Goal: Task Accomplishment & Management: Use online tool/utility

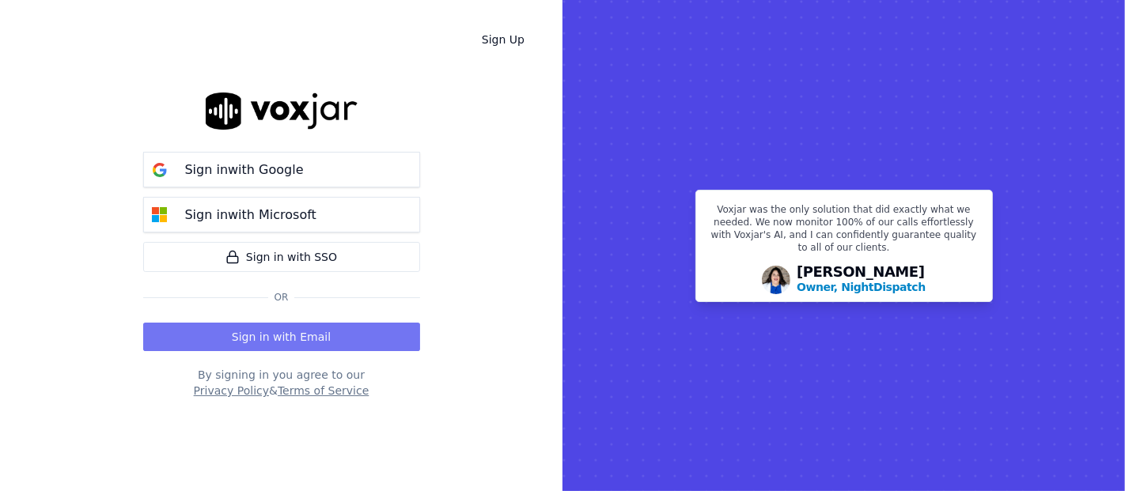
click at [298, 337] on button "Sign in with Email" at bounding box center [281, 337] width 277 height 28
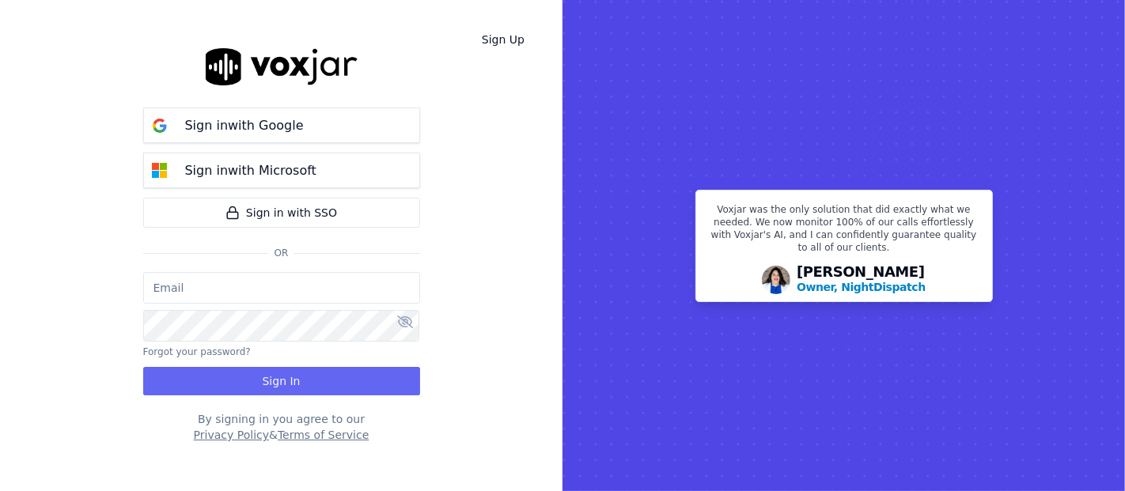
type input "shadia.decastro01.baq@nwfg.net"
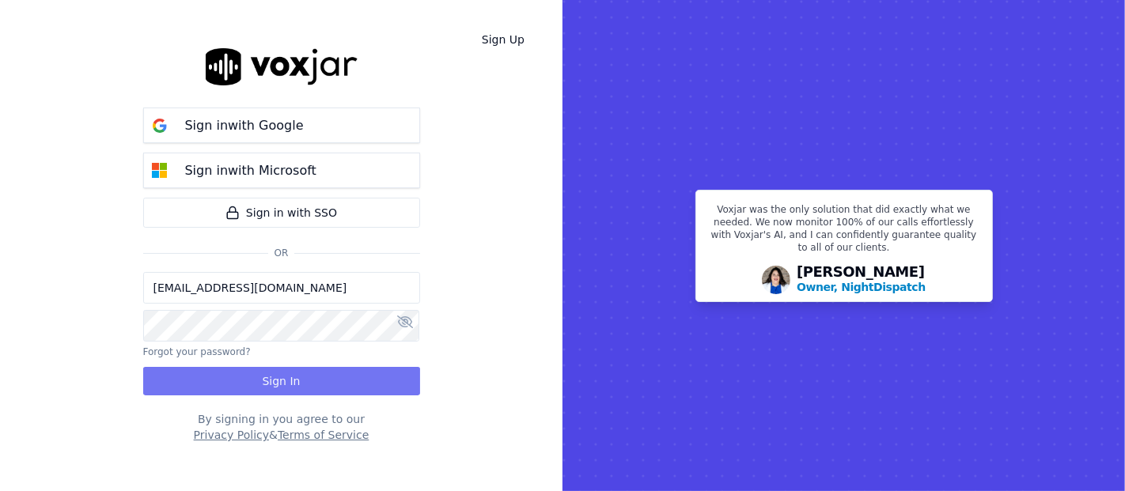
click at [307, 379] on button "Sign In" at bounding box center [281, 381] width 277 height 28
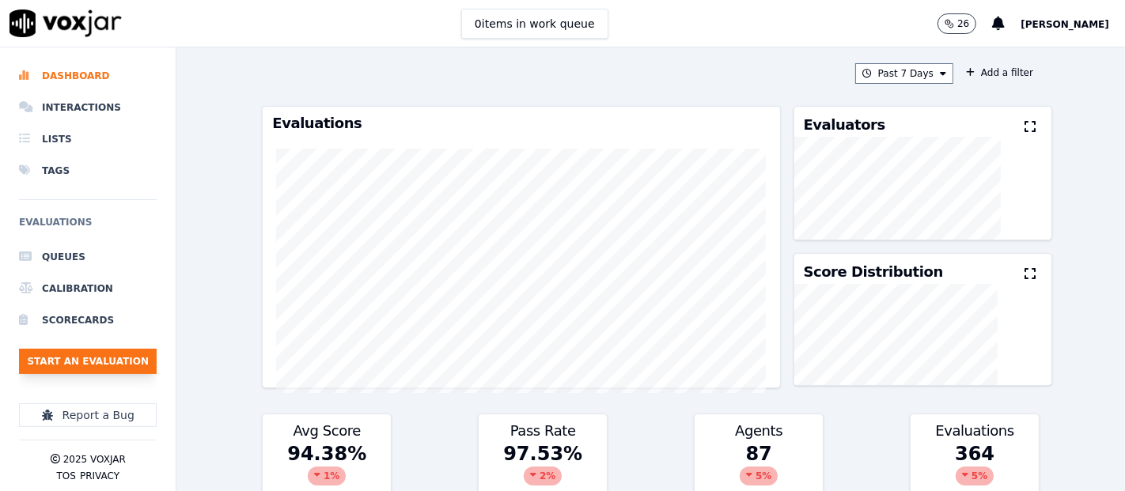
click at [133, 361] on button "Start an Evaluation" at bounding box center [88, 361] width 138 height 25
click at [127, 361] on button "Start an Evaluation" at bounding box center [88, 361] width 138 height 25
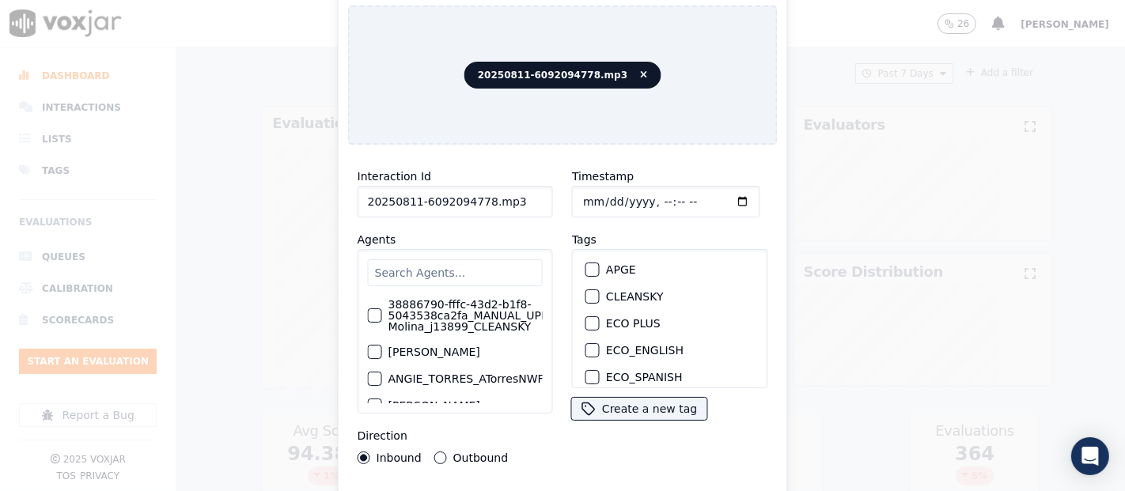
click at [498, 197] on input "20250811-6092094778.mp3" at bounding box center [455, 202] width 195 height 32
click at [510, 195] on input "20250811-6092094778.mp3" at bounding box center [455, 202] width 195 height 32
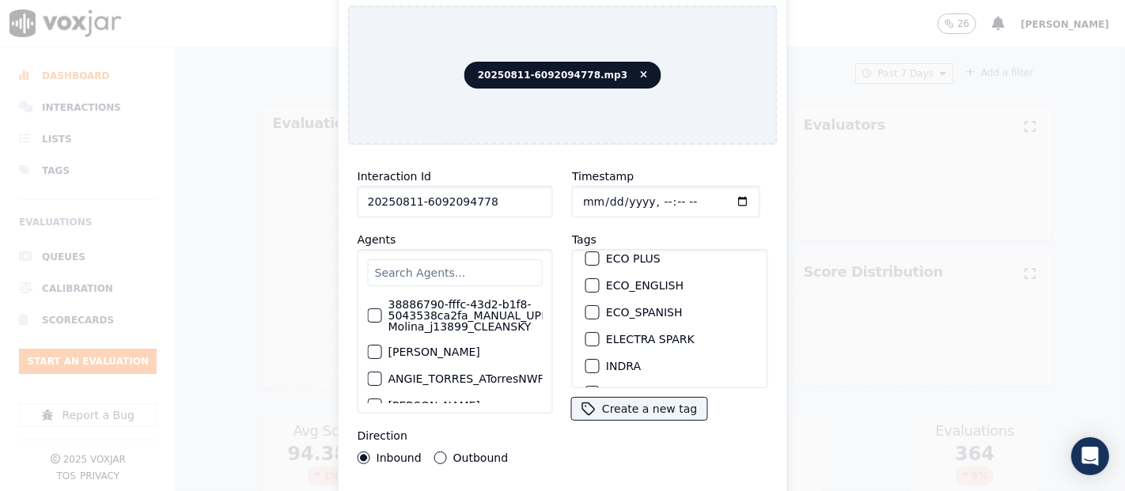
scroll to position [88, 0]
type input "20250811-6092094778"
click at [586, 338] on div "button" at bounding box center [591, 343] width 11 height 11
click at [619, 484] on div "Interaction Id 20250811-6092094778 Agents 38886790-fffc-43d2-b1f8-5043538ca2fa_…" at bounding box center [563, 339] width 430 height 364
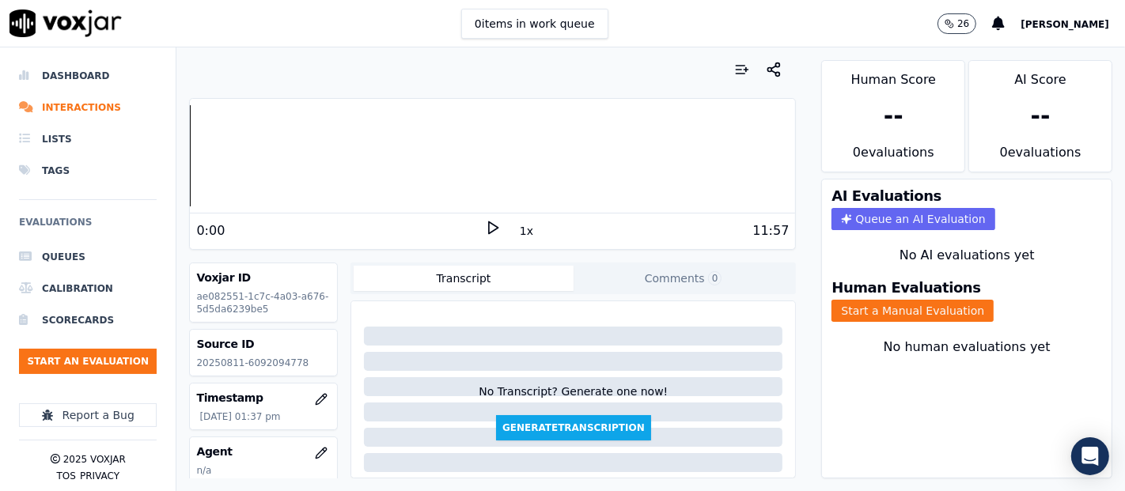
click at [485, 226] on icon at bounding box center [493, 228] width 16 height 16
click at [485, 229] on icon at bounding box center [493, 228] width 16 height 16
click at [268, 357] on p "20250811-6092094778" at bounding box center [263, 363] width 135 height 13
copy p "6092094778"
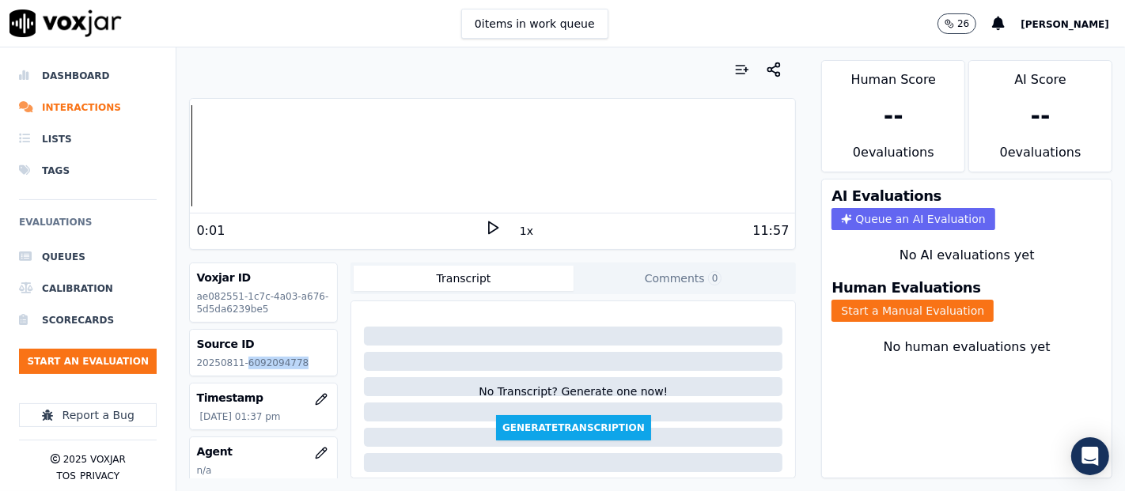
click at [485, 229] on icon at bounding box center [493, 228] width 16 height 16
click at [131, 180] on div "Dashboard Interactions Lists Tags Evaluations Queues Calibration Scorecards Sta…" at bounding box center [562, 269] width 1125 height 444
click at [832, 300] on button "Start a Manual Evaluation" at bounding box center [913, 311] width 162 height 22
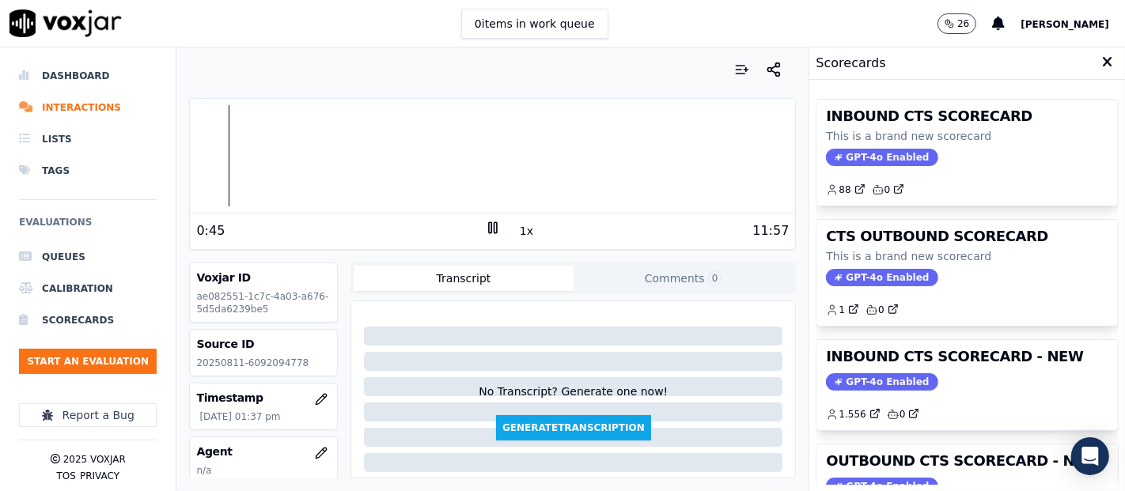
click at [908, 374] on div "GPT-4o Enabled" at bounding box center [967, 381] width 282 height 17
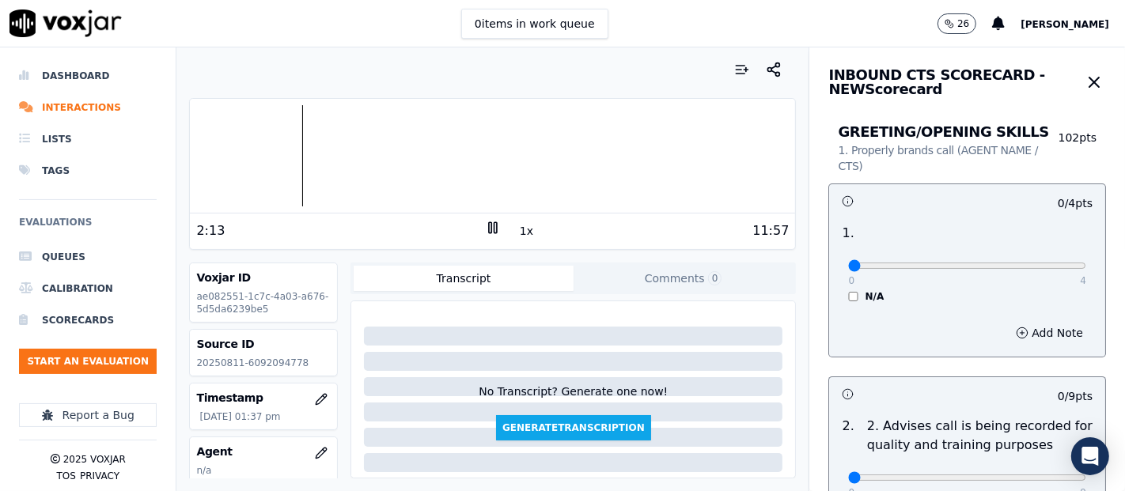
click at [287, 154] on div at bounding box center [492, 155] width 605 height 101
click at [279, 150] on div at bounding box center [492, 155] width 605 height 101
type input "4"
click at [1033, 263] on input "range" at bounding box center [967, 266] width 238 height 6
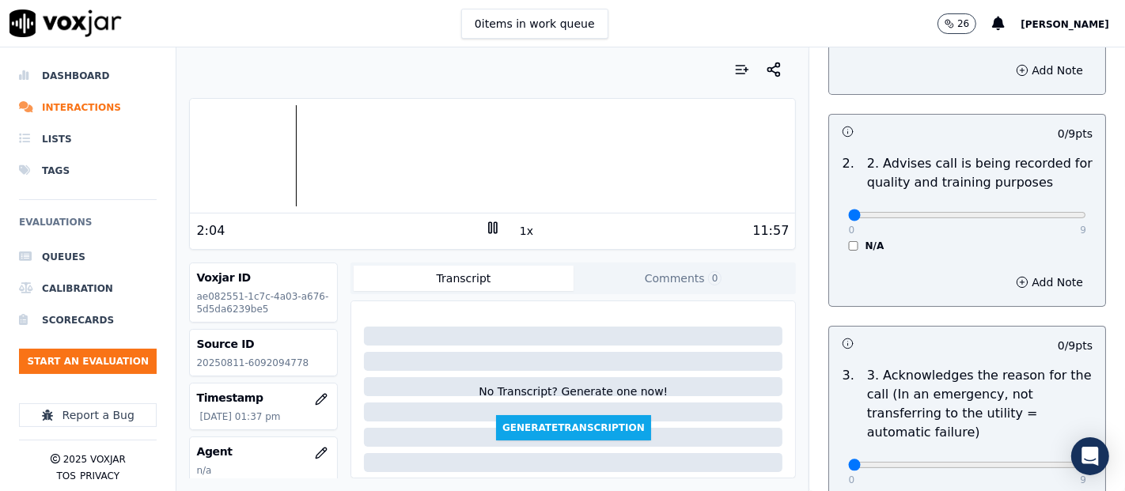
scroll to position [263, 0]
type input "9"
click at [1036, 6] on input "range" at bounding box center [967, 2] width 238 height 6
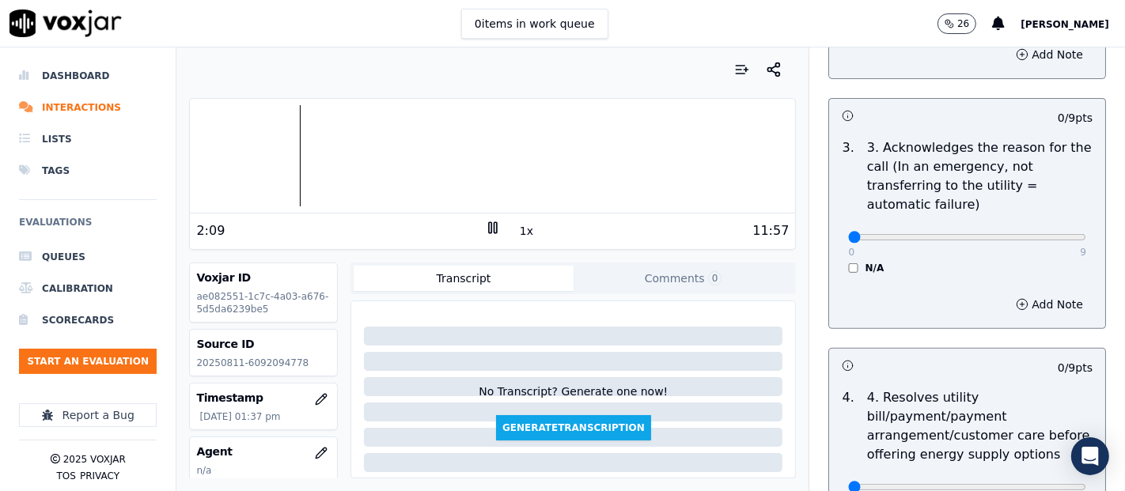
scroll to position [527, 0]
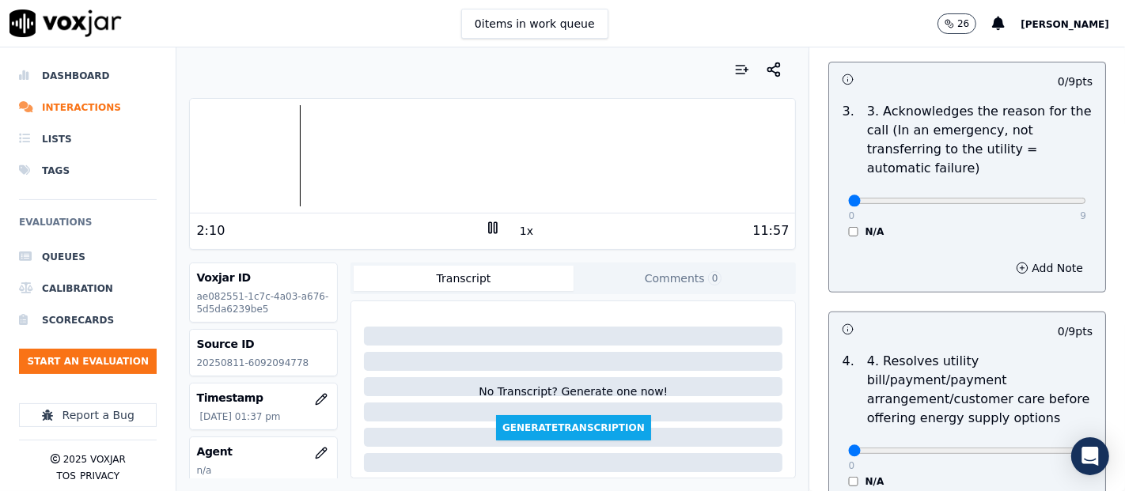
click at [1033, 207] on div "0 9" at bounding box center [967, 200] width 238 height 19
type input "9"
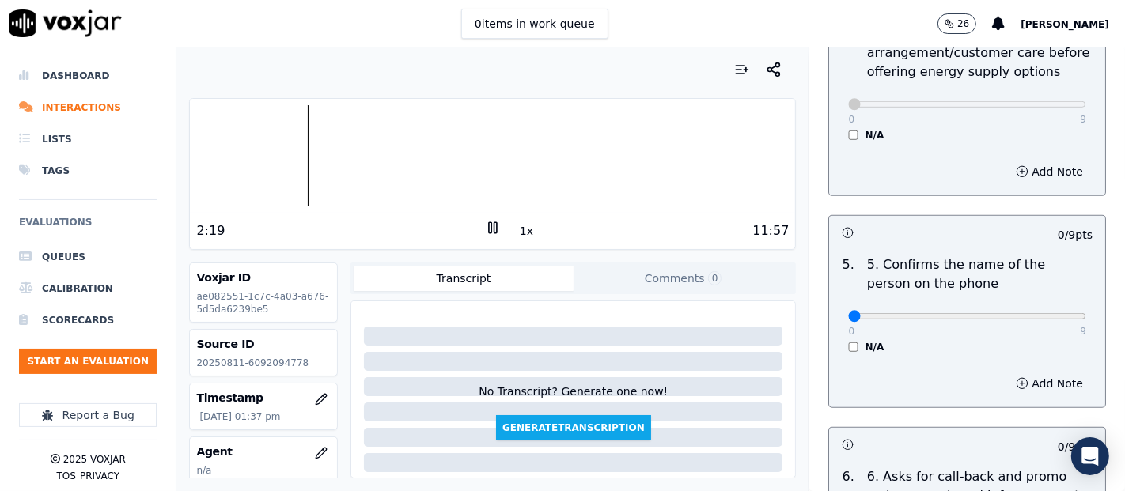
scroll to position [967, 0]
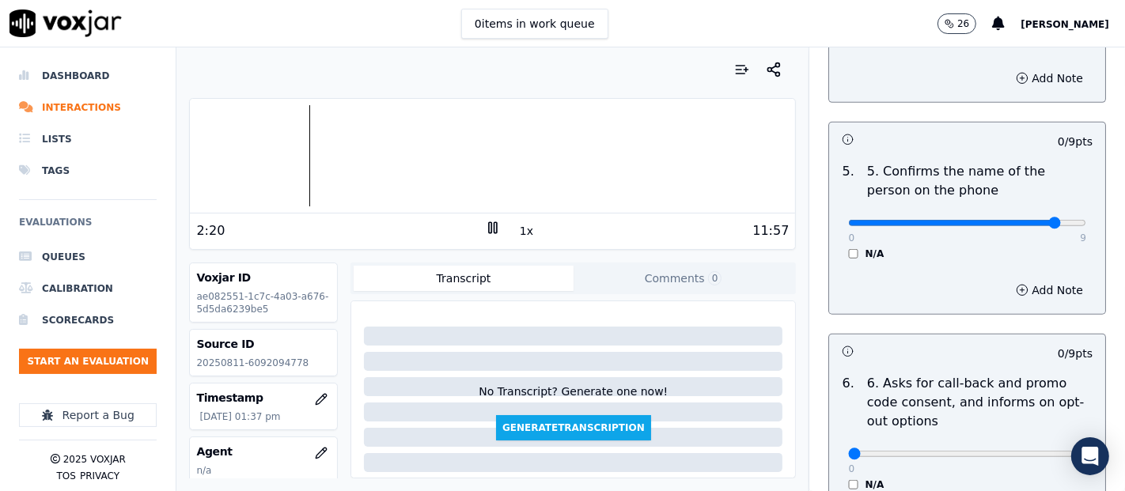
type input "9"
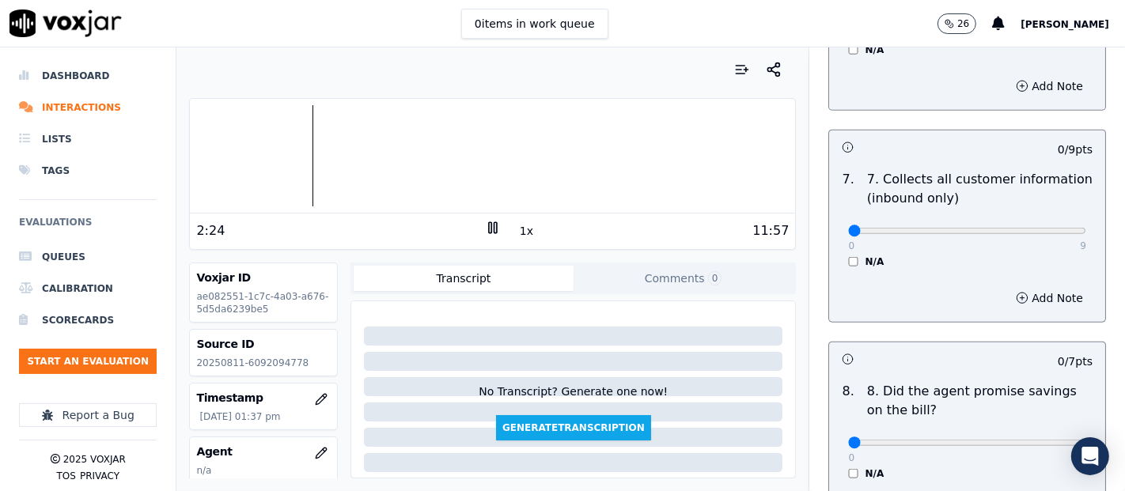
scroll to position [1406, 0]
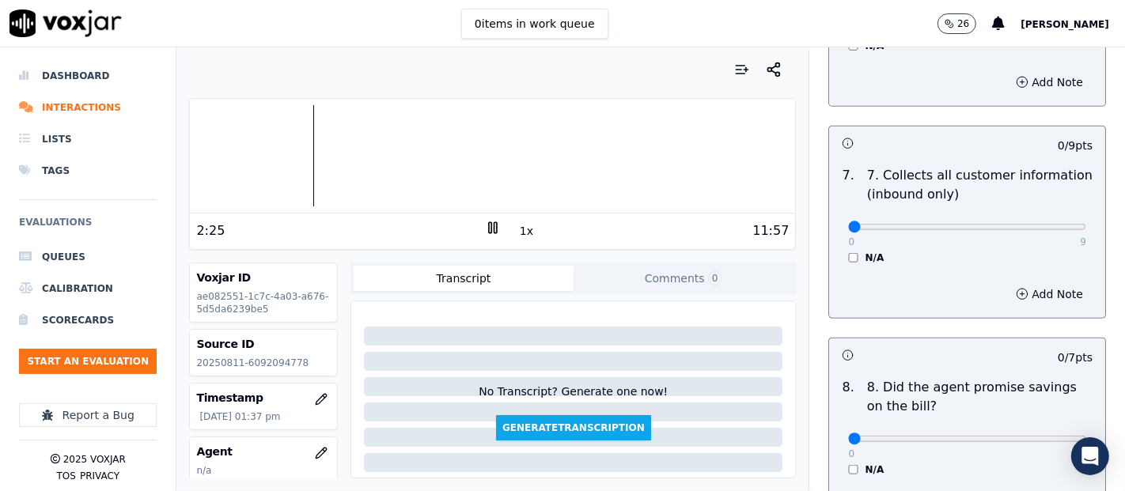
click at [1054, 222] on div "0 9 N/A" at bounding box center [967, 234] width 263 height 60
type input "9"
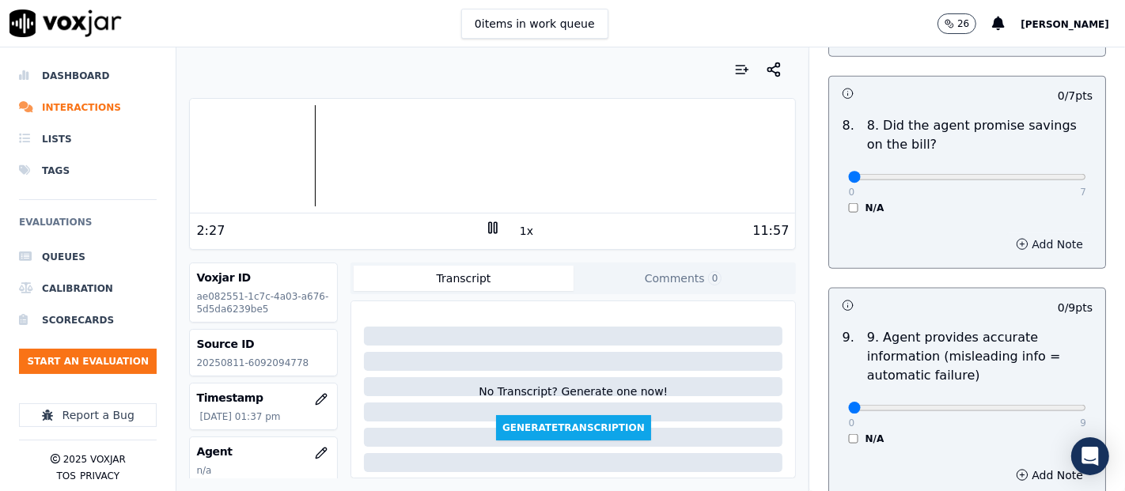
scroll to position [1670, 0]
click at [848, 207] on div "N/A" at bounding box center [967, 205] width 238 height 13
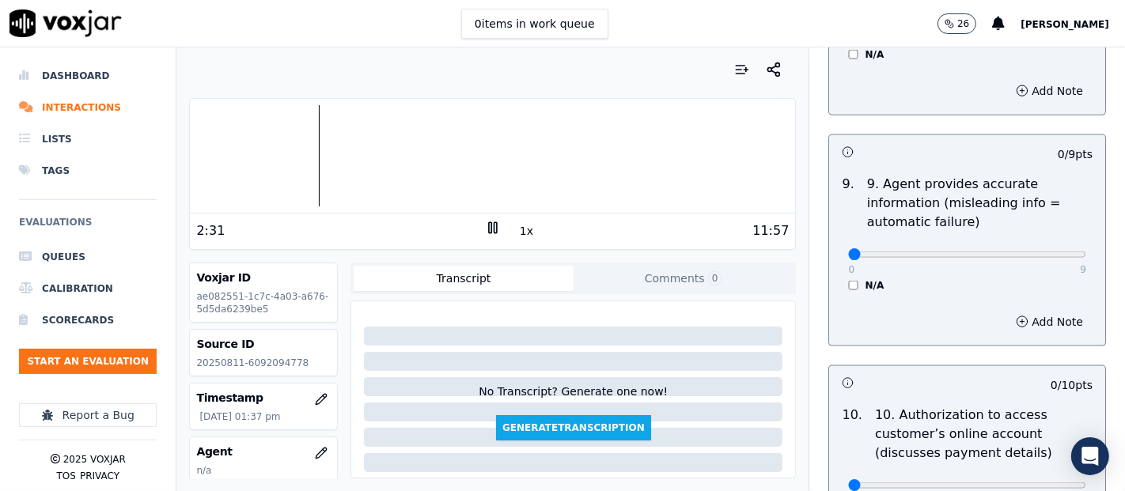
scroll to position [1846, 0]
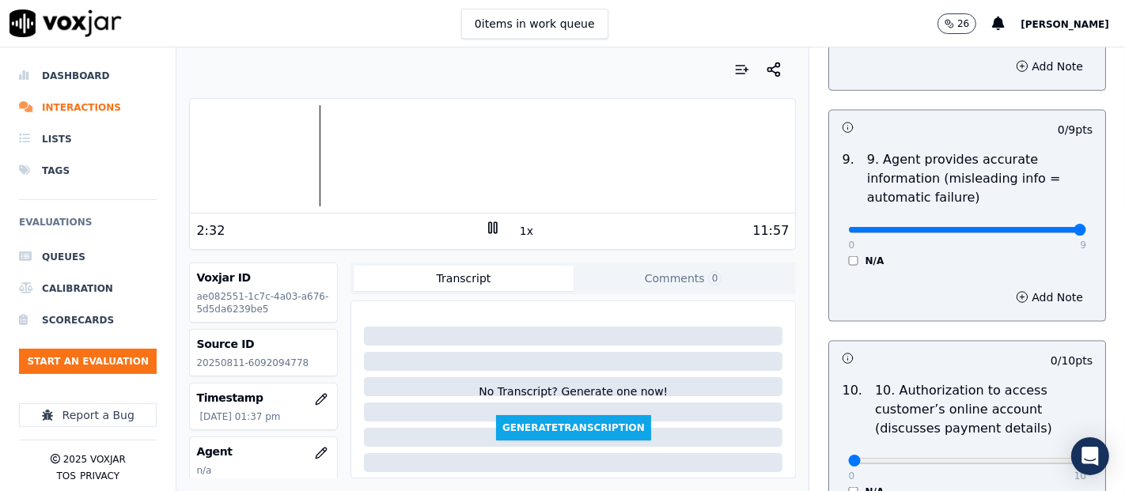
type input "9"
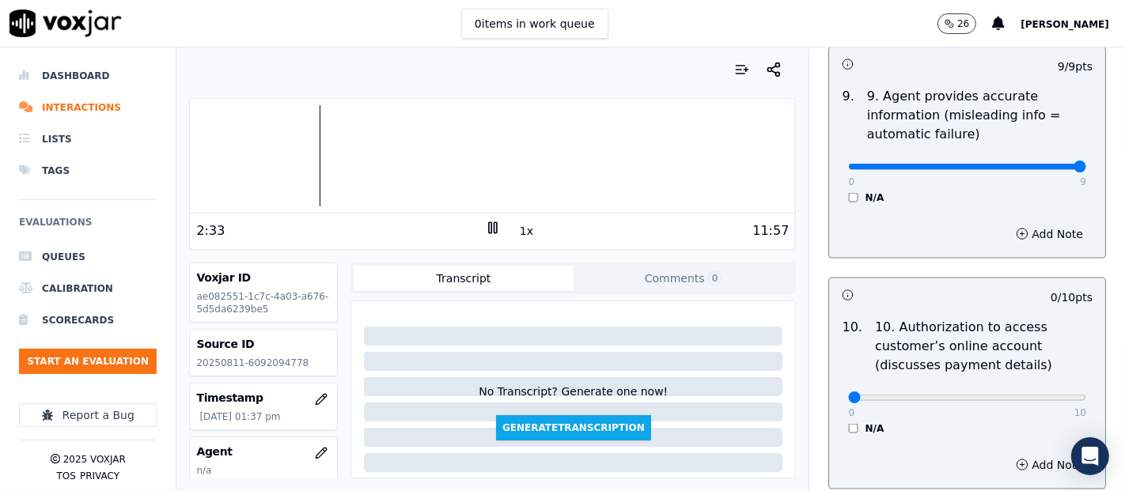
scroll to position [2022, 0]
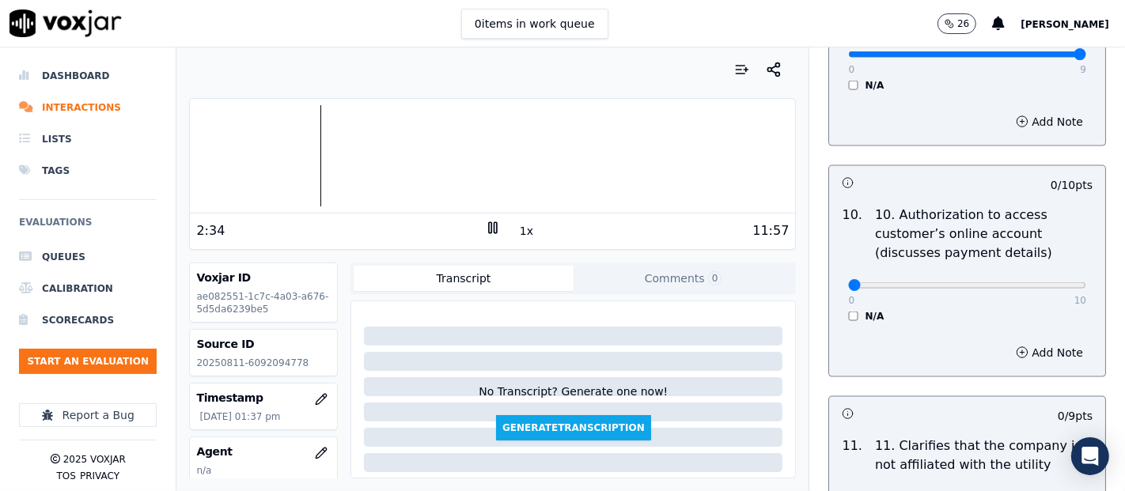
click at [836, 309] on div "0 10 N/A" at bounding box center [967, 293] width 263 height 60
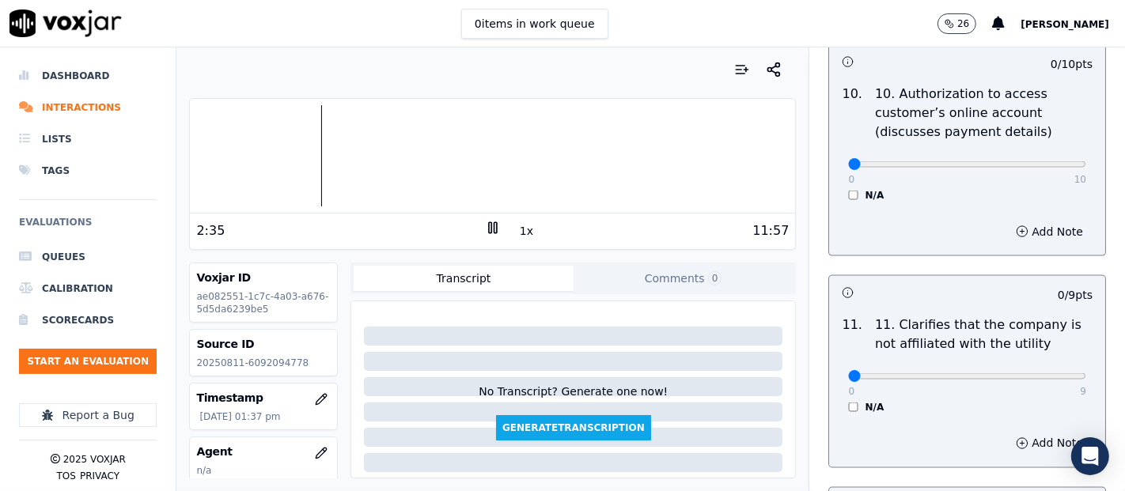
scroll to position [2197, 0]
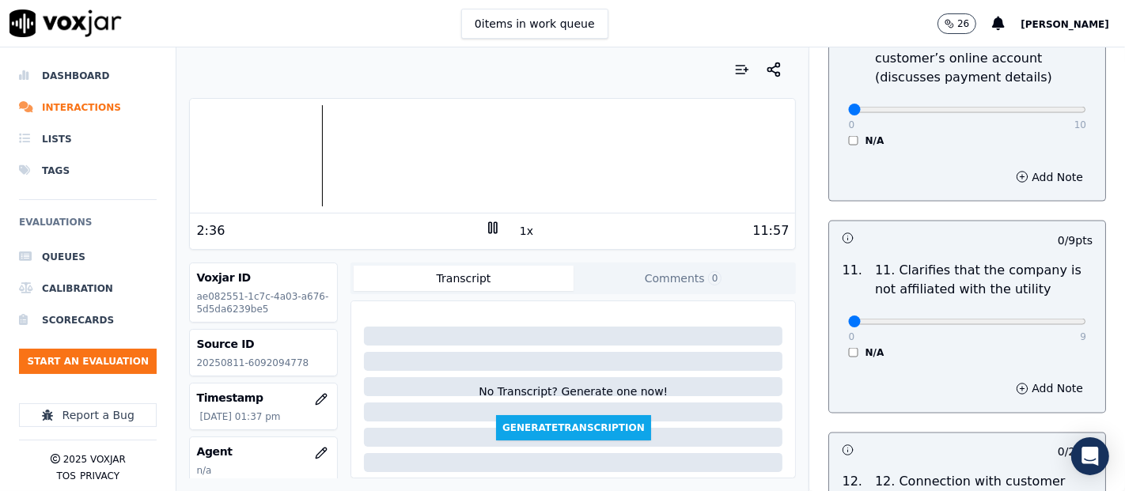
drag, startPoint x: 832, startPoint y: 127, endPoint x: 829, endPoint y: 146, distance: 18.5
click at [836, 141] on div "0 10 N/A" at bounding box center [967, 117] width 263 height 60
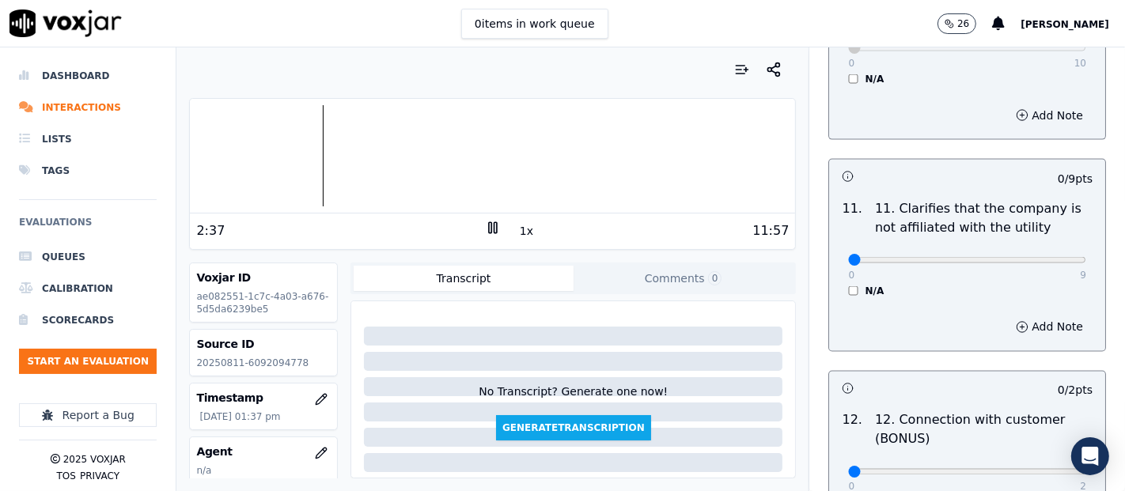
scroll to position [2285, 0]
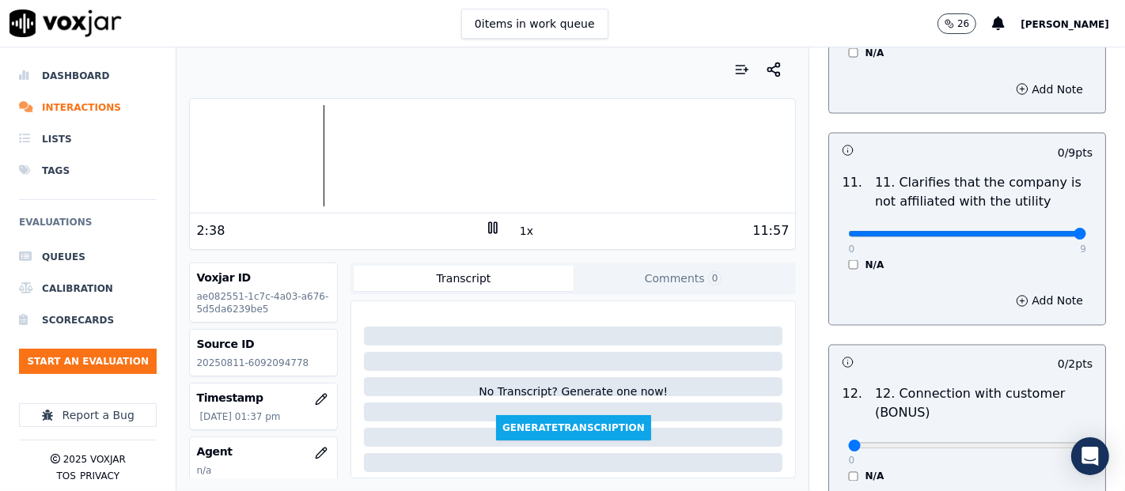
type input "9"
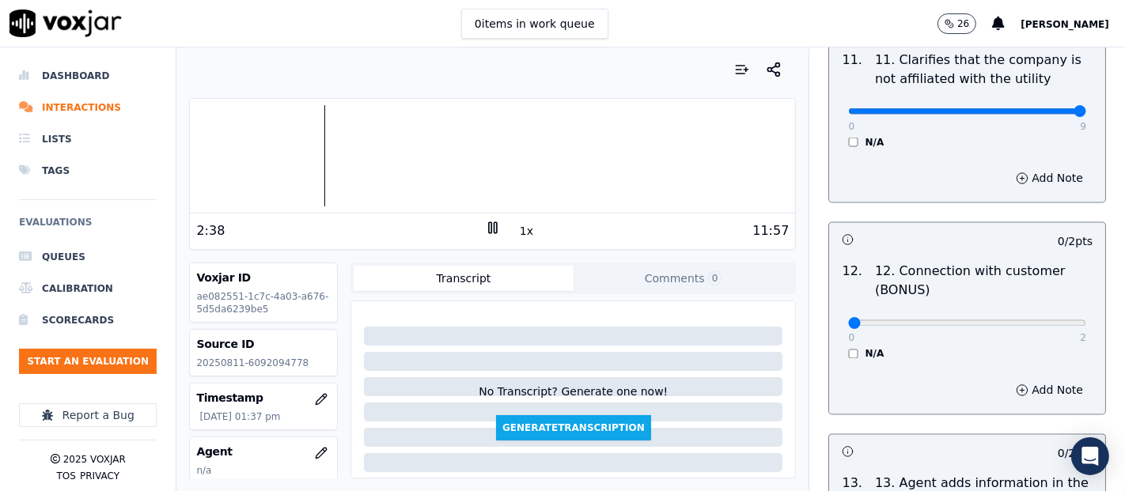
scroll to position [2549, 0]
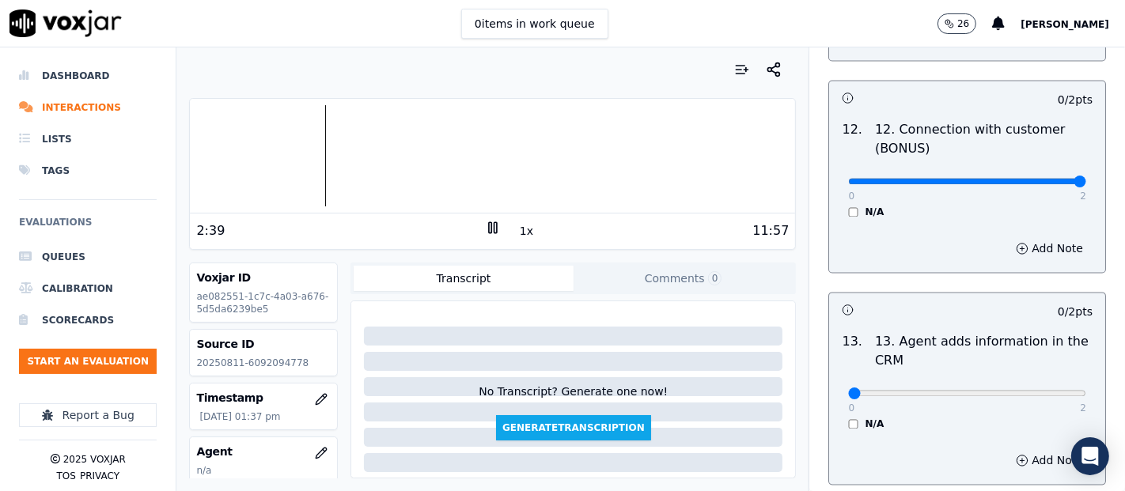
type input "2"
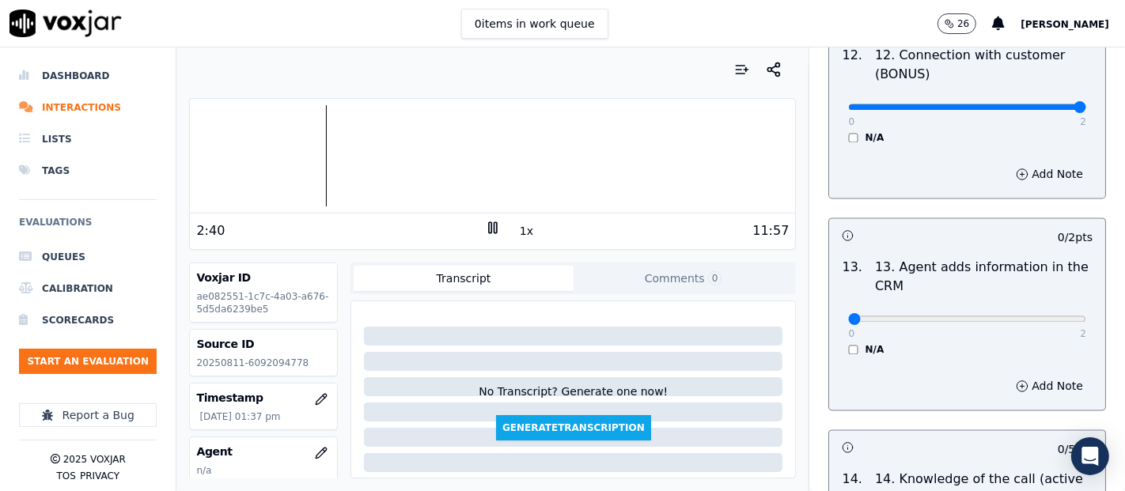
scroll to position [2725, 0]
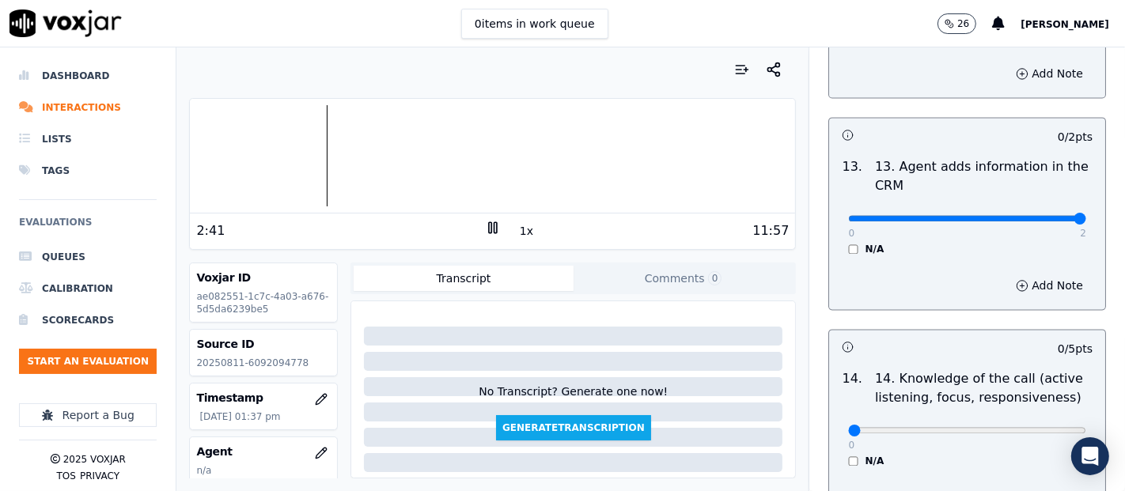
type input "2"
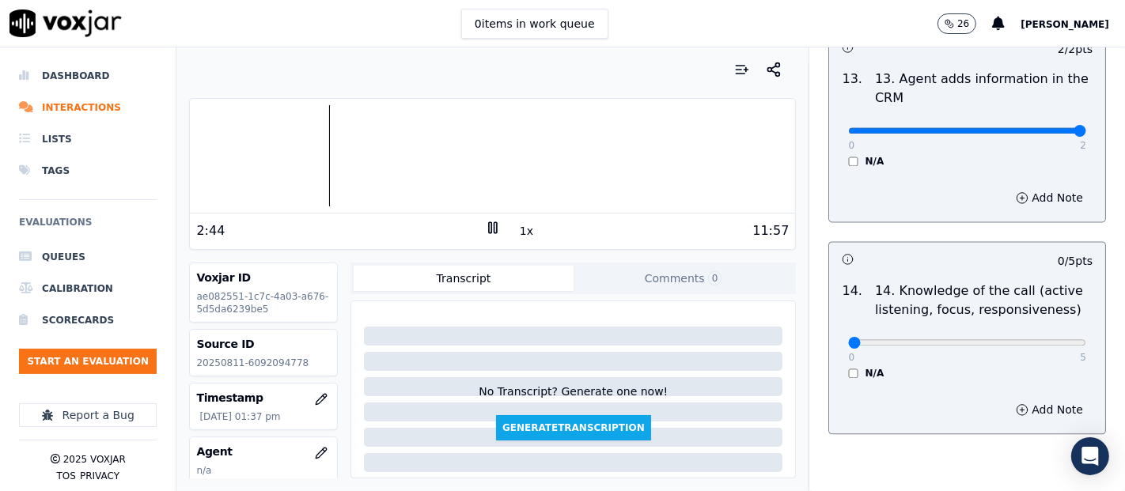
scroll to position [2883, 0]
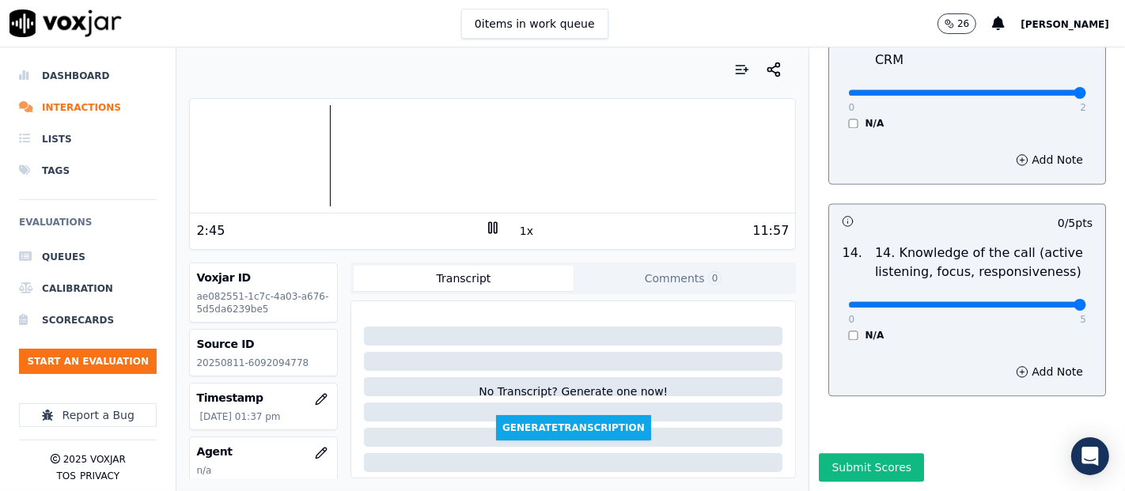
type input "5"
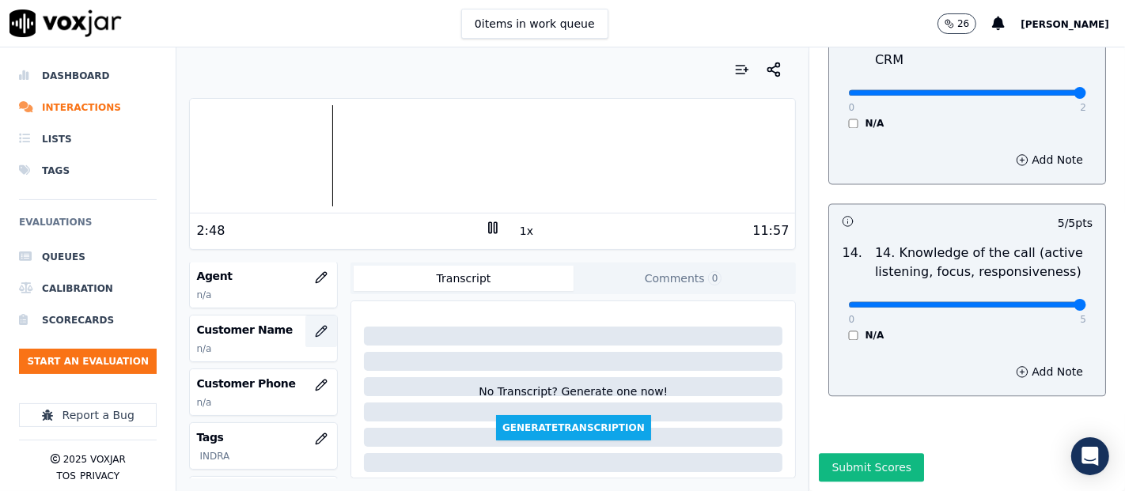
click at [315, 325] on icon "button" at bounding box center [321, 331] width 13 height 13
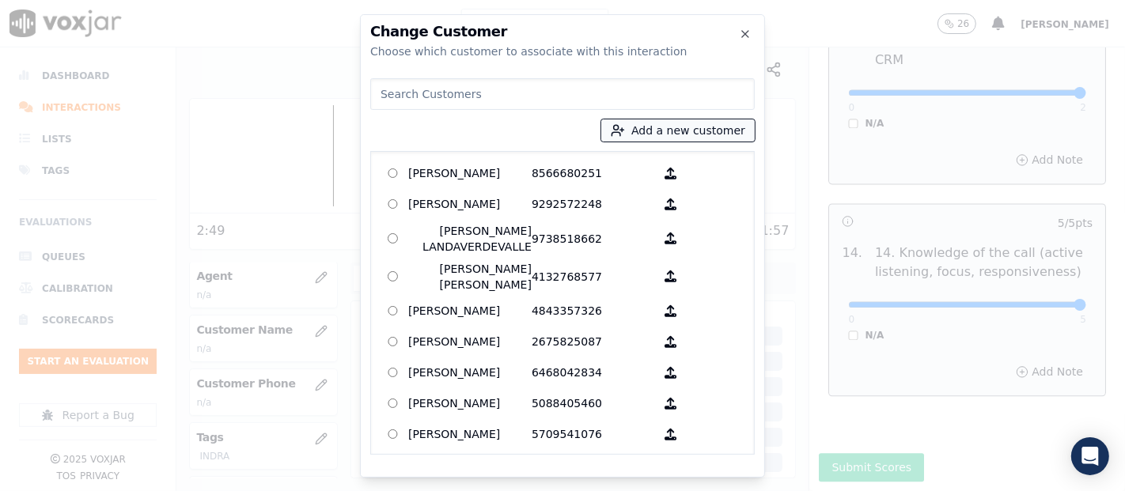
click at [625, 130] on icon "button" at bounding box center [618, 130] width 14 height 14
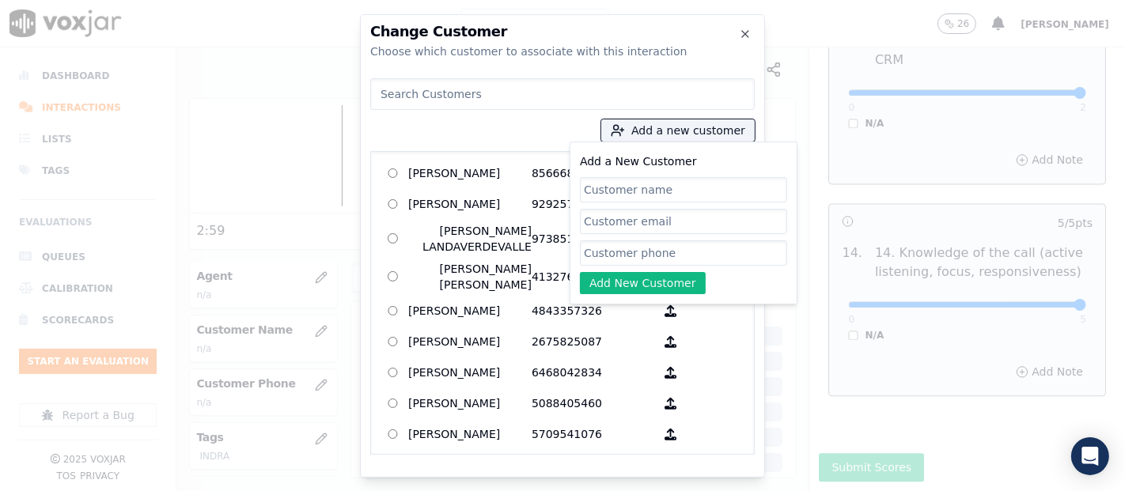
paste input "VICTOR GONZALES"
type input "VICTOR GONZALES"
click at [662, 252] on input "Add a New Customer" at bounding box center [683, 253] width 207 height 25
paste input "6092094778"
type input "6092094778"
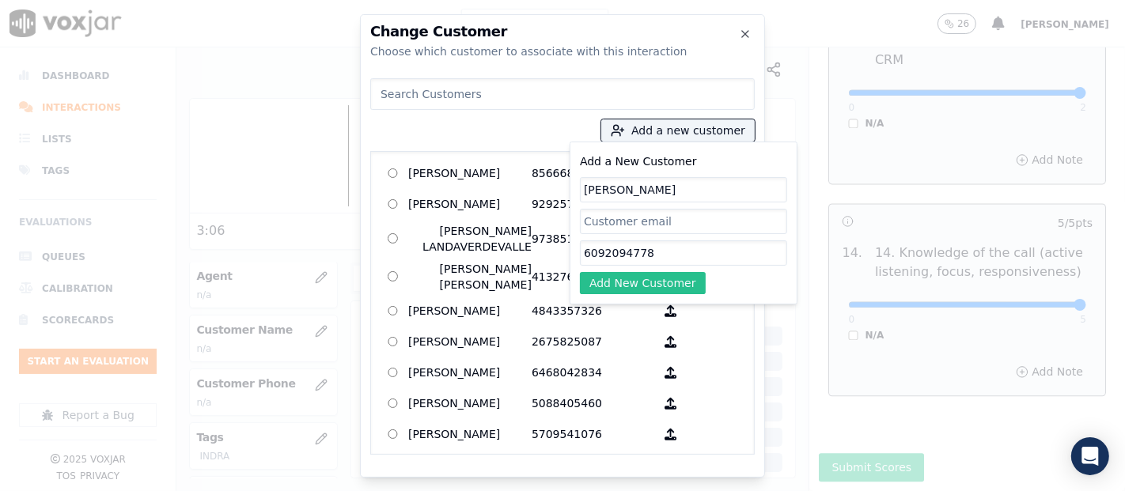
click at [605, 283] on button "Add New Customer" at bounding box center [643, 283] width 126 height 22
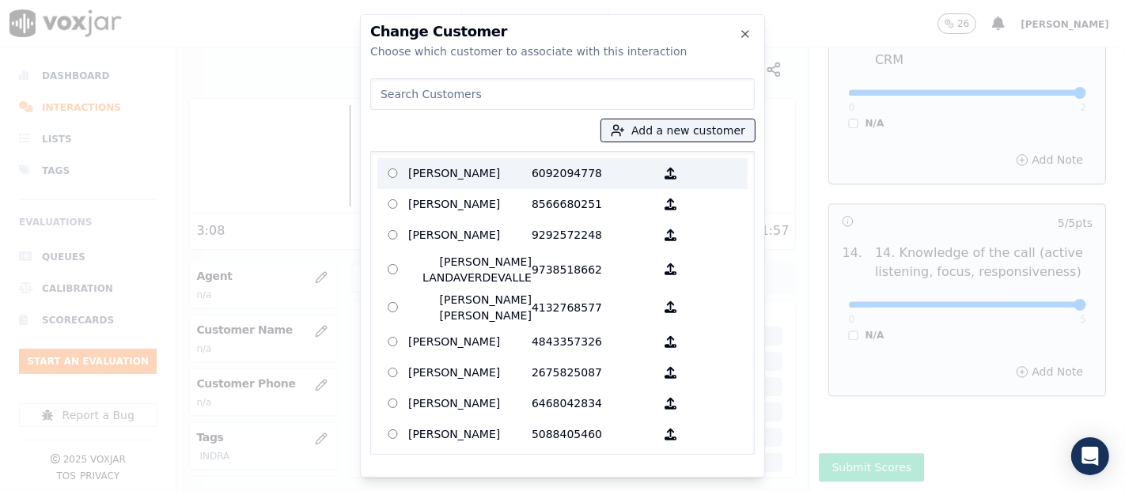
click at [472, 179] on p "VICTOR GONZALES" at bounding box center [469, 173] width 123 height 25
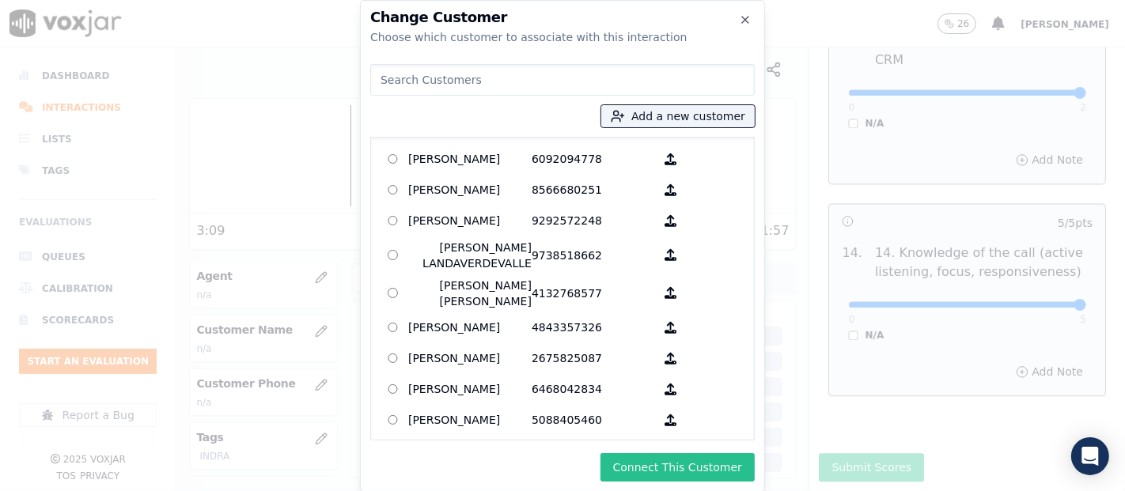
click at [647, 470] on button "Connect This Customer" at bounding box center [678, 467] width 154 height 28
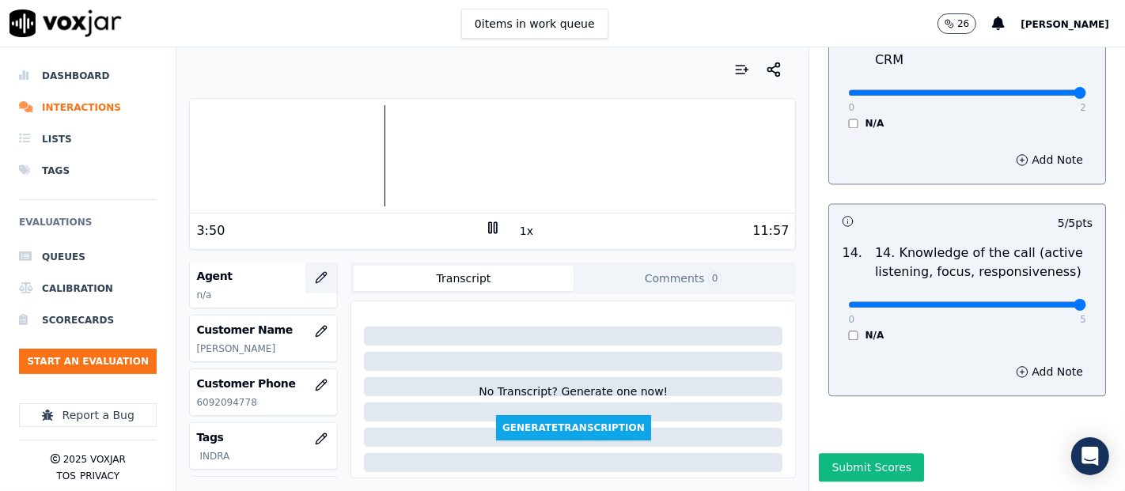
click at [315, 276] on icon "button" at bounding box center [321, 277] width 13 height 13
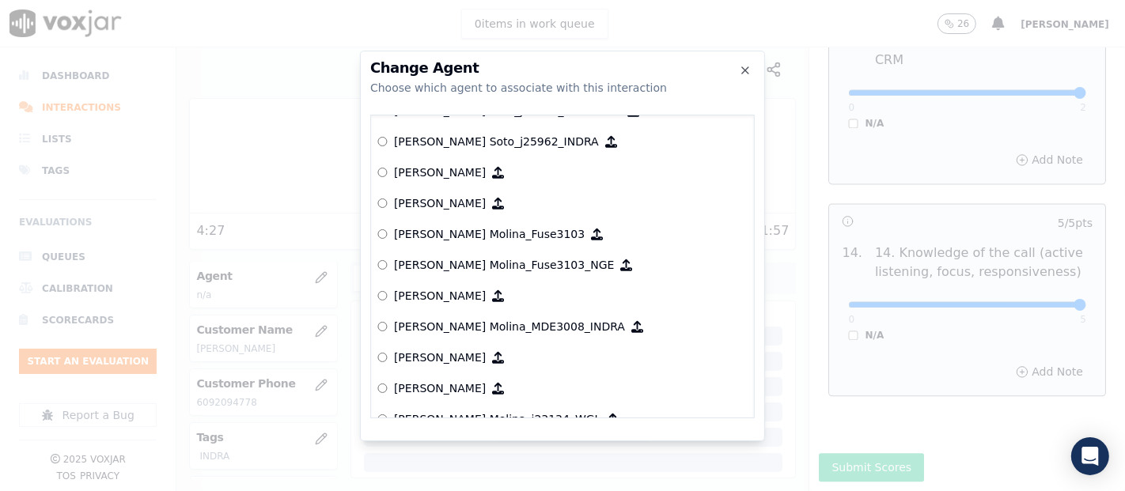
scroll to position [4651, 0]
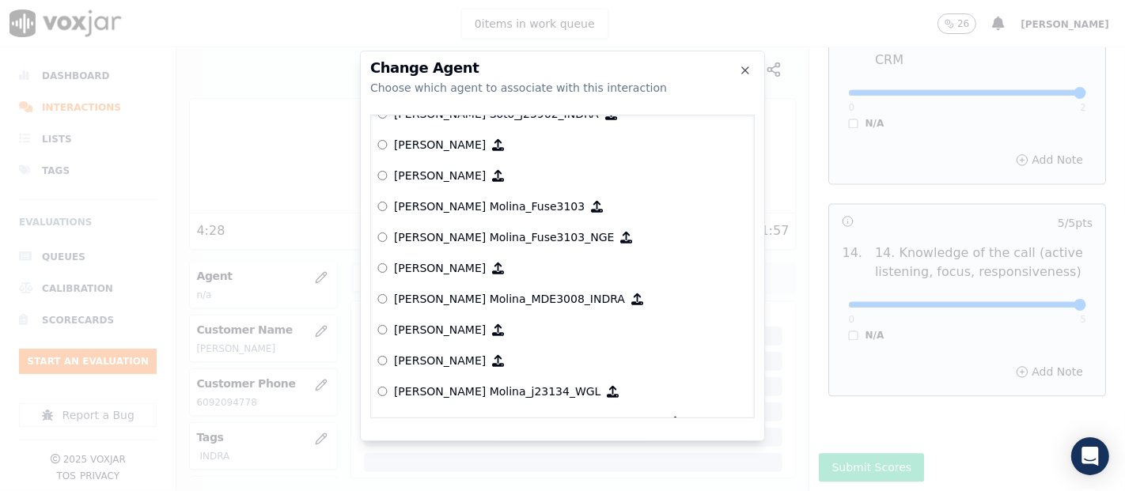
click at [451, 292] on p "[PERSON_NAME] Molina_MDE3008_INDRA" at bounding box center [509, 299] width 231 height 16
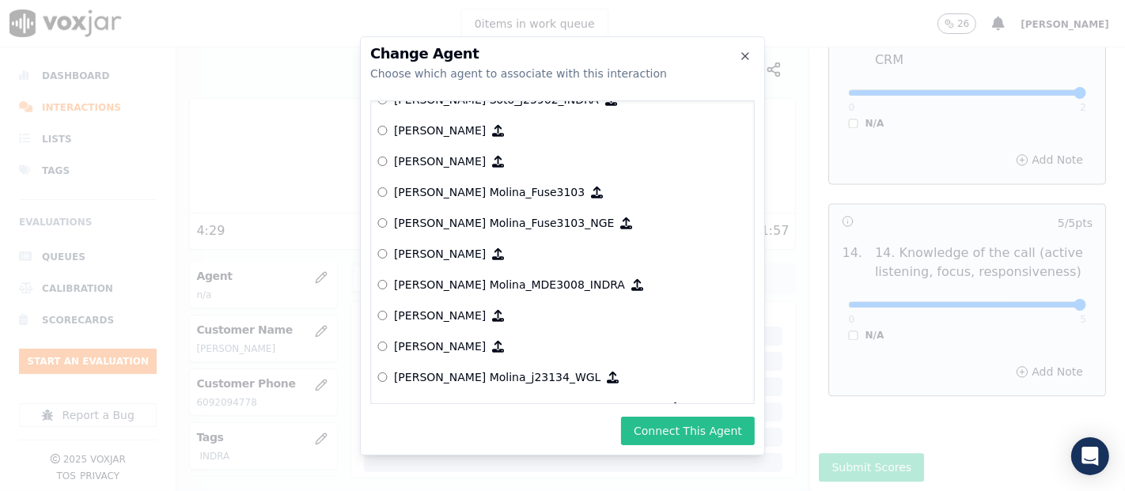
click at [700, 426] on button "Connect This Agent" at bounding box center [688, 431] width 134 height 28
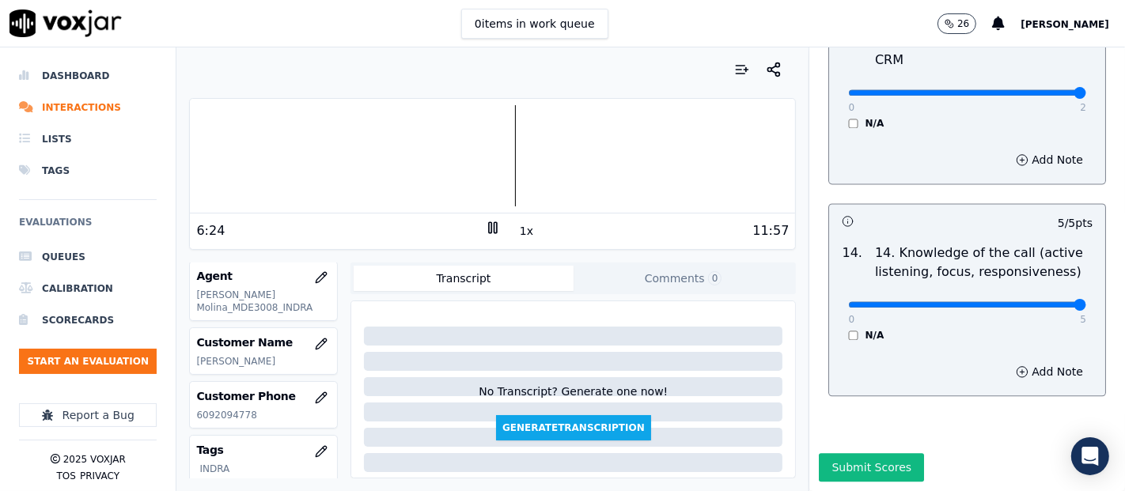
drag, startPoint x: 459, startPoint y: 434, endPoint x: 298, endPoint y: 63, distance: 403.6
click at [298, 63] on div at bounding box center [492, 70] width 607 height 32
click at [524, 248] on div "Your browser does not support the audio element. 7:02 1x 11:57" at bounding box center [492, 174] width 607 height 152
click at [554, 214] on div "7:03 1x 11:57" at bounding box center [492, 231] width 605 height 34
click at [593, 164] on div at bounding box center [492, 155] width 605 height 101
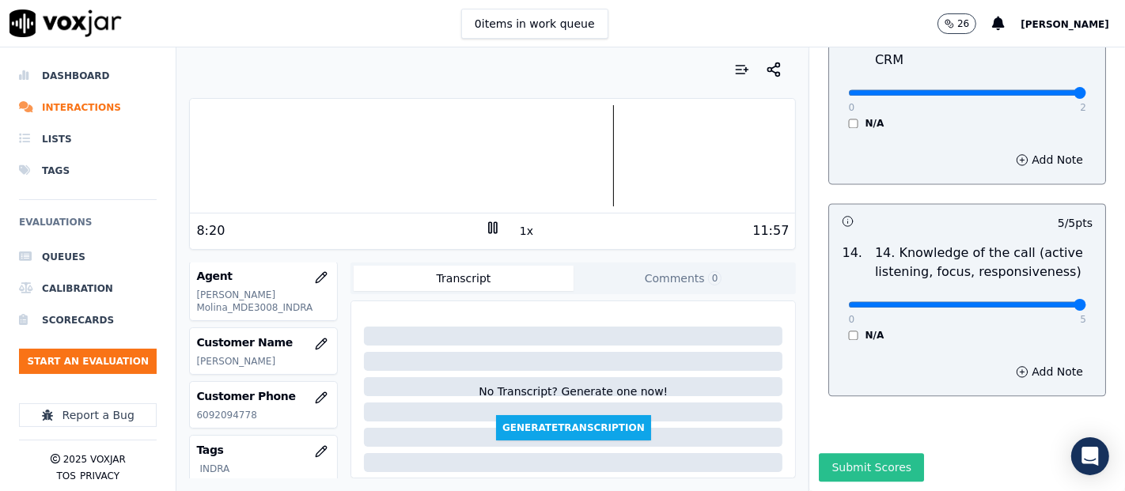
click at [874, 453] on button "Submit Scores" at bounding box center [871, 467] width 105 height 28
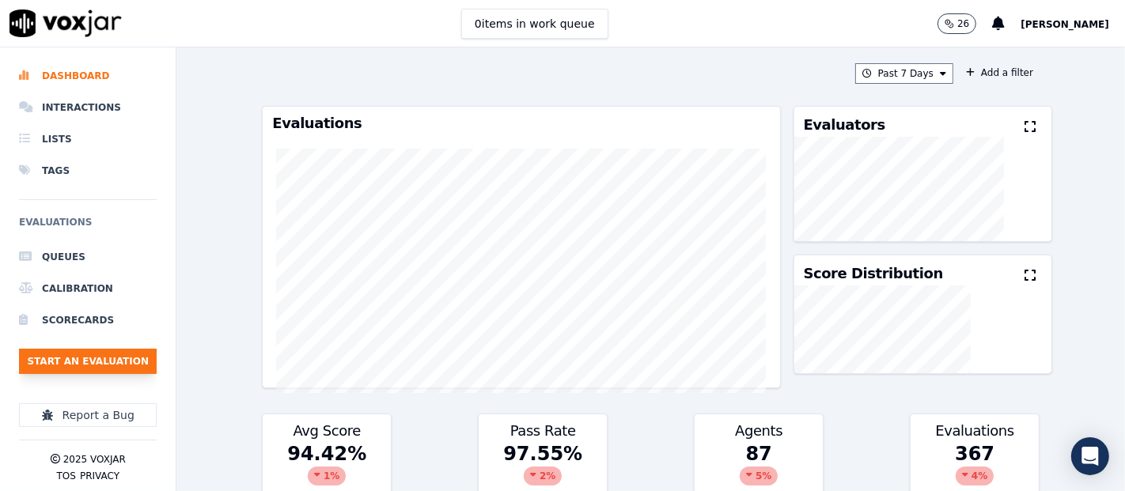
click at [122, 349] on button "Start an Evaluation" at bounding box center [88, 361] width 138 height 25
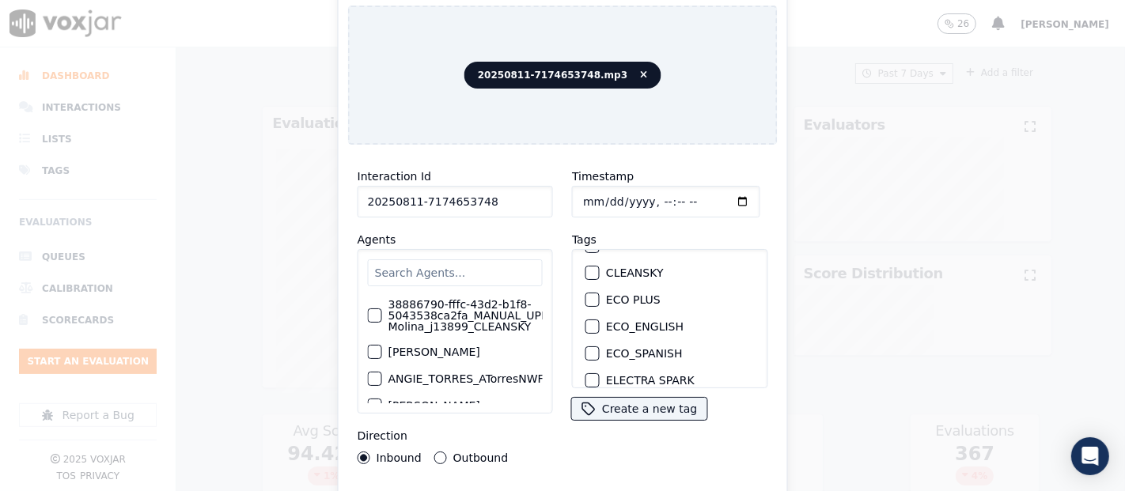
scroll to position [88, 0]
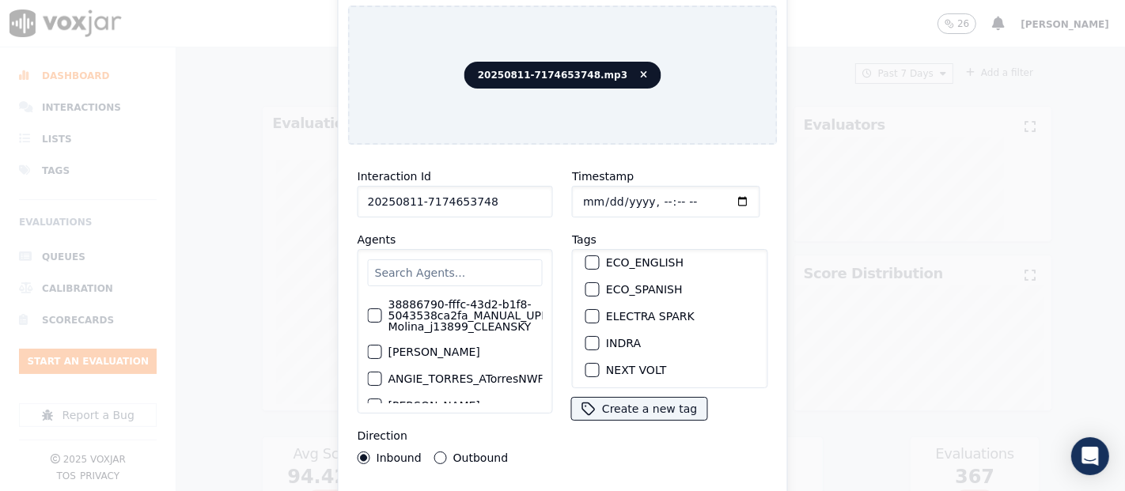
type input "20250811-7174653748"
click at [589, 338] on div "button" at bounding box center [591, 343] width 11 height 11
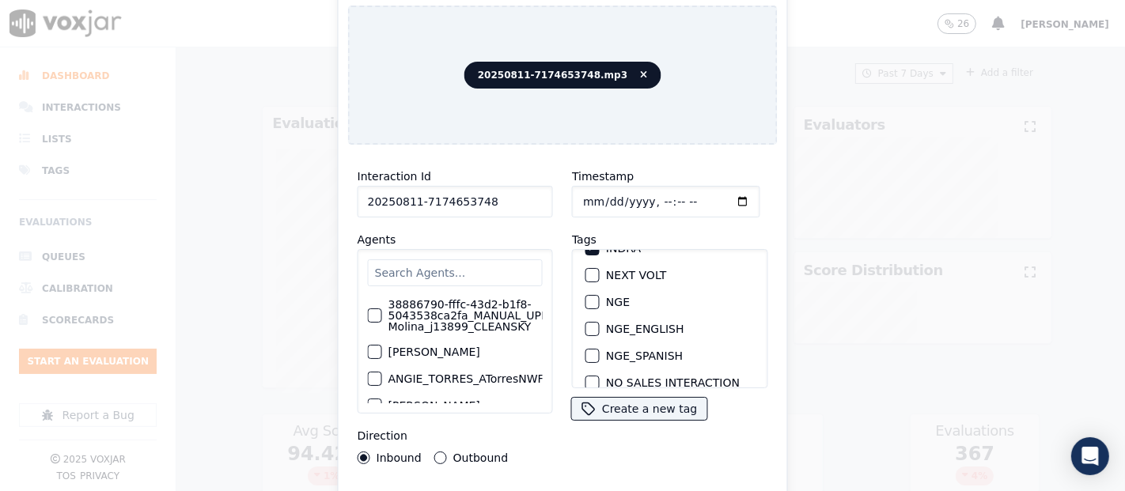
scroll to position [104, 0]
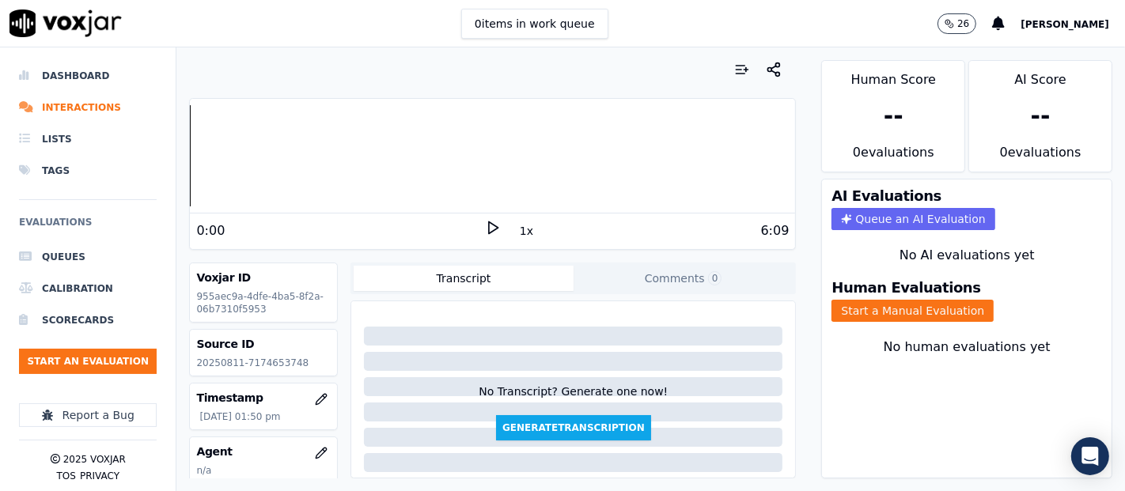
click at [263, 362] on p "20250811-7174653748" at bounding box center [263, 363] width 135 height 13
copy p "7174653748"
click at [491, 218] on div "0:00 1x 6:09" at bounding box center [492, 231] width 605 height 34
click at [485, 220] on icon at bounding box center [493, 228] width 16 height 16
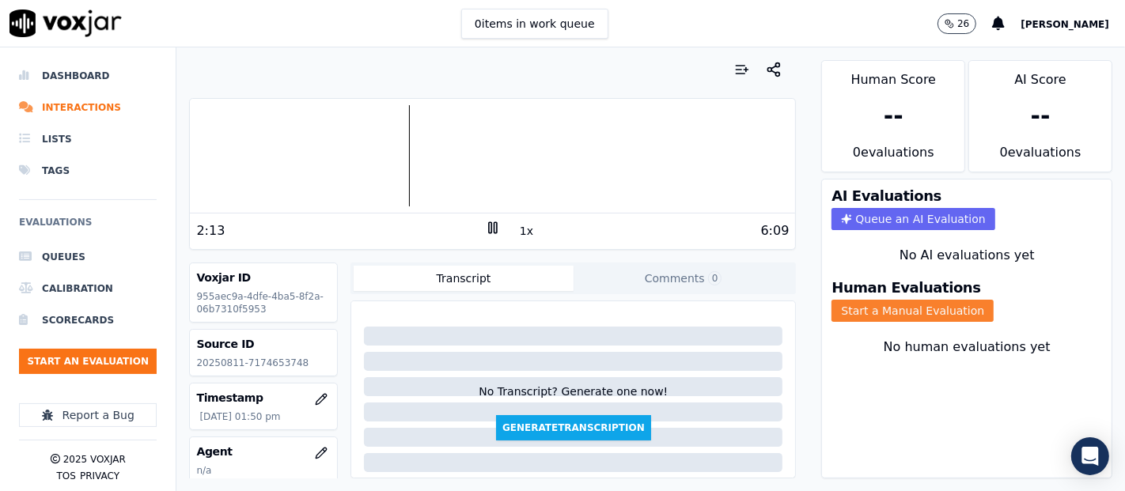
click at [850, 300] on button "Start a Manual Evaluation" at bounding box center [913, 311] width 162 height 22
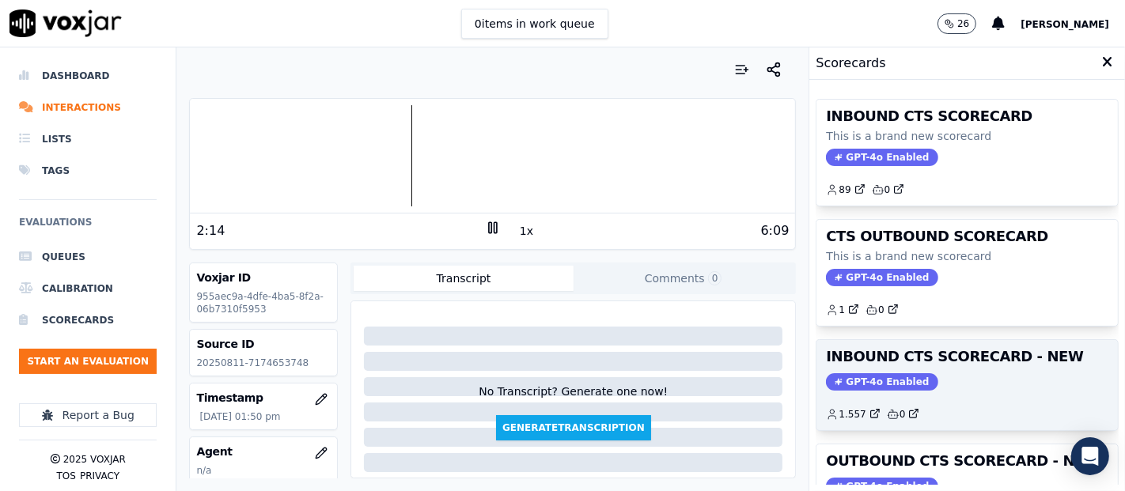
click at [904, 356] on h3 "INBOUND CTS SCORECARD - NEW" at bounding box center [967, 357] width 282 height 14
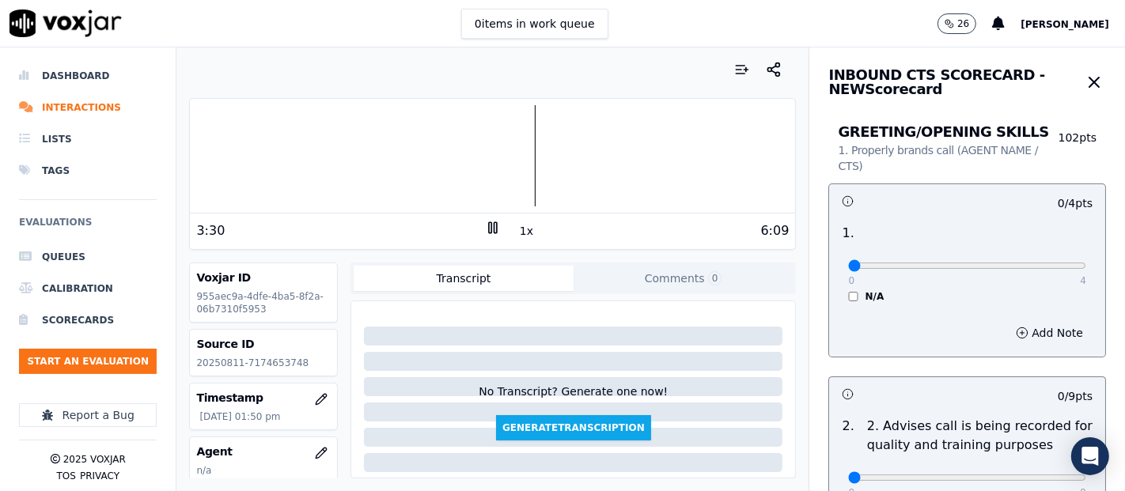
click at [373, 152] on div at bounding box center [492, 155] width 605 height 101
click at [181, 172] on div "Your browser does not support the audio element. 0:03 1x 6:09 Voxjar ID 955aec9…" at bounding box center [492, 269] width 632 height 444
click at [254, 162] on div at bounding box center [492, 155] width 605 height 101
type input "4"
click at [1031, 265] on input "range" at bounding box center [967, 266] width 238 height 6
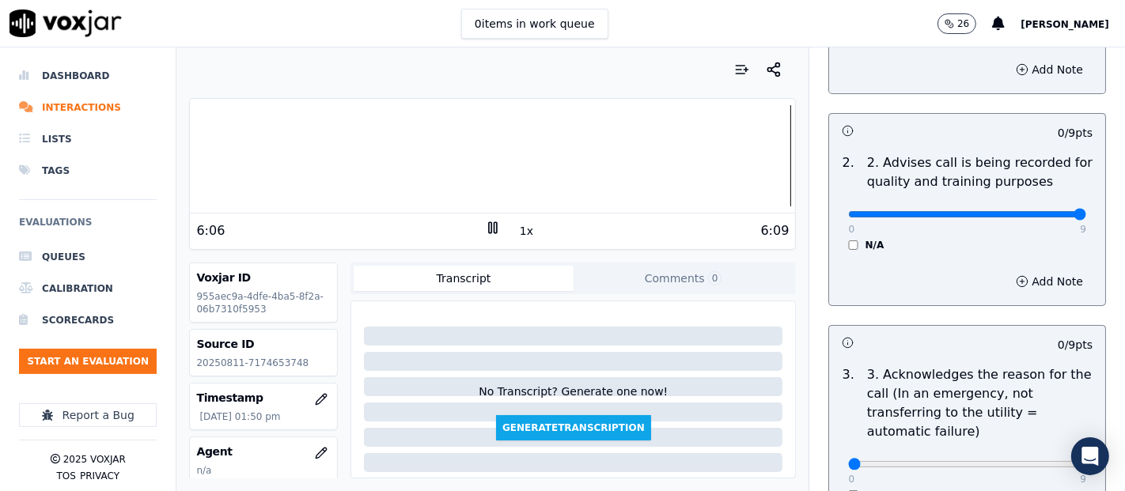
type input "9"
click at [1041, 6] on input "range" at bounding box center [967, 2] width 238 height 6
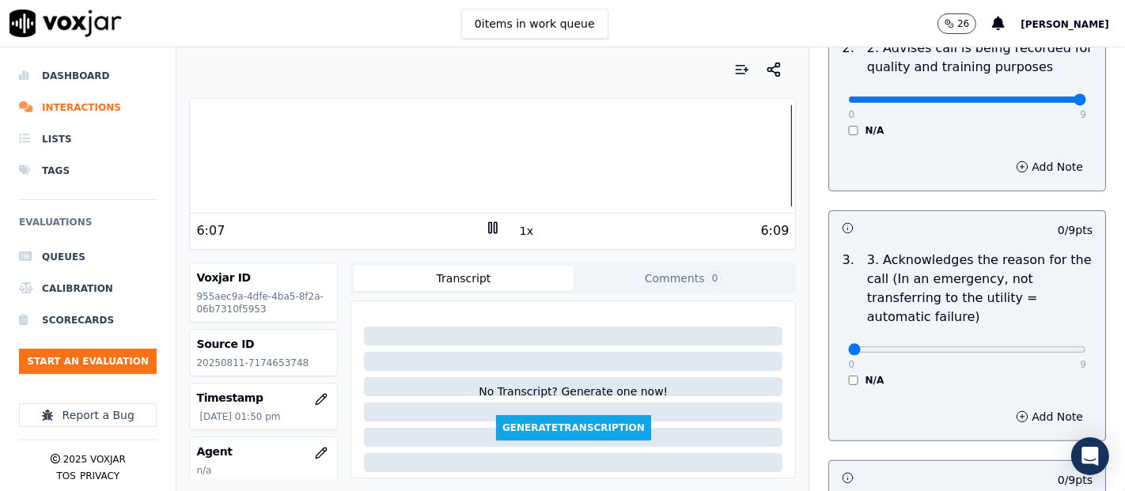
scroll to position [439, 0]
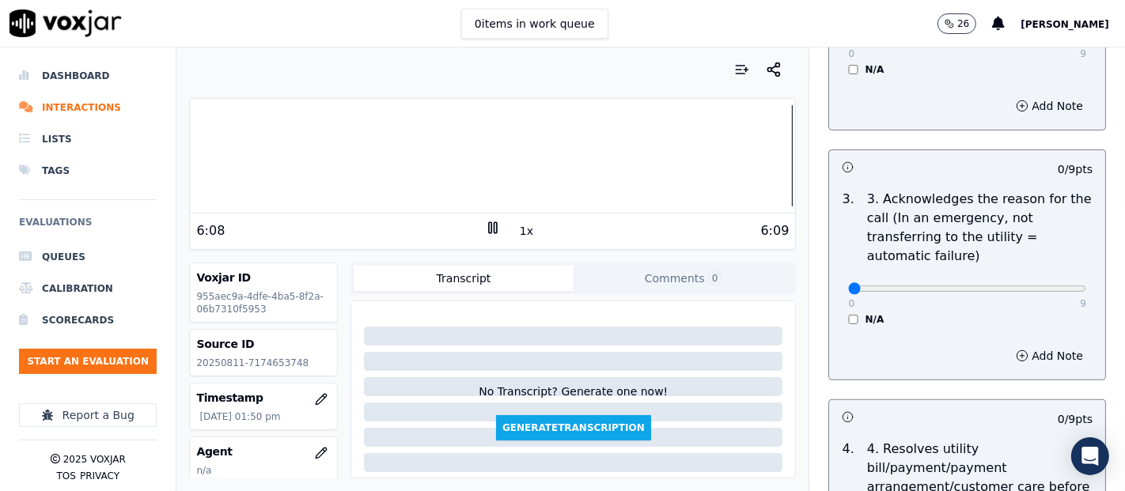
drag, startPoint x: 1041, startPoint y: 279, endPoint x: 1041, endPoint y: 288, distance: 9.5
click at [1041, 280] on div "0 9" at bounding box center [967, 288] width 238 height 19
type input "9"
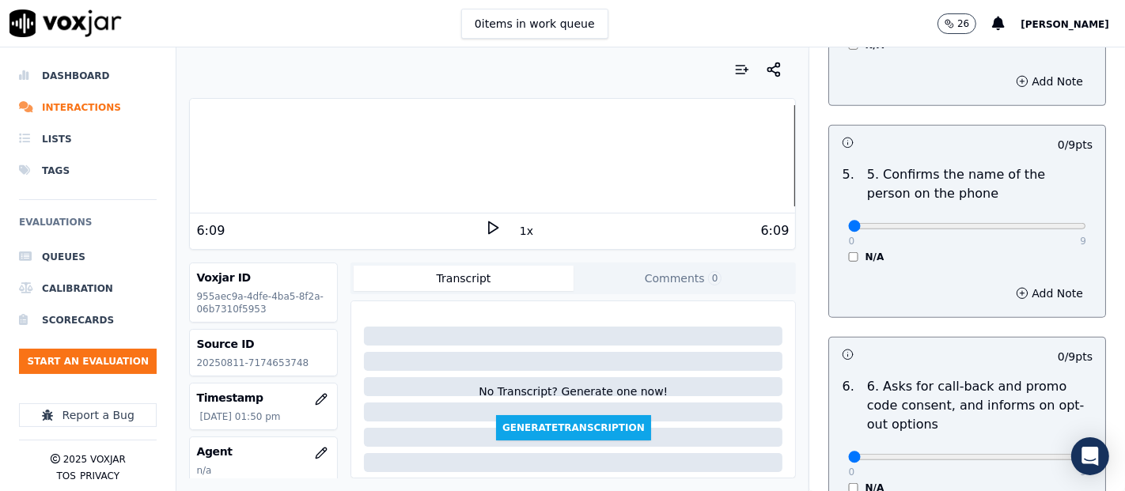
scroll to position [967, 0]
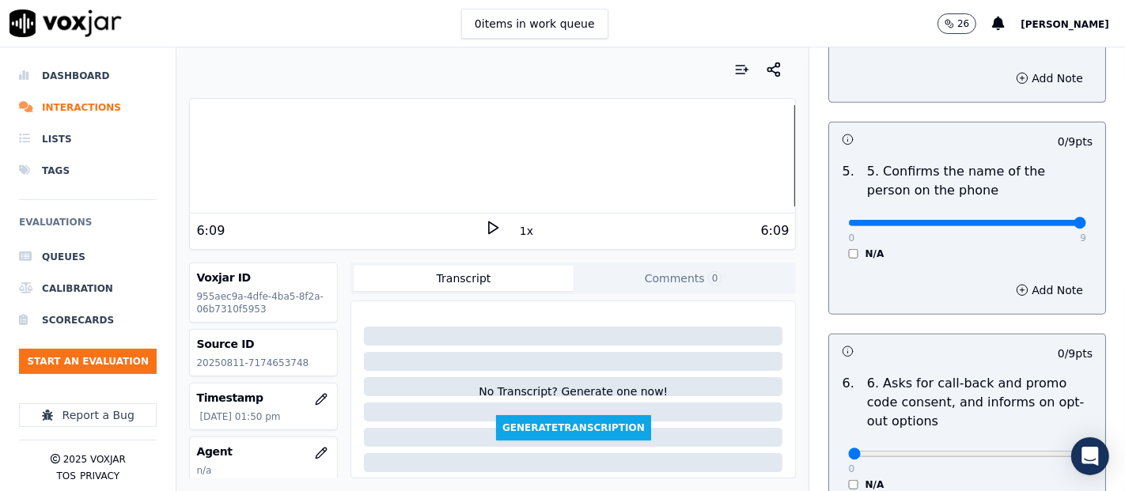
type input "9"
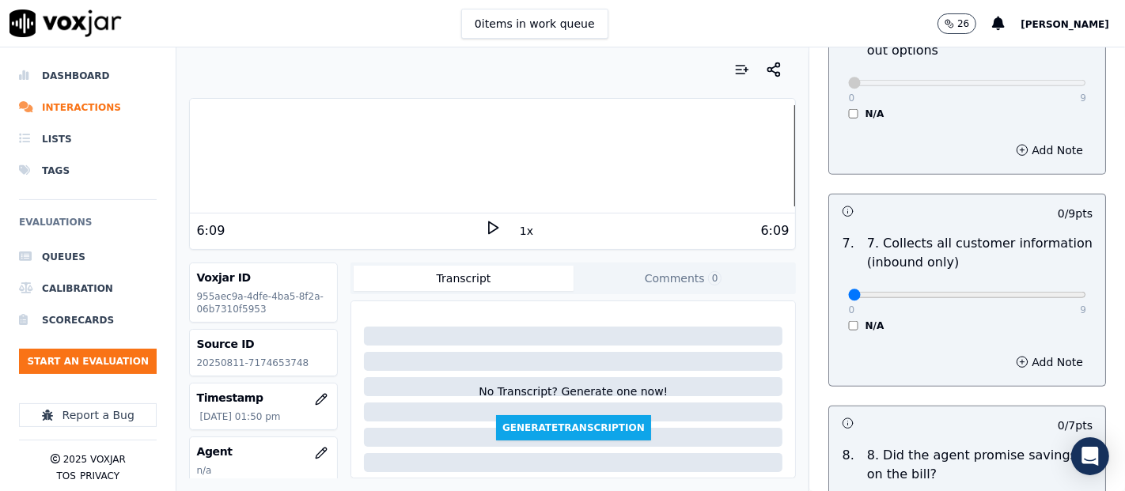
scroll to position [1406, 0]
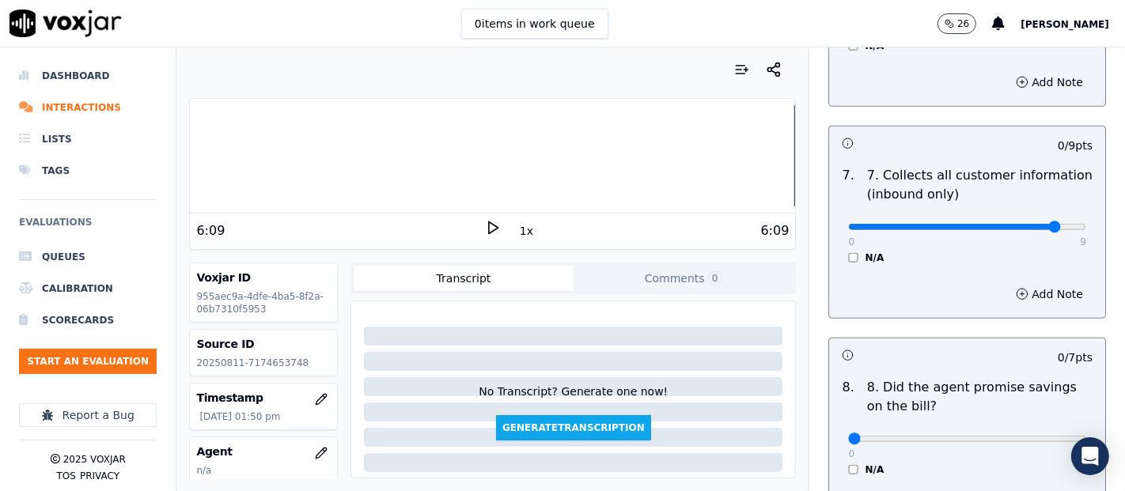
click at [1080, 236] on p "9" at bounding box center [1083, 242] width 6 height 13
type input "9"
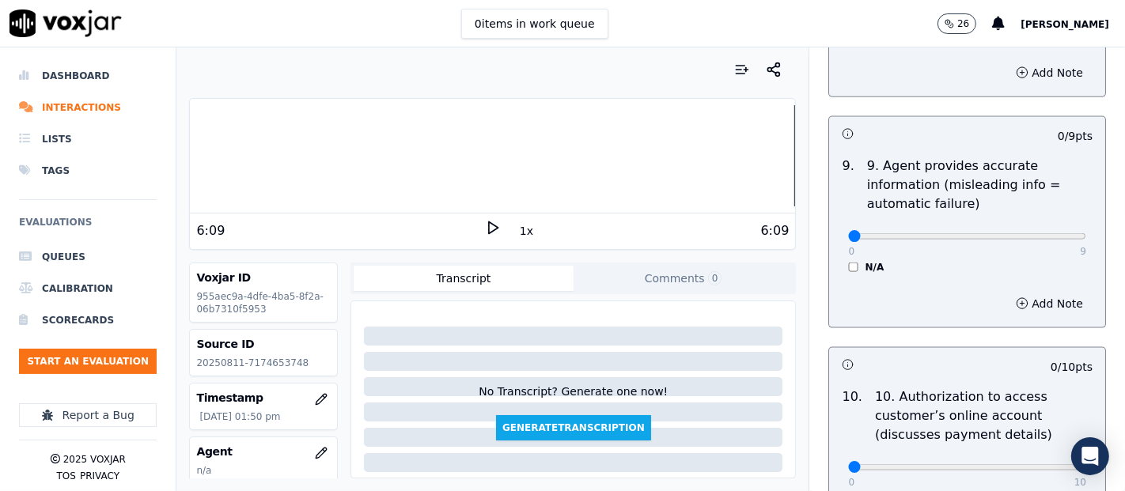
scroll to position [1846, 0]
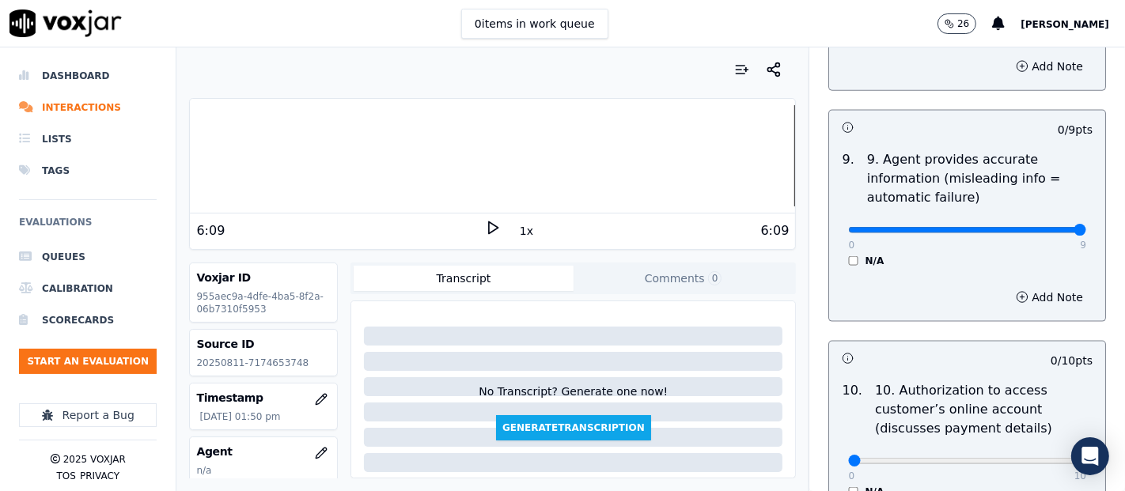
type input "9"
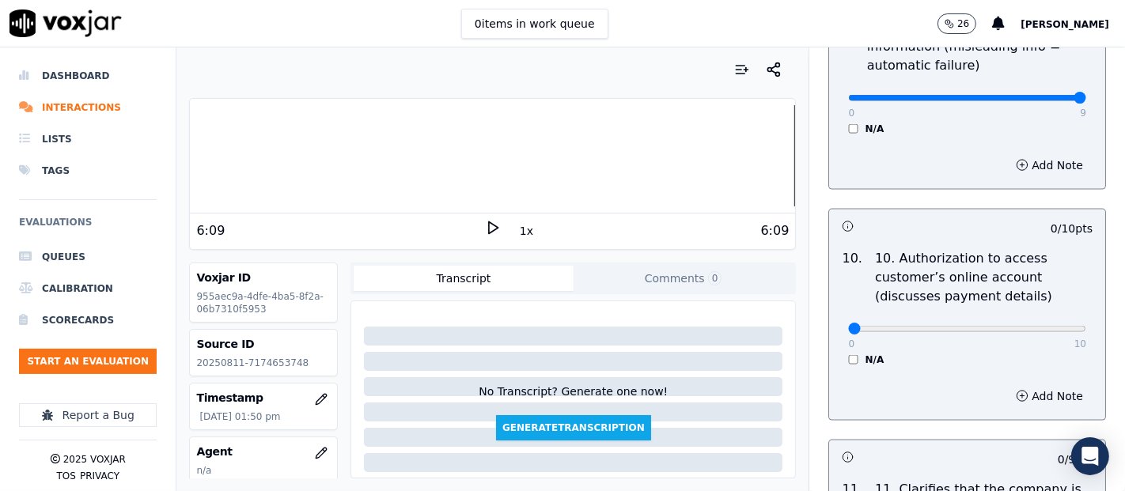
scroll to position [2022, 0]
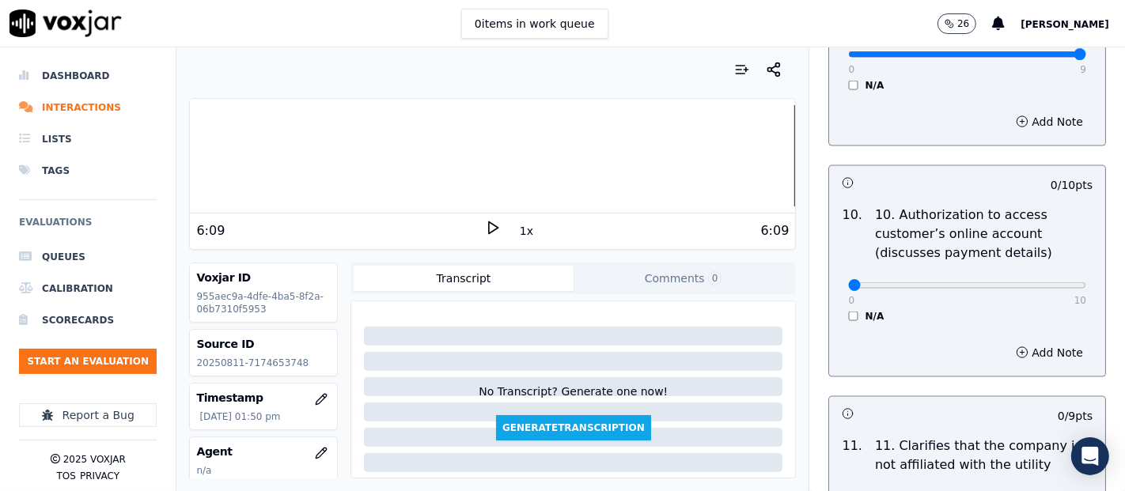
click at [1050, 277] on div "0 10 N/A" at bounding box center [967, 293] width 263 height 60
click at [1042, 275] on div "0 10" at bounding box center [967, 284] width 238 height 19
type input "10"
click at [848, 310] on div "N/A" at bounding box center [967, 316] width 238 height 13
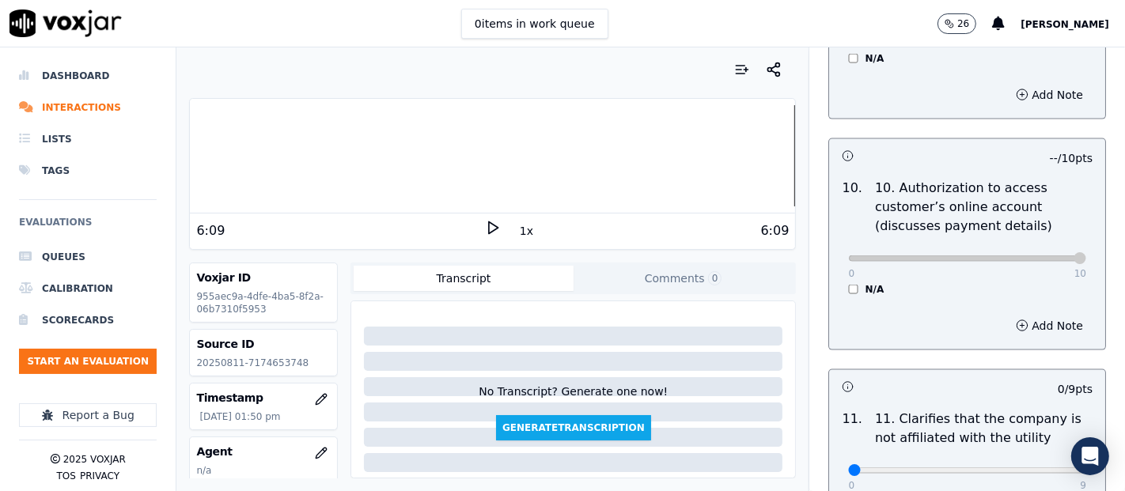
scroll to position [2197, 0]
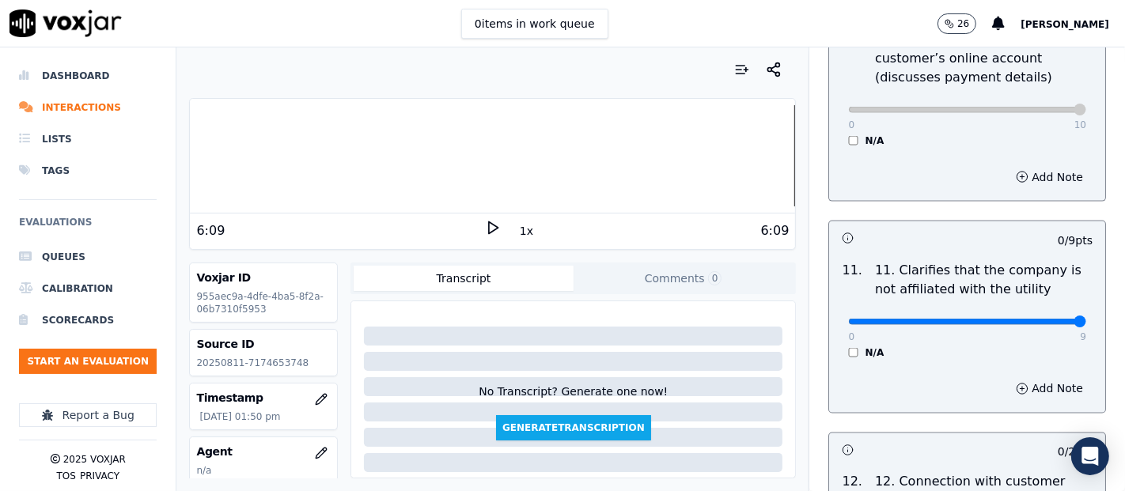
type input "9"
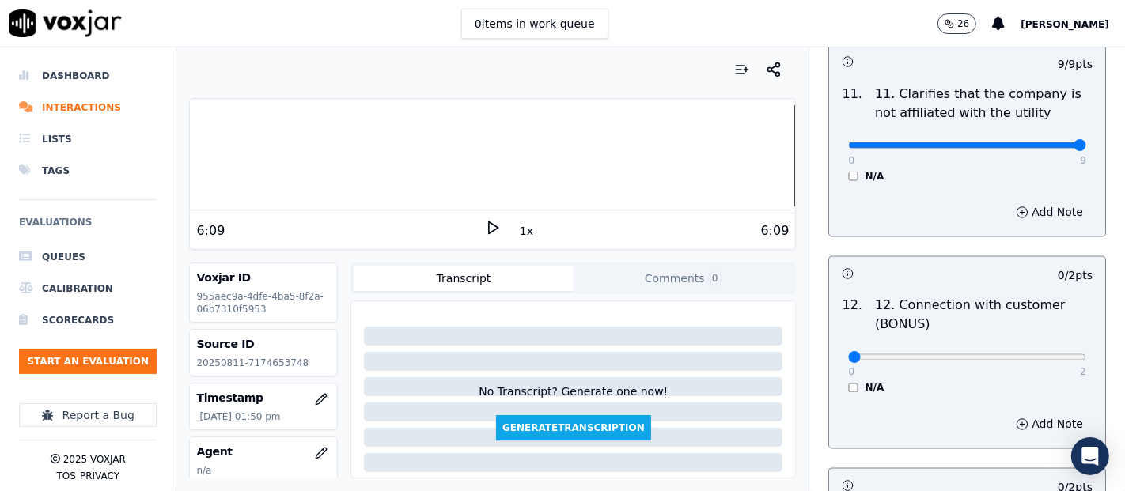
click at [1028, 349] on div "0 2" at bounding box center [967, 356] width 238 height 19
click at [1049, 356] on div "0 2 N/A" at bounding box center [967, 365] width 263 height 60
type input "2"
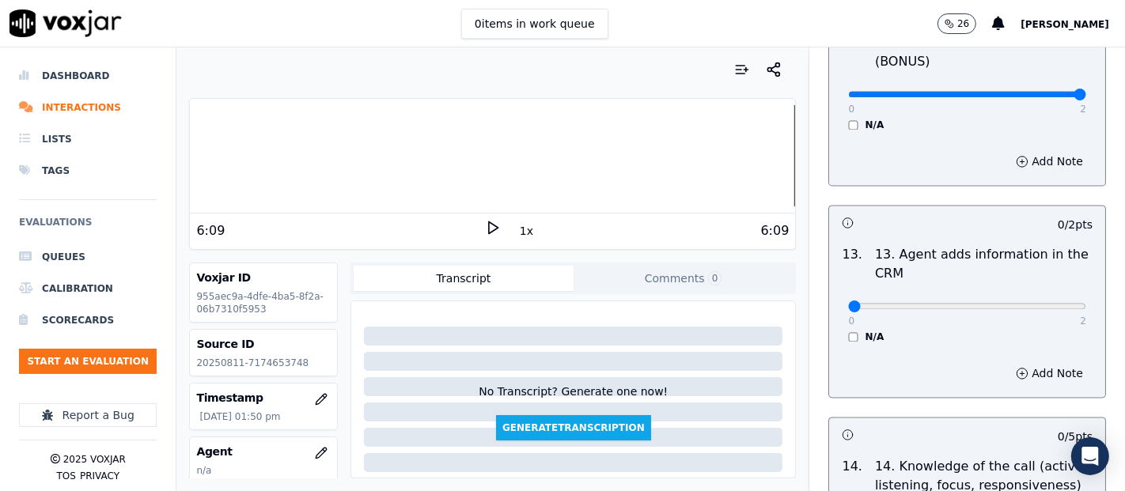
click at [1038, 313] on div "0 2 N/A" at bounding box center [967, 313] width 263 height 60
click at [1040, 308] on div "0 2" at bounding box center [967, 305] width 238 height 19
type input "2"
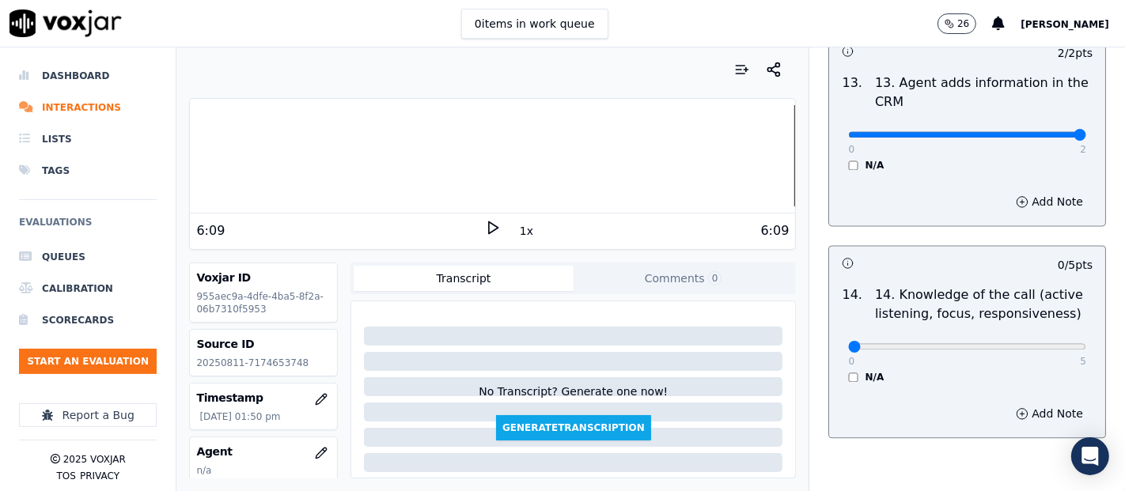
scroll to position [2883, 0]
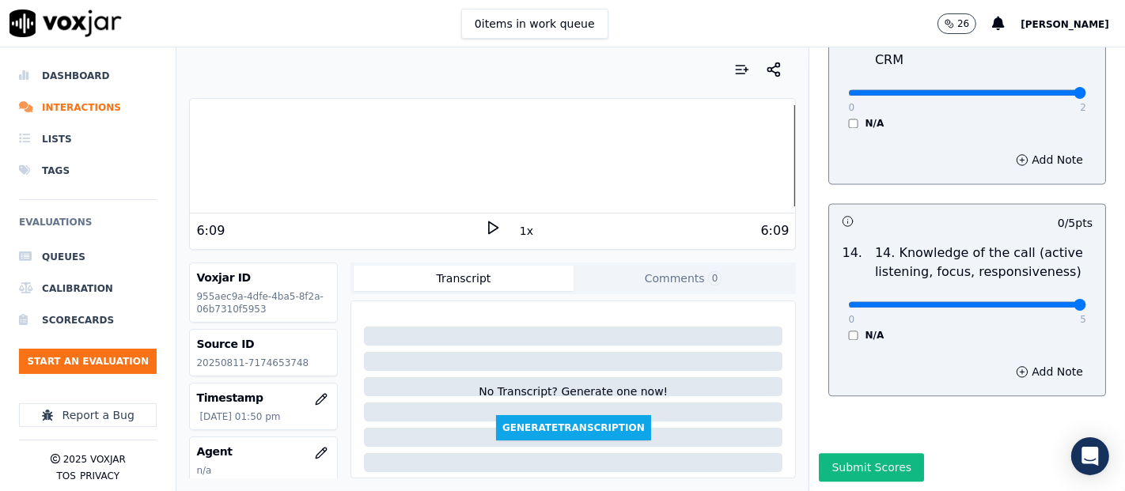
type input "5"
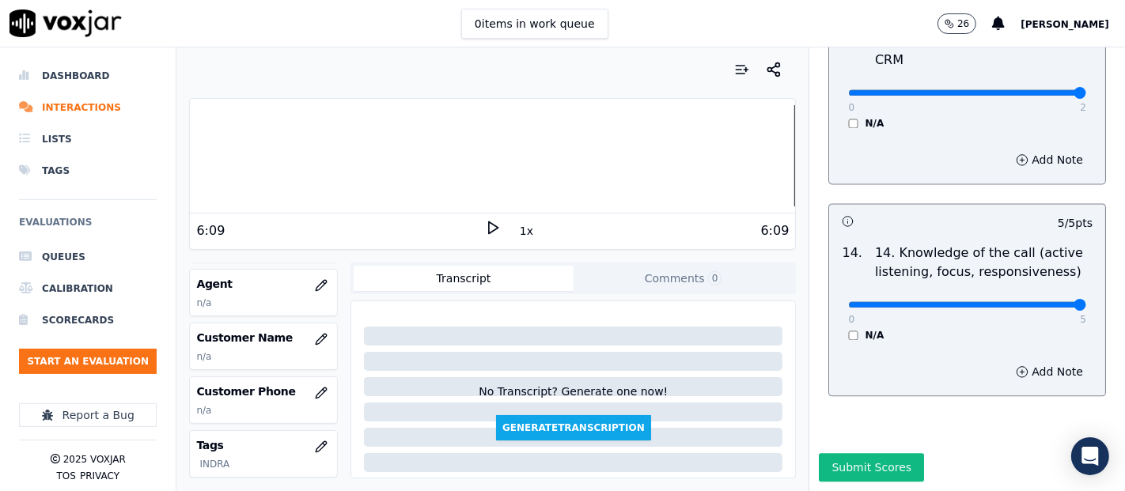
scroll to position [176, 0]
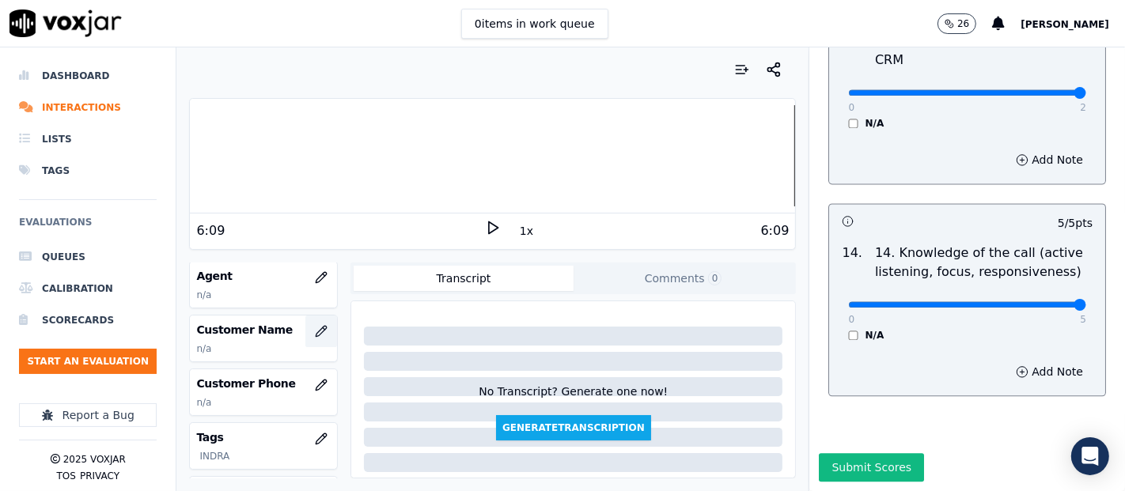
click at [315, 325] on icon "button" at bounding box center [321, 331] width 13 height 13
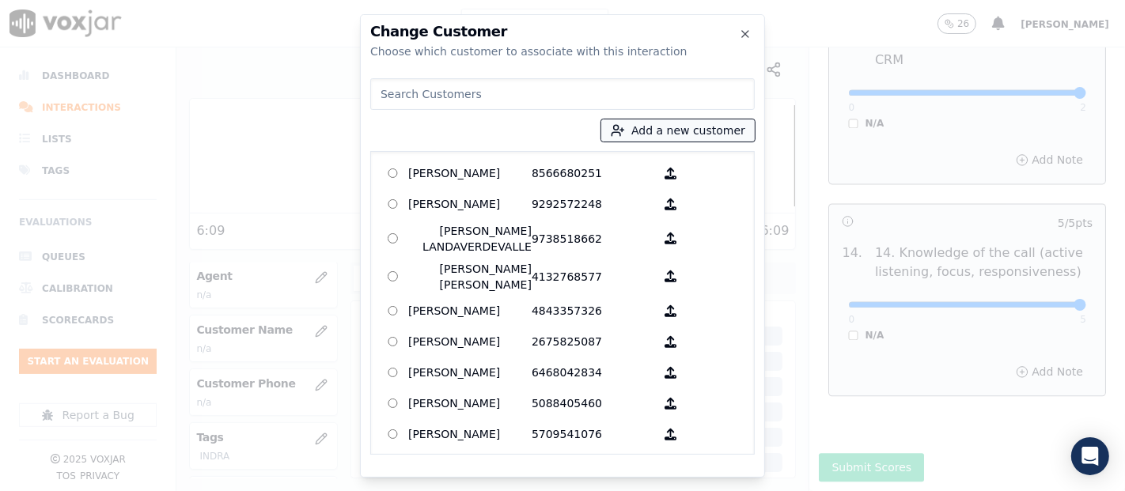
click at [680, 138] on button "Add a new customer" at bounding box center [677, 130] width 153 height 22
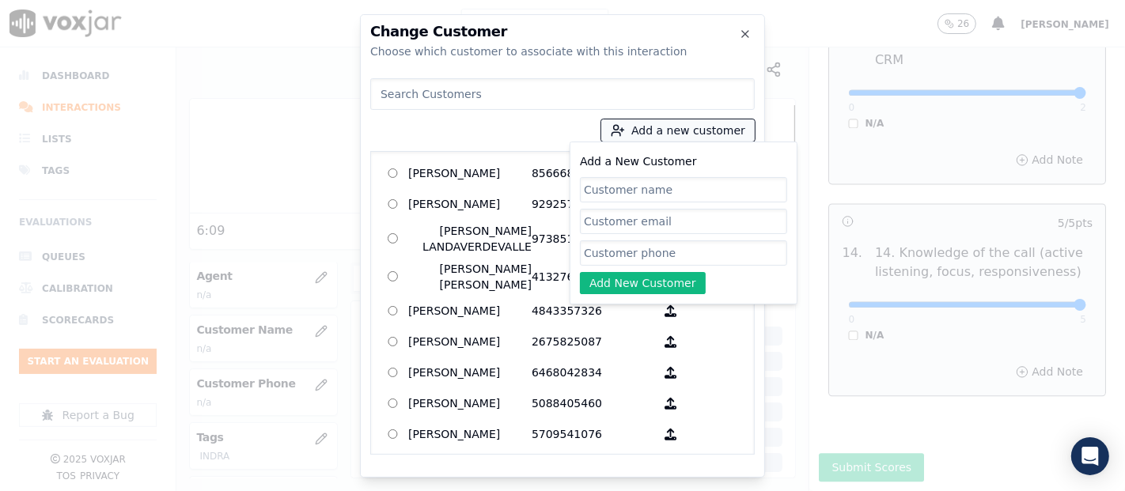
paste input "[PERSON_NAME]"
click at [632, 159] on div "Add a new customer Add a New Customer Aliuska Norat Rodriguez Add New Customer …" at bounding box center [562, 263] width 385 height 383
type input "[PERSON_NAME]"
click at [616, 255] on input "Add a New Customer" at bounding box center [683, 253] width 207 height 25
paste input "7174653748"
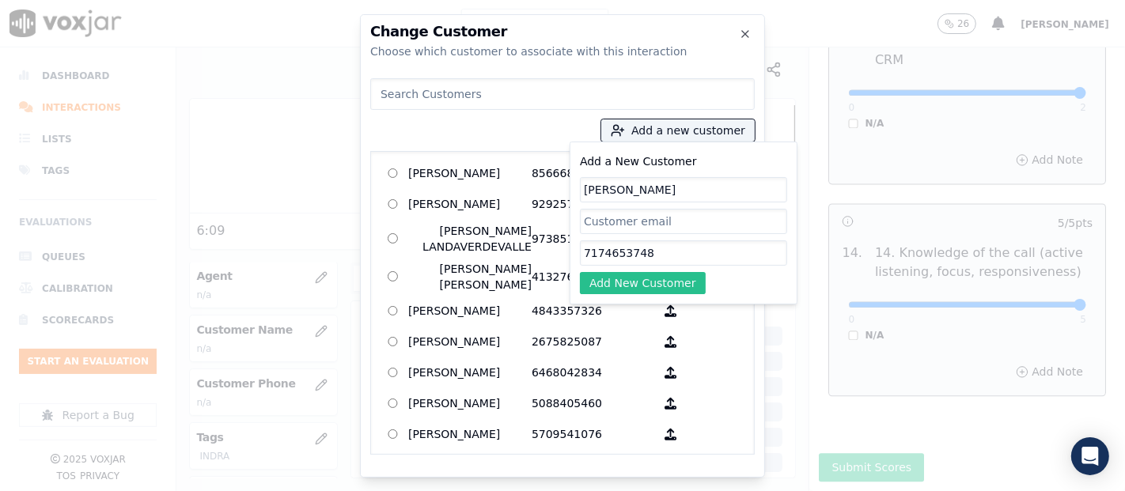
type input "7174653748"
click at [680, 279] on button "Add New Customer" at bounding box center [643, 283] width 126 height 22
drag, startPoint x: 760, startPoint y: 167, endPoint x: 759, endPoint y: 177, distance: 10.3
click at [759, 177] on div "Add a New Customer Aliuska Norat Rodriguez 7174653748 Adding Customer" at bounding box center [683, 223] width 207 height 143
click at [833, 217] on div at bounding box center [562, 245] width 1125 height 491
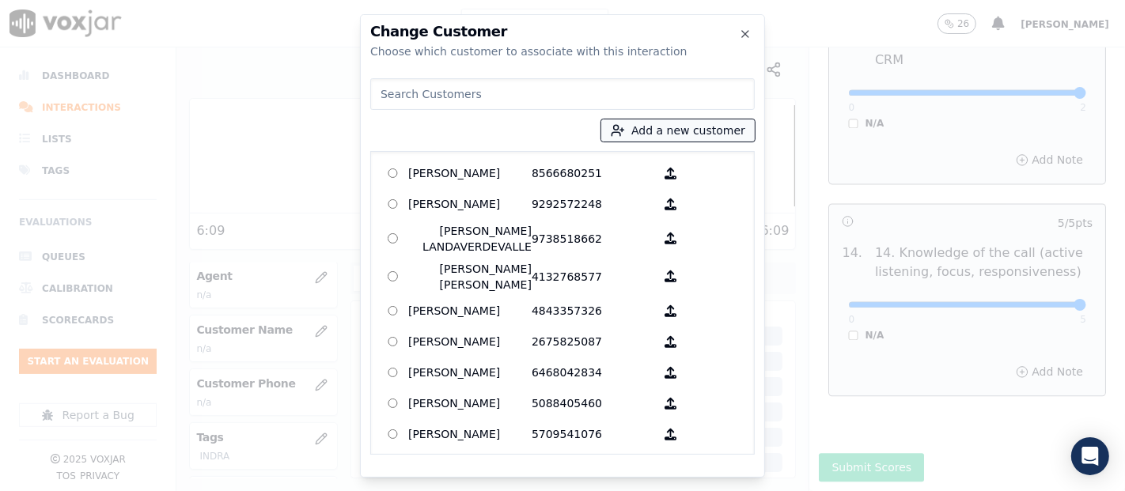
click at [624, 130] on line "button" at bounding box center [622, 130] width 4 height 0
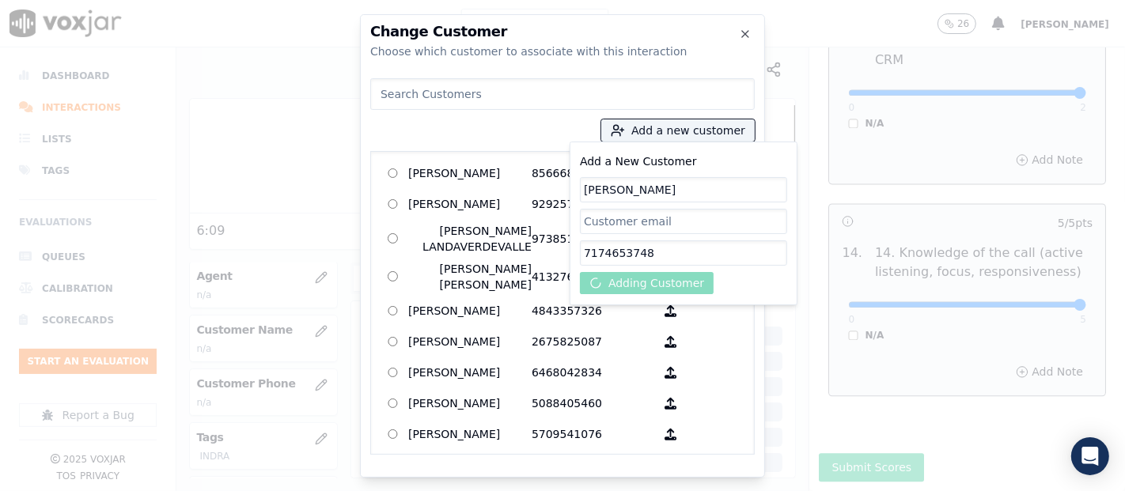
click at [813, 164] on div at bounding box center [562, 245] width 1125 height 491
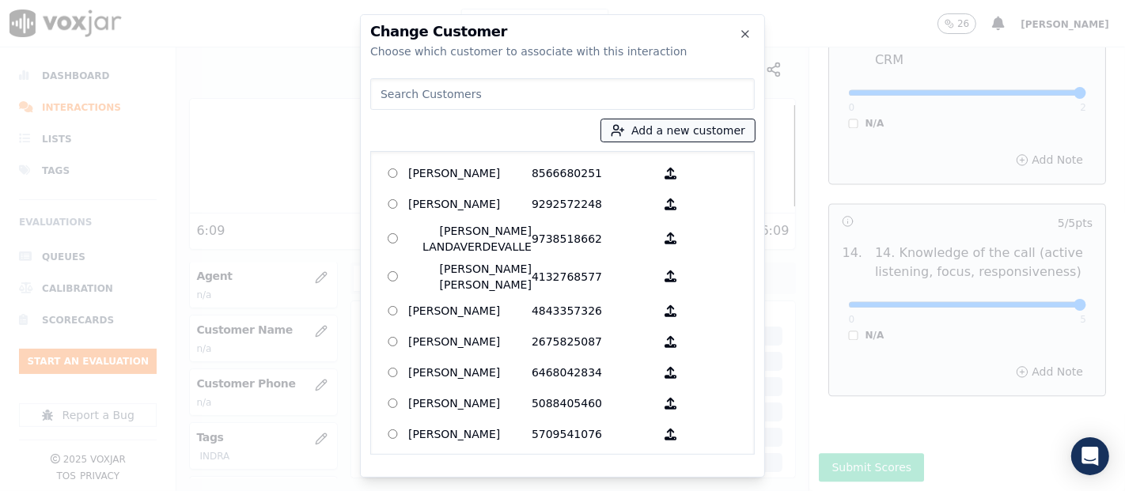
click at [688, 123] on button "Add a new customer" at bounding box center [677, 130] width 153 height 22
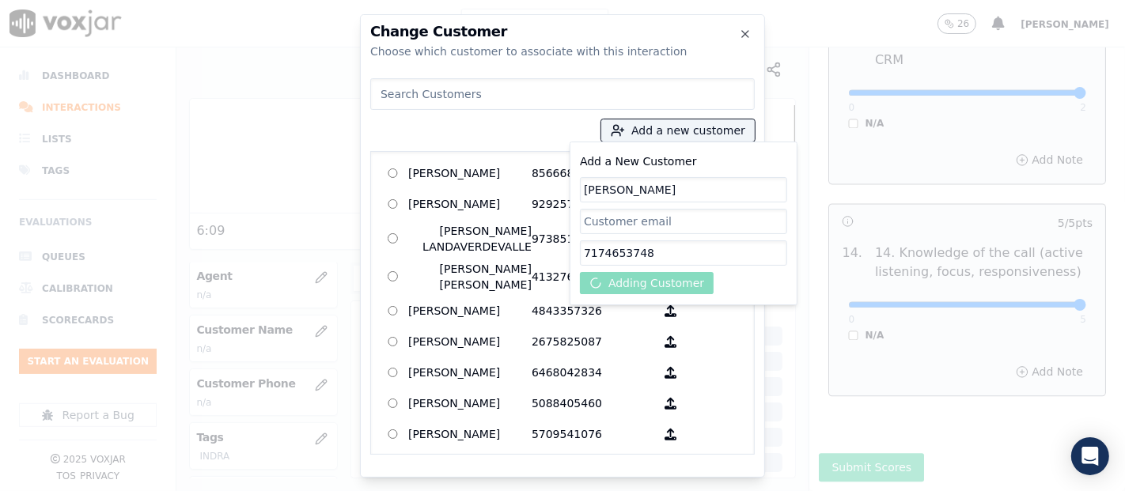
click at [745, 191] on input "[PERSON_NAME]" at bounding box center [683, 189] width 207 height 25
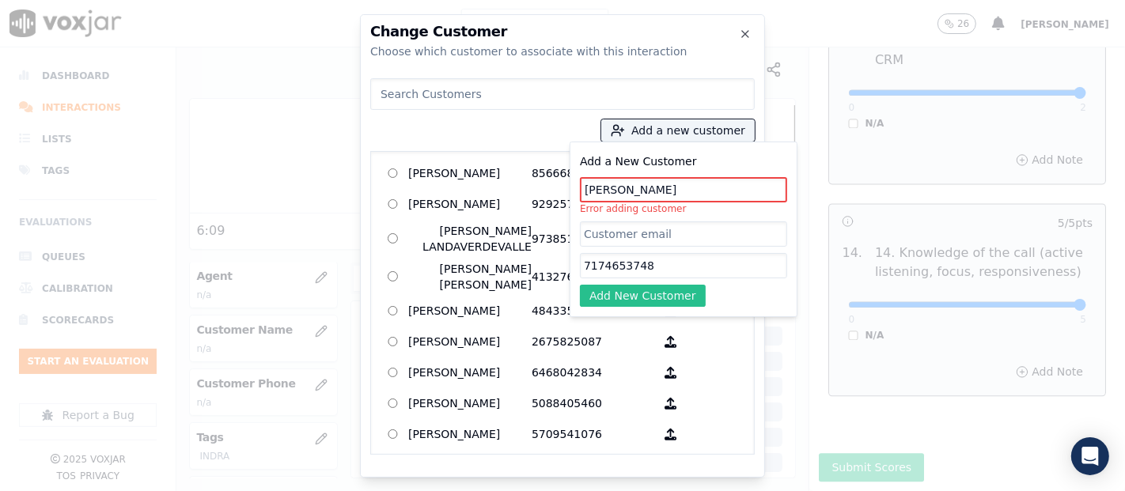
click at [689, 288] on button "Add New Customer" at bounding box center [643, 296] width 126 height 22
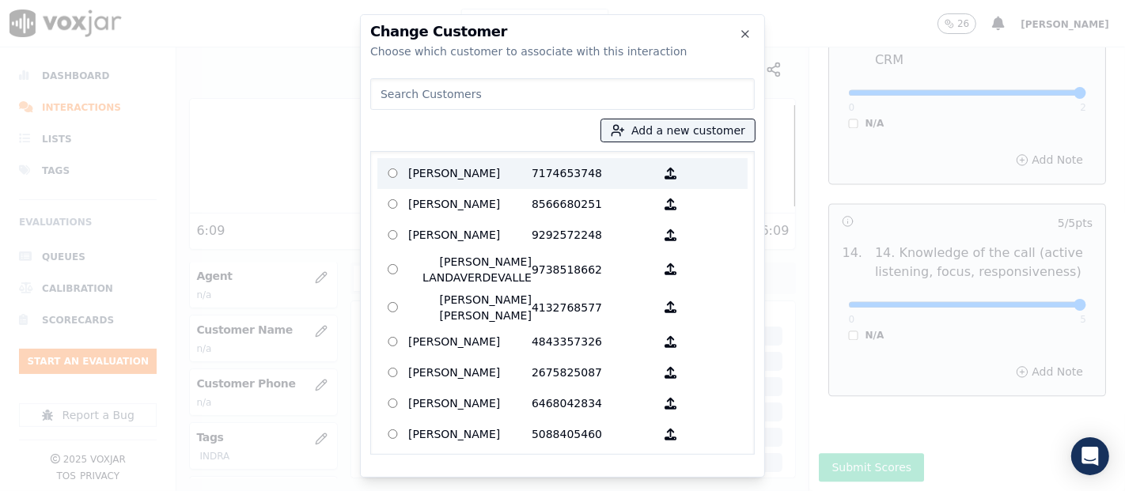
click at [532, 170] on p "7174653748" at bounding box center [593, 173] width 123 height 25
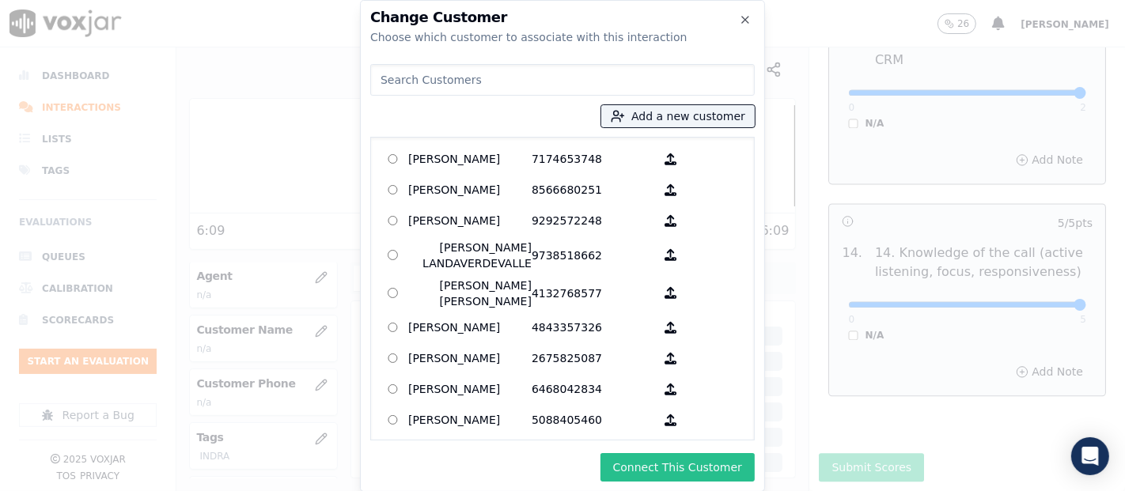
click at [707, 468] on button "Connect This Customer" at bounding box center [678, 467] width 154 height 28
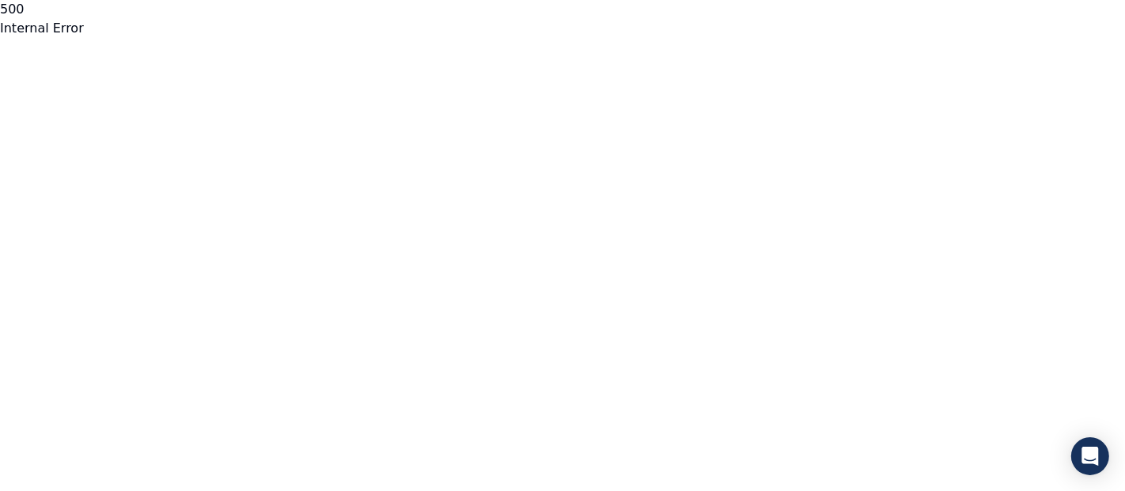
click at [668, 38] on html "500 Internal Error untitled page" at bounding box center [562, 19] width 1125 height 38
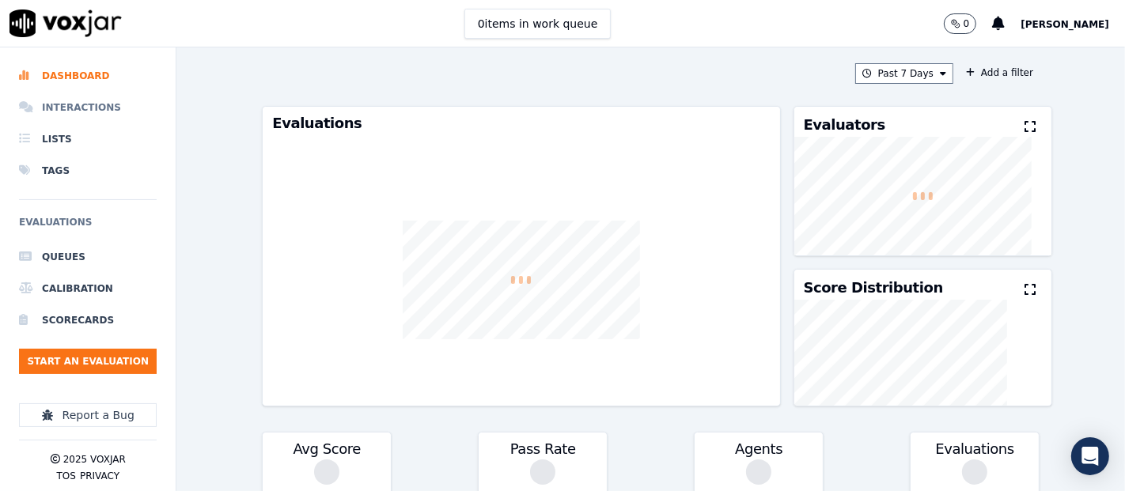
click at [67, 104] on li "Interactions" at bounding box center [88, 108] width 138 height 32
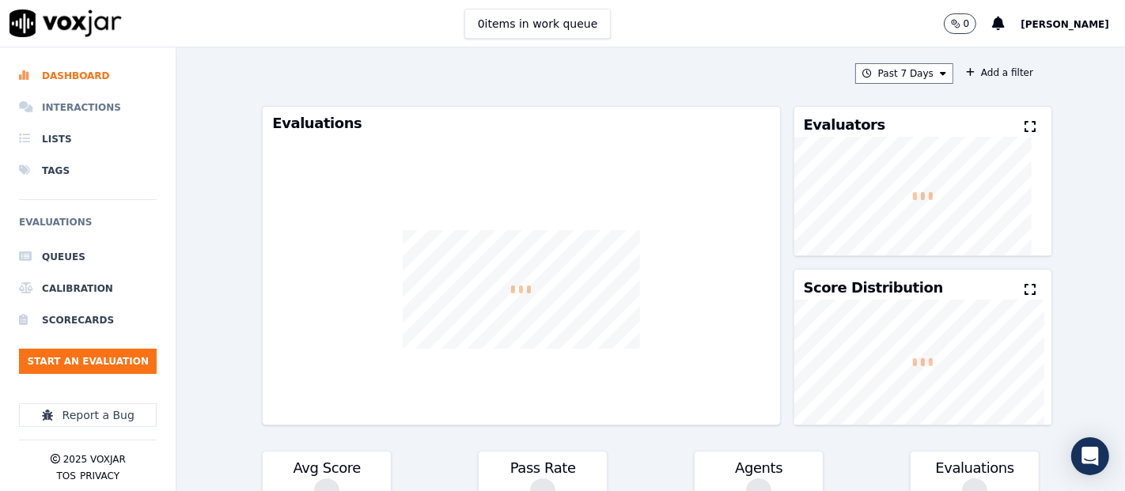
click at [99, 104] on li "Interactions" at bounding box center [88, 108] width 138 height 32
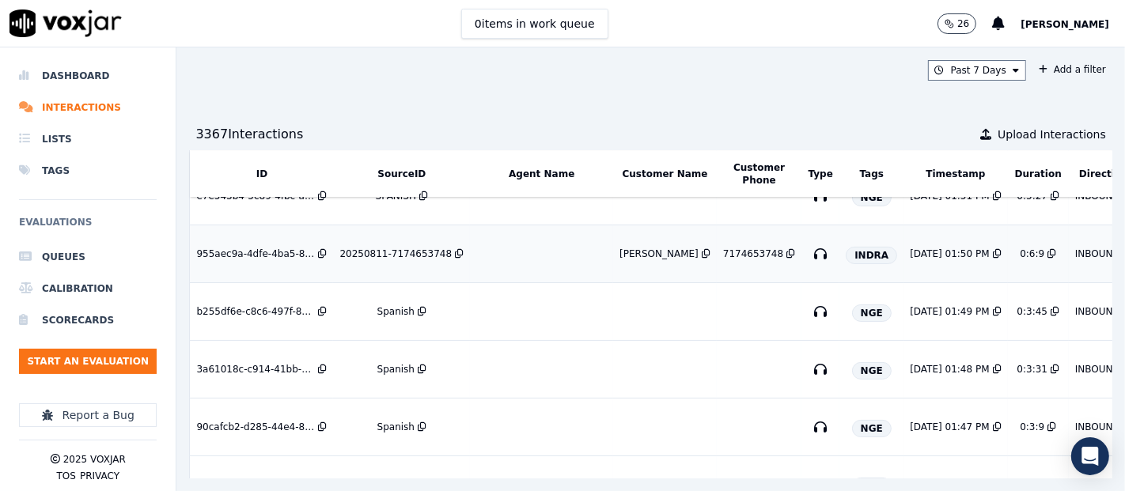
scroll to position [176, 0]
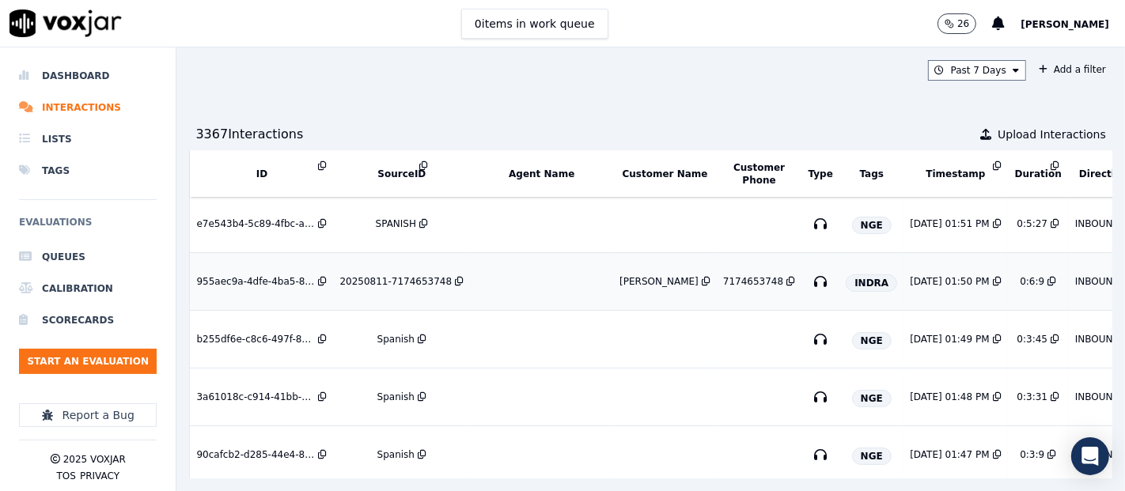
click at [366, 275] on div "20250811-7174653748" at bounding box center [395, 281] width 112 height 13
click at [1057, 24] on span "[PERSON_NAME]" at bounding box center [1065, 24] width 89 height 11
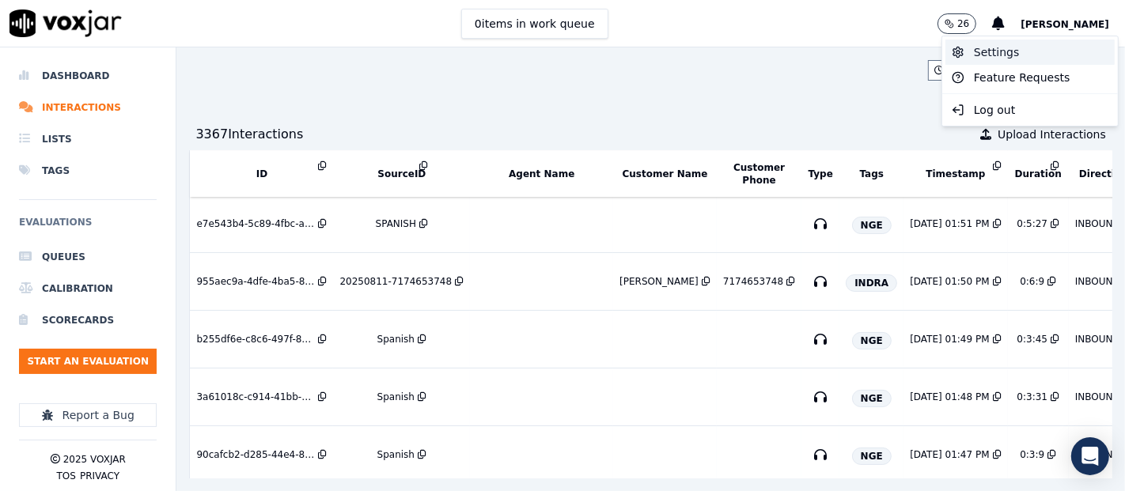
click at [1000, 45] on div "Settings" at bounding box center [1029, 52] width 169 height 25
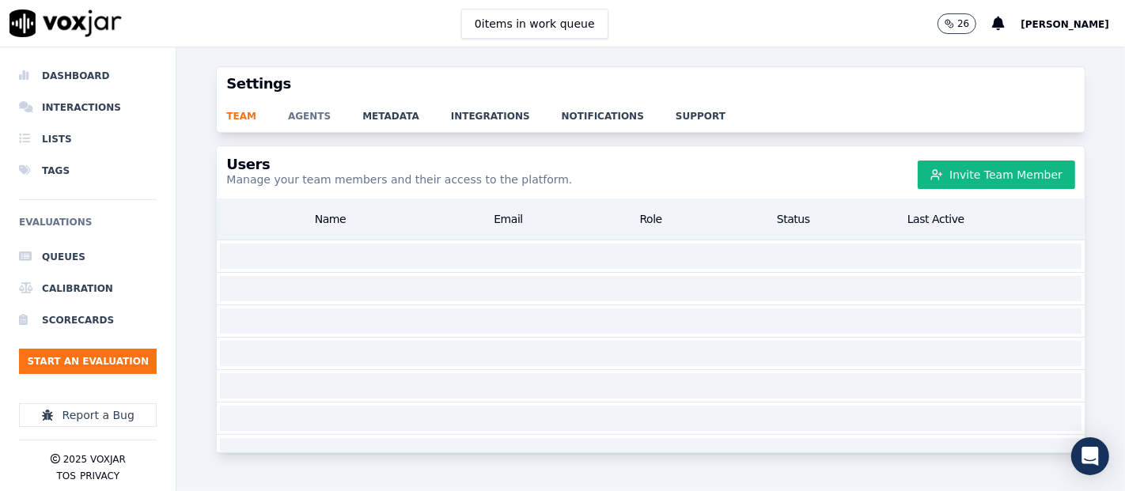
click at [314, 116] on link "agents" at bounding box center [325, 111] width 74 height 22
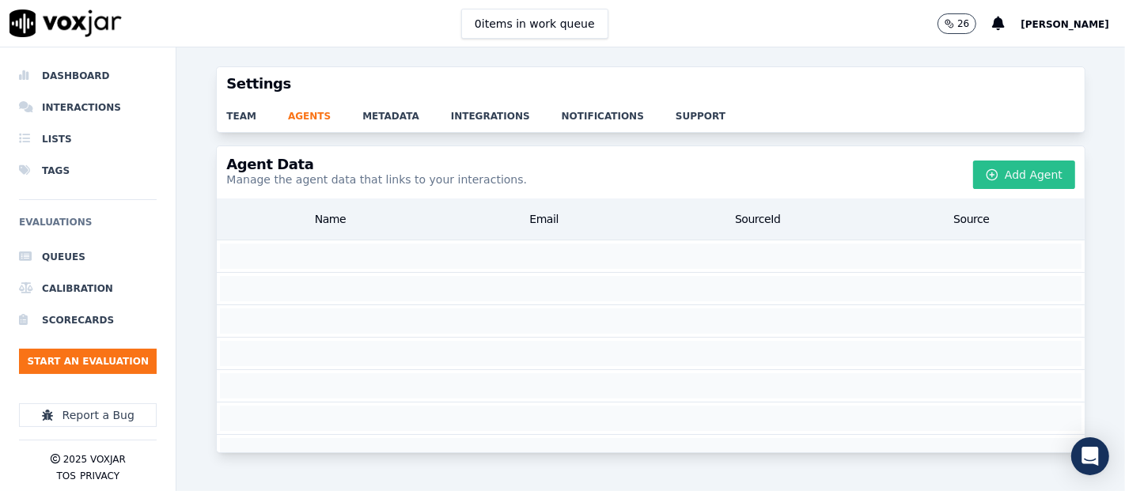
click at [980, 180] on button "Add Agent" at bounding box center [1024, 175] width 102 height 28
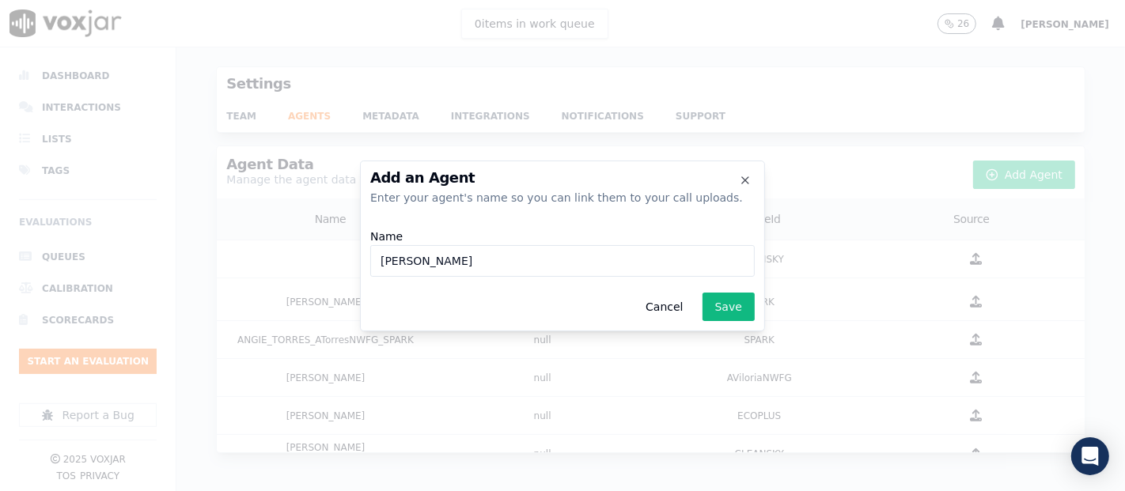
paste input "b26602"
type input "Brian Valbuena_b26602_INDRA"
click at [739, 295] on button "Save" at bounding box center [729, 307] width 52 height 28
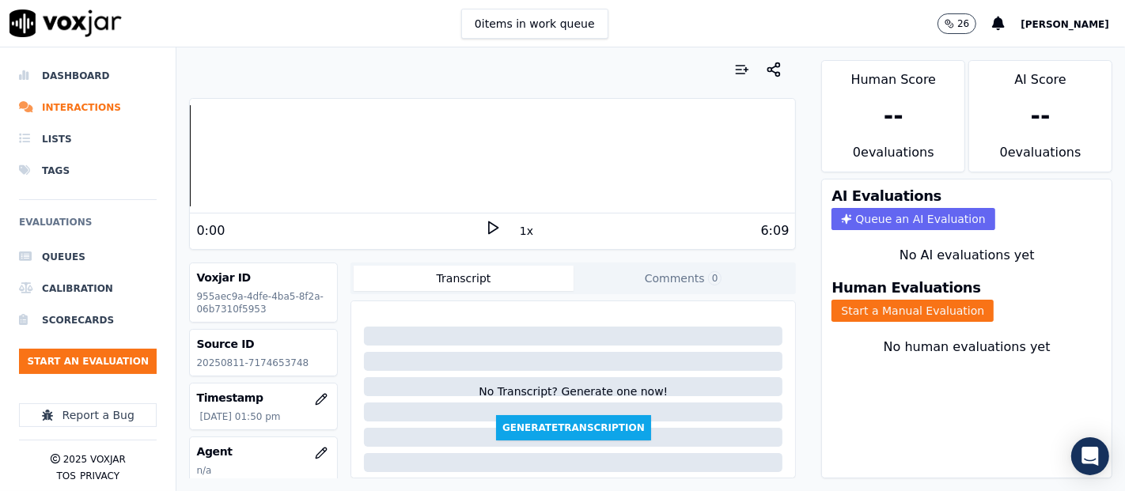
click at [482, 214] on div "0:00 1x 6:09" at bounding box center [492, 231] width 605 height 34
click at [484, 218] on div "0:00 1x 6:09" at bounding box center [492, 231] width 605 height 34
click at [489, 227] on polygon at bounding box center [493, 228] width 9 height 12
click at [832, 303] on button "Start a Manual Evaluation" at bounding box center [913, 311] width 162 height 22
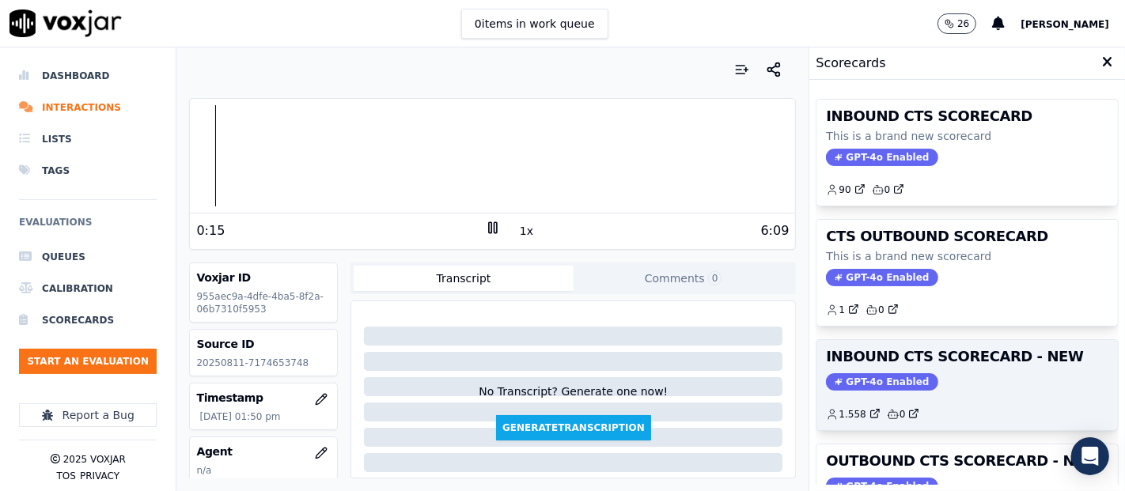
click at [950, 350] on h3 "INBOUND CTS SCORECARD - NEW" at bounding box center [967, 357] width 282 height 14
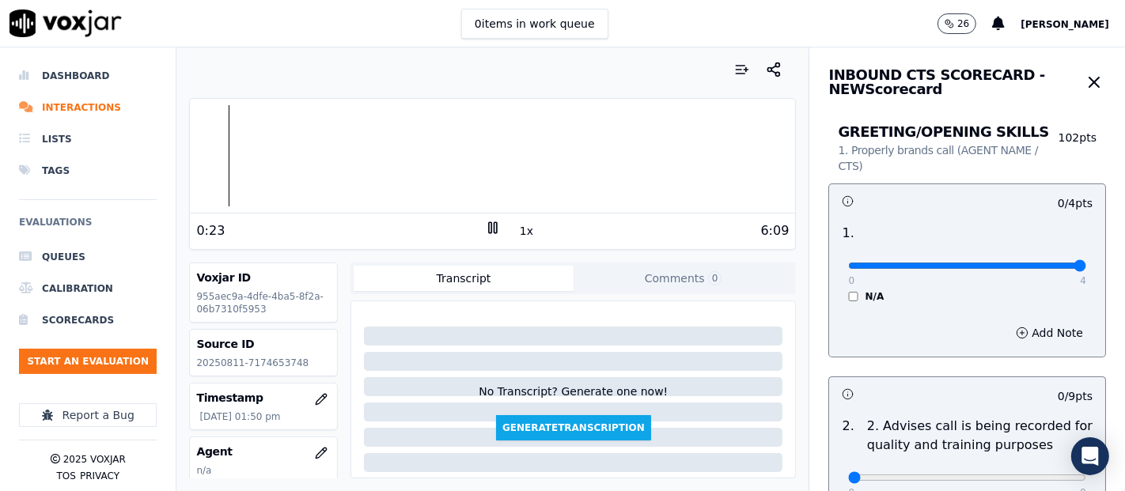
type input "4"
click at [1041, 269] on input "range" at bounding box center [967, 266] width 238 height 6
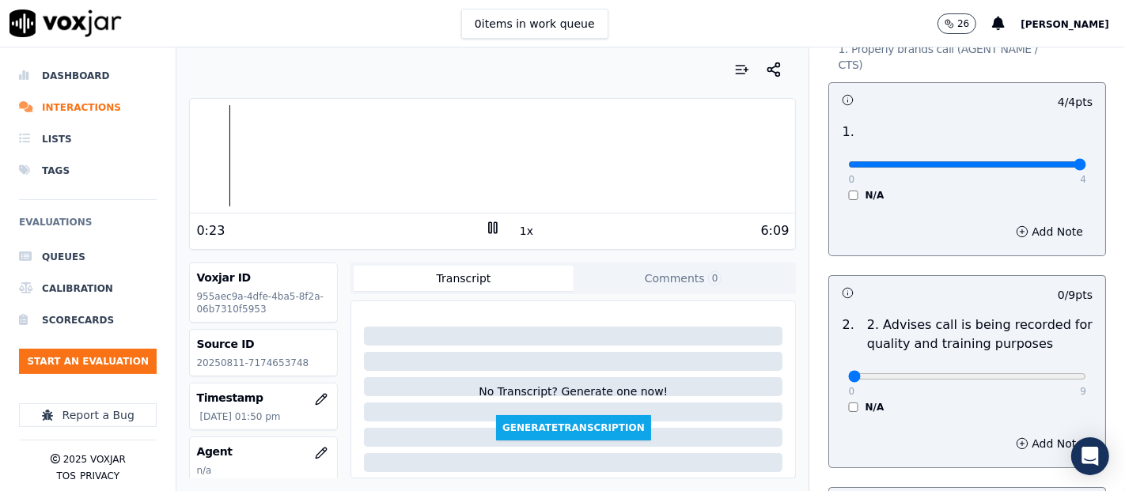
scroll to position [263, 0]
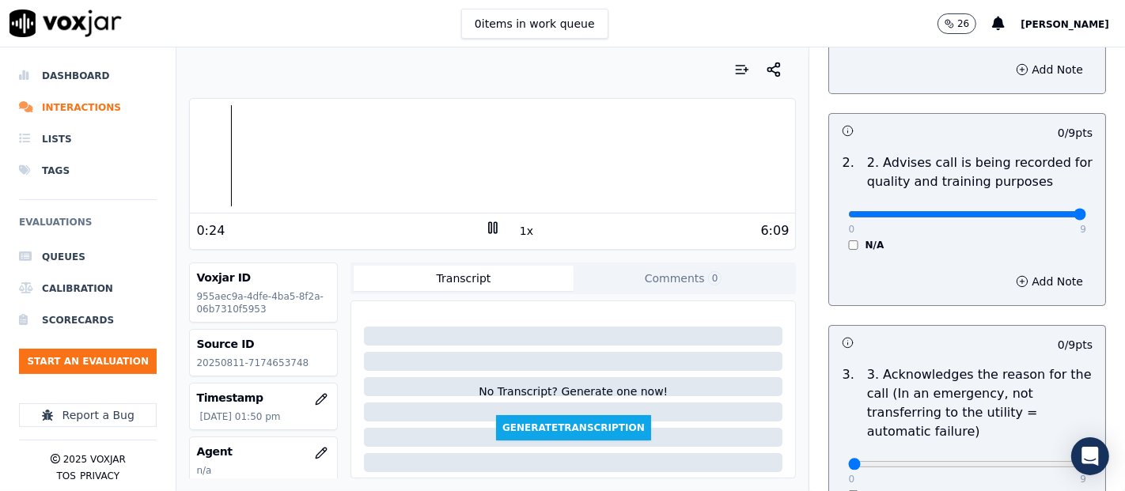
type input "9"
click at [1045, 6] on input "range" at bounding box center [967, 2] width 238 height 6
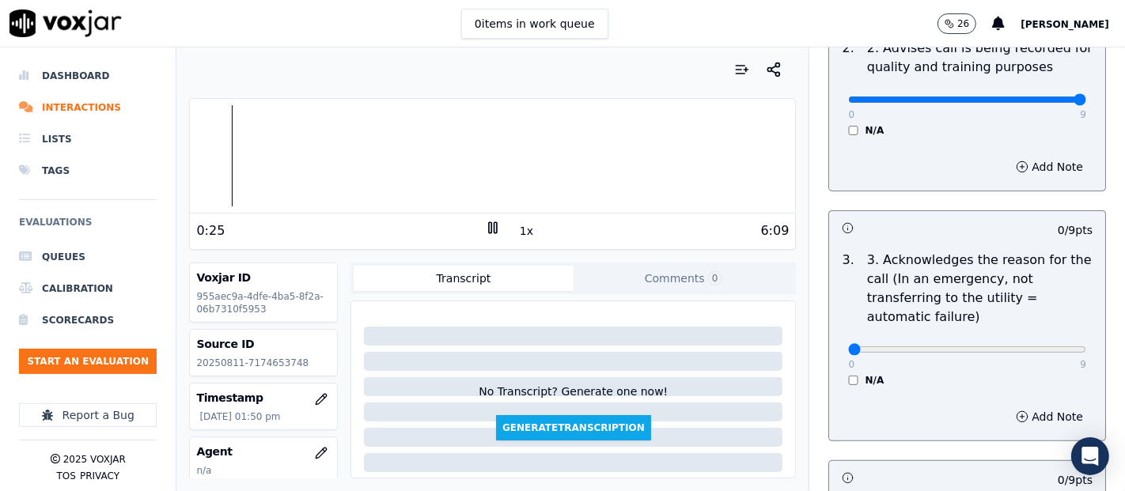
scroll to position [439, 0]
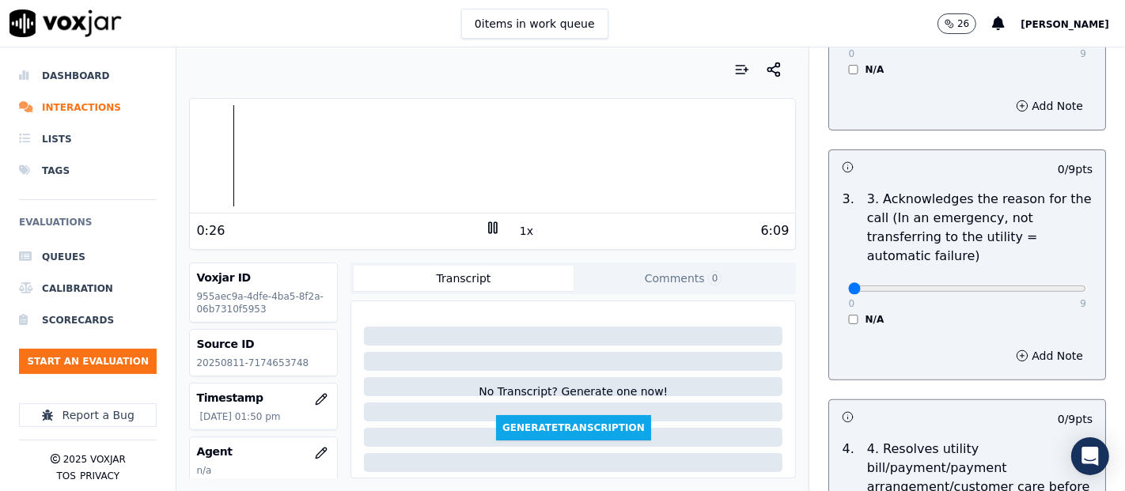
click at [1027, 279] on div "0 9" at bounding box center [967, 288] width 238 height 19
type input "9"
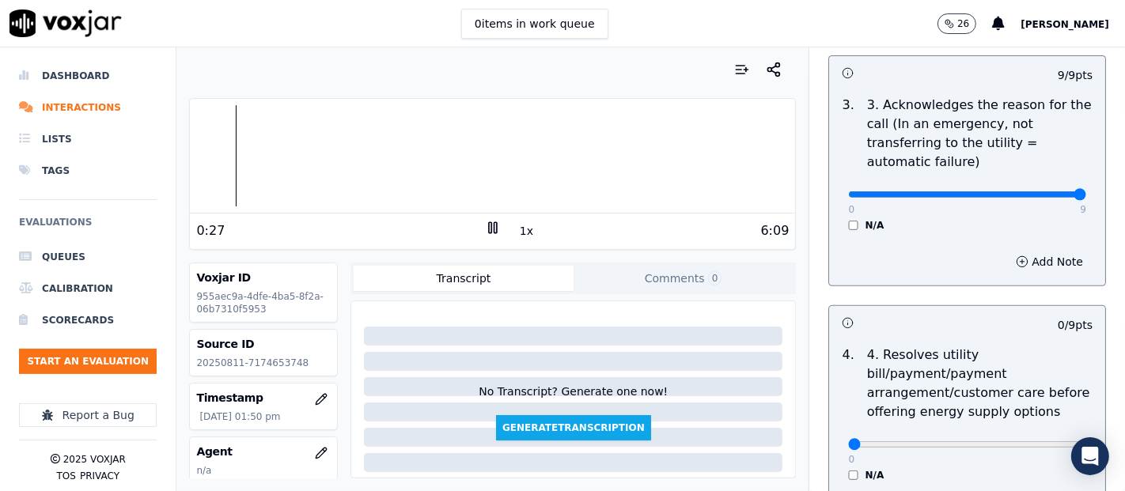
scroll to position [703, 0]
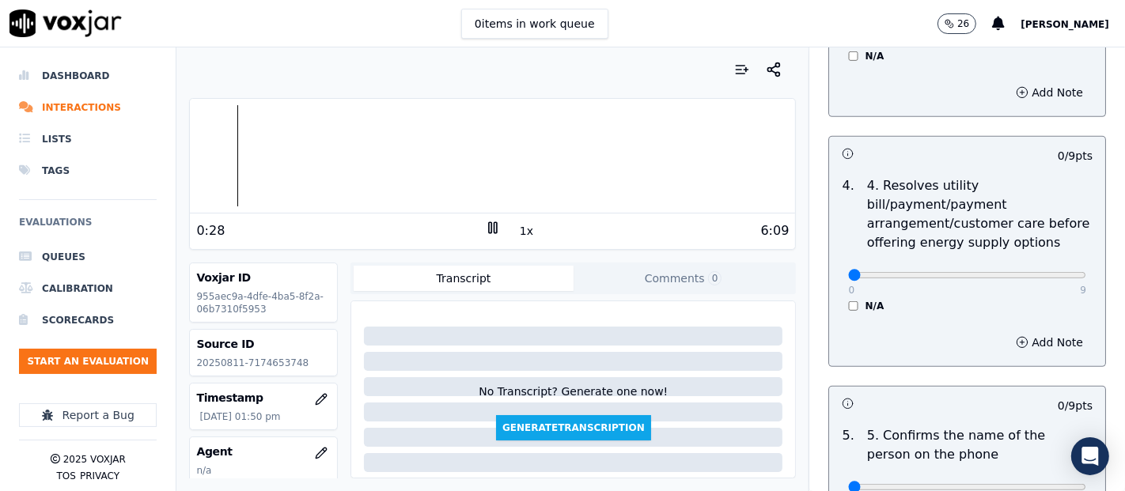
click at [848, 307] on div "N/A" at bounding box center [967, 306] width 238 height 13
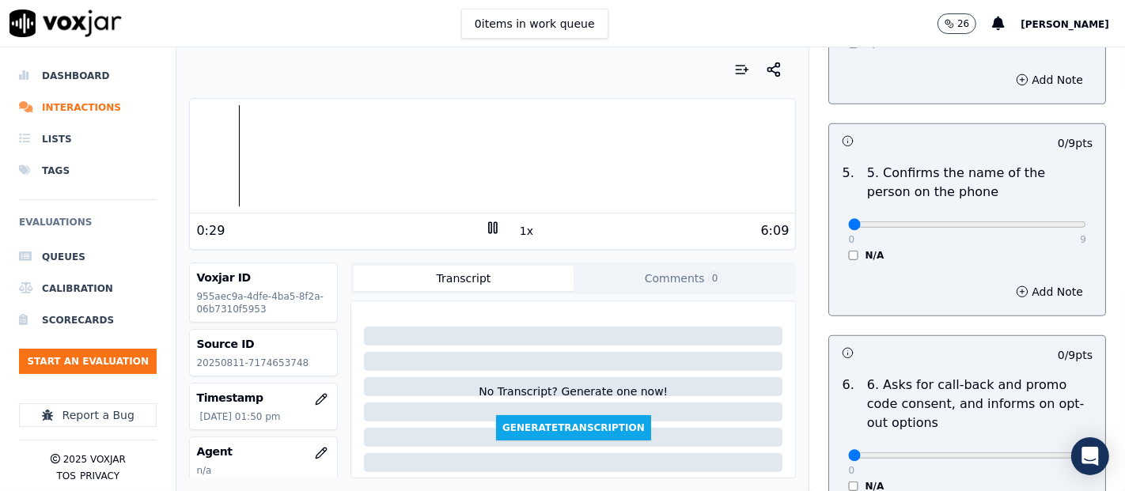
scroll to position [967, 0]
click at [1040, 229] on div "0 9 N/A" at bounding box center [967, 230] width 263 height 60
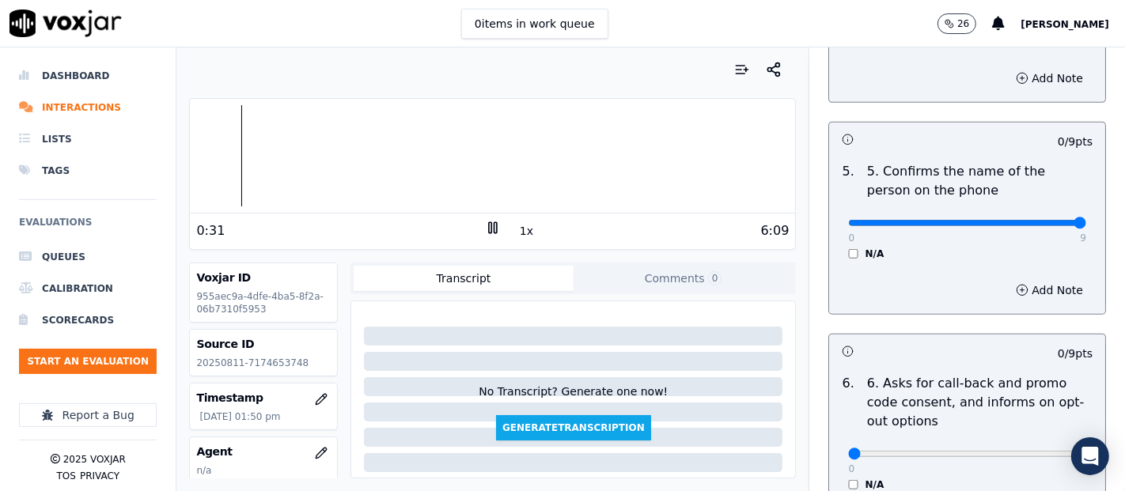
type input "9"
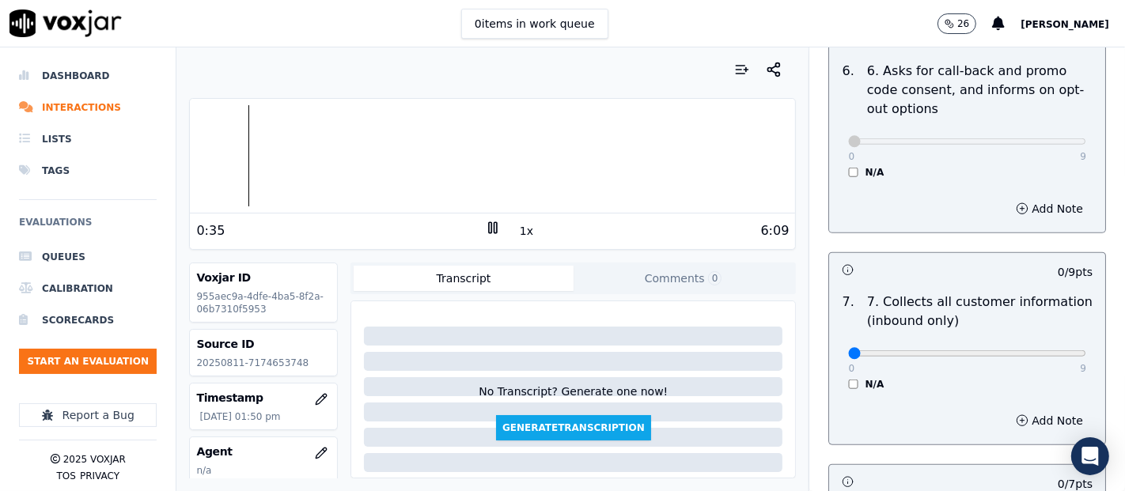
scroll to position [1318, 0]
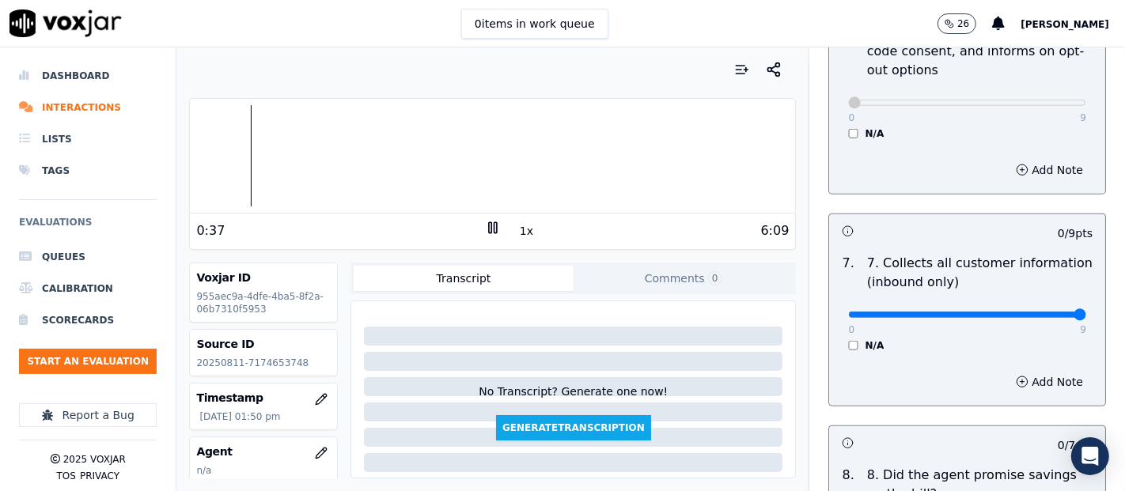
type input "9"
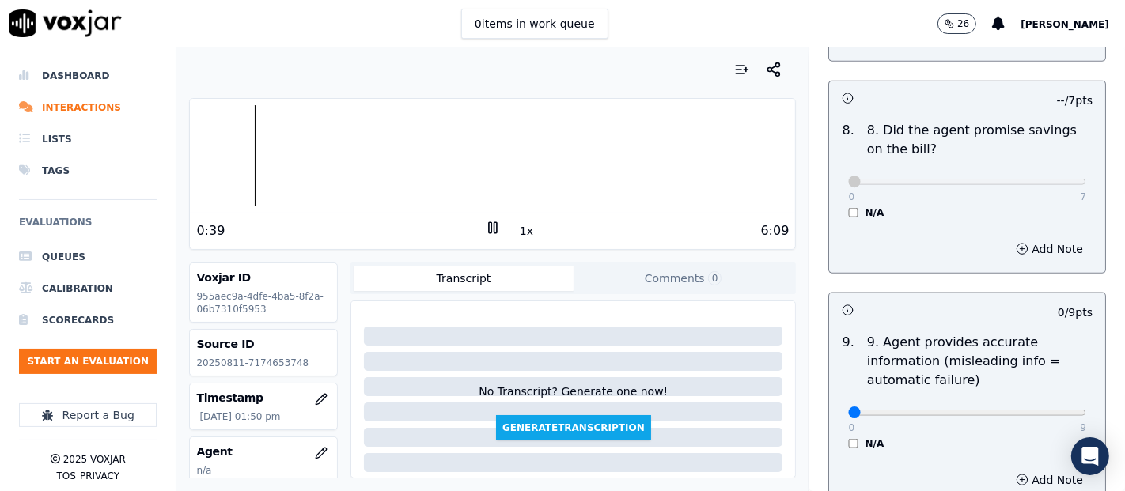
scroll to position [1758, 0]
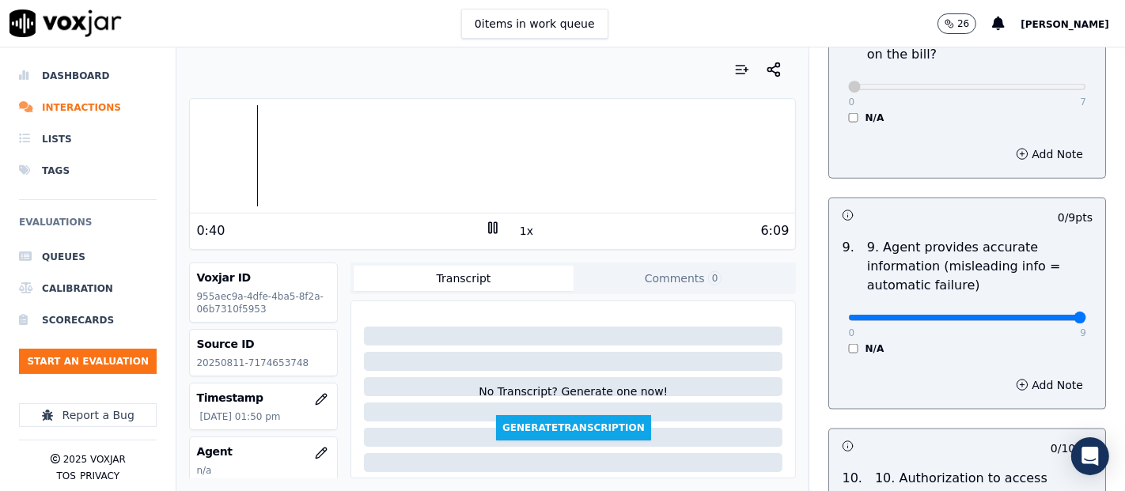
type input "9"
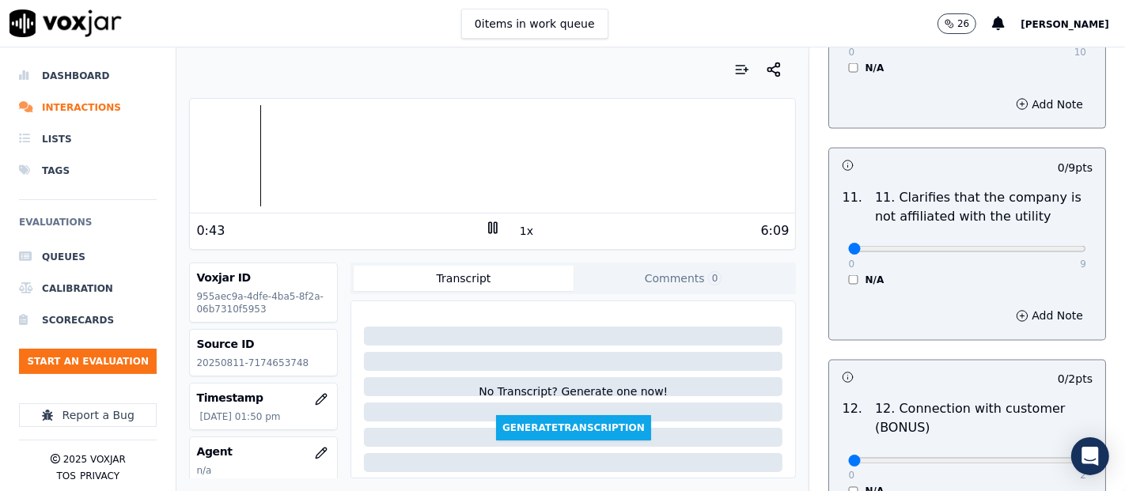
scroll to position [2285, 0]
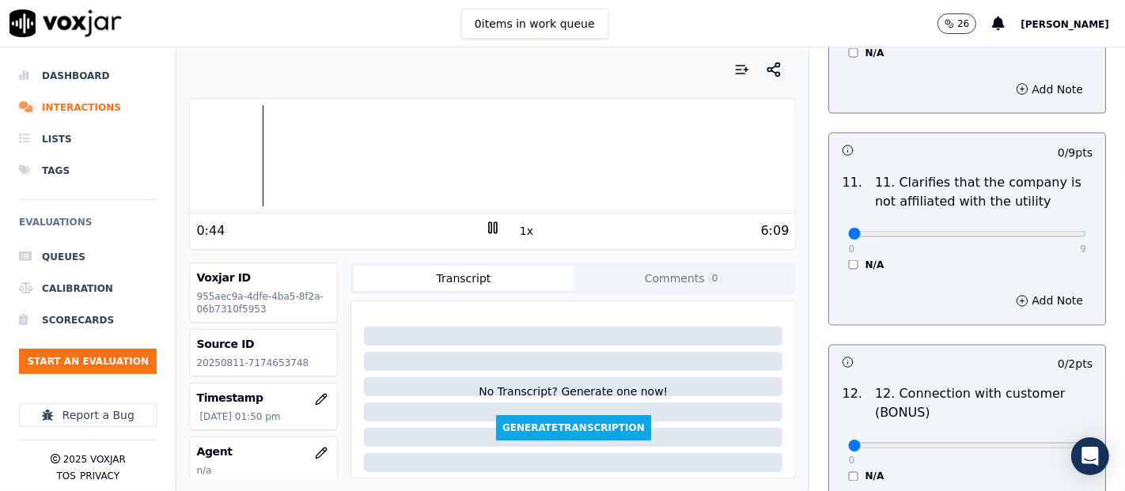
click at [1041, 236] on div "0 9" at bounding box center [967, 233] width 238 height 19
type input "9"
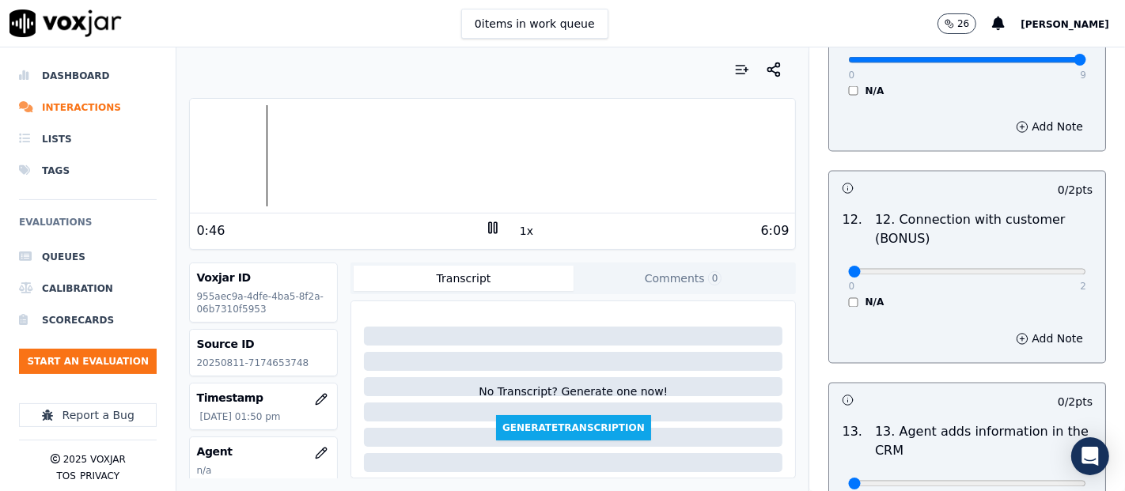
scroll to position [2461, 0]
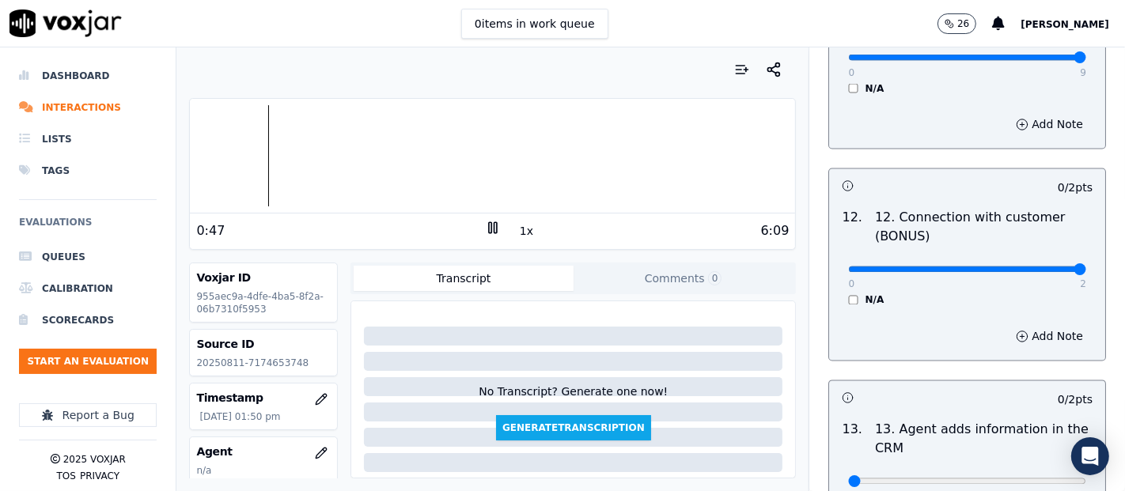
type input "2"
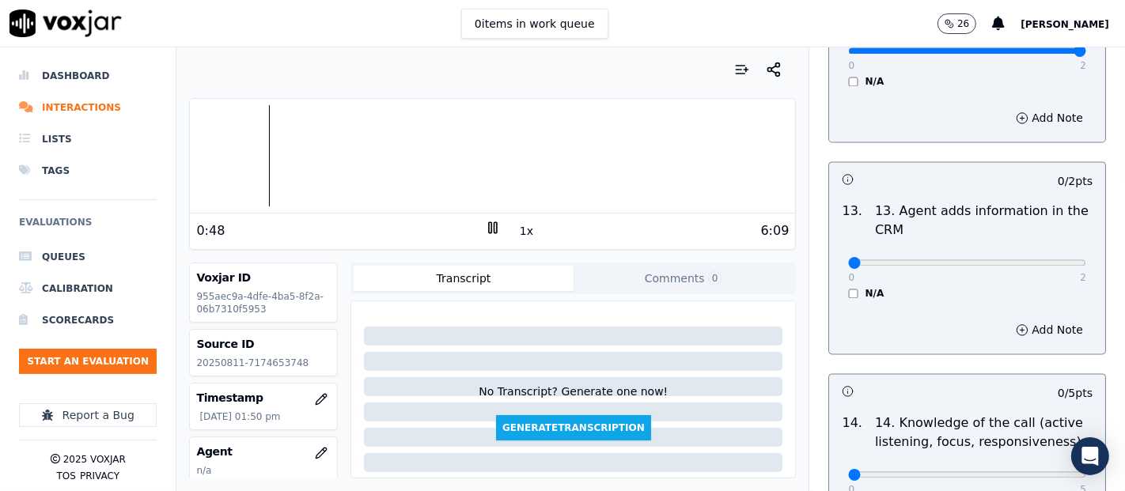
scroll to position [2725, 0]
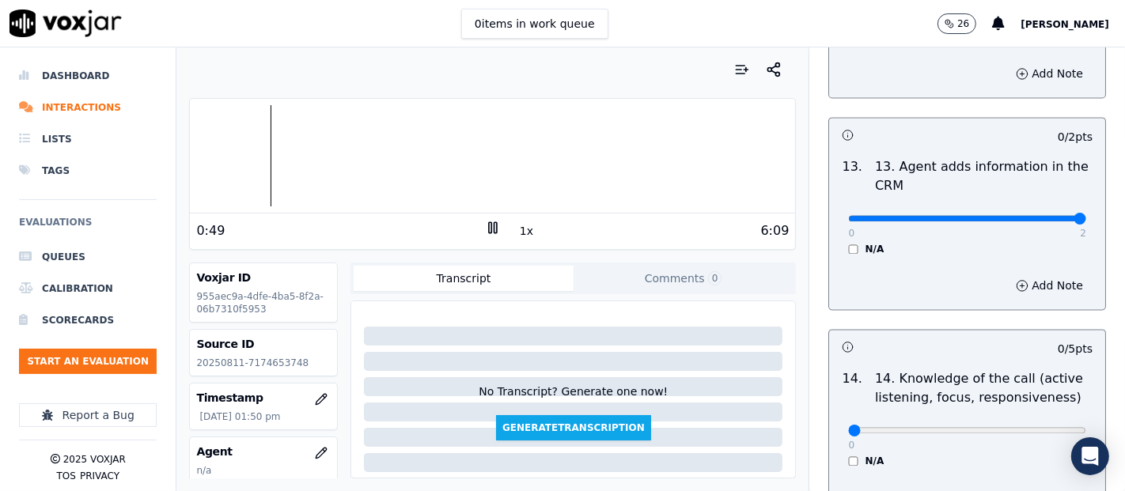
type input "2"
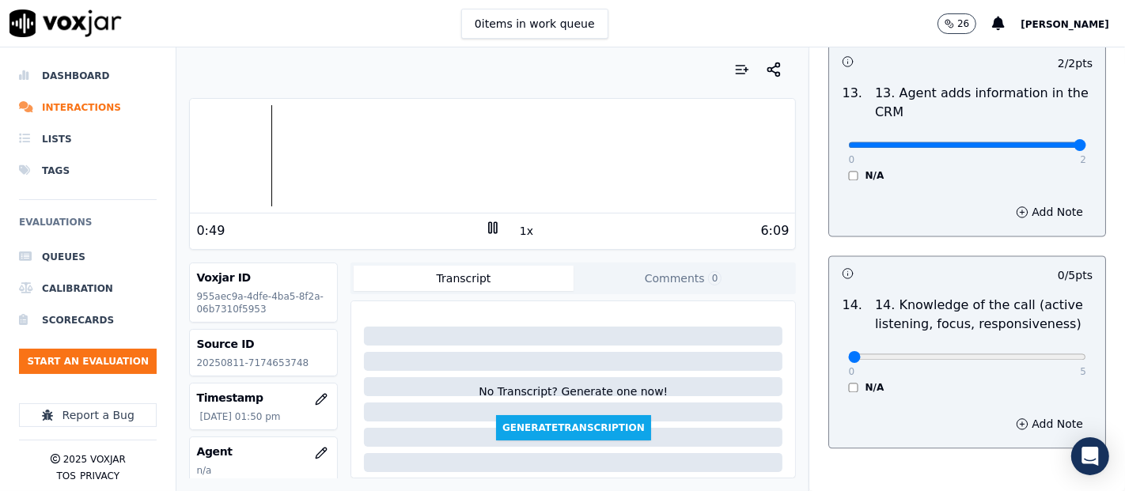
scroll to position [2883, 0]
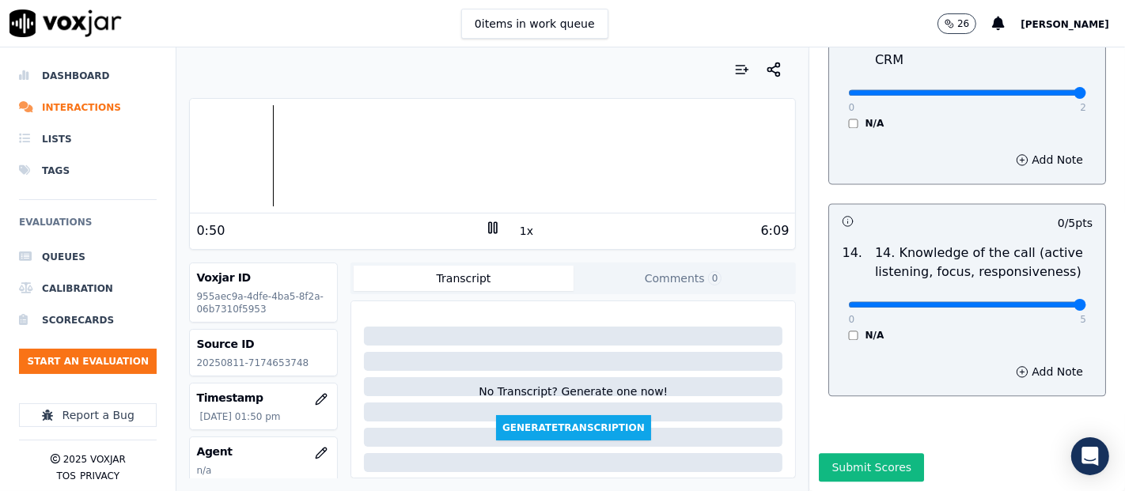
drag, startPoint x: 1041, startPoint y: 262, endPoint x: 741, endPoint y: 317, distance: 304.9
type input "5"
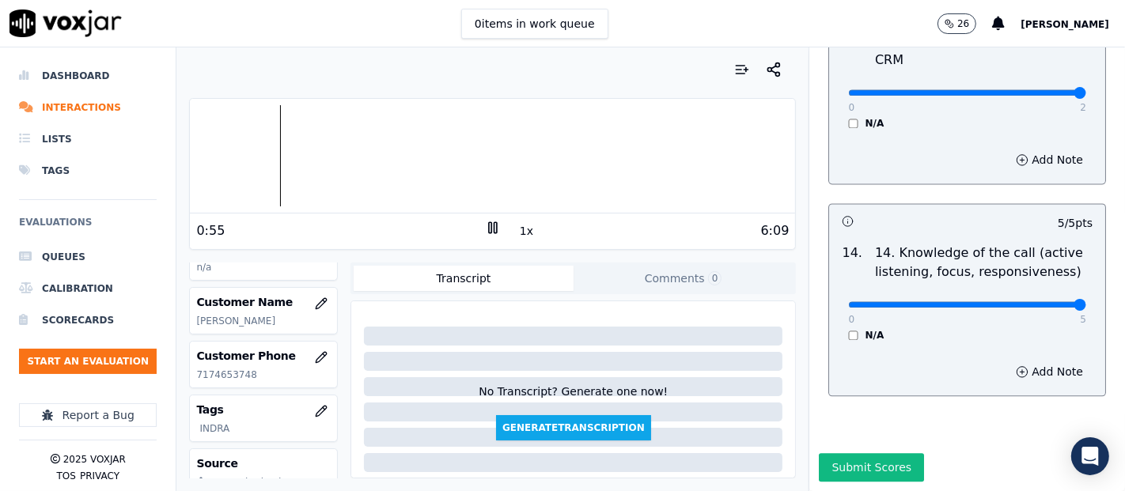
scroll to position [176, 0]
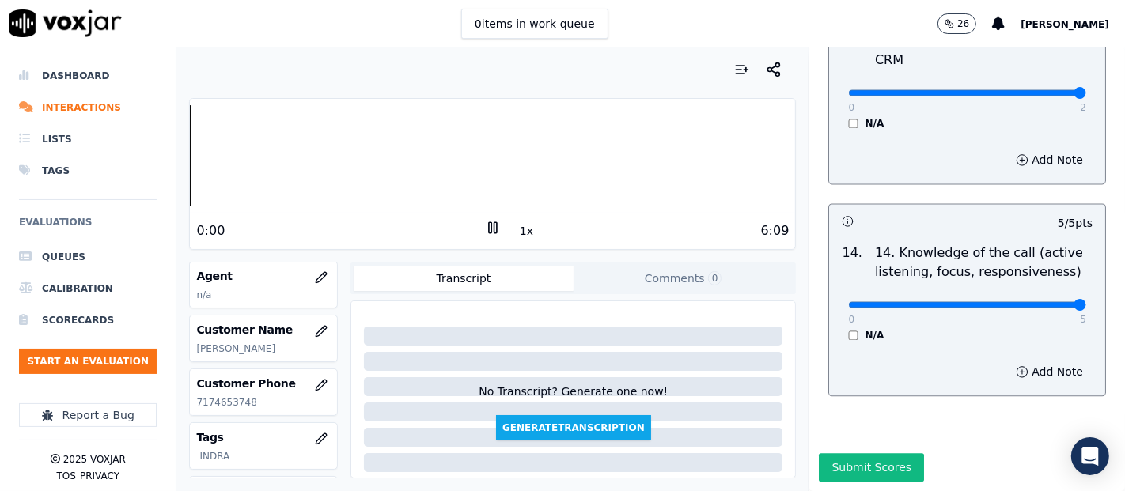
click at [0, 167] on div "Dashboard Interactions Lists Tags Evaluations Queues Calibration Scorecards Sta…" at bounding box center [562, 269] width 1125 height 444
click at [316, 279] on icon "button" at bounding box center [321, 277] width 10 height 10
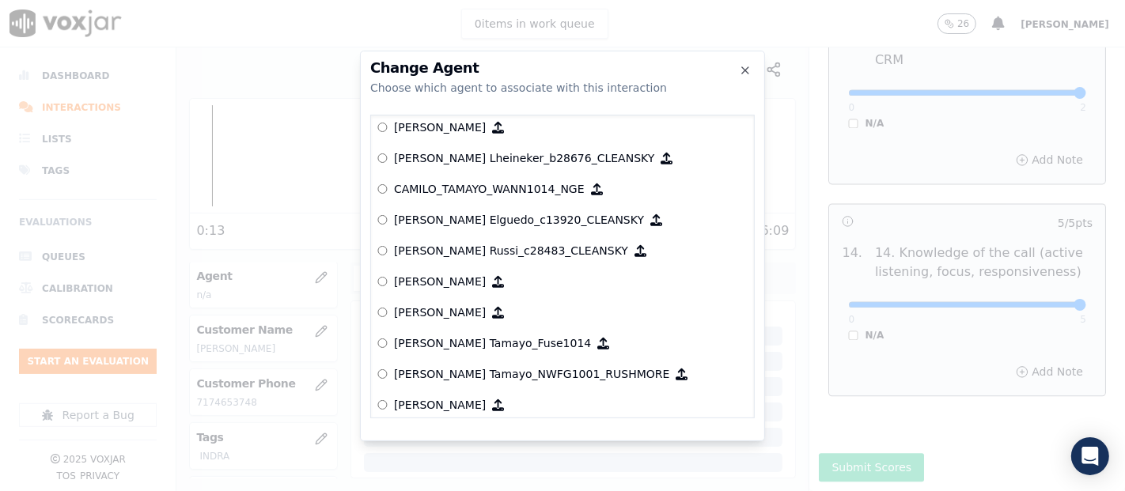
scroll to position [1177, 0]
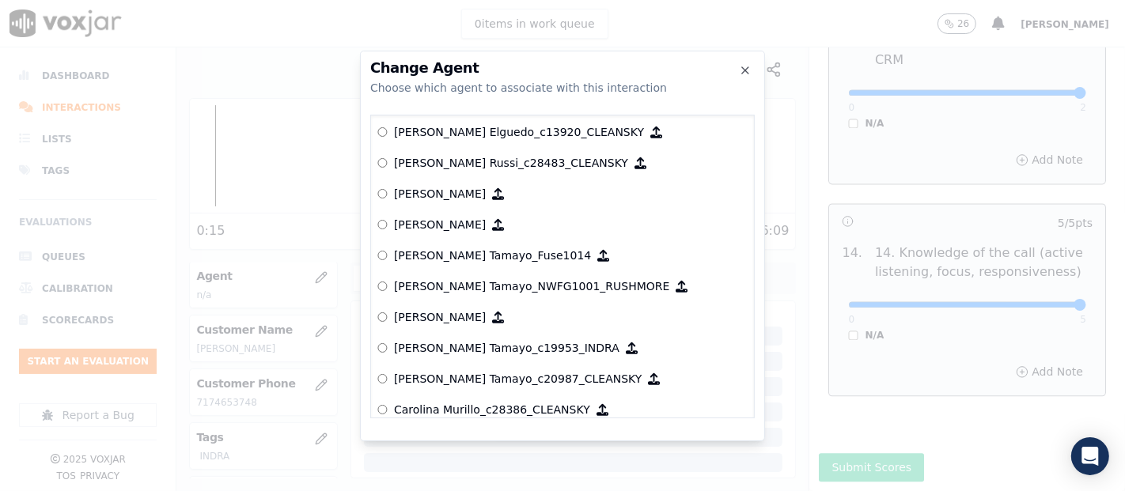
drag, startPoint x: 740, startPoint y: 67, endPoint x: 731, endPoint y: 74, distance: 11.2
click at [738, 69] on div "Change Agent Choose which agent to associate with this interaction null [PERSON…" at bounding box center [562, 246] width 405 height 391
click at [745, 69] on icon "button" at bounding box center [745, 70] width 6 height 6
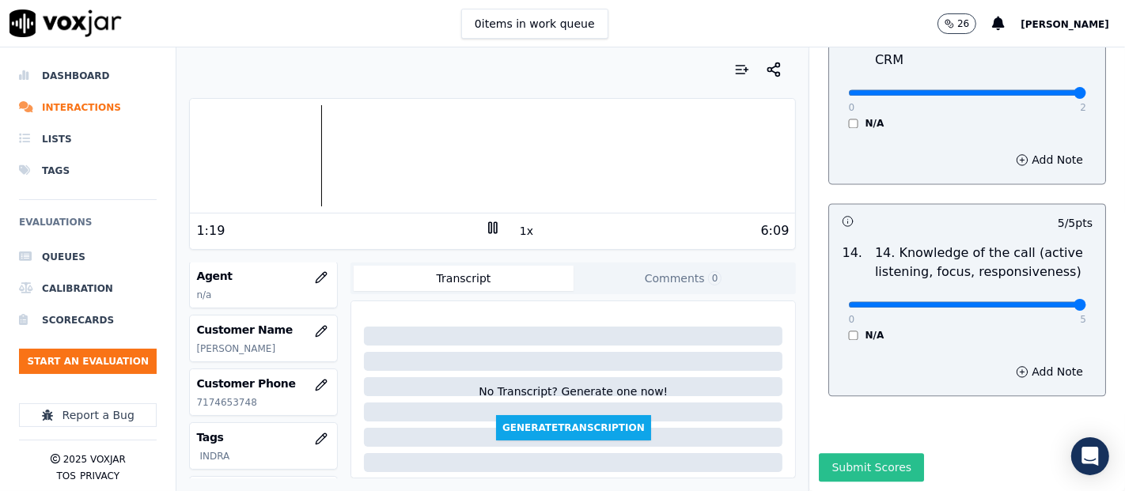
click at [832, 453] on button "Submit Scores" at bounding box center [871, 467] width 105 height 28
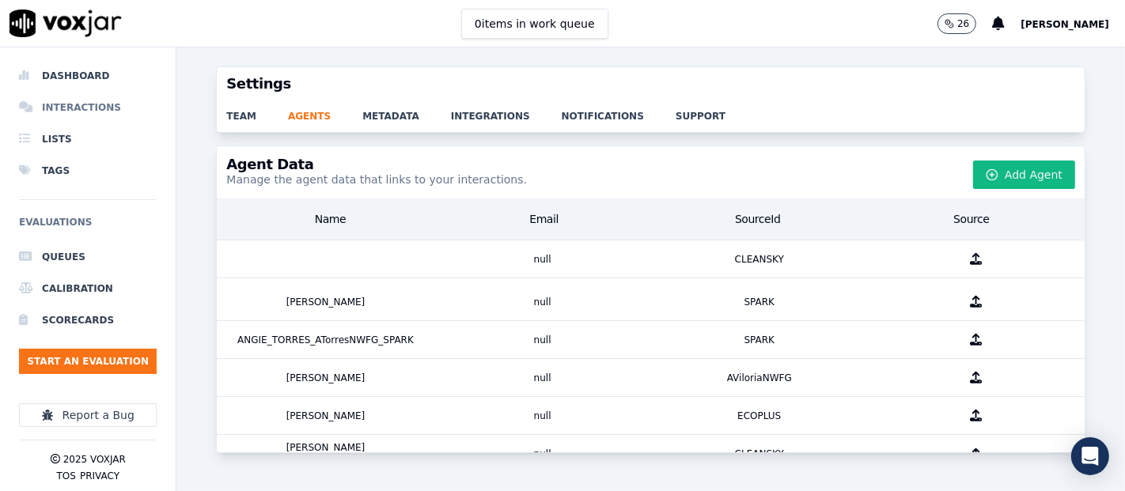
click at [70, 103] on li "Interactions" at bounding box center [88, 108] width 138 height 32
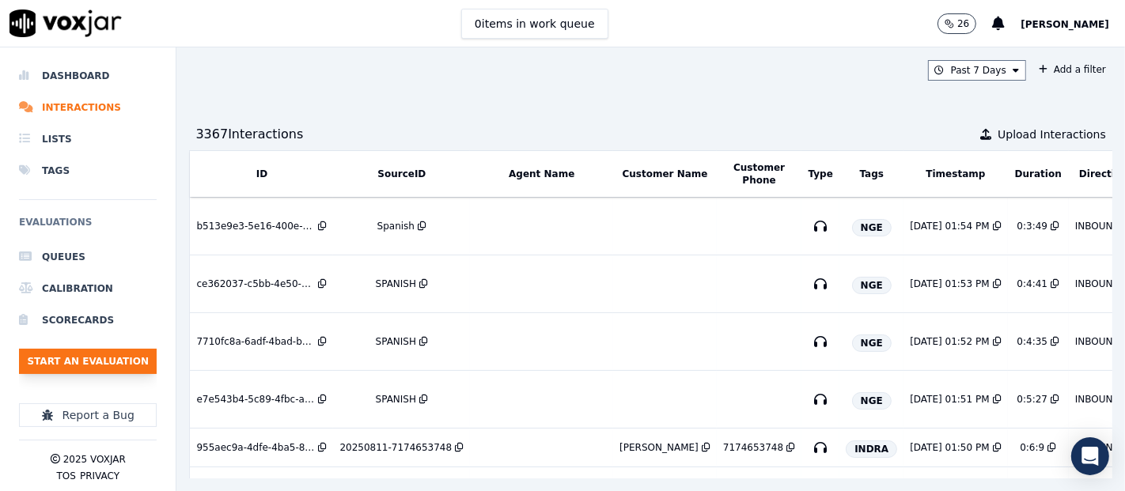
click at [124, 370] on button "Start an Evaluation" at bounding box center [88, 361] width 138 height 25
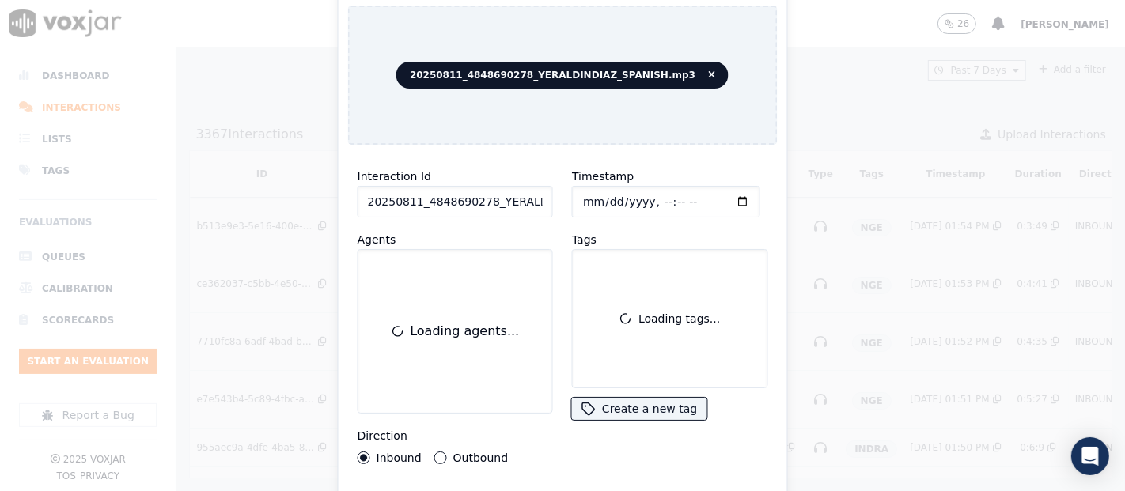
drag, startPoint x: 513, startPoint y: 189, endPoint x: 513, endPoint y: 198, distance: 8.7
click at [513, 190] on input "20250811_4848690278_YERALDINDIAZ_SPANISH.mp3" at bounding box center [455, 202] width 195 height 32
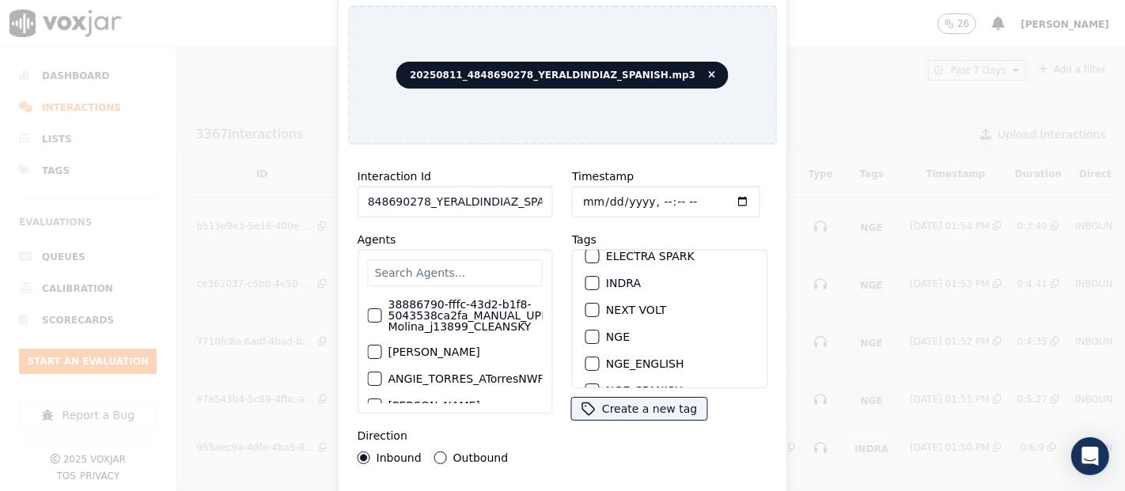
scroll to position [176, 0]
type input "20250811_4848690278_YERALDINDIAZ_SPANISH"
click at [586, 304] on div "button" at bounding box center [591, 309] width 11 height 11
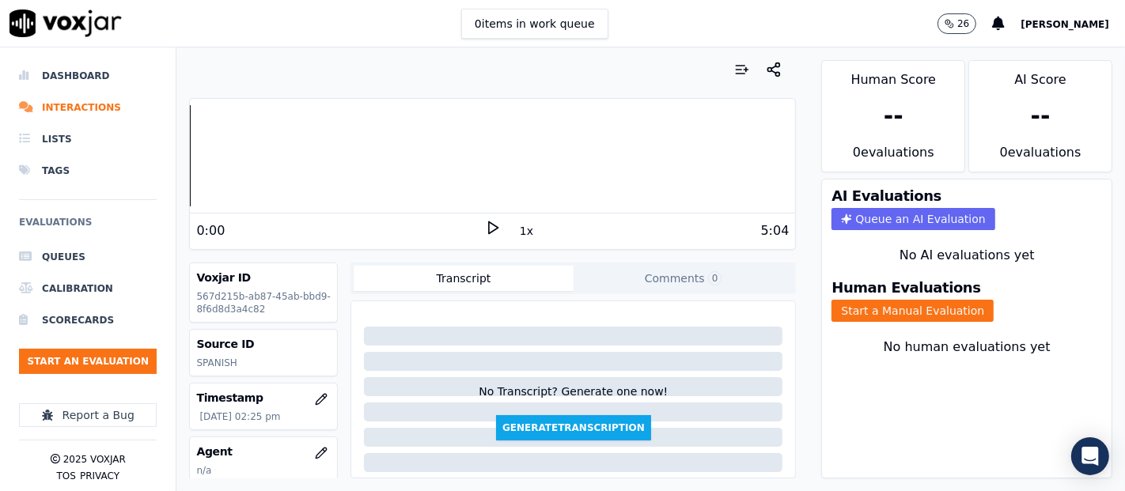
click at [489, 222] on polygon at bounding box center [493, 228] width 9 height 12
click at [476, 211] on div "Your browser does not support the audio element. 0:07 1x 5:04" at bounding box center [492, 174] width 607 height 152
click at [485, 220] on icon at bounding box center [493, 228] width 16 height 16
click at [485, 223] on icon at bounding box center [493, 228] width 16 height 16
click at [895, 300] on button "Start a Manual Evaluation" at bounding box center [913, 311] width 162 height 22
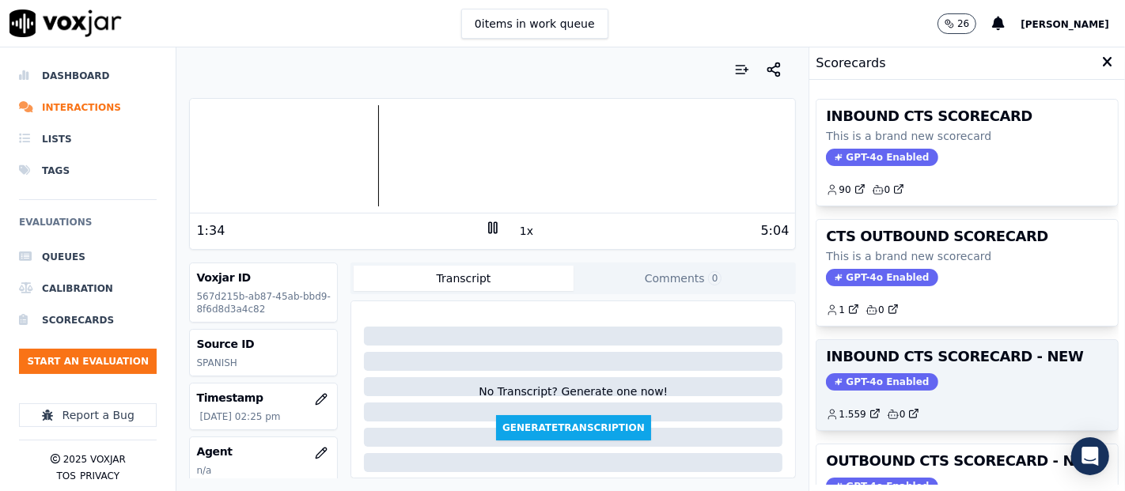
click at [939, 362] on h3 "INBOUND CTS SCORECARD - NEW" at bounding box center [967, 357] width 282 height 14
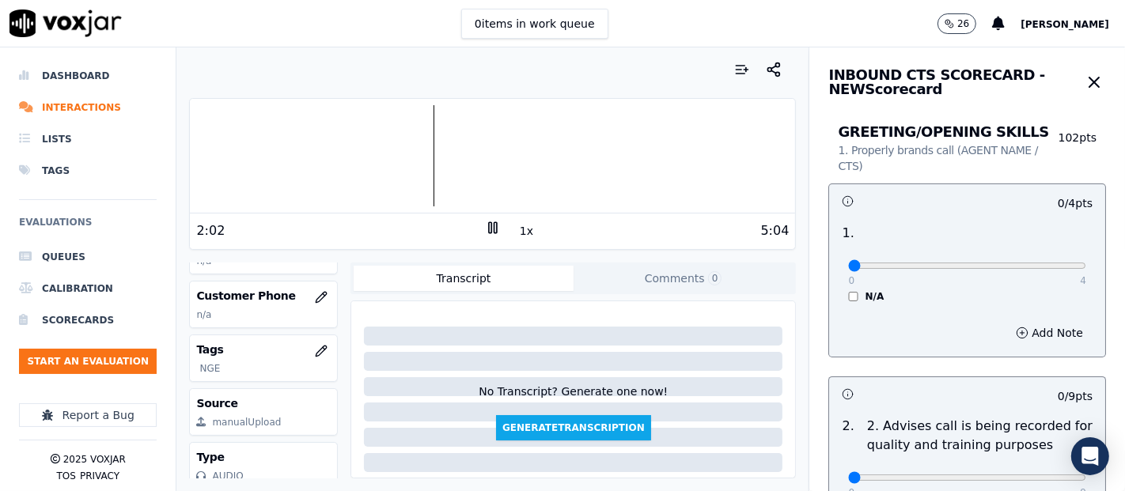
scroll to position [176, 0]
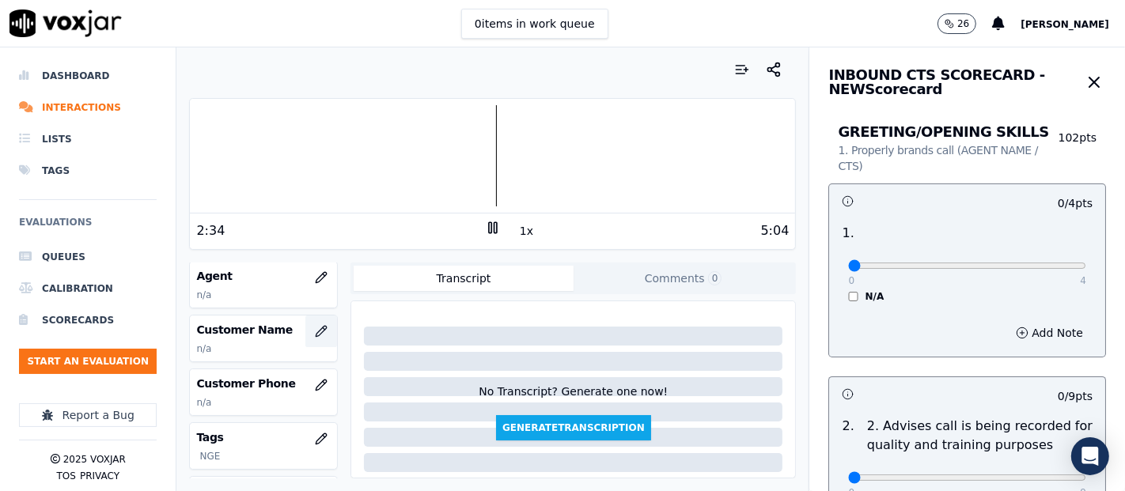
click at [315, 329] on icon "button" at bounding box center [321, 331] width 13 height 13
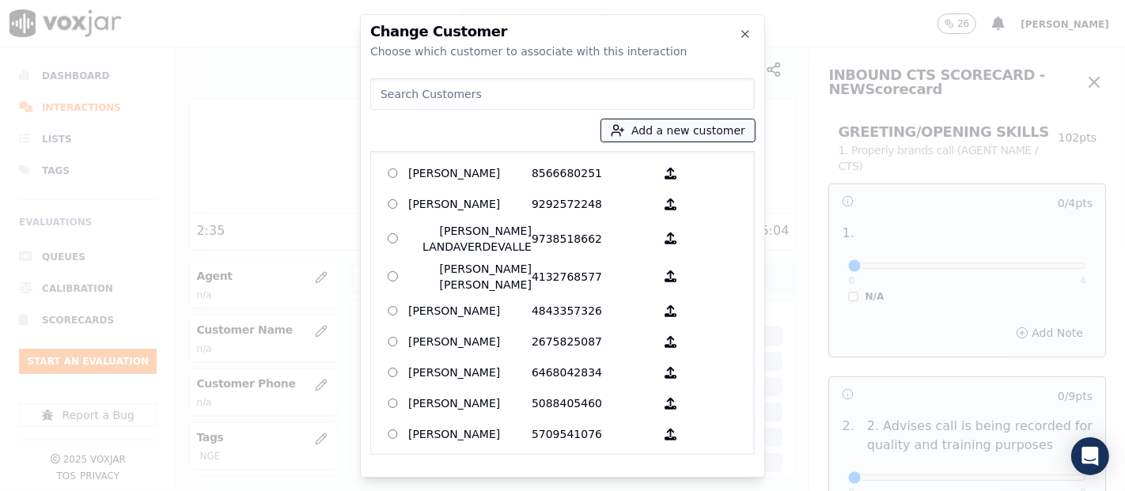
click at [707, 135] on button "Add a new customer" at bounding box center [677, 130] width 153 height 22
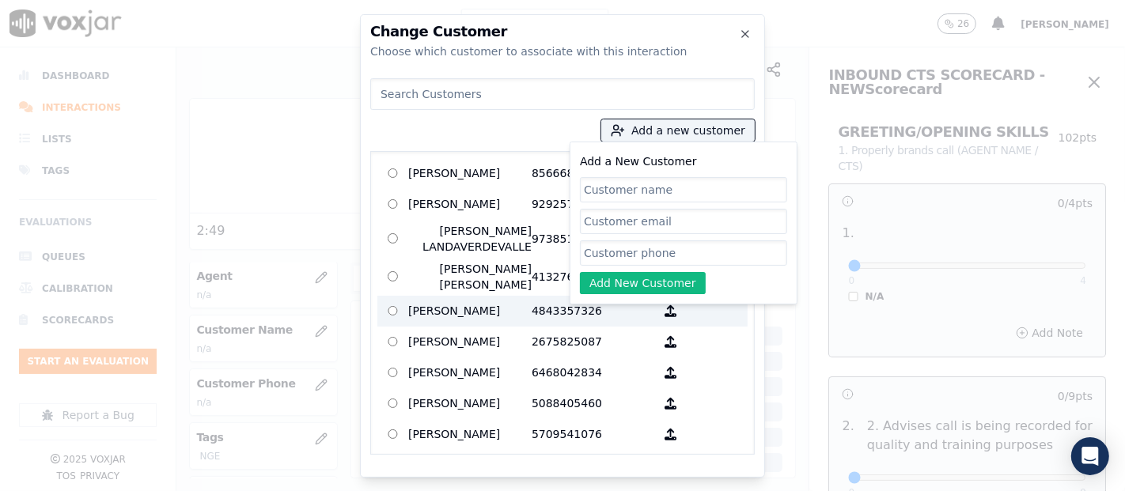
paste input "[PERSON_NAME] [PERSON_NAME] [PERSON_NAME]"
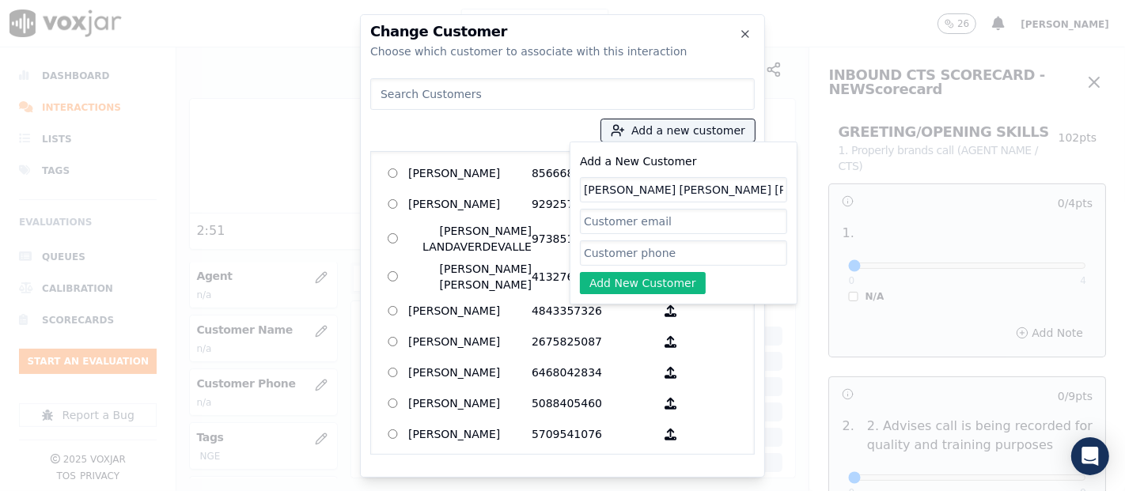
type input "[PERSON_NAME] [PERSON_NAME] [PERSON_NAME]"
click at [631, 241] on input "Add a New Customer" at bounding box center [683, 253] width 207 height 25
paste input "4848690278"
type input "4848690278"
click at [646, 279] on button "Add New Customer" at bounding box center [643, 283] width 126 height 22
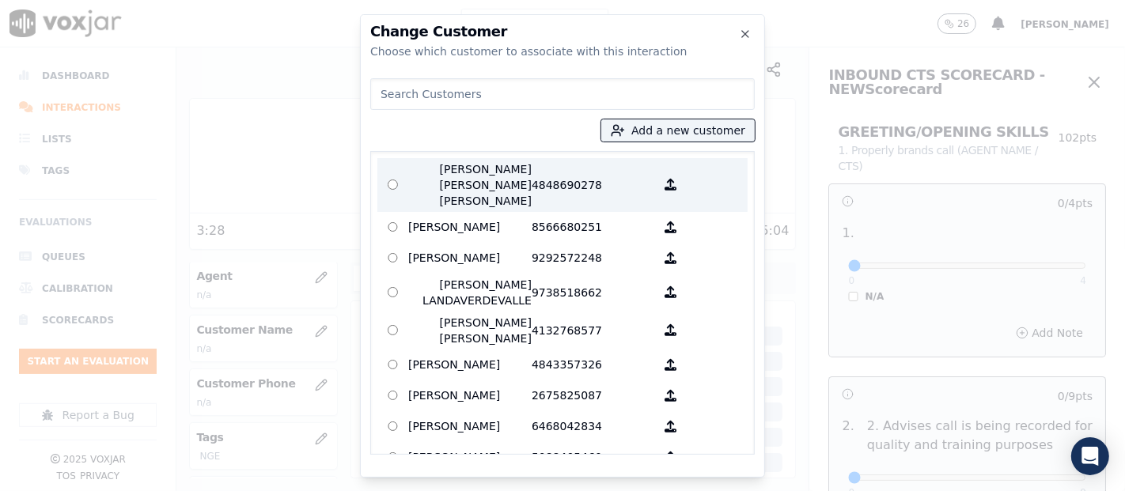
click at [485, 164] on p "[PERSON_NAME] [PERSON_NAME] [PERSON_NAME]" at bounding box center [469, 184] width 123 height 47
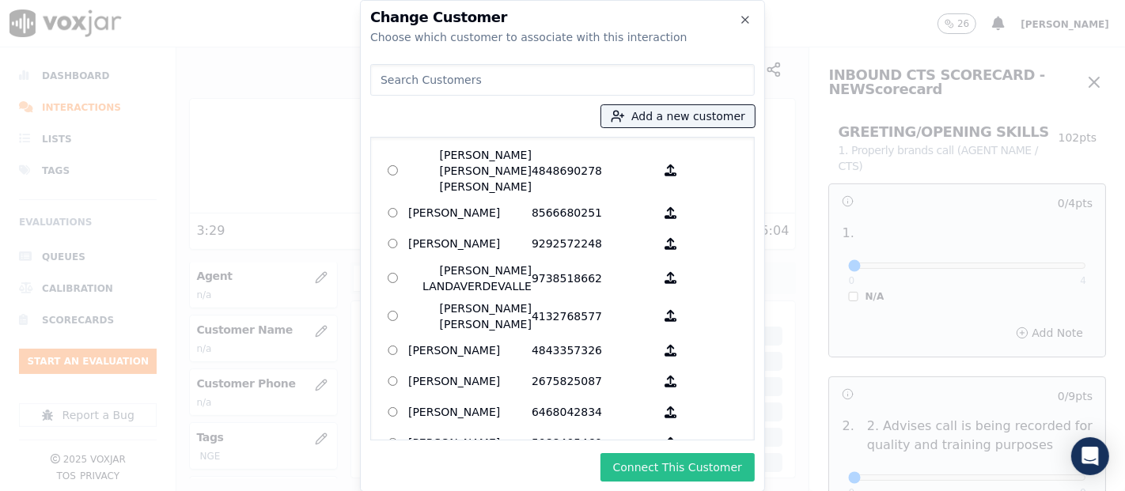
click at [678, 464] on button "Connect This Customer" at bounding box center [678, 467] width 154 height 28
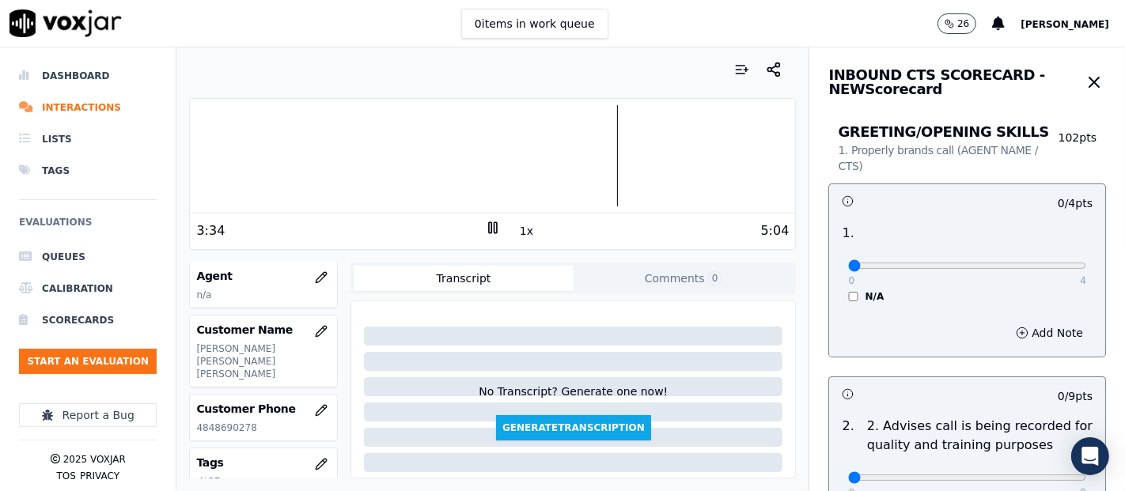
drag, startPoint x: 646, startPoint y: 430, endPoint x: 304, endPoint y: 44, distance: 516.8
click at [304, 44] on div "0 items in work queue 26 [PERSON_NAME]" at bounding box center [562, 23] width 1125 height 47
type input "4"
click at [1040, 266] on input "range" at bounding box center [967, 266] width 238 height 6
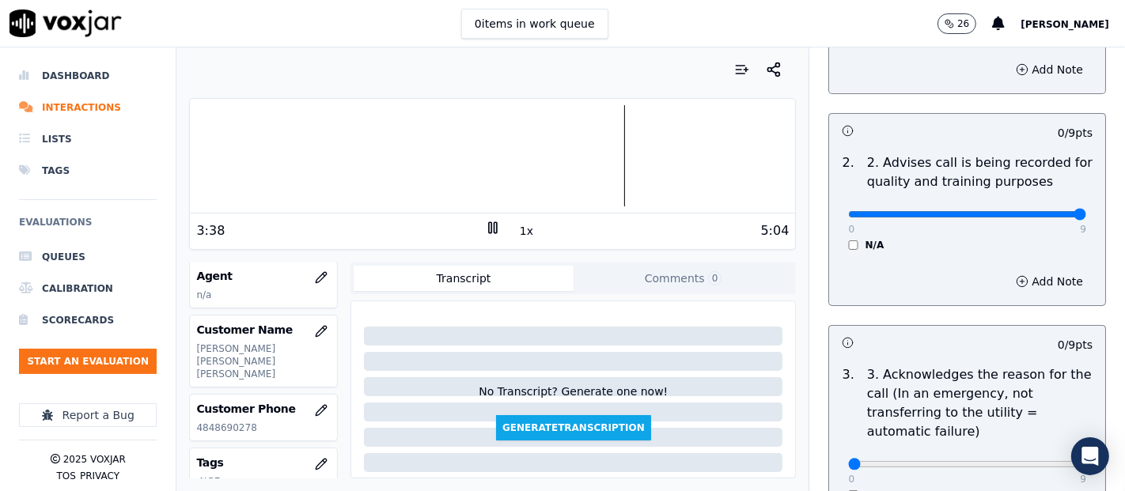
type input "9"
click at [1037, 6] on input "range" at bounding box center [967, 2] width 238 height 6
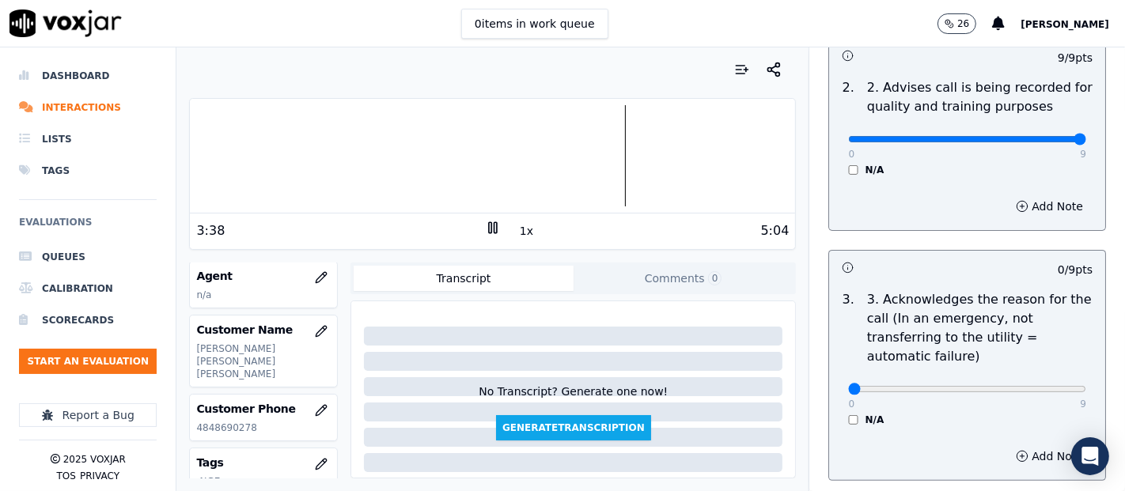
scroll to position [527, 0]
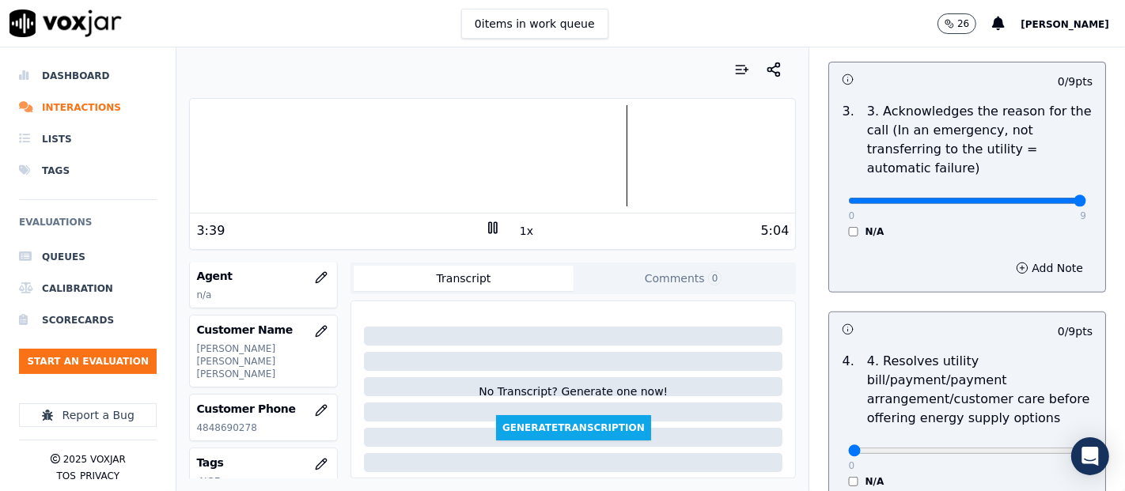
type input "9"
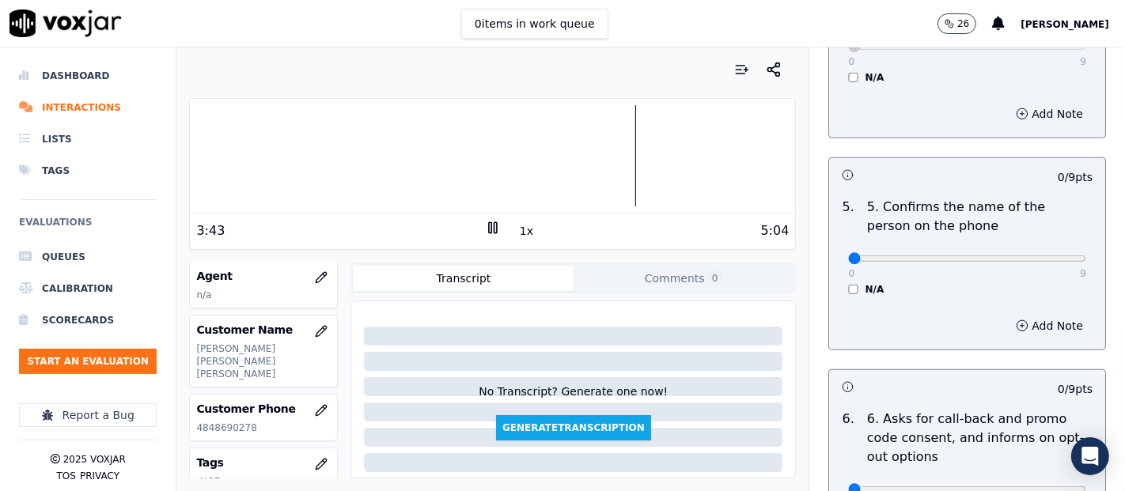
scroll to position [967, 0]
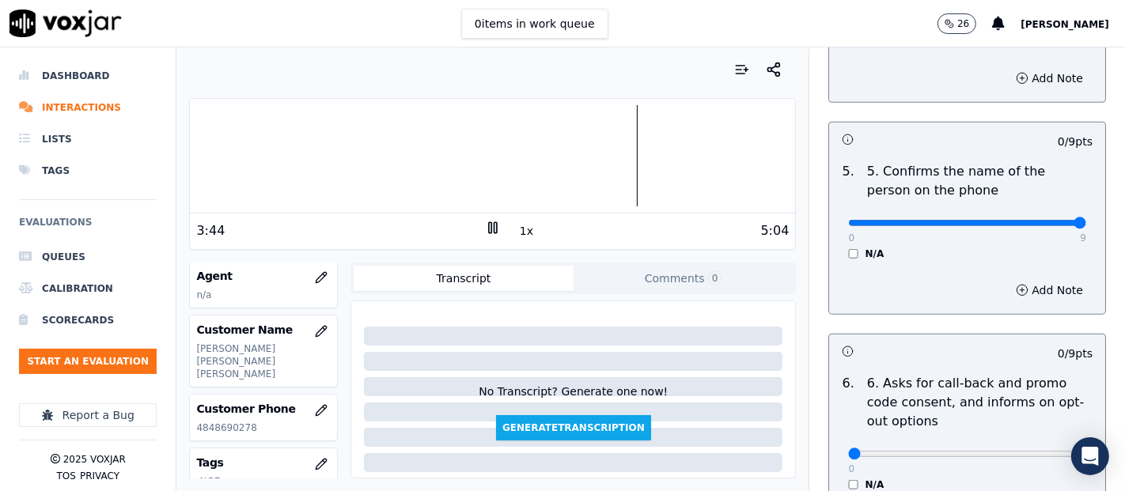
type input "9"
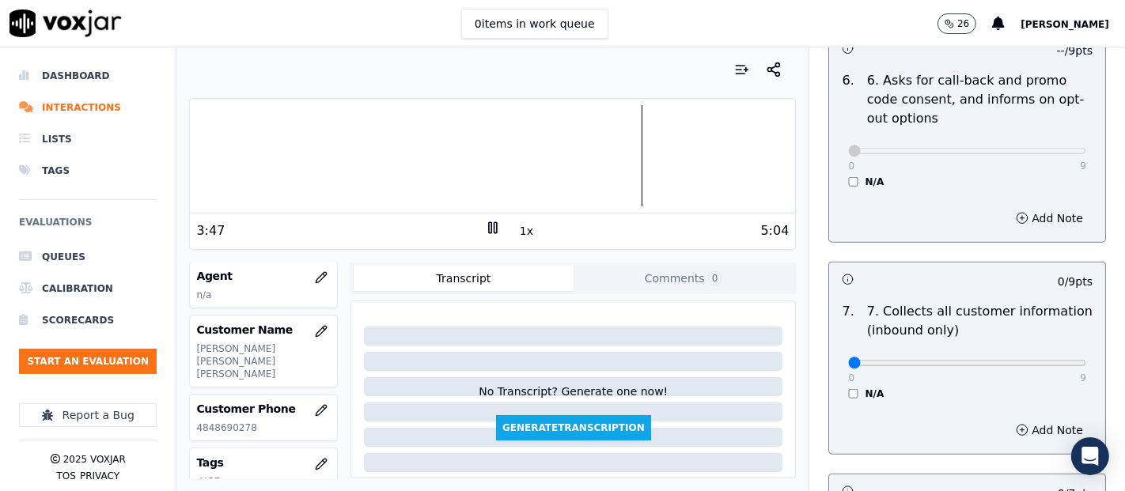
scroll to position [1406, 0]
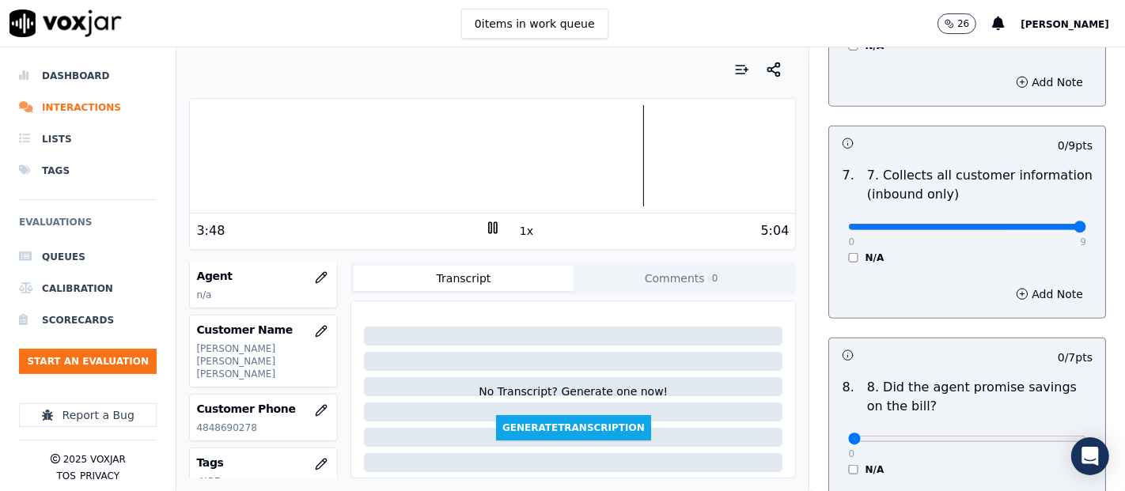
type input "9"
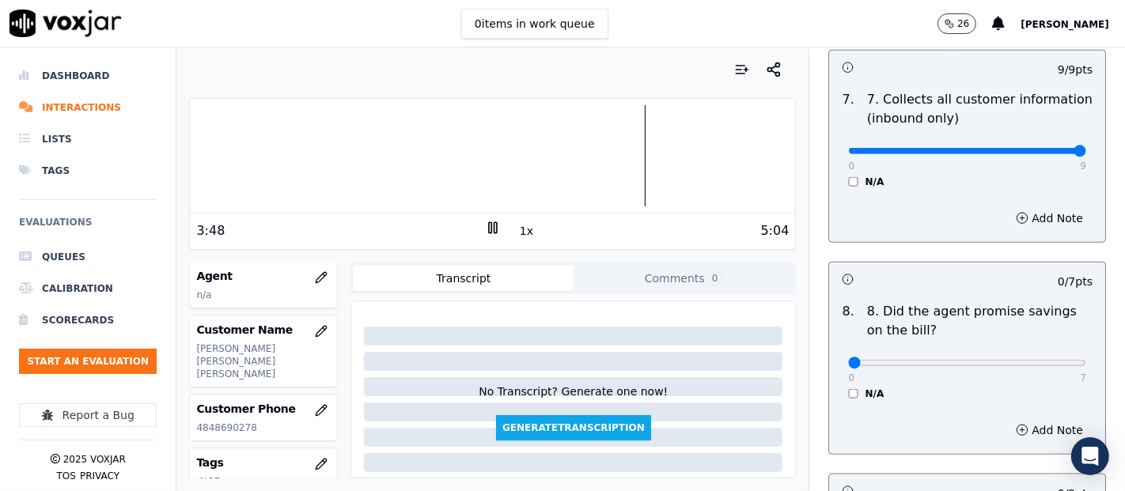
scroll to position [1582, 0]
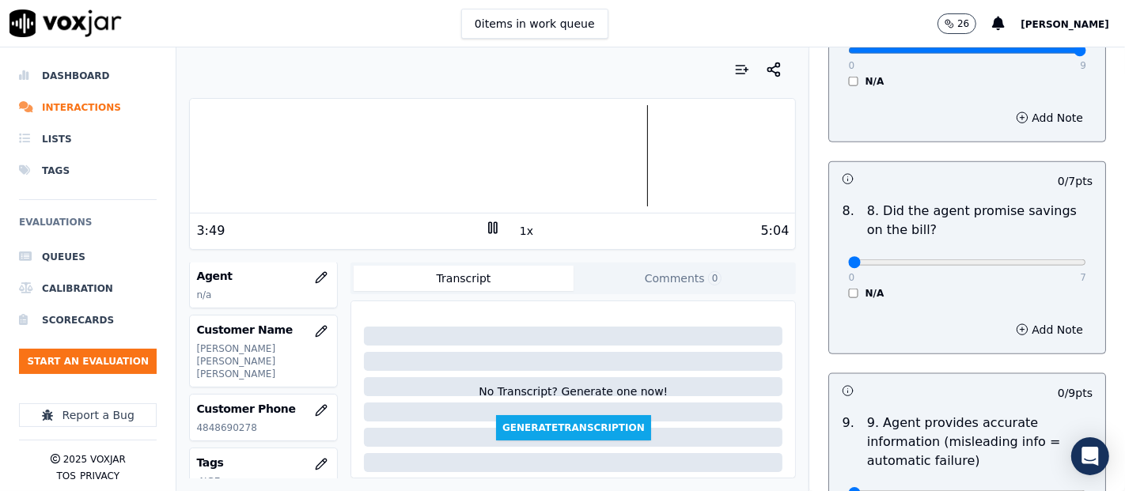
click at [848, 288] on div "N/A" at bounding box center [967, 293] width 238 height 13
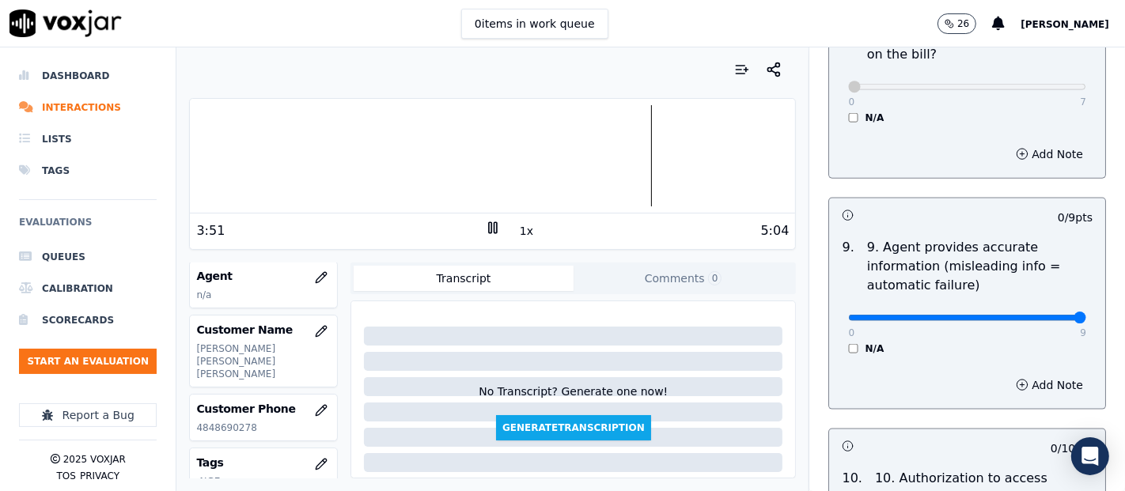
type input "9"
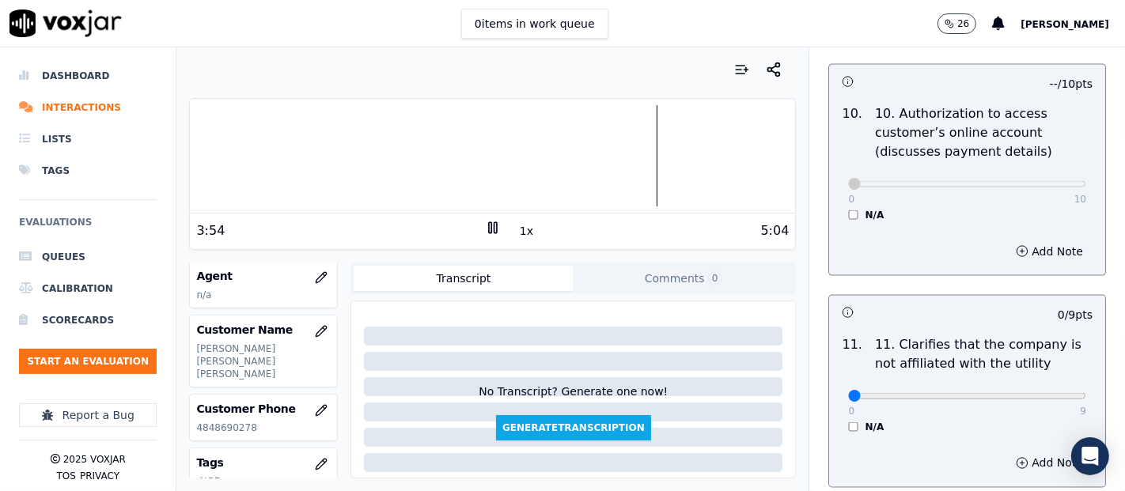
scroll to position [2197, 0]
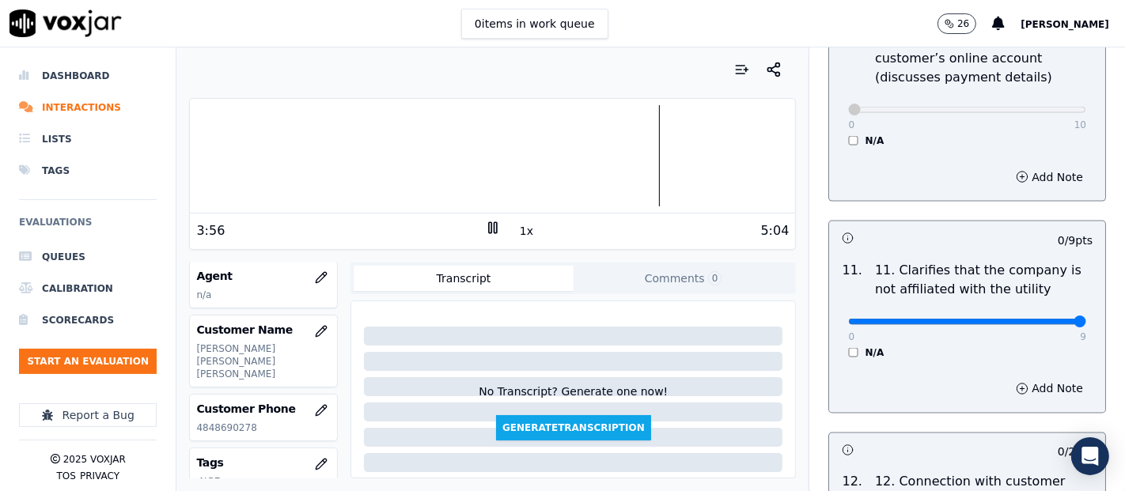
type input "9"
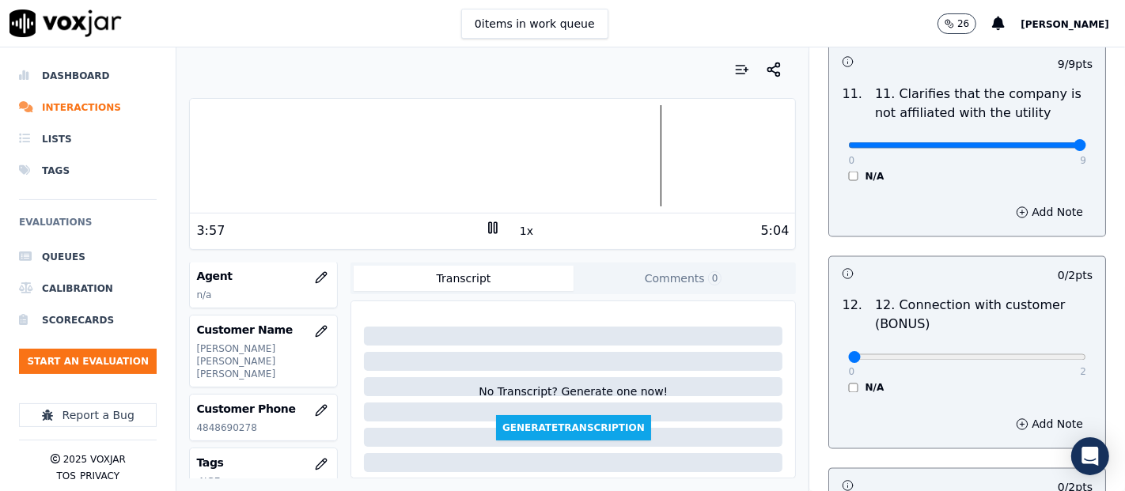
scroll to position [2461, 0]
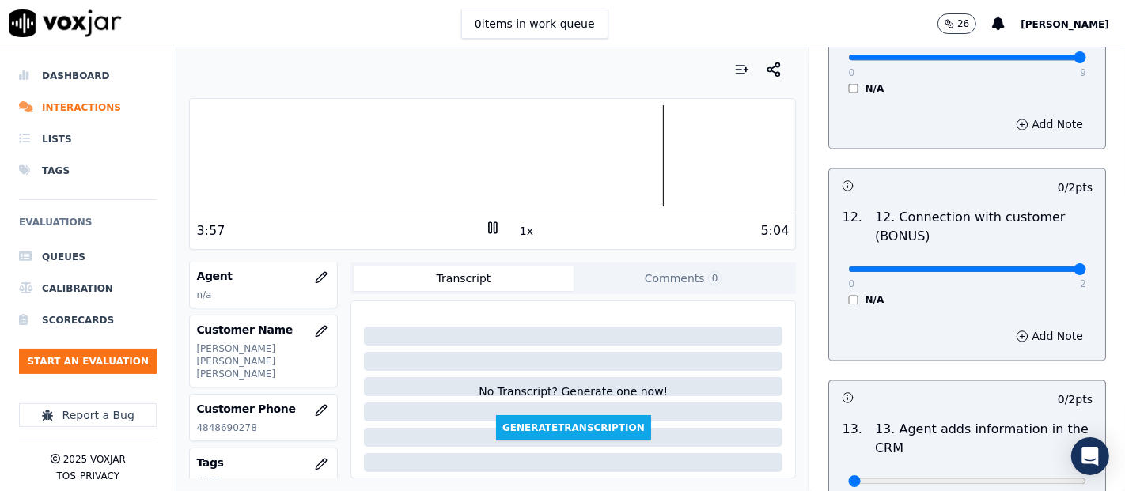
type input "2"
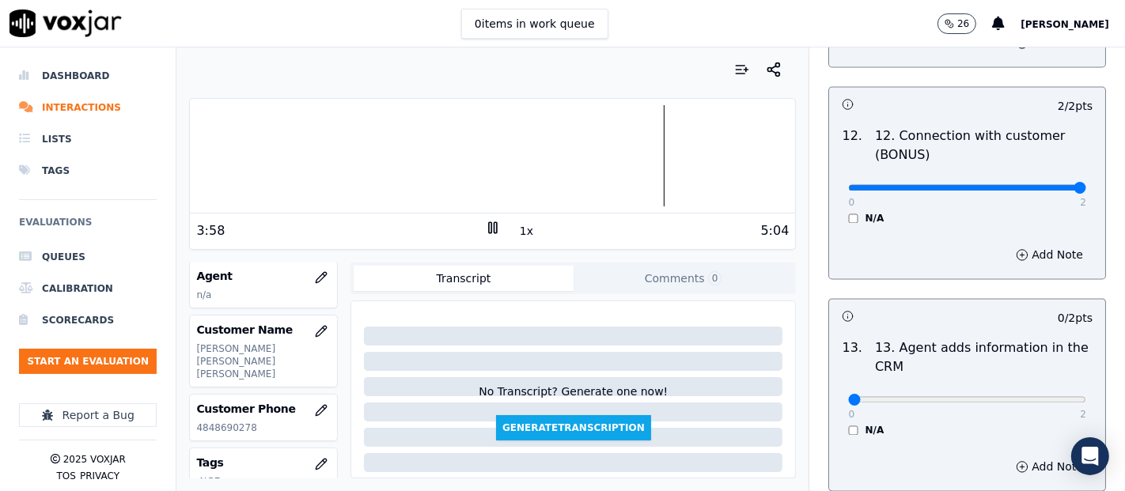
scroll to position [2725, 0]
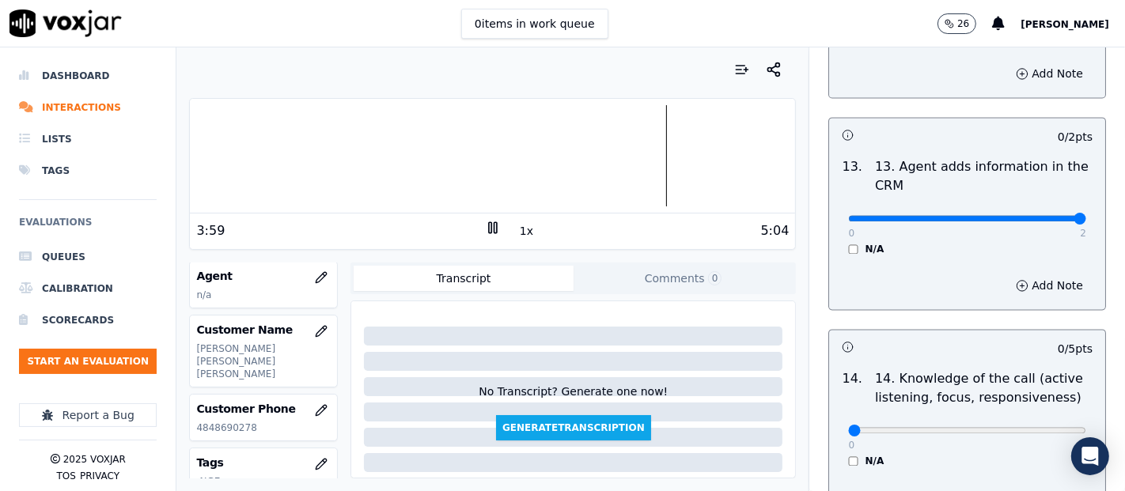
type input "2"
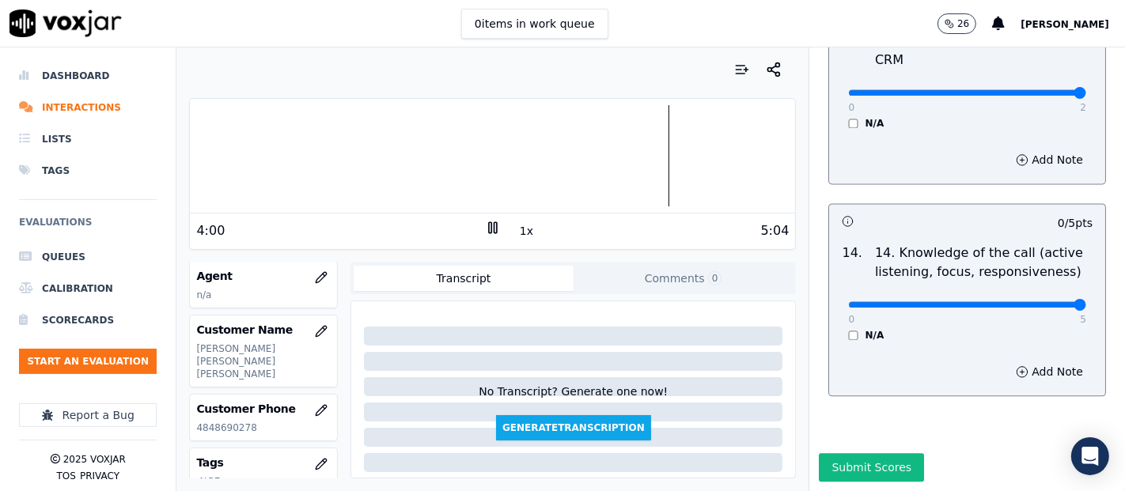
drag, startPoint x: 1040, startPoint y: 265, endPoint x: 981, endPoint y: 279, distance: 60.3
type input "5"
click at [305, 278] on button "button" at bounding box center [321, 278] width 32 height 32
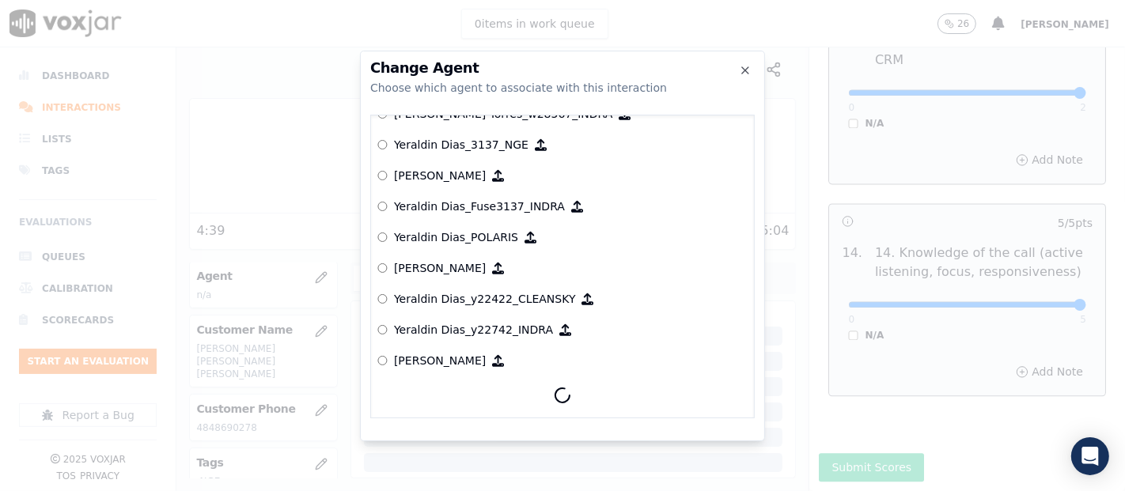
scroll to position [7804, 0]
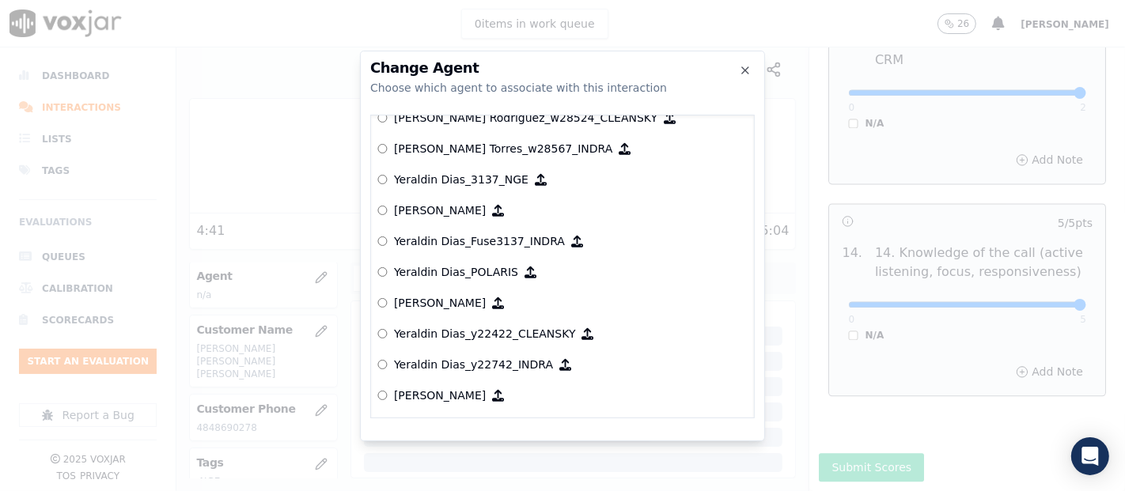
click at [491, 357] on p "Yeraldin Dias_y22742_INDRA" at bounding box center [473, 365] width 159 height 16
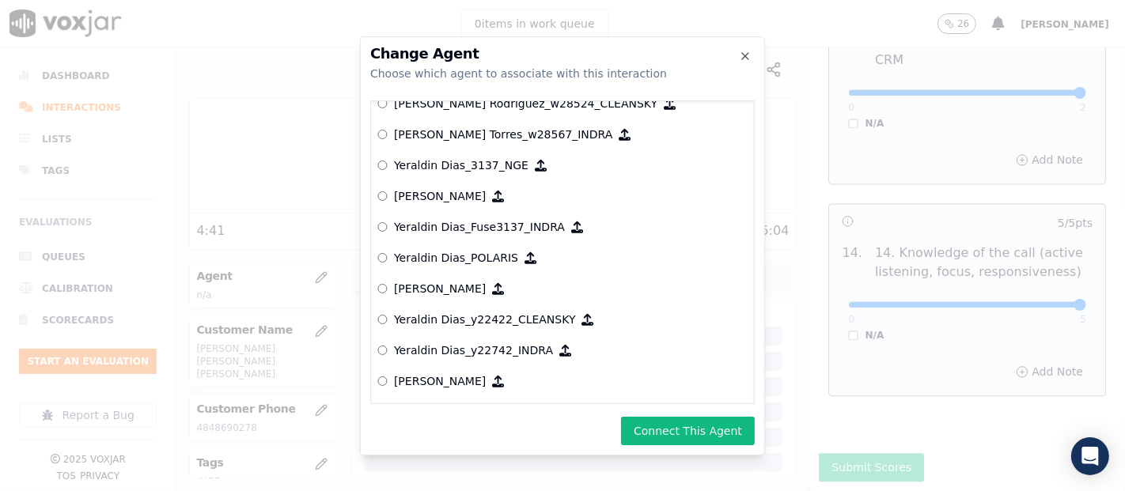
click at [659, 430] on button "Connect This Agent" at bounding box center [688, 431] width 134 height 28
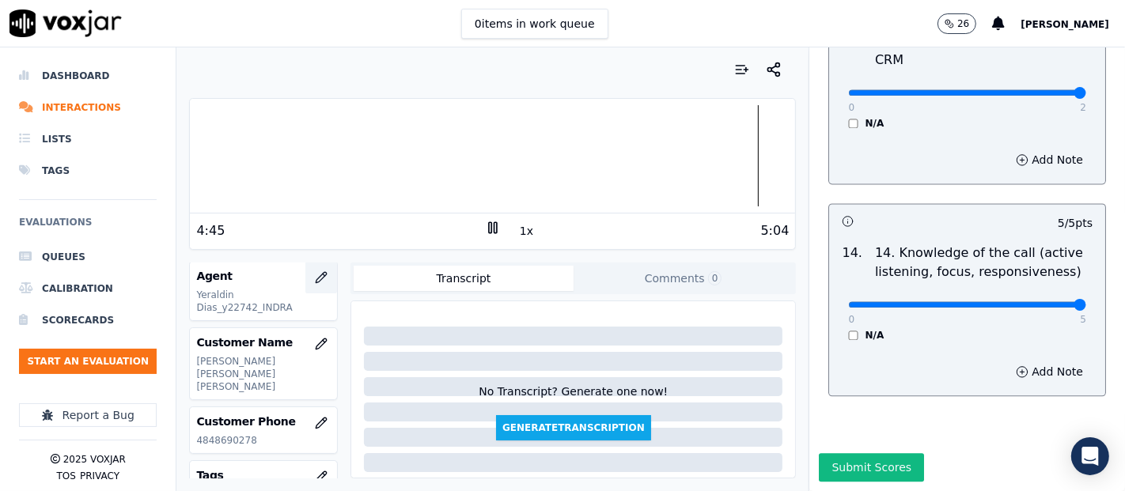
click at [315, 271] on icon "button" at bounding box center [321, 277] width 13 height 13
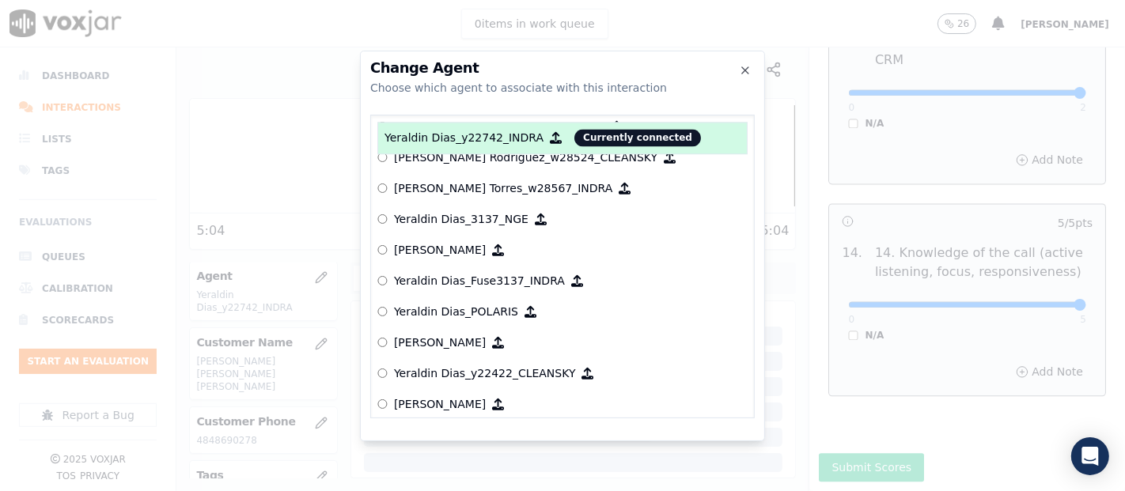
scroll to position [7805, 0]
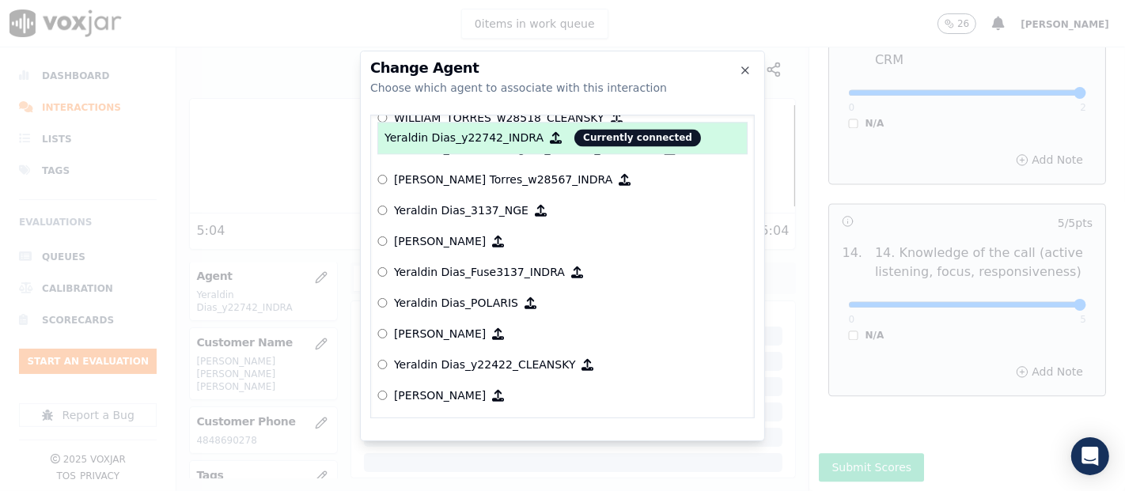
click at [413, 203] on p "Yeraldin Dias_3137_NGE" at bounding box center [461, 211] width 135 height 16
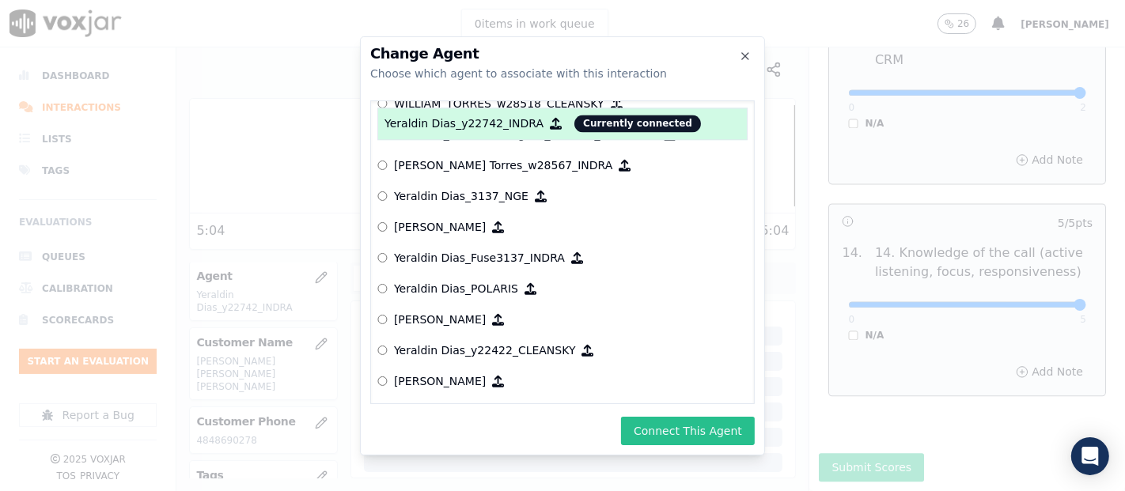
click at [728, 422] on button "Connect This Agent" at bounding box center [688, 431] width 134 height 28
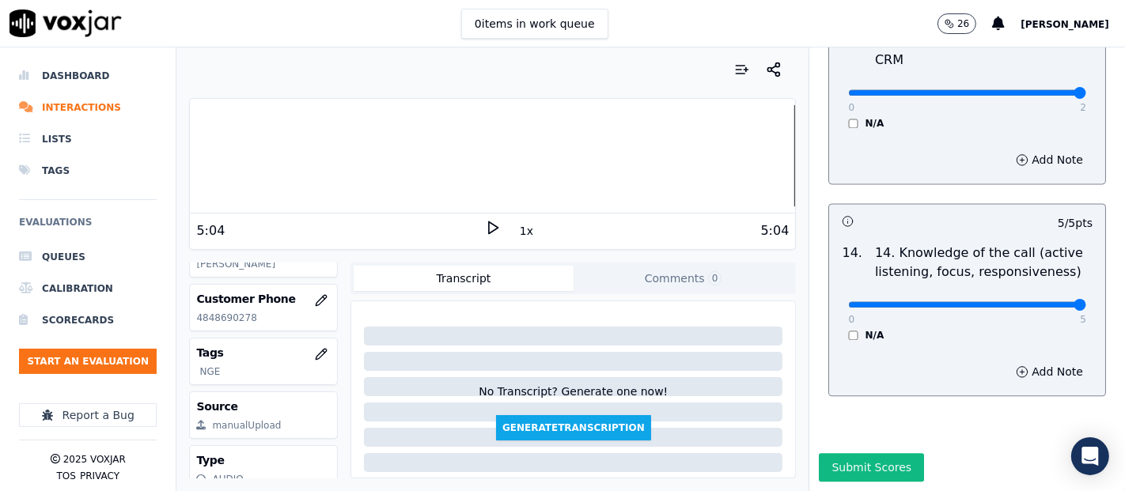
scroll to position [323, 0]
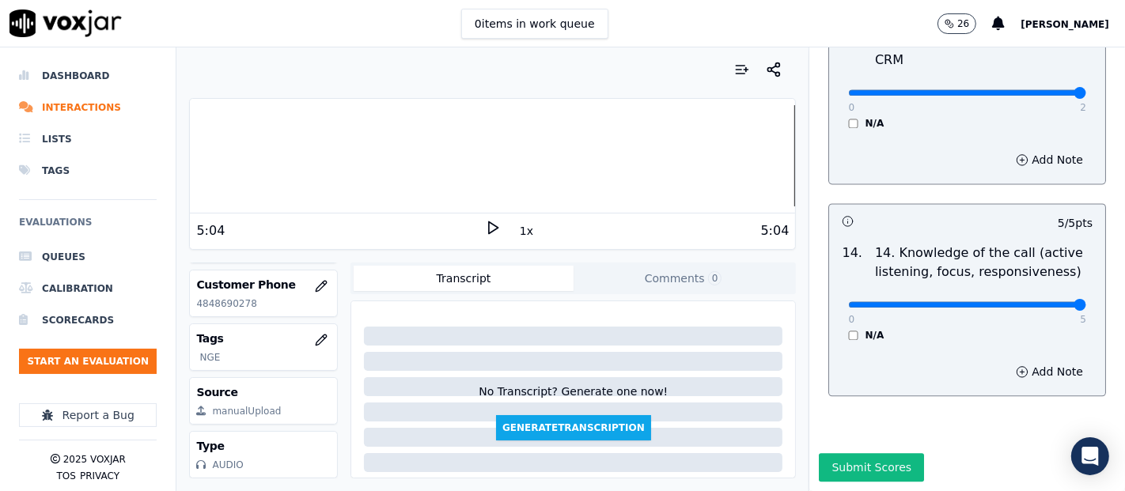
click at [851, 453] on div "Submit Scores" at bounding box center [967, 472] width 316 height 38
click at [834, 453] on button "Submit Scores" at bounding box center [871, 467] width 105 height 28
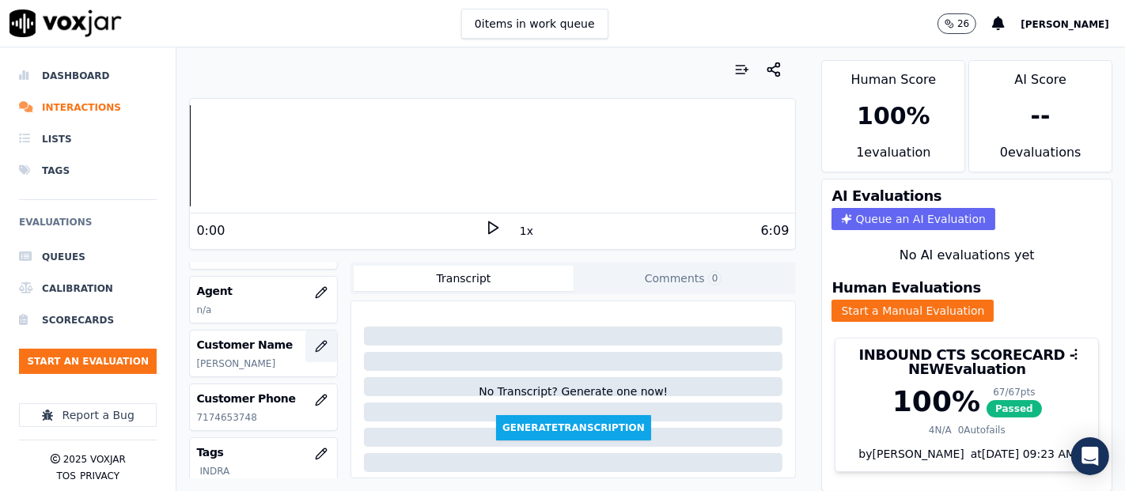
scroll to position [176, 0]
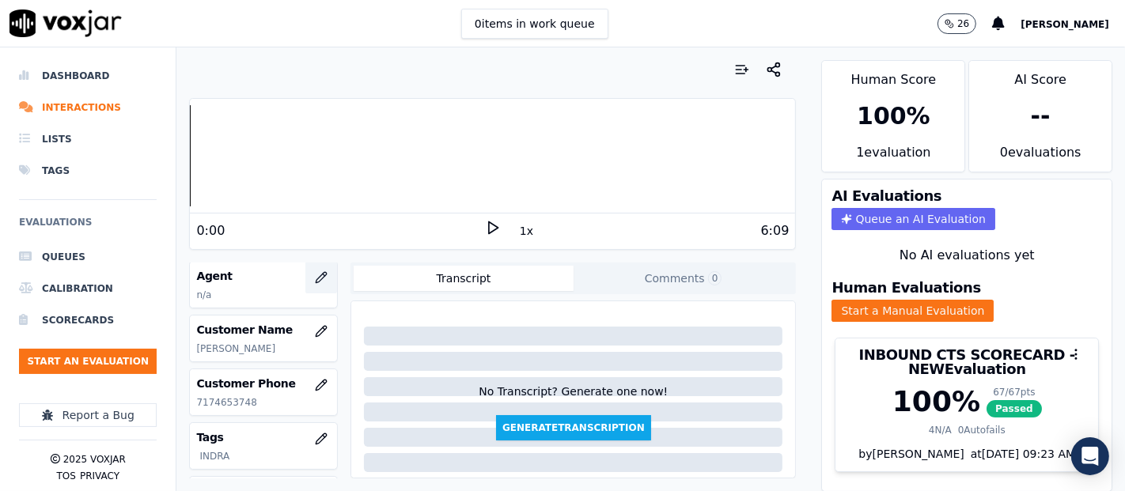
click at [305, 267] on button "button" at bounding box center [321, 278] width 32 height 32
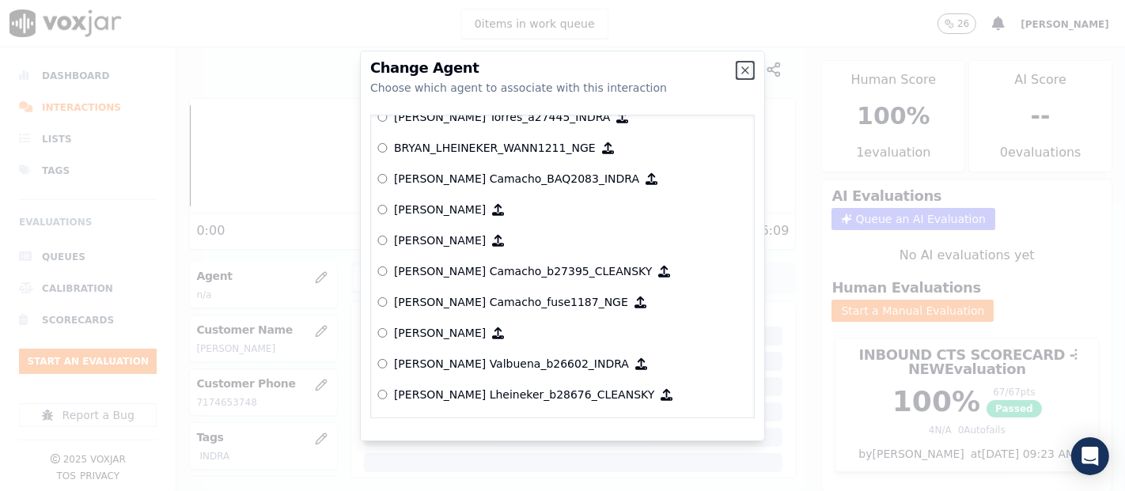
scroll to position [972, 0]
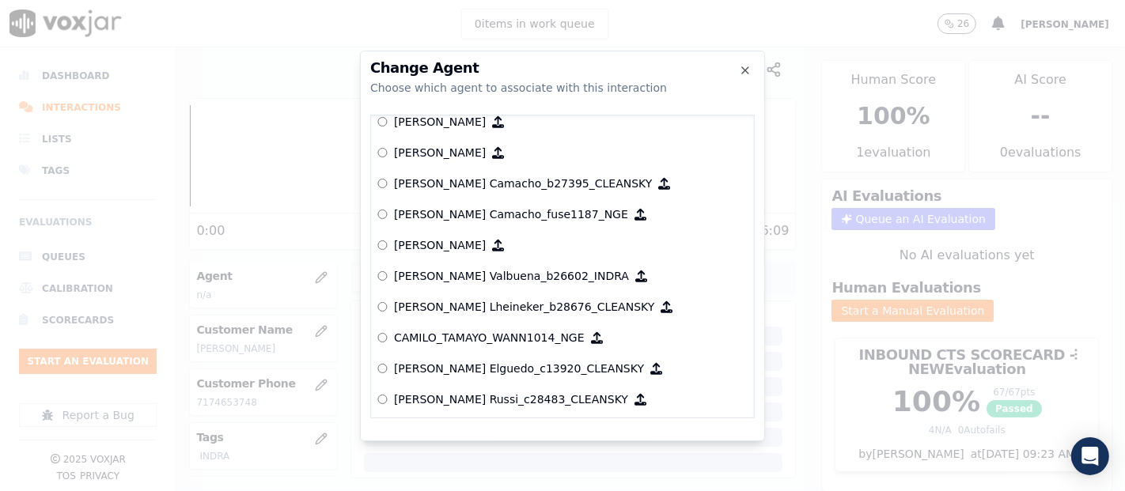
click at [491, 274] on p "[PERSON_NAME] Valbuena_b26602_INDRA" at bounding box center [511, 276] width 235 height 16
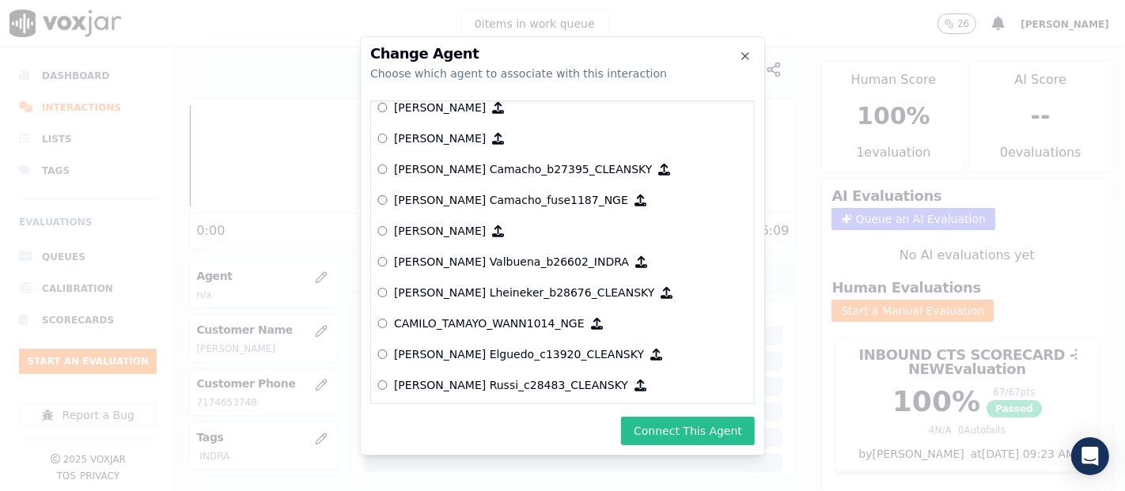
click at [662, 423] on button "Connect This Agent" at bounding box center [688, 431] width 134 height 28
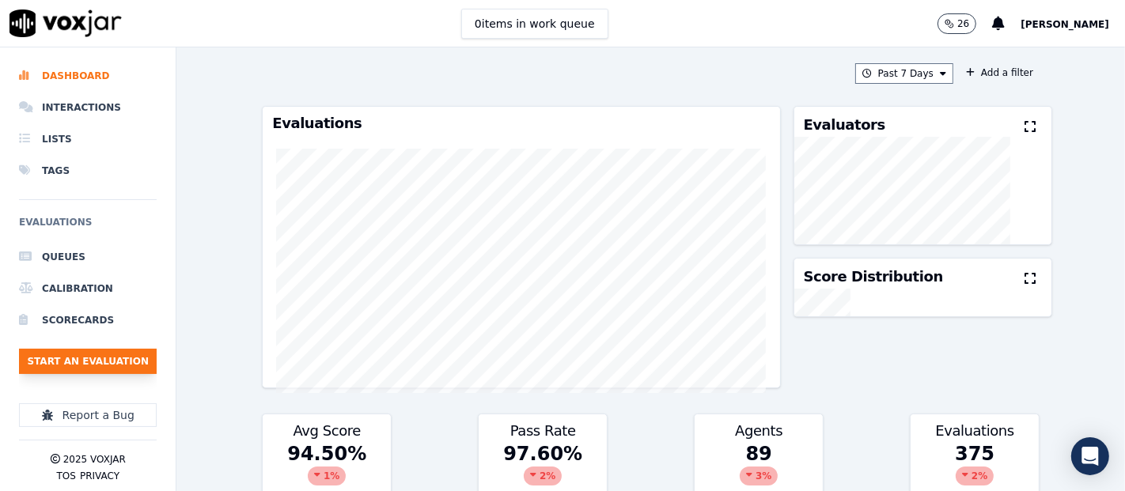
click at [124, 356] on button "Start an Evaluation" at bounding box center [88, 361] width 138 height 25
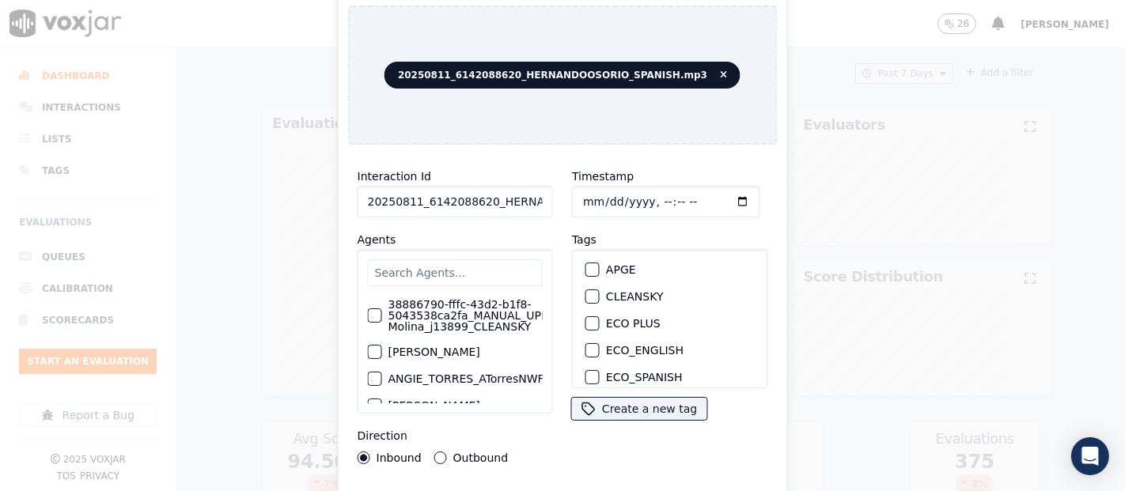
click at [531, 195] on input "20250811_6142088620_HERNANDOOSORIO_SPANISH.mp3" at bounding box center [455, 202] width 195 height 32
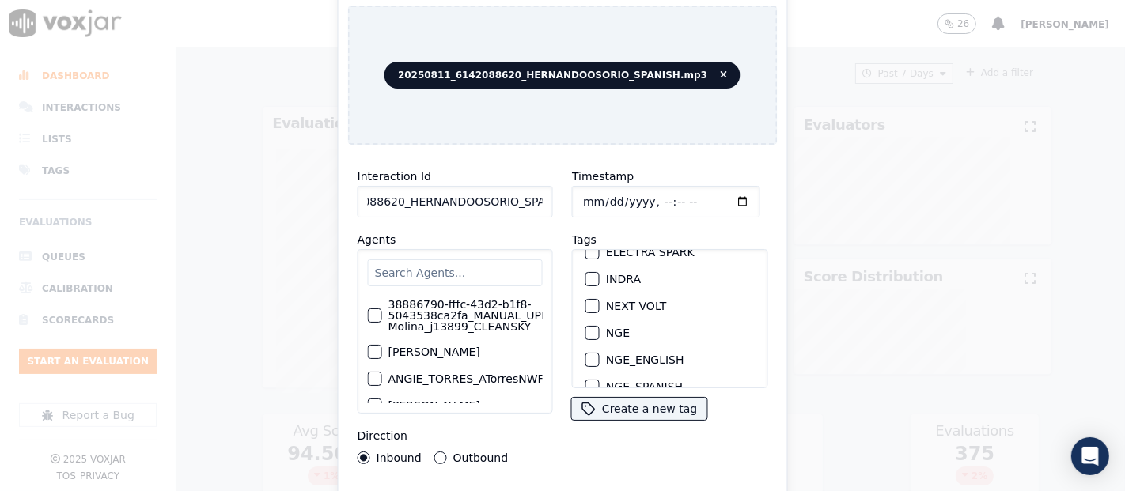
scroll to position [176, 0]
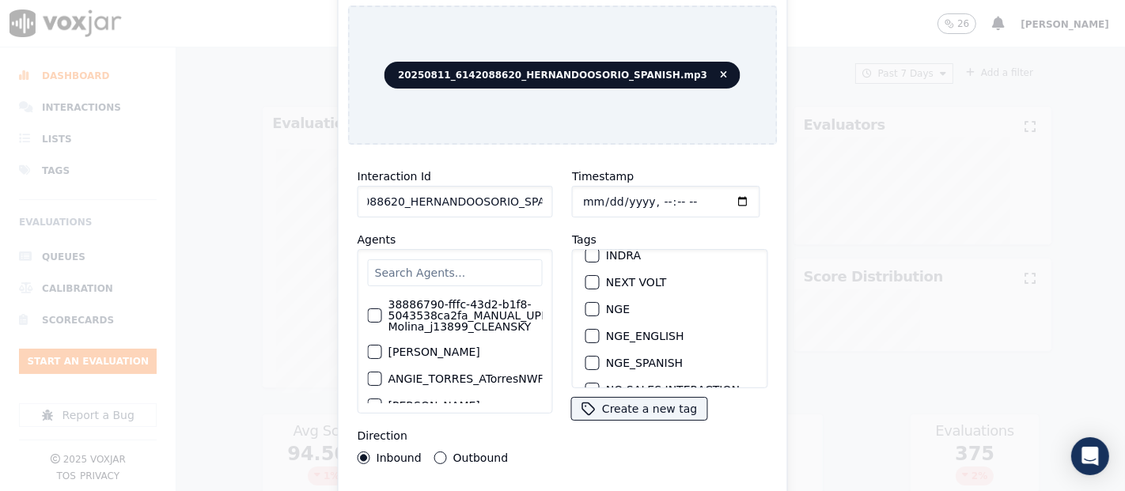
type input "20250811_6142088620_HERNANDOOSORIO_SPANISH"
click at [591, 304] on button "NGE" at bounding box center [592, 309] width 14 height 14
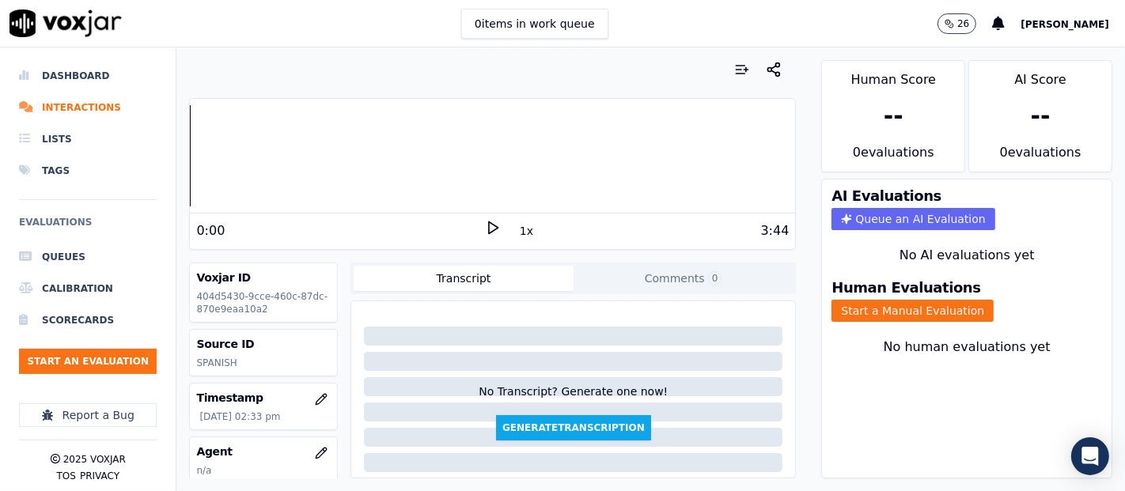
click at [489, 225] on polygon at bounding box center [493, 228] width 9 height 12
click at [485, 225] on icon at bounding box center [493, 228] width 16 height 16
click at [485, 238] on div "1x" at bounding box center [493, 230] width 16 height 21
drag, startPoint x: 476, startPoint y: 229, endPoint x: 468, endPoint y: 228, distance: 8.1
click at [485, 229] on icon at bounding box center [493, 228] width 16 height 16
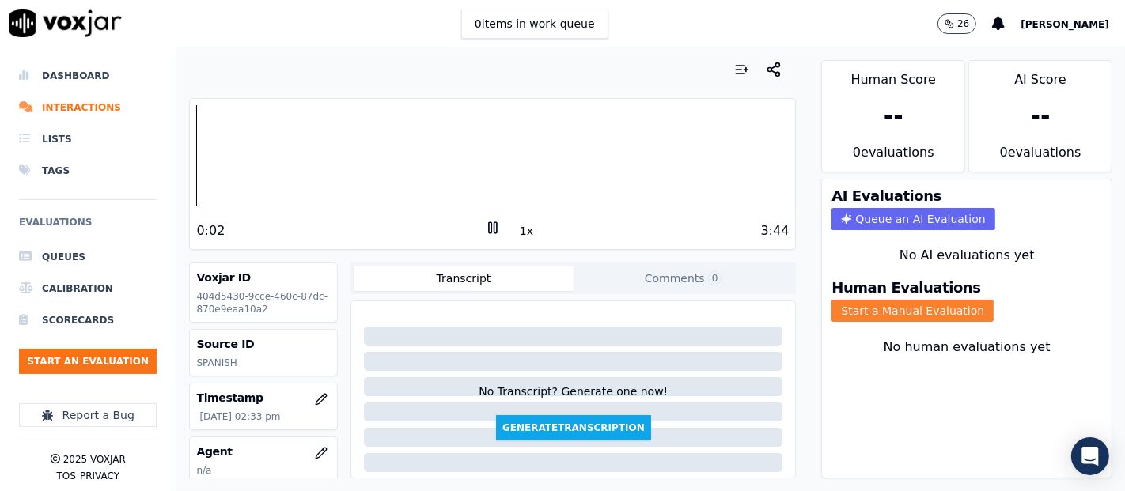
click at [850, 300] on button "Start a Manual Evaluation" at bounding box center [913, 311] width 162 height 22
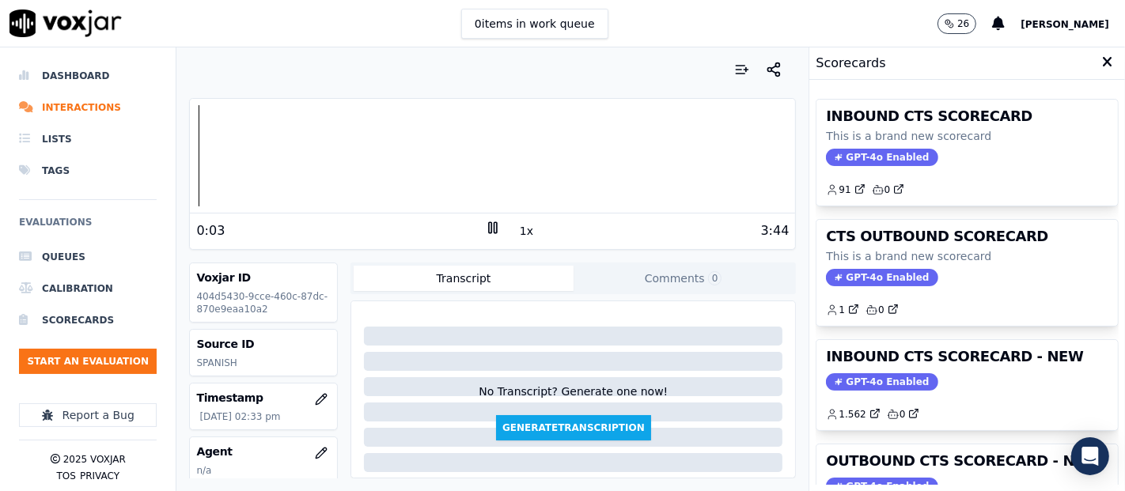
click at [929, 335] on div "INBOUND CTS SCORECARD This is a brand new scorecard GPT-4o Enabled 91 0 CTS OUT…" at bounding box center [967, 285] width 303 height 399
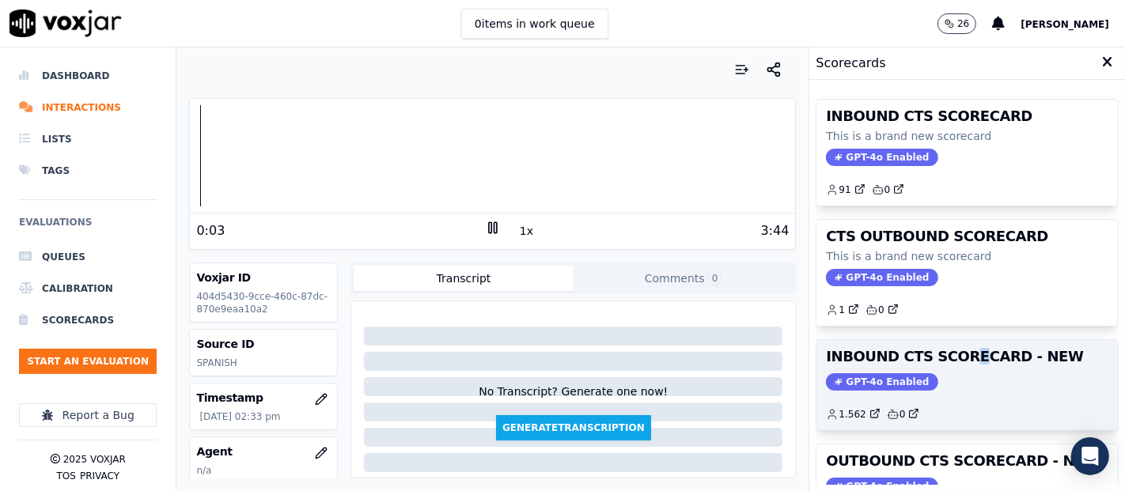
click at [942, 356] on h3 "INBOUND CTS SCORECARD - NEW" at bounding box center [967, 357] width 282 height 14
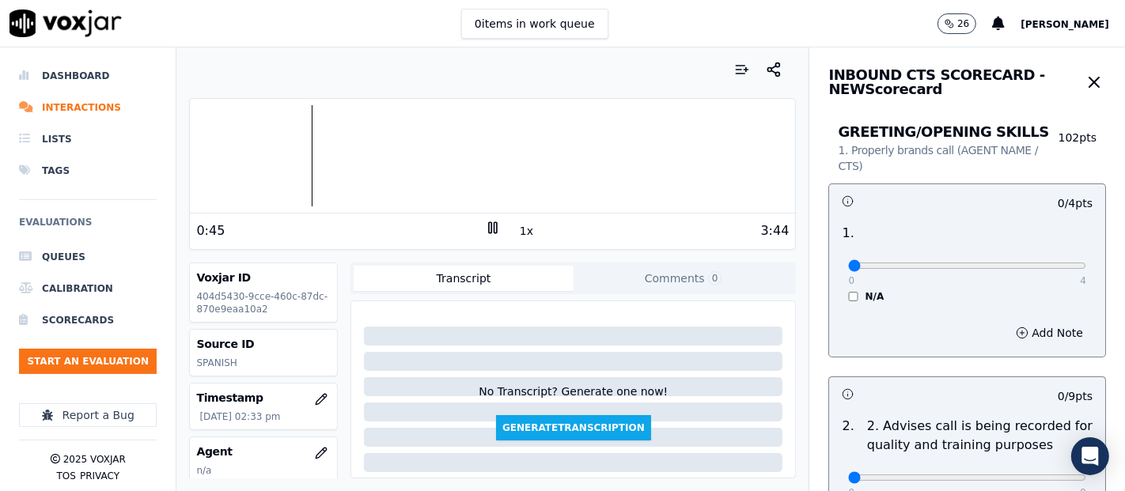
click at [273, 145] on div at bounding box center [492, 155] width 605 height 101
click at [245, 151] on div at bounding box center [492, 155] width 605 height 101
type input "4"
click at [1035, 265] on input "range" at bounding box center [967, 266] width 238 height 6
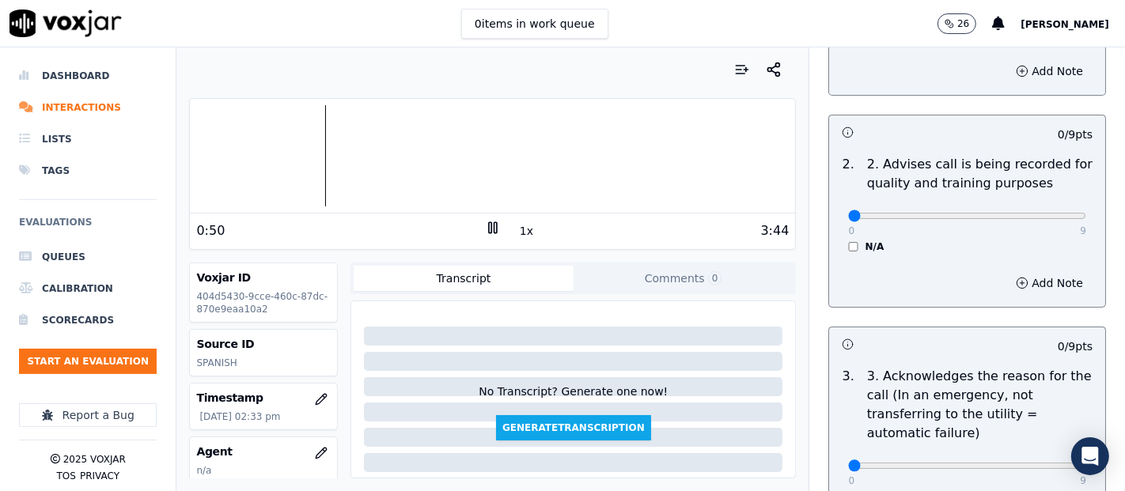
scroll to position [263, 0]
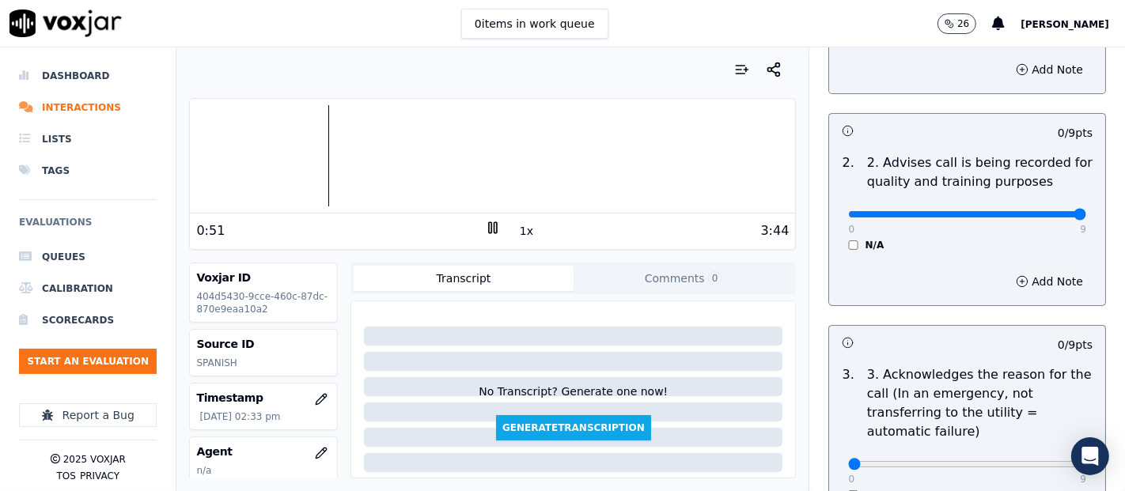
type input "9"
click at [1041, 6] on input "range" at bounding box center [967, 2] width 238 height 6
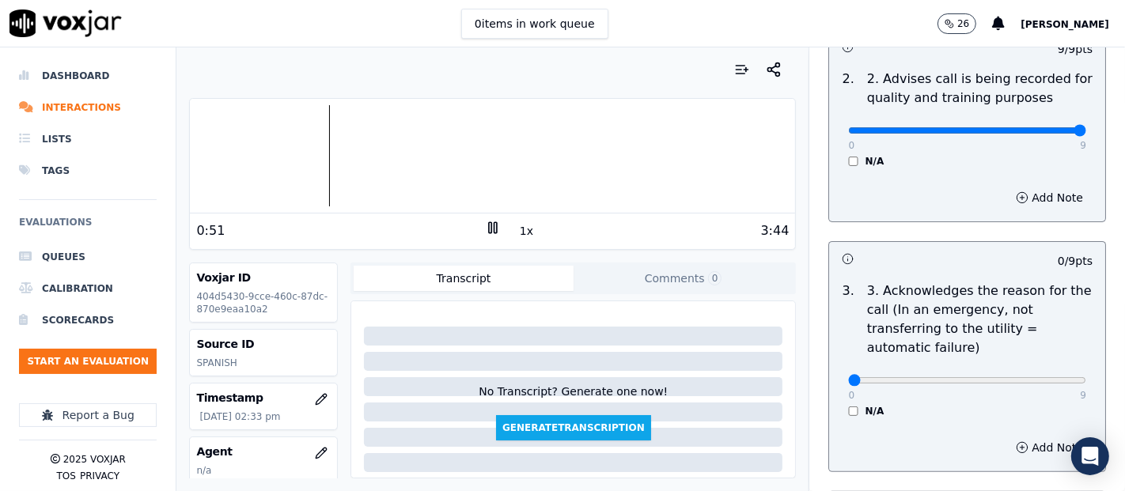
scroll to position [439, 0]
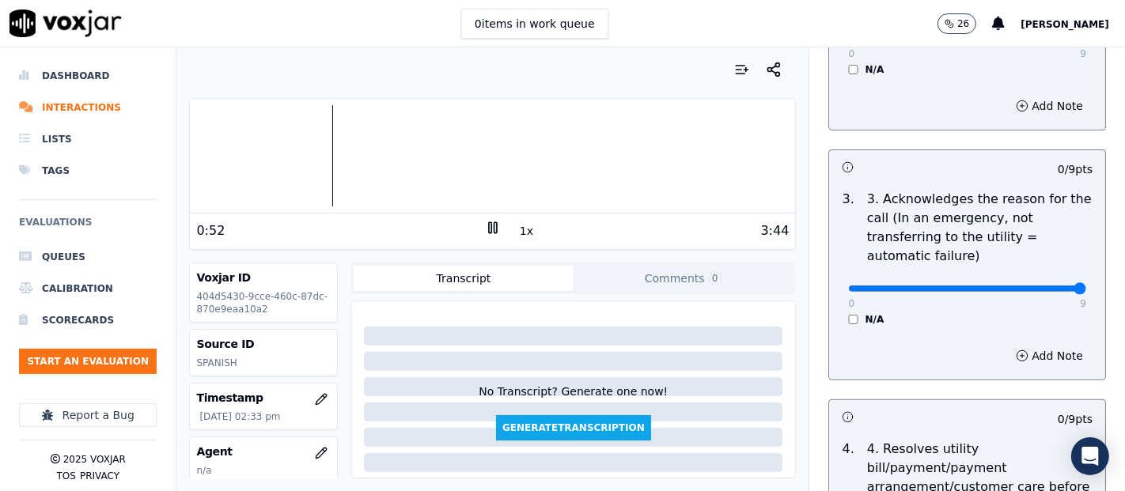
type input "9"
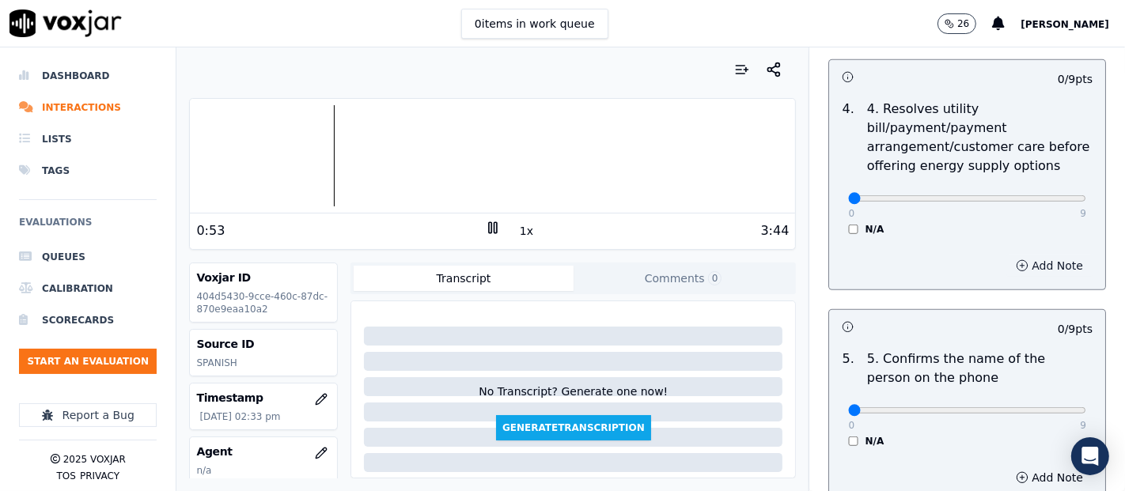
scroll to position [791, 0]
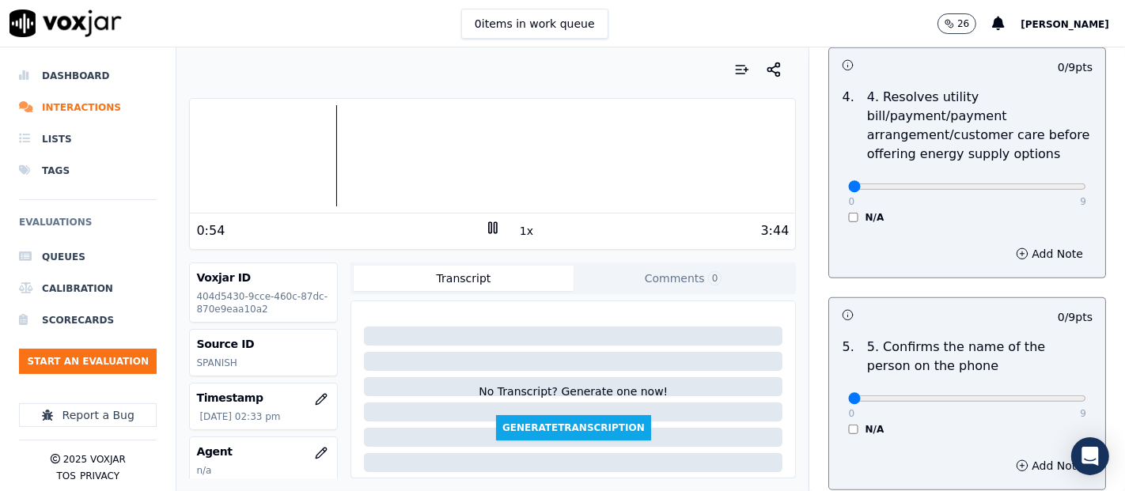
click at [836, 209] on div "0 9 N/A" at bounding box center [967, 194] width 263 height 60
click at [848, 220] on div "N/A" at bounding box center [967, 217] width 238 height 13
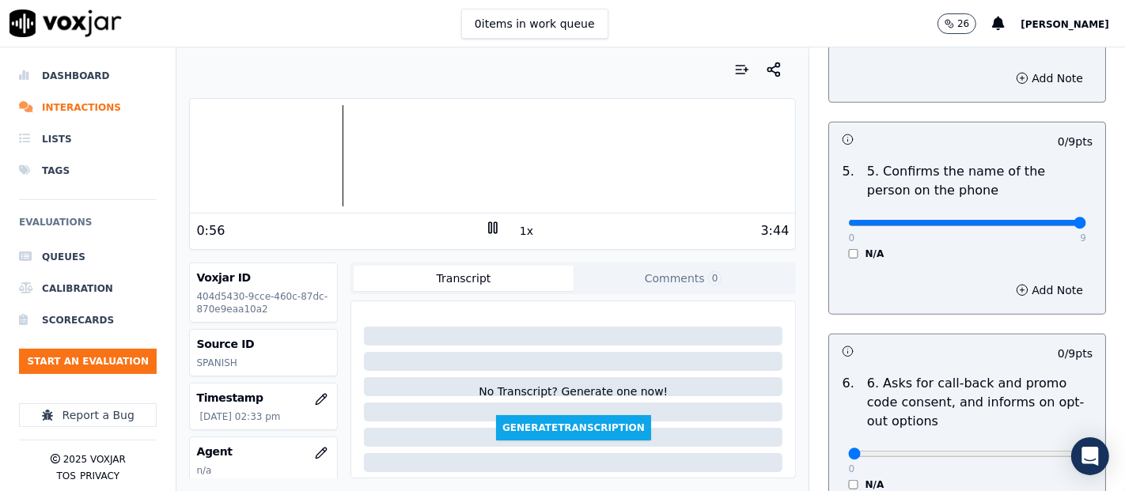
type input "9"
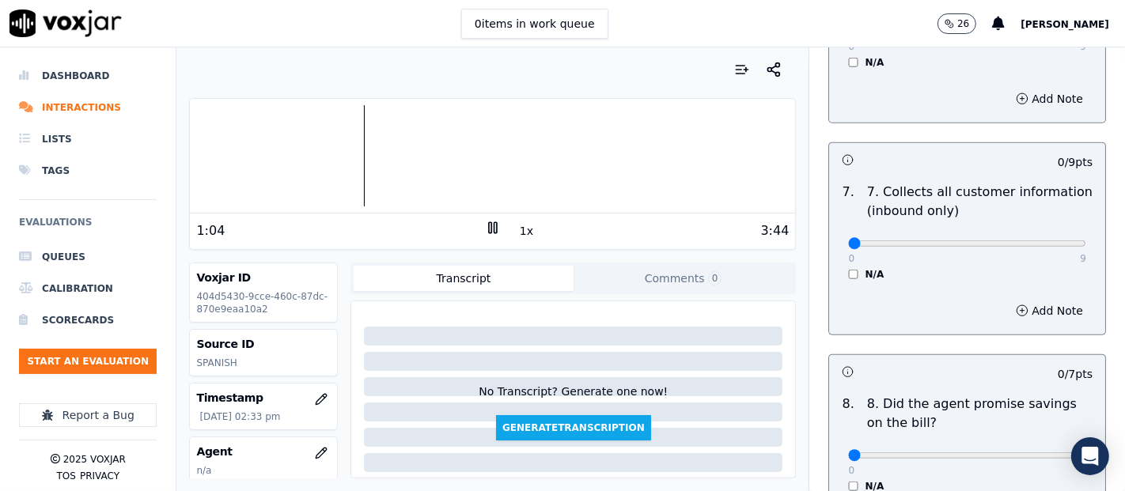
scroll to position [1406, 0]
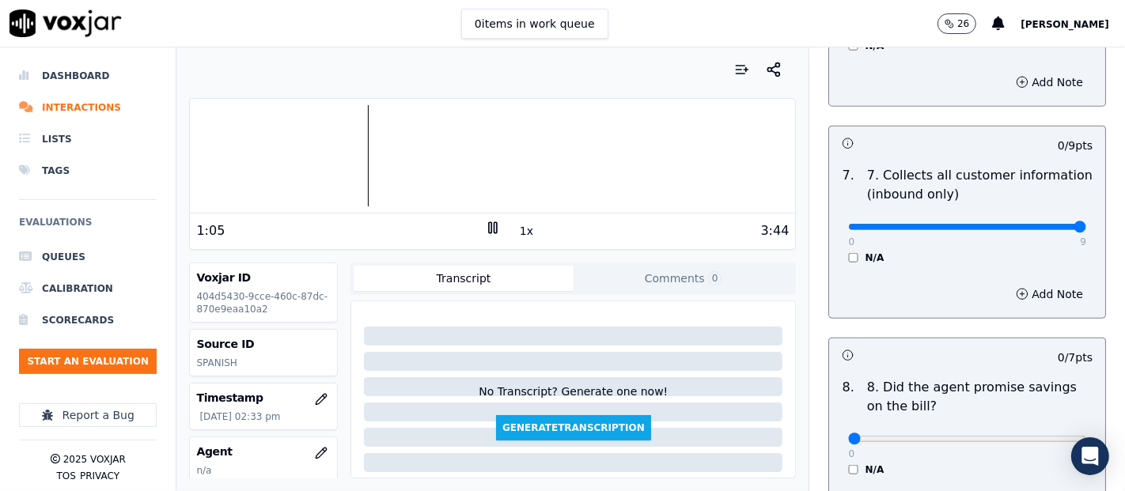
type input "9"
click at [487, 229] on icon at bounding box center [493, 228] width 16 height 16
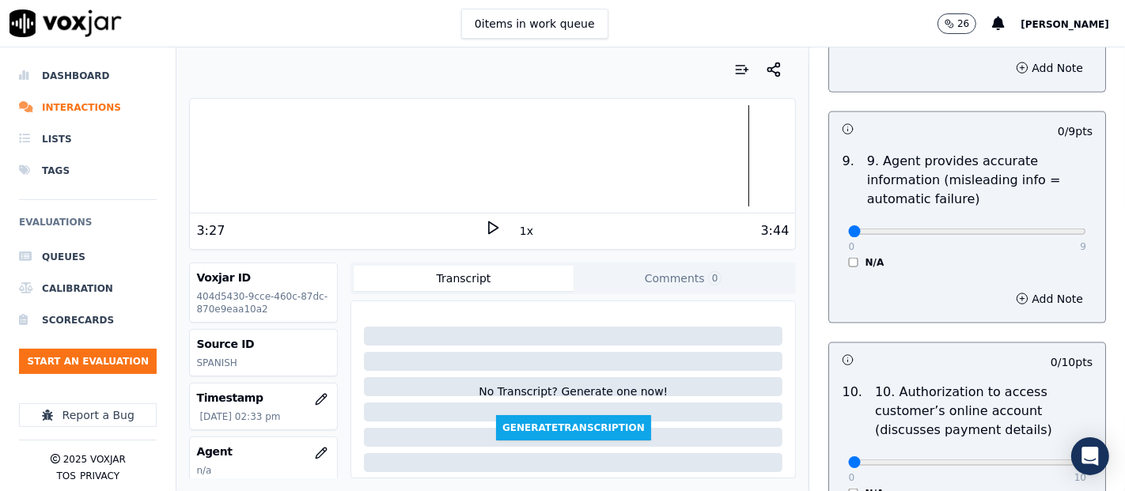
scroll to position [1846, 0]
type input "9"
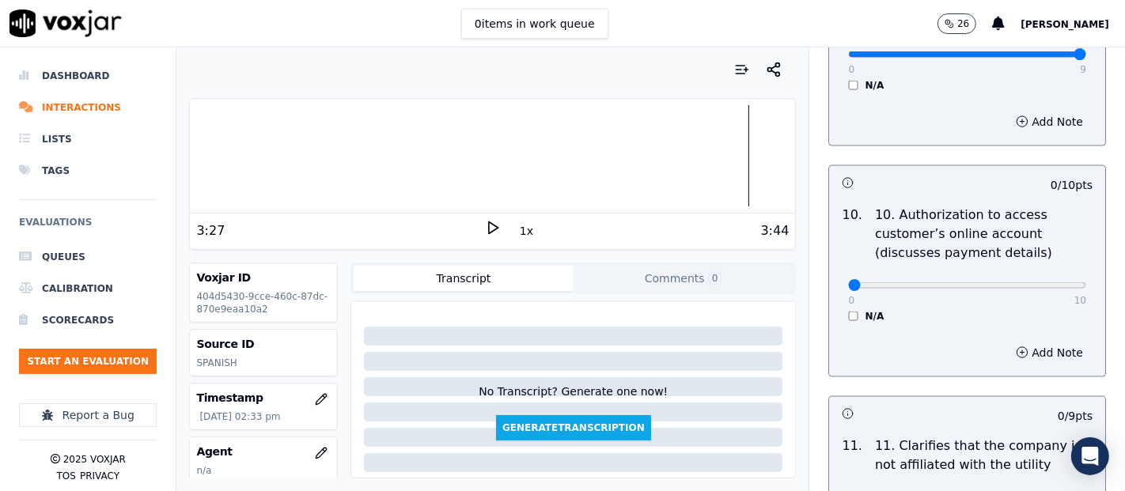
scroll to position [2109, 0]
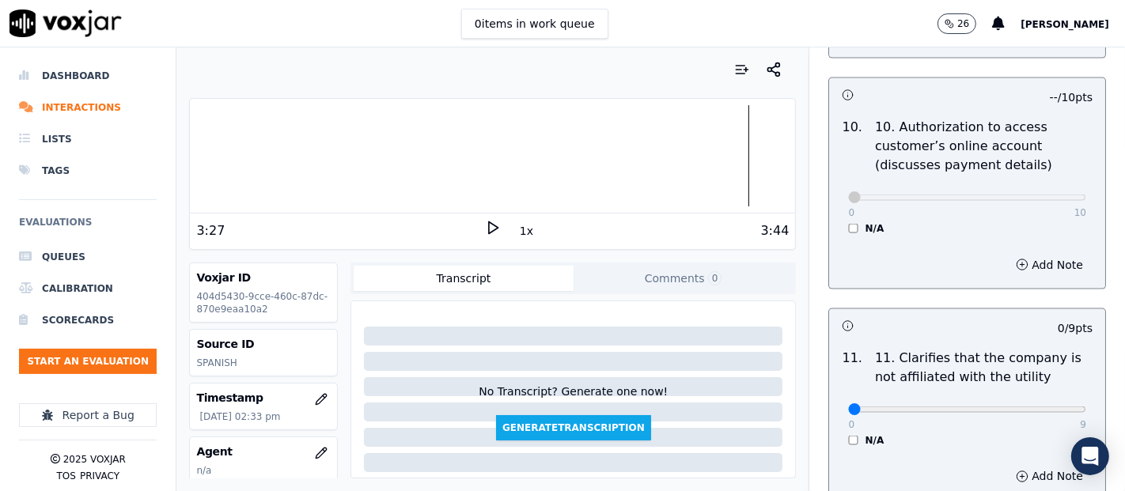
click at [485, 225] on icon at bounding box center [493, 228] width 16 height 16
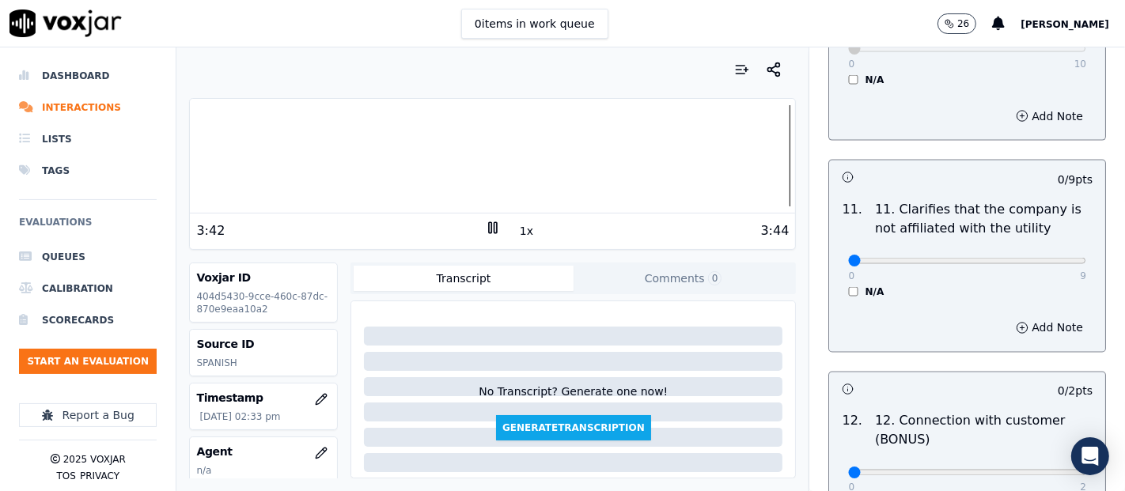
scroll to position [2285, 0]
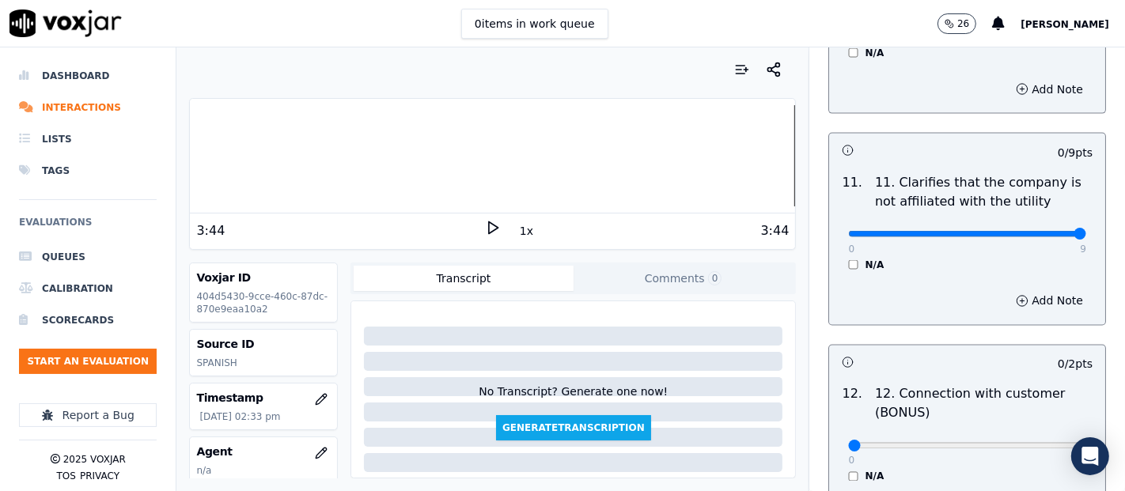
type input "9"
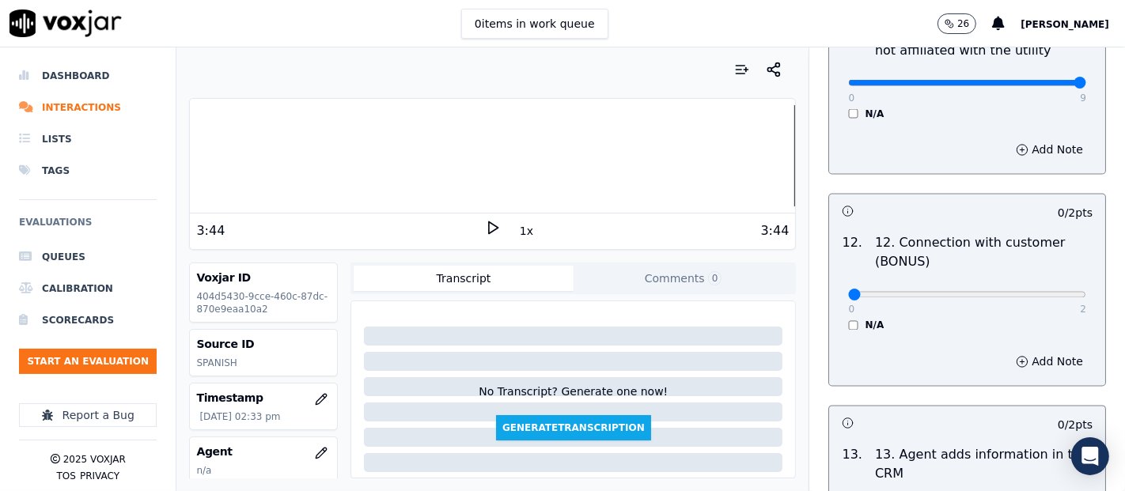
scroll to position [2461, 0]
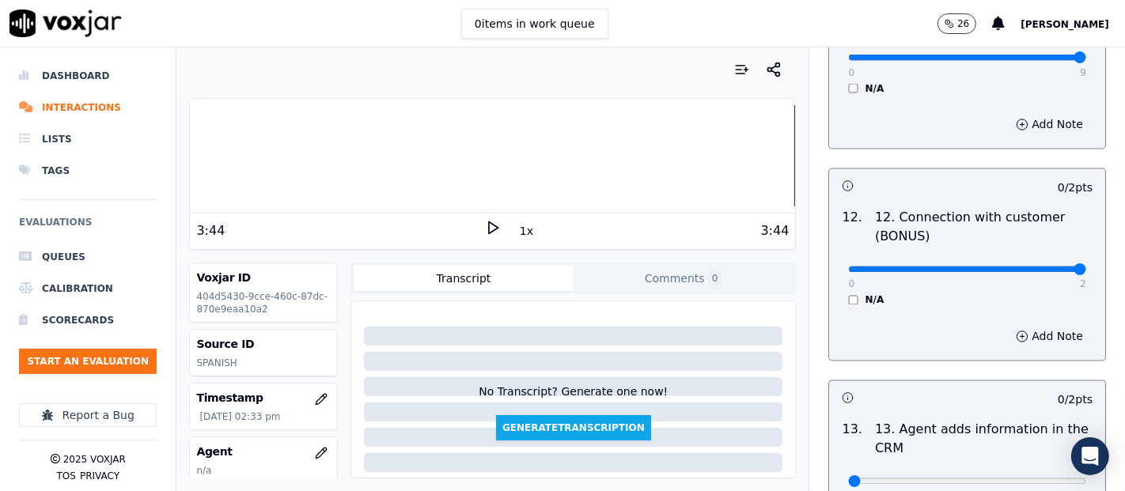
type input "2"
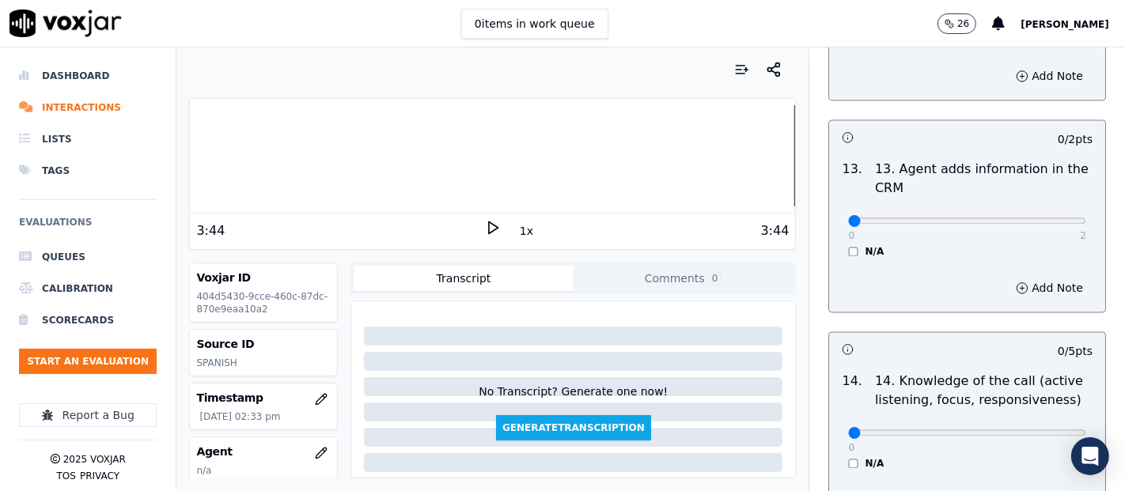
scroll to position [2725, 0]
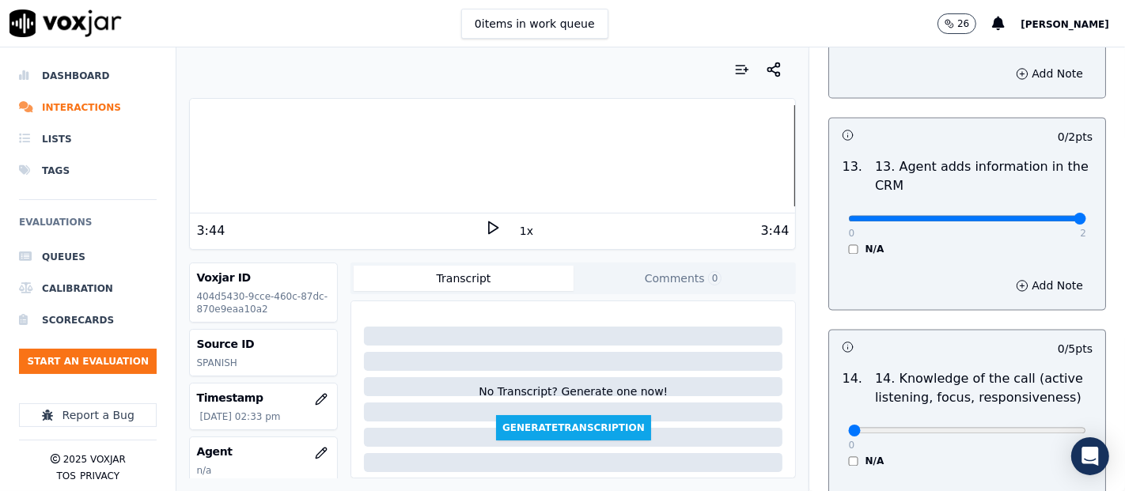
type input "2"
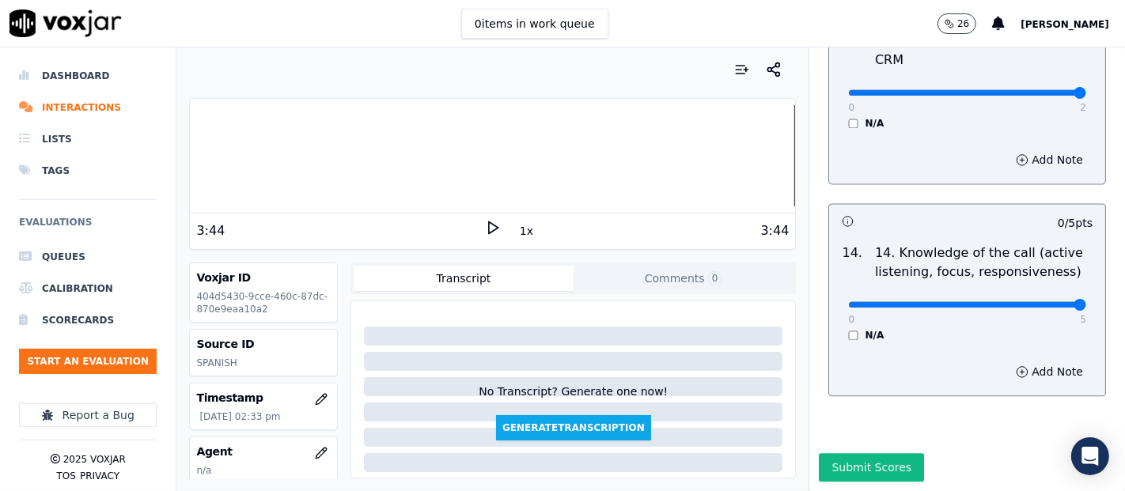
type input "5"
click at [858, 453] on button "Submit Scores" at bounding box center [871, 467] width 105 height 28
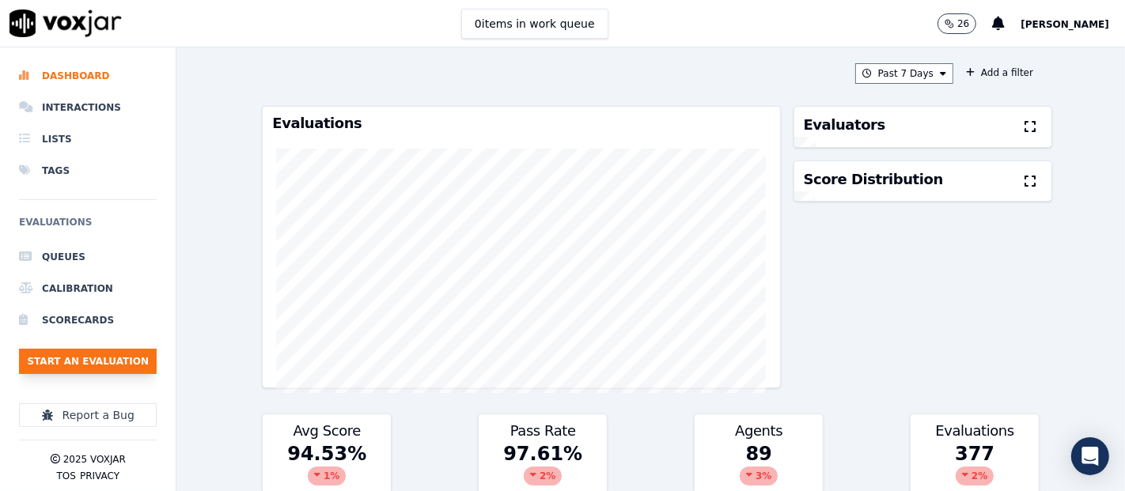
click at [82, 360] on button "Start an Evaluation" at bounding box center [88, 361] width 138 height 25
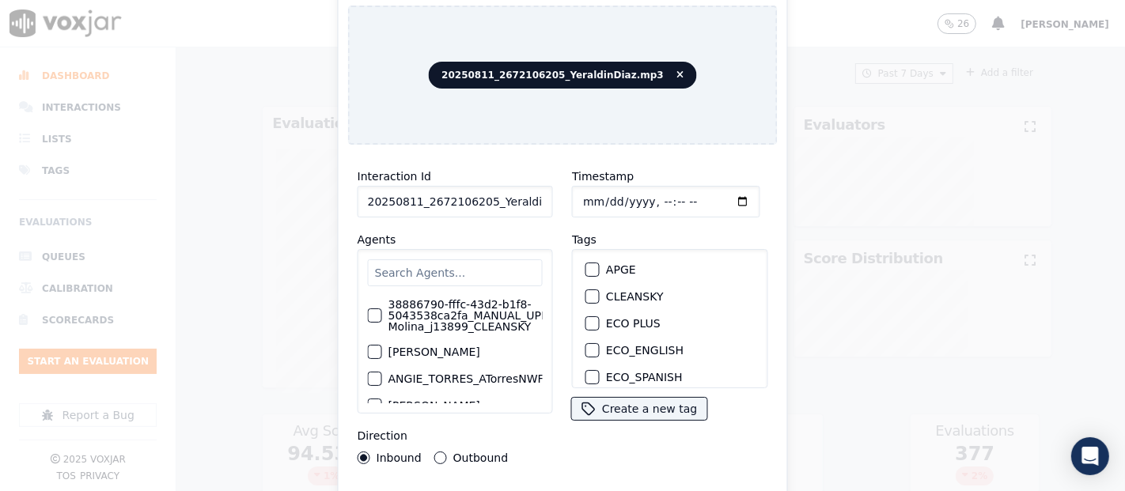
click at [516, 197] on input "20250811_2672106205_YeraldinDiaz.mp3" at bounding box center [455, 202] width 195 height 32
type input "20250811_2672106205_YeraldinDiaz"
click at [586, 291] on div "button" at bounding box center [591, 296] width 11 height 11
click at [606, 441] on div "Interaction Id 20250811_2672106205_YeraldinDiaz Agents 38886790-fffc-43d2-b1f8-…" at bounding box center [563, 339] width 430 height 364
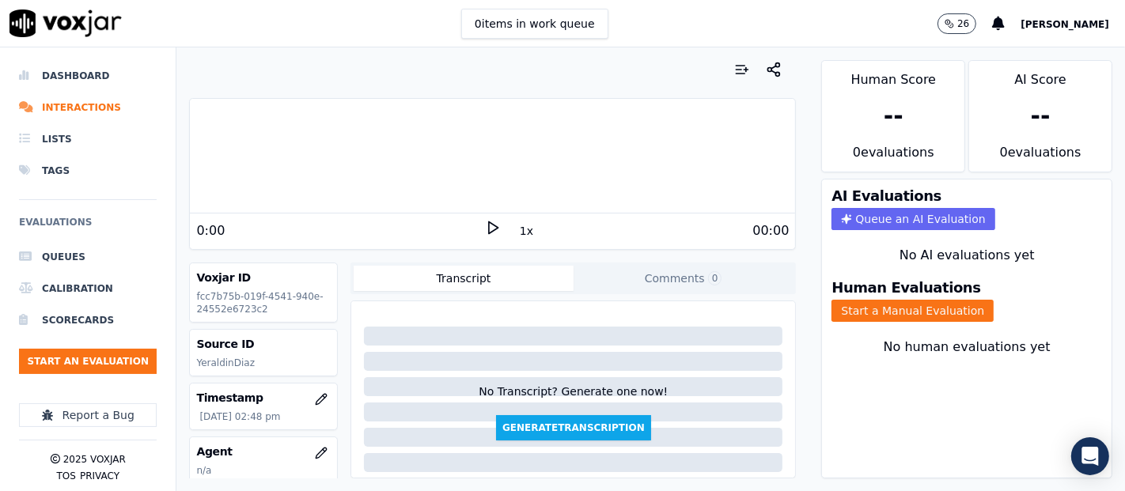
click at [485, 225] on icon at bounding box center [493, 228] width 16 height 16
click at [489, 227] on rect at bounding box center [490, 227] width 2 height 10
click at [485, 233] on icon at bounding box center [493, 228] width 16 height 16
click at [829, 282] on div "Human Evaluations Start a Manual Evaluation" at bounding box center [967, 301] width 290 height 60
click at [832, 300] on button "Start a Manual Evaluation" at bounding box center [913, 311] width 162 height 22
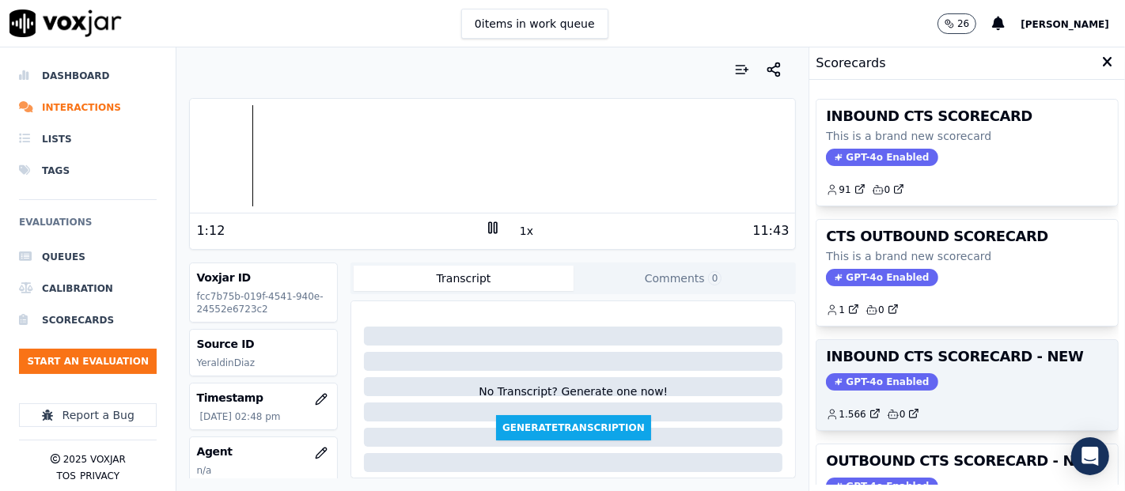
click at [990, 363] on h3 "INBOUND CTS SCORECARD - NEW" at bounding box center [967, 357] width 282 height 14
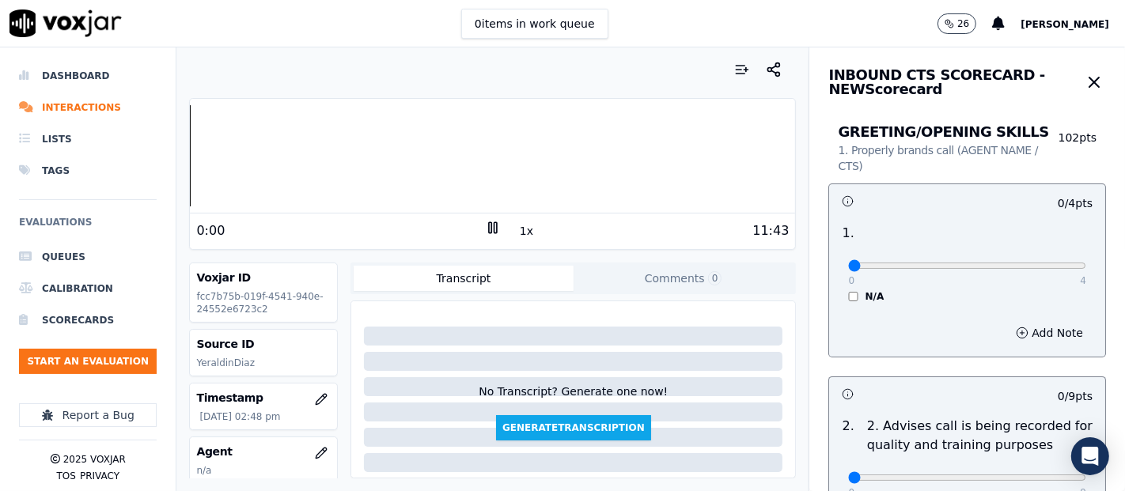
click at [81, 120] on div "Dashboard Interactions Lists Tags Evaluations Queues Calibration Scorecards Sta…" at bounding box center [562, 269] width 1125 height 444
click at [362, 146] on div at bounding box center [492, 155] width 605 height 101
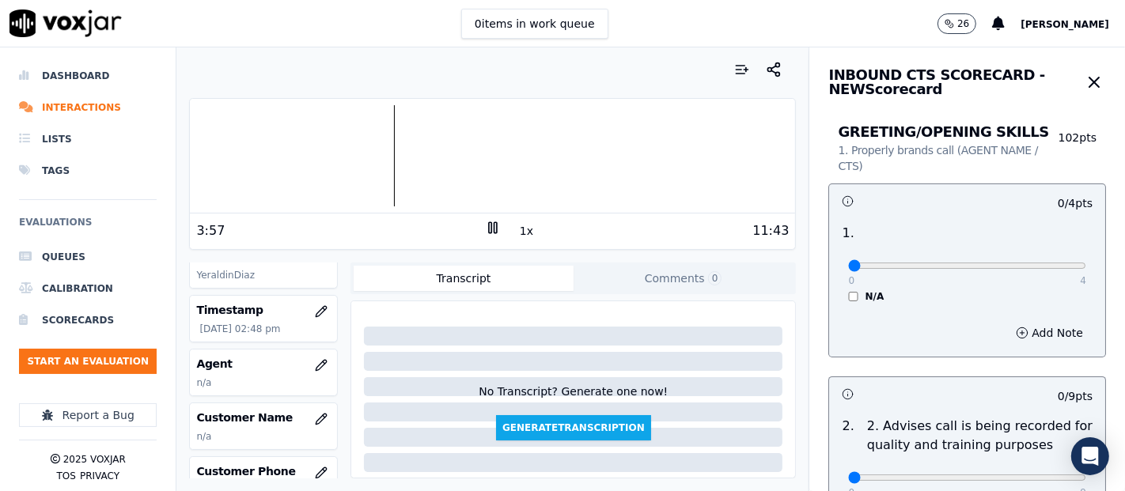
scroll to position [176, 0]
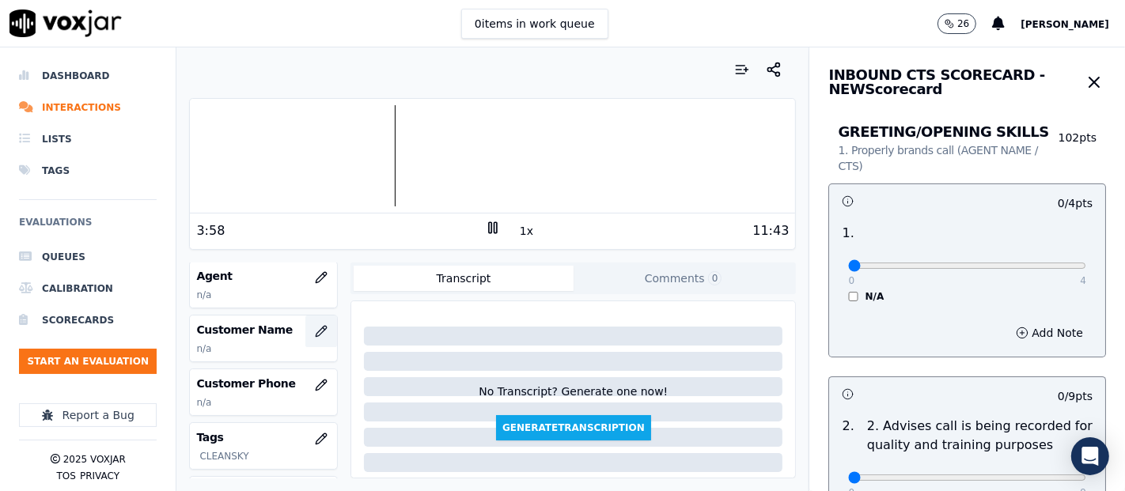
click at [323, 328] on icon "button" at bounding box center [324, 329] width 2 height 2
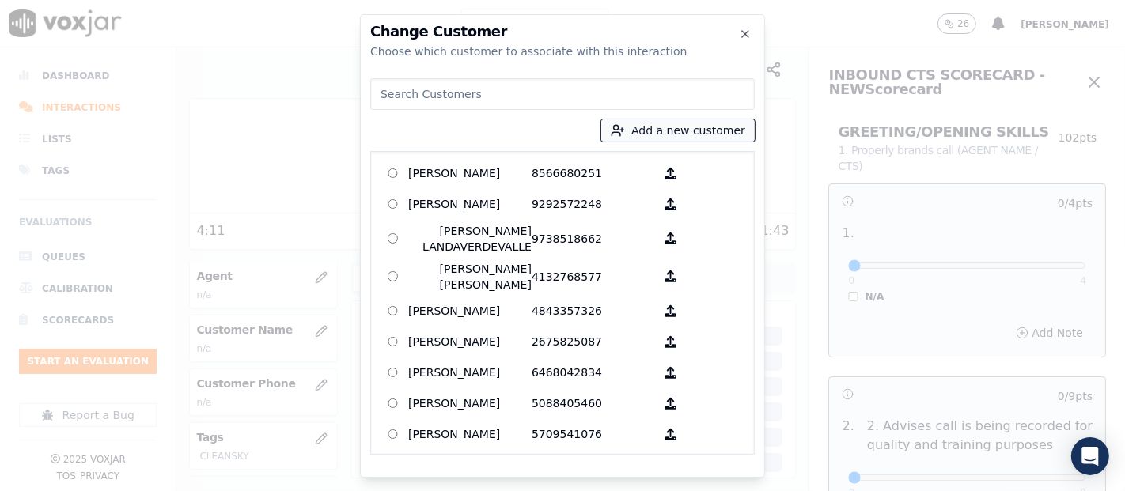
click at [623, 131] on icon "button" at bounding box center [618, 130] width 14 height 14
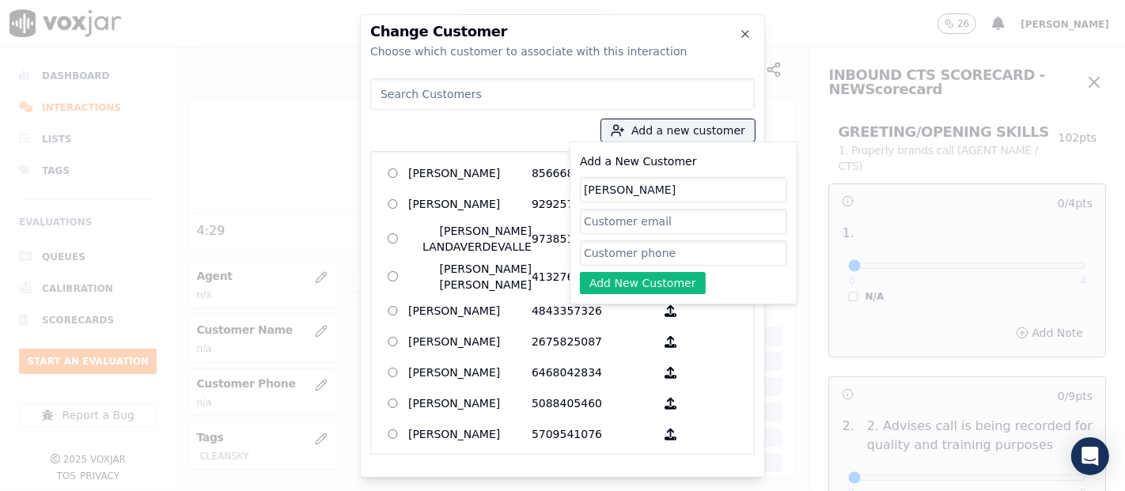
type input "[PERSON_NAME]"
click at [642, 253] on input "Add a New Customer" at bounding box center [683, 253] width 207 height 25
paste input "2672106205"
type input "2672106205"
click at [676, 272] on div "Add a New Customer MARICELA GALARZA TINOCO 2672106205 Add New Customer" at bounding box center [683, 223] width 207 height 142
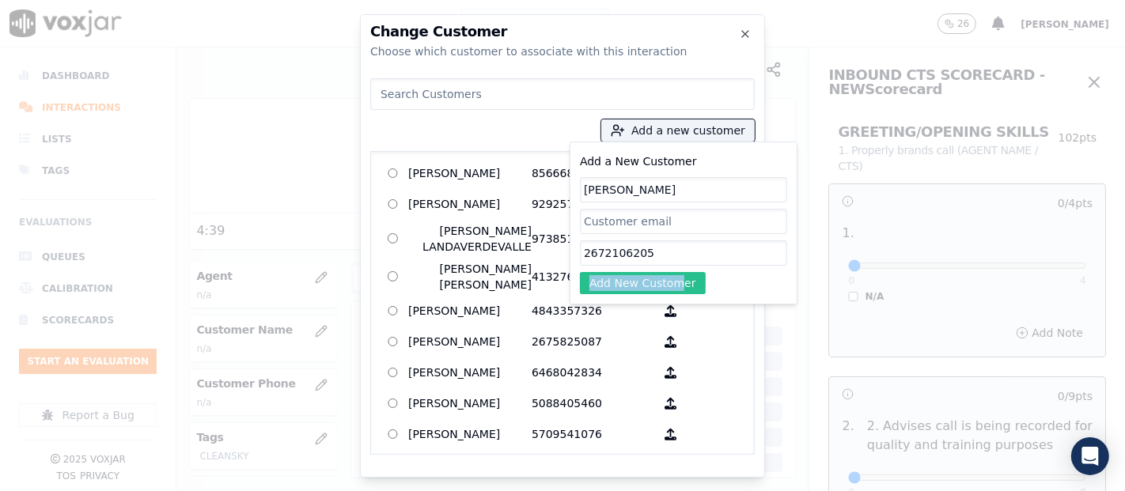
click at [675, 273] on button "Add New Customer" at bounding box center [643, 283] width 126 height 22
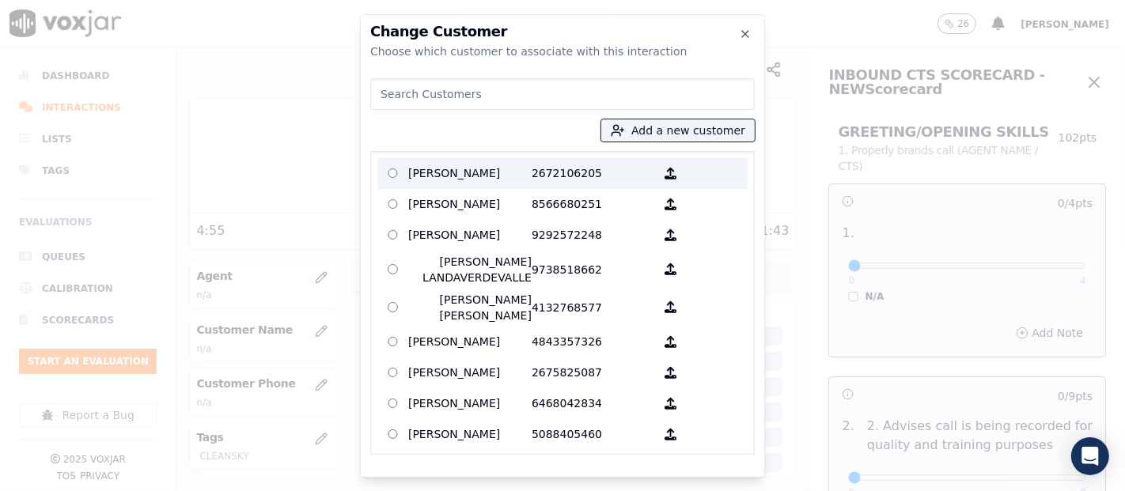
click at [506, 176] on p "MARICELA GALARZA TINOCO" at bounding box center [469, 173] width 123 height 25
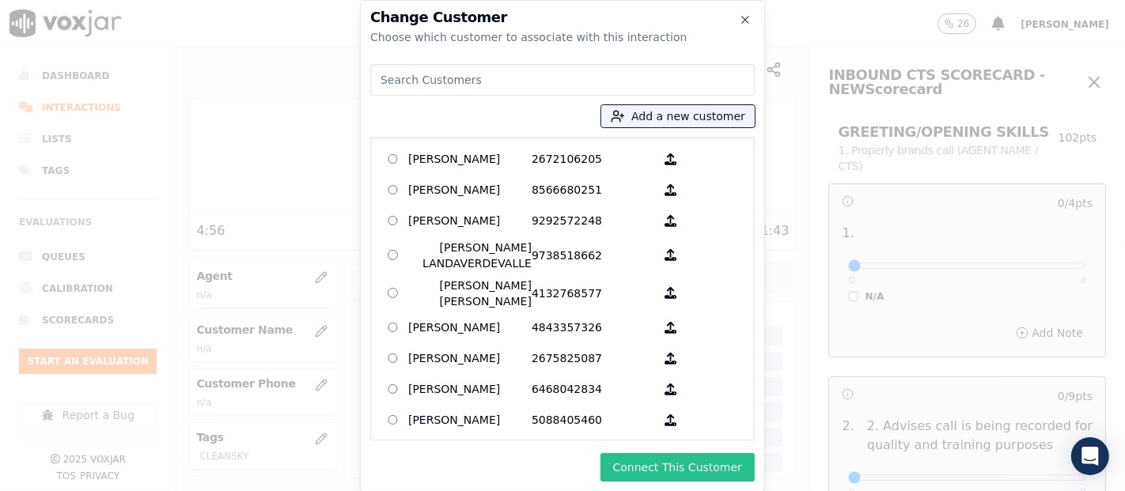
click at [653, 441] on button "Connect This Customer" at bounding box center [678, 467] width 154 height 28
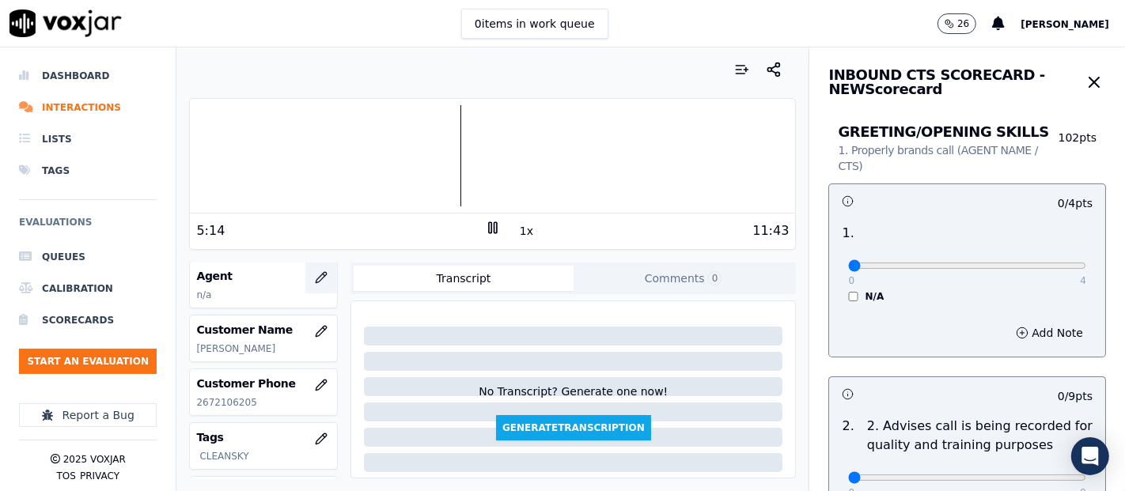
click at [315, 271] on icon "button" at bounding box center [321, 277] width 13 height 13
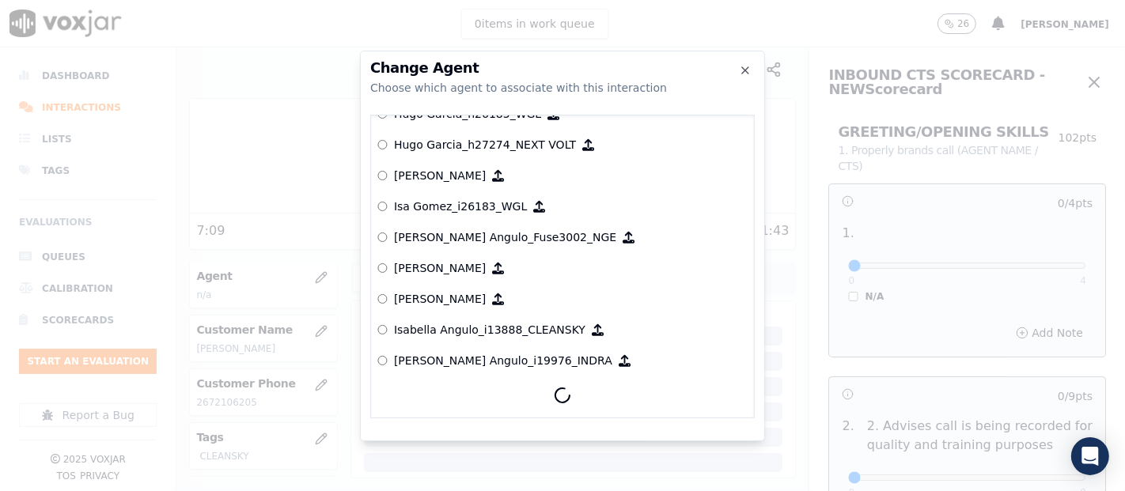
scroll to position [5159, 0]
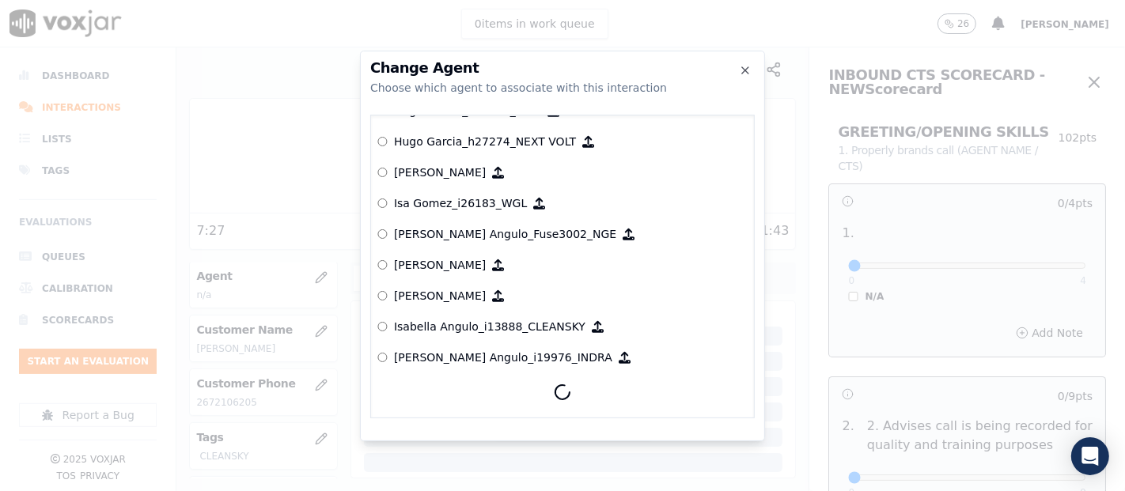
drag, startPoint x: 741, startPoint y: 376, endPoint x: 745, endPoint y: 404, distance: 28.0
click at [745, 404] on div "null Yeraldin Dias_YDiasNWFG_SPARK ANGIE_TORRES_ATorresNWFG_SPARK Adrian Vilori…" at bounding box center [562, 267] width 385 height 304
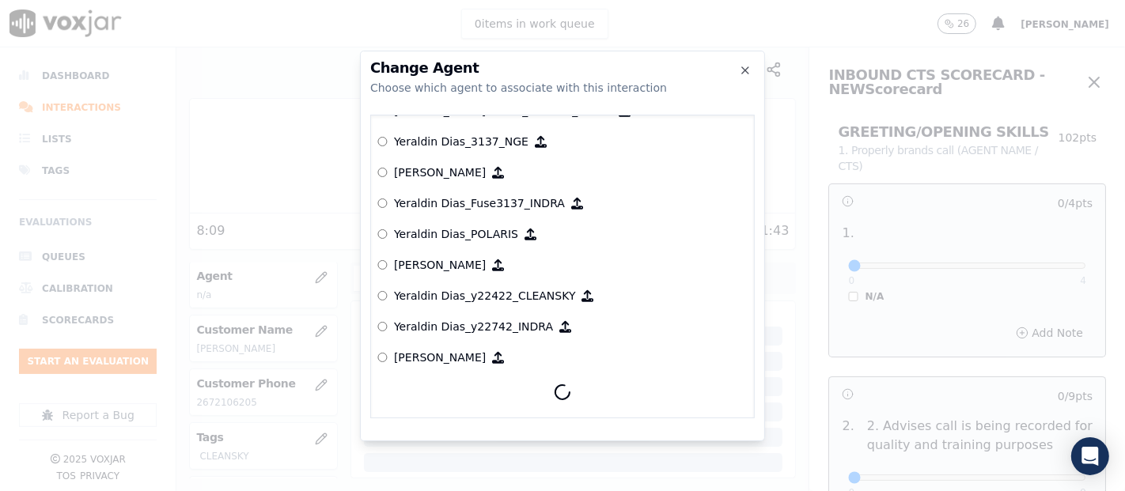
scroll to position [7804, 0]
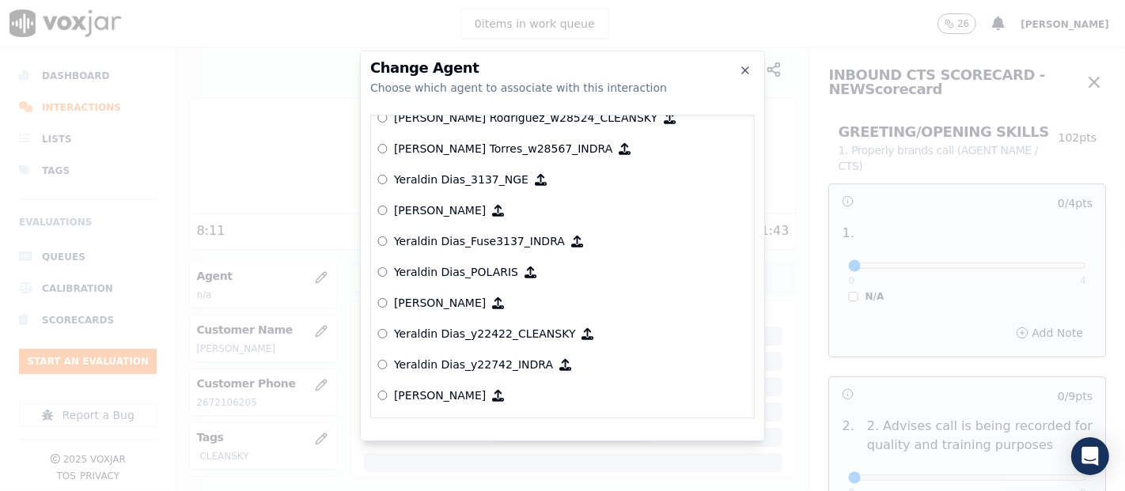
click at [486, 319] on label "Yeraldin Dias_y22422_CLEANSKY" at bounding box center [562, 334] width 370 height 31
click at [504, 328] on p "Yeraldin Dias_y22422_CLEANSKY" at bounding box center [485, 334] width 182 height 16
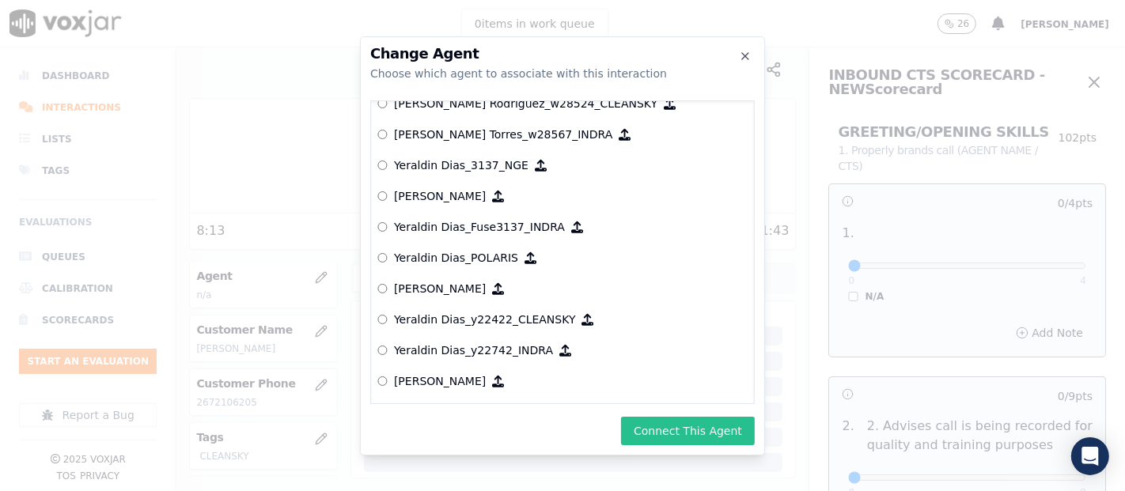
click at [664, 421] on button "Connect This Agent" at bounding box center [688, 431] width 134 height 28
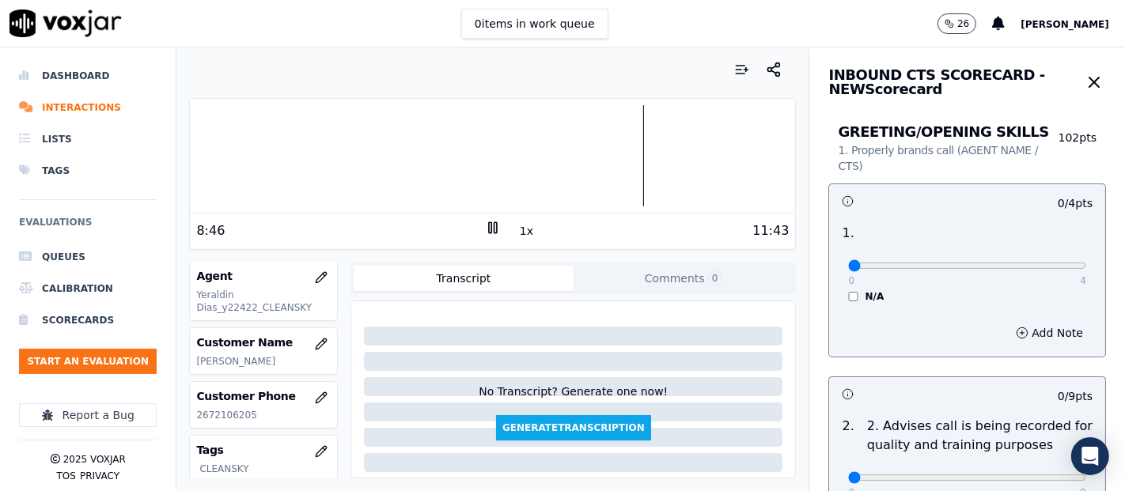
click at [486, 226] on icon at bounding box center [493, 228] width 16 height 16
type input "4"
click at [1012, 263] on input "range" at bounding box center [967, 266] width 238 height 6
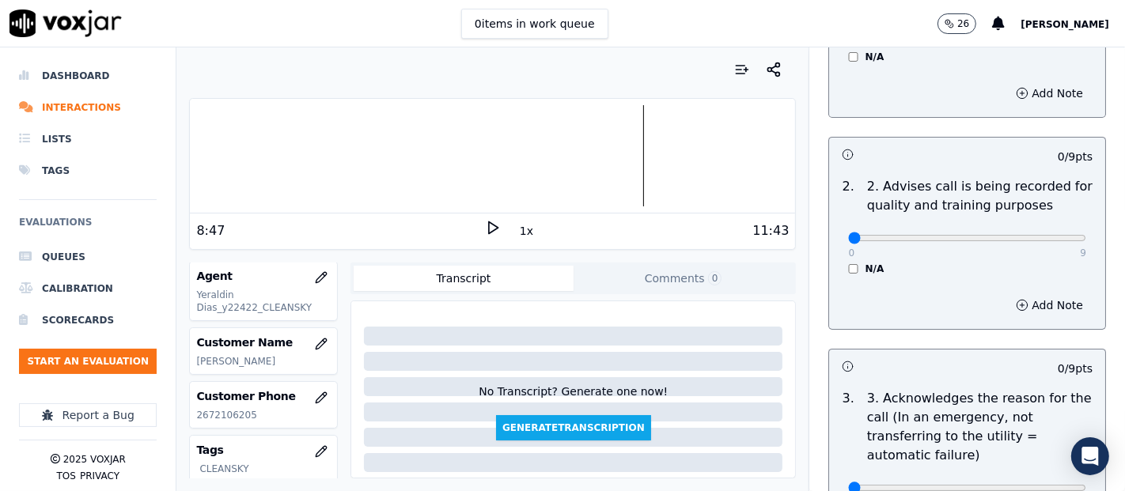
scroll to position [351, 0]
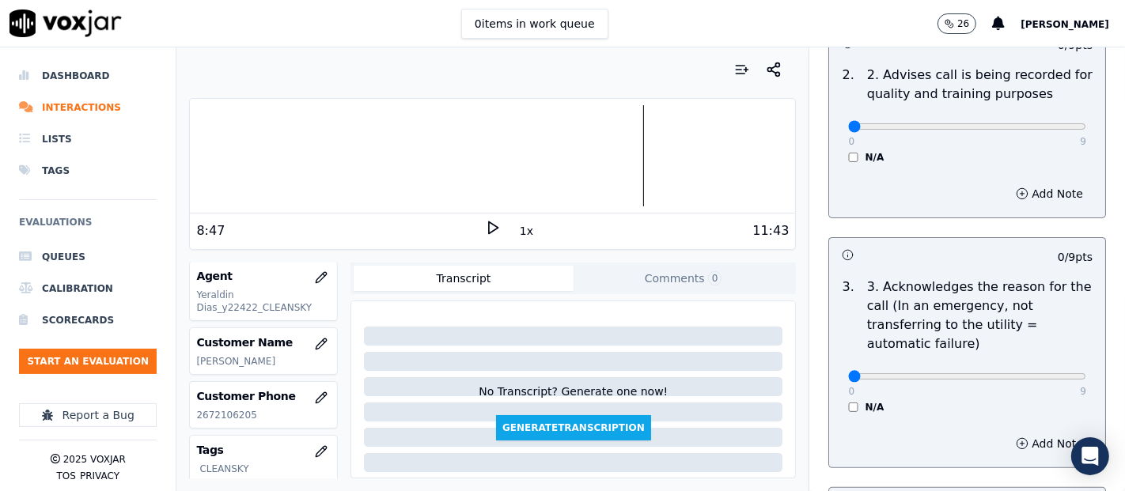
click at [1012, 125] on div "0 9 N/A" at bounding box center [967, 134] width 263 height 60
type input "9"
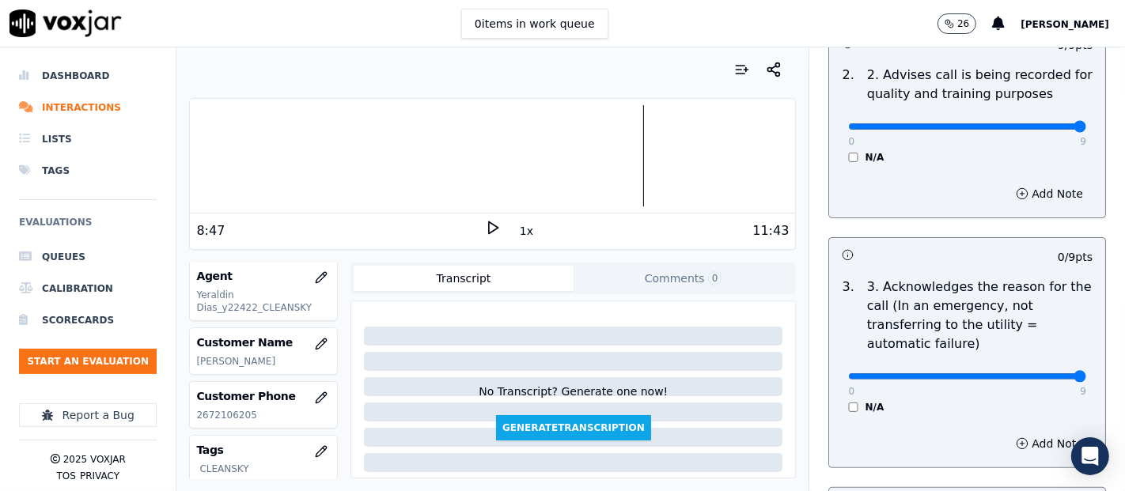
type input "9"
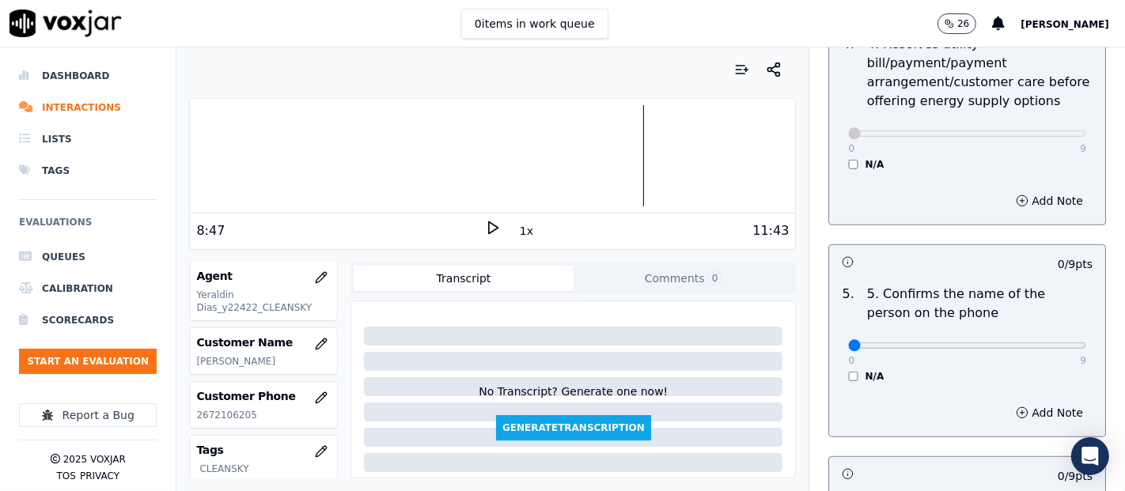
scroll to position [967, 0]
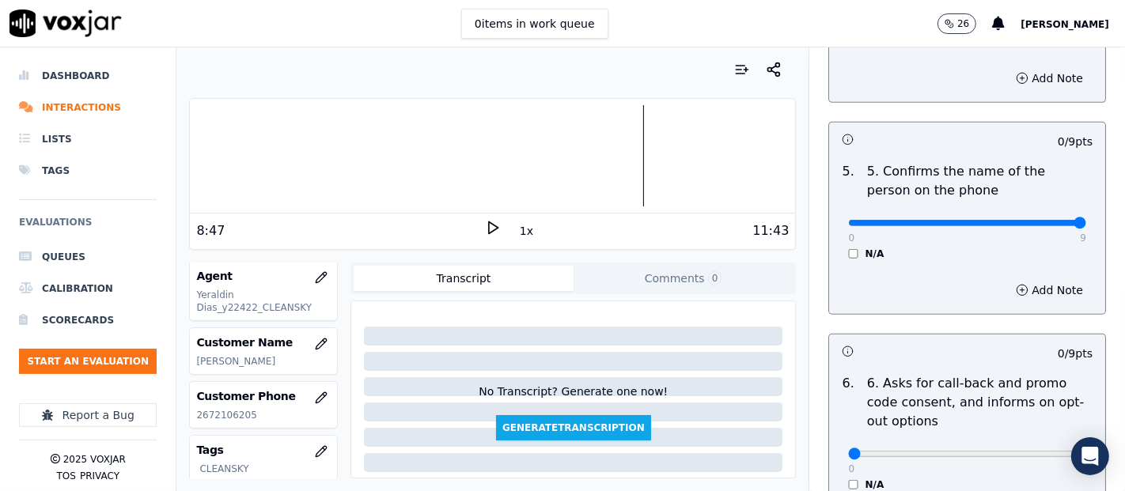
type input "9"
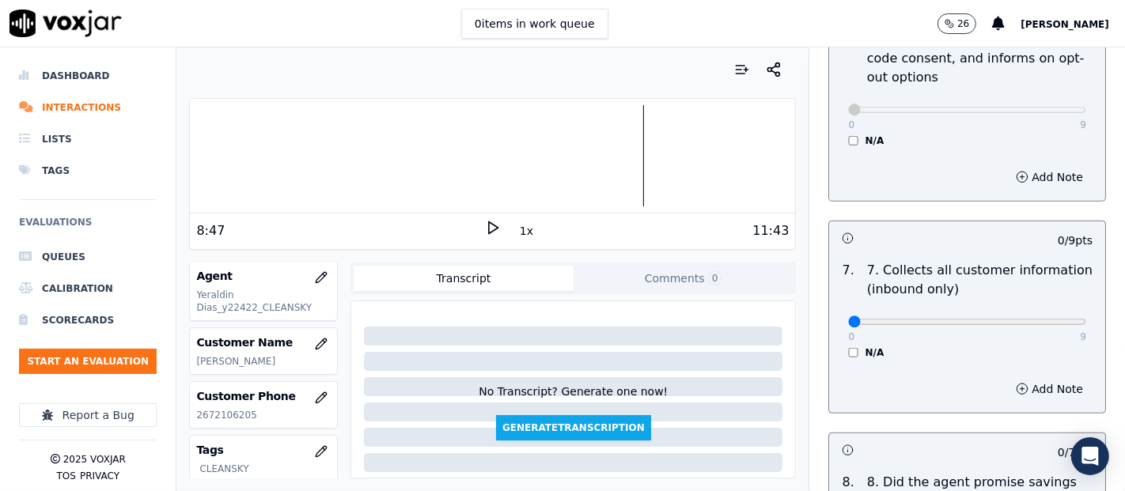
scroll to position [1318, 0]
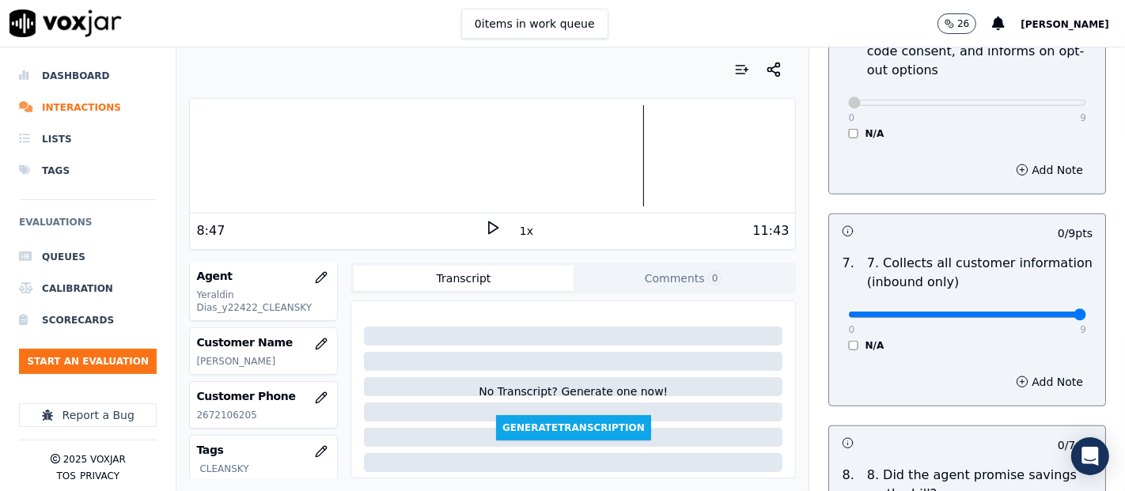
type input "9"
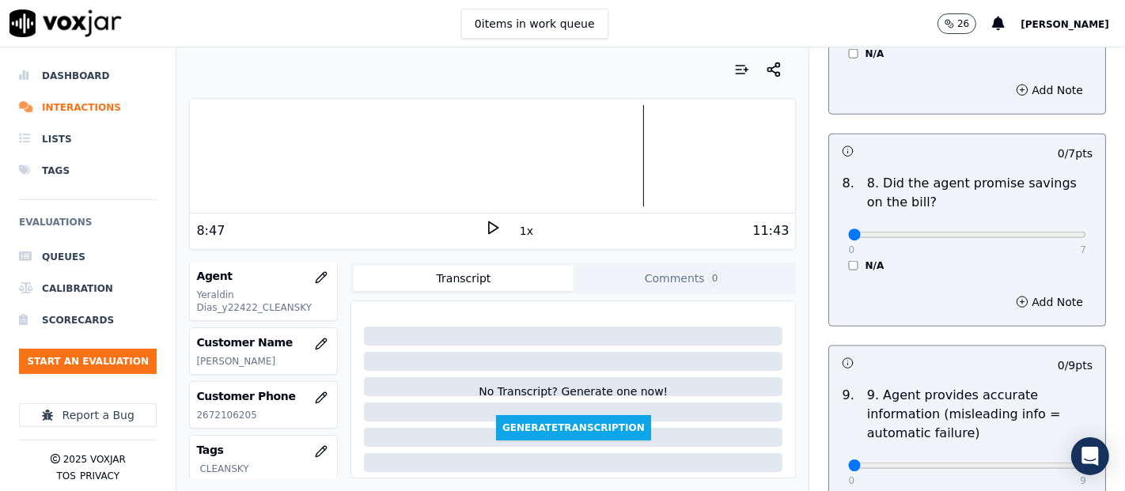
scroll to position [1582, 0]
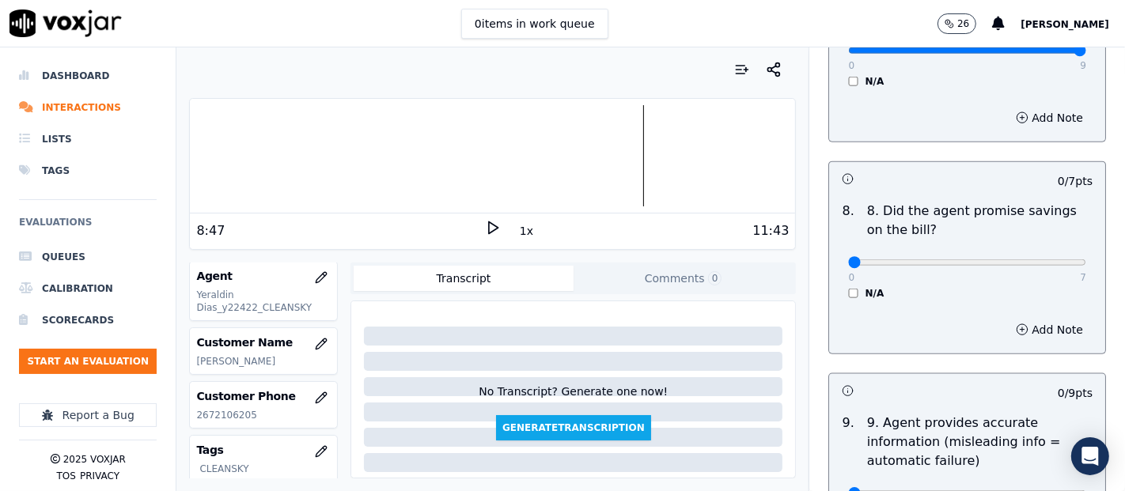
click at [836, 296] on div "8 . 8. Did the agent promise savings on the bill? 0 7 N/A" at bounding box center [967, 250] width 276 height 111
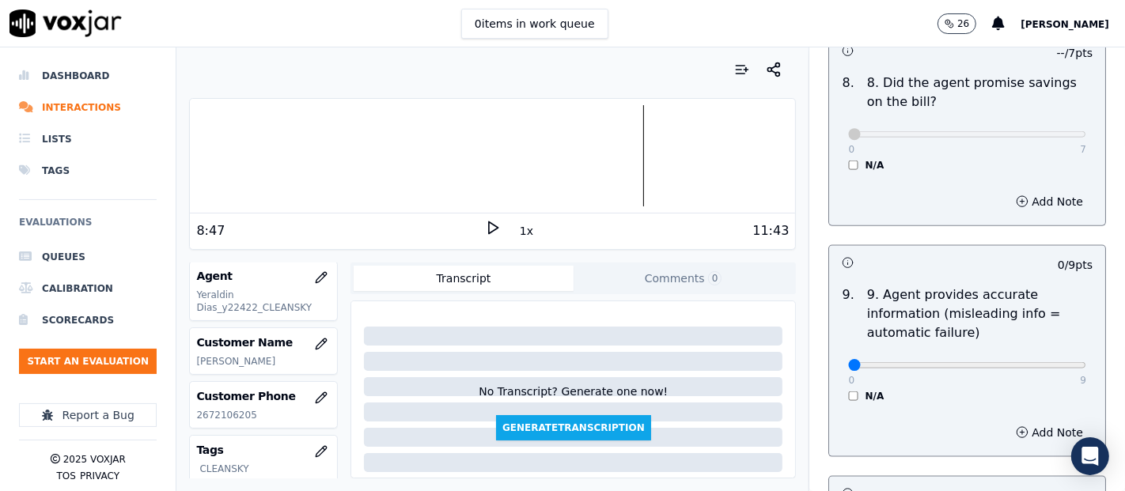
scroll to position [1846, 0]
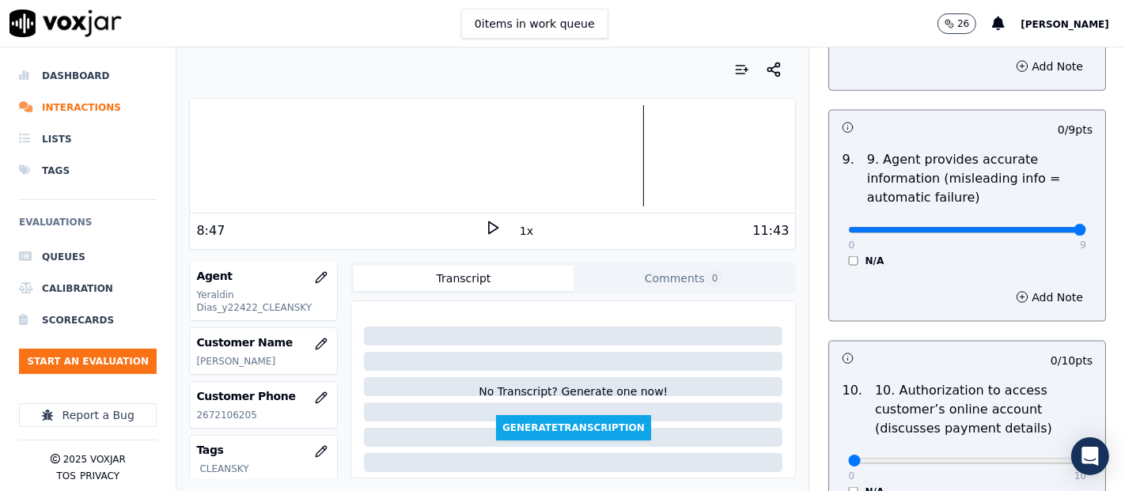
type input "9"
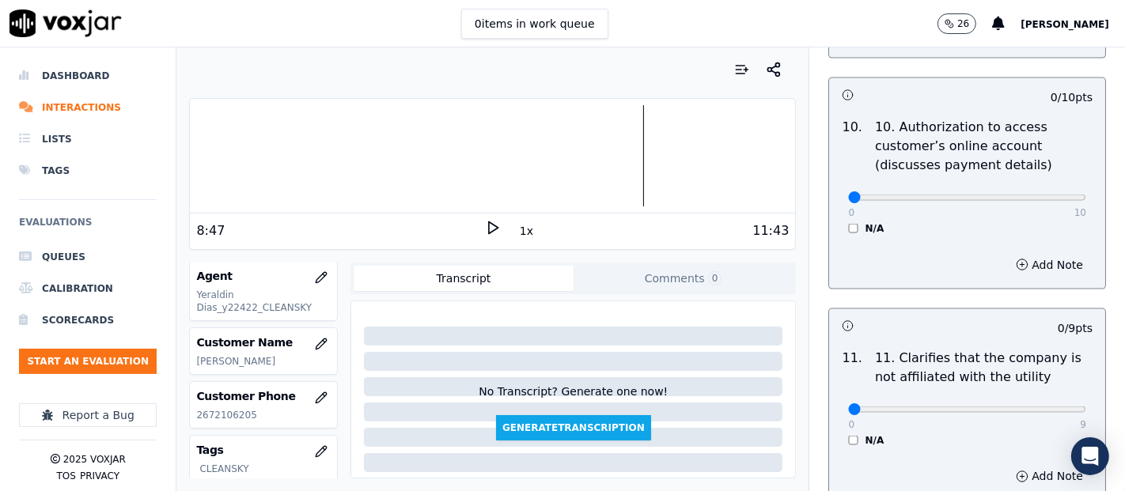
click at [836, 215] on div "0 10 N/A" at bounding box center [967, 205] width 263 height 60
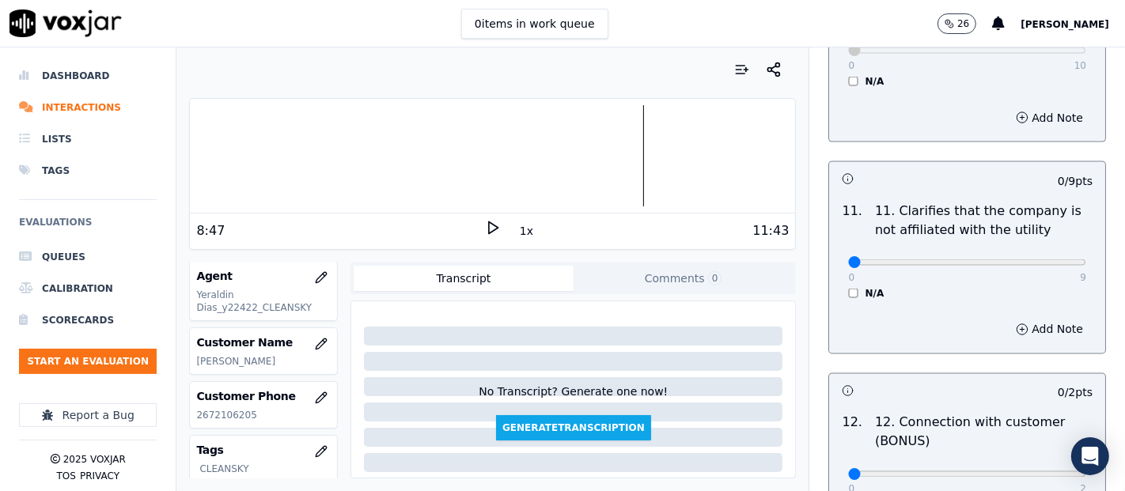
scroll to position [2285, 0]
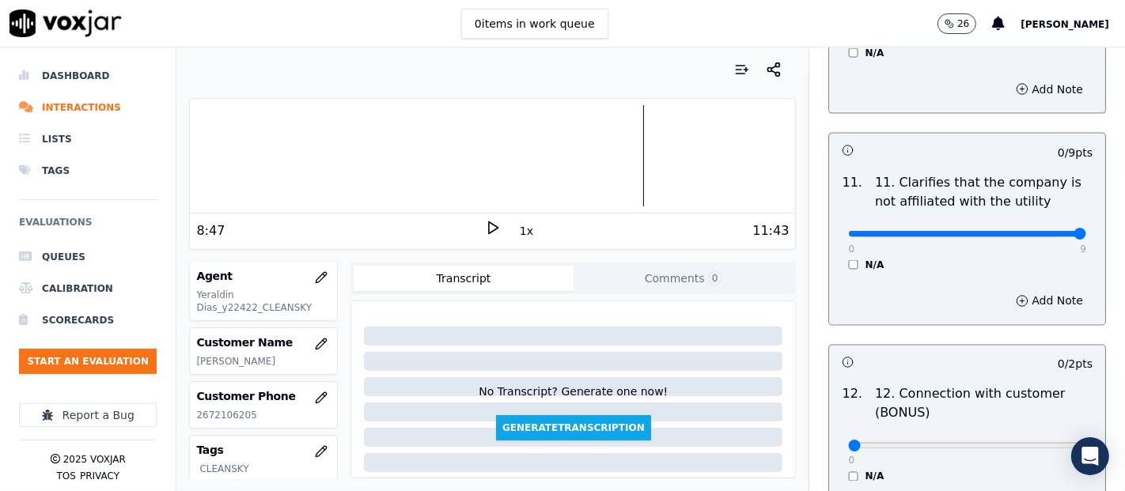
type input "9"
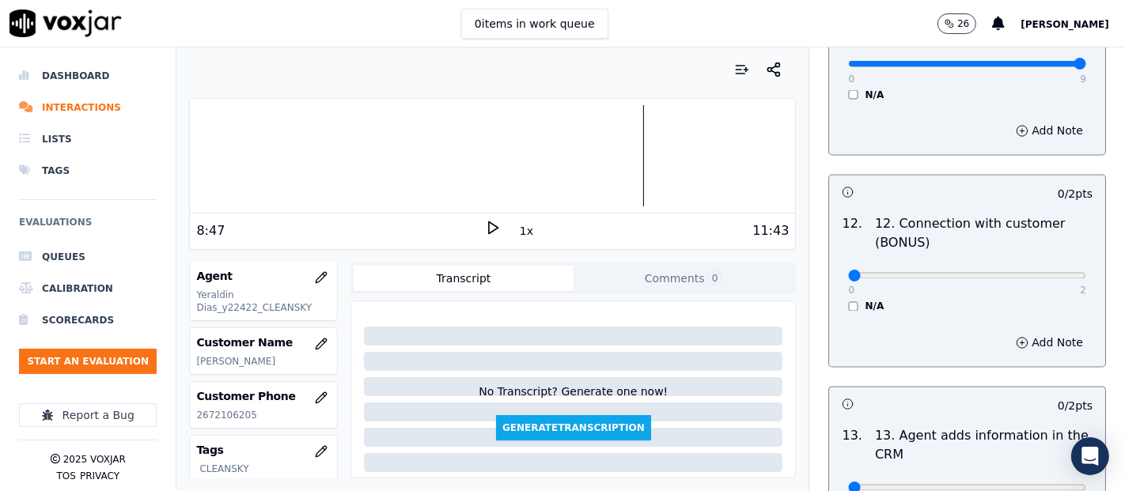
scroll to position [2461, 0]
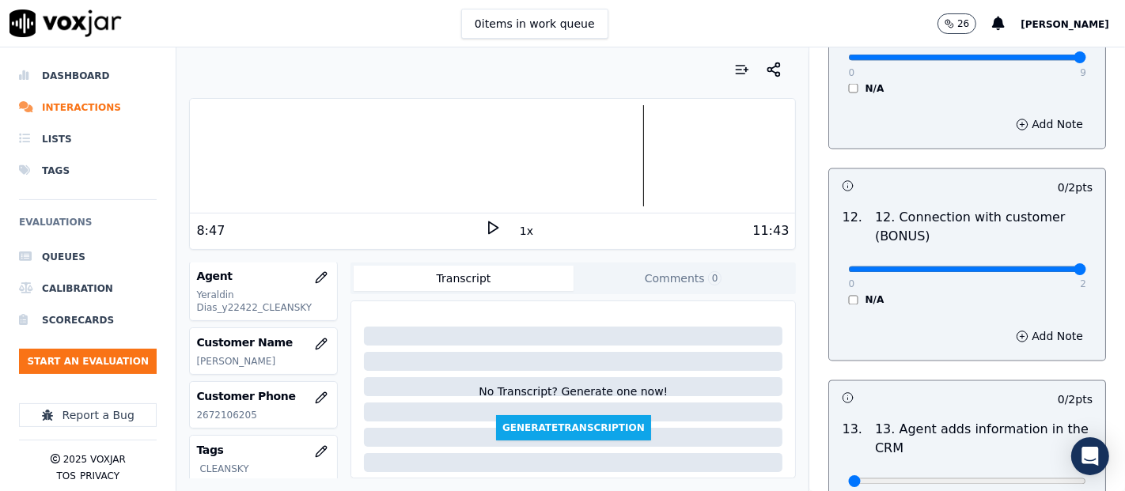
type input "2"
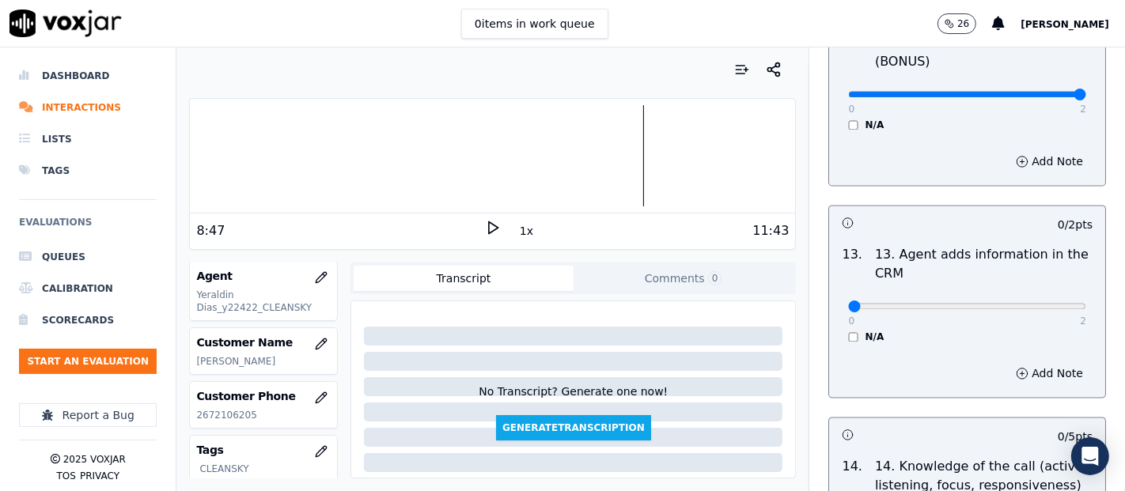
scroll to position [2725, 0]
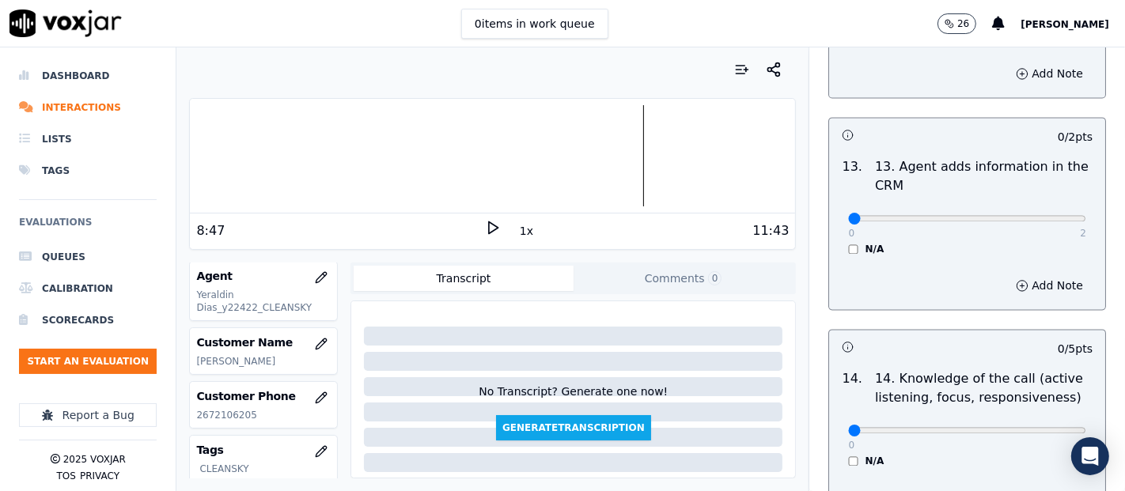
click at [1012, 208] on div "0 2" at bounding box center [967, 217] width 238 height 19
type input "2"
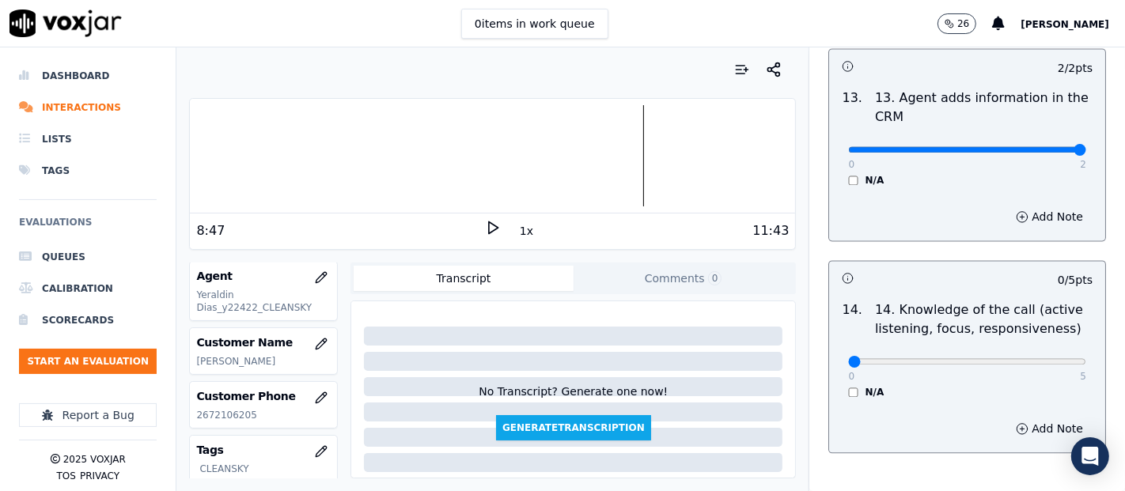
scroll to position [2883, 0]
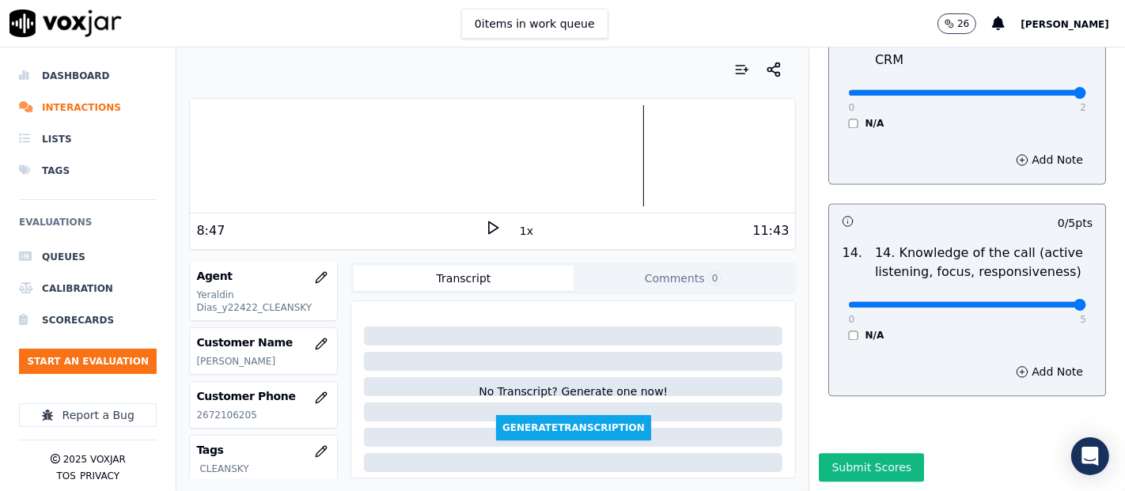
type input "5"
drag, startPoint x: 827, startPoint y: 425, endPoint x: 816, endPoint y: 423, distance: 11.2
click at [822, 441] on button "Submit Scores" at bounding box center [871, 467] width 105 height 28
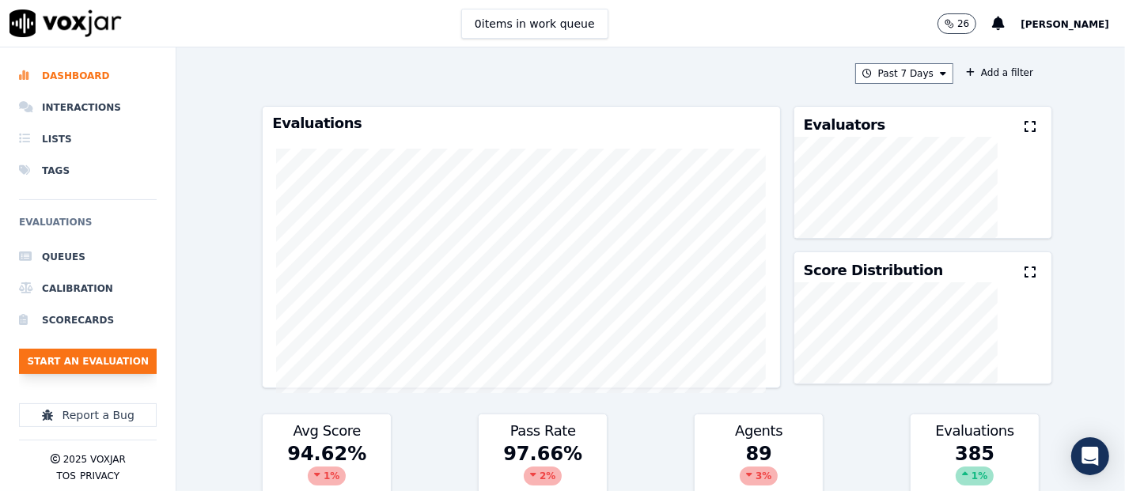
click at [119, 366] on button "Start an Evaluation" at bounding box center [88, 361] width 138 height 25
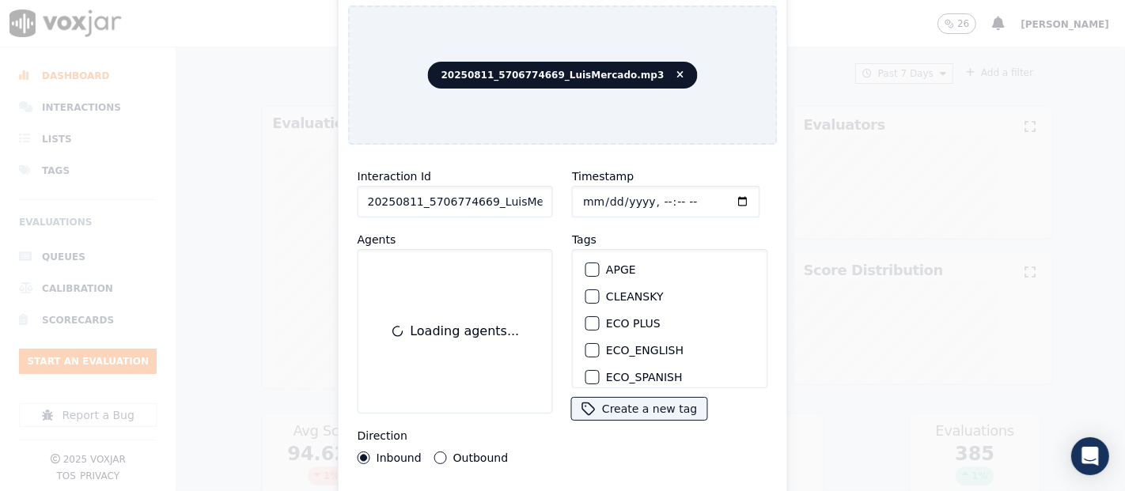
click at [528, 202] on input "20250811_5706774669_LuisMercado.mp3" at bounding box center [455, 202] width 195 height 32
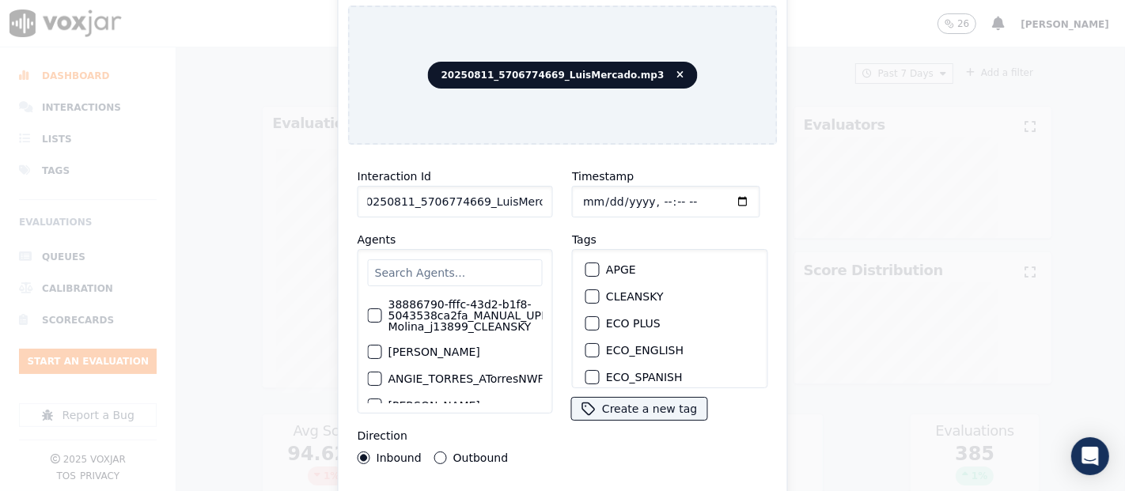
type input "20250811_5706774669_LuisMercado"
click at [586, 291] on div "button" at bounding box center [591, 296] width 11 height 11
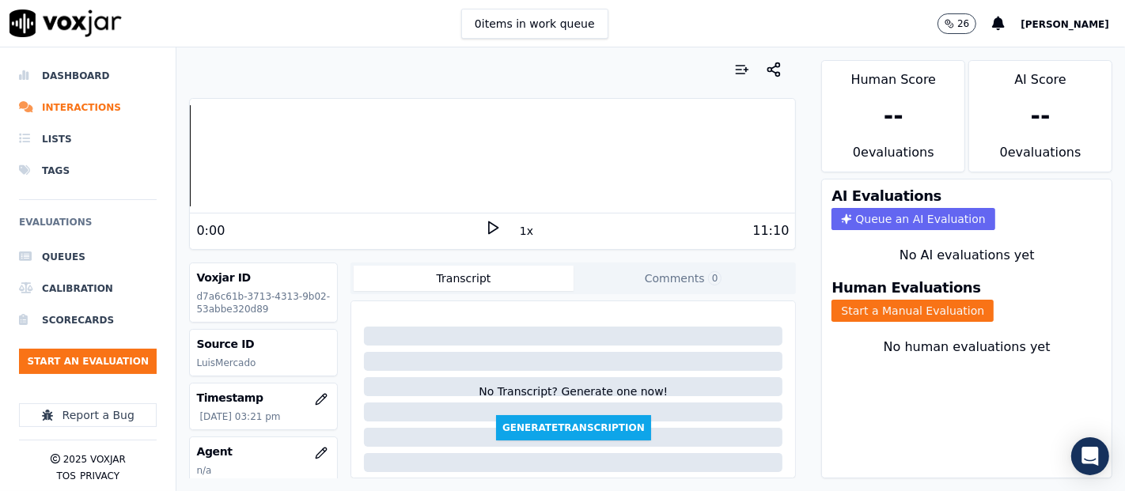
click at [489, 222] on polygon at bounding box center [493, 228] width 9 height 12
click at [839, 300] on button "Start a Manual Evaluation" at bounding box center [913, 311] width 162 height 22
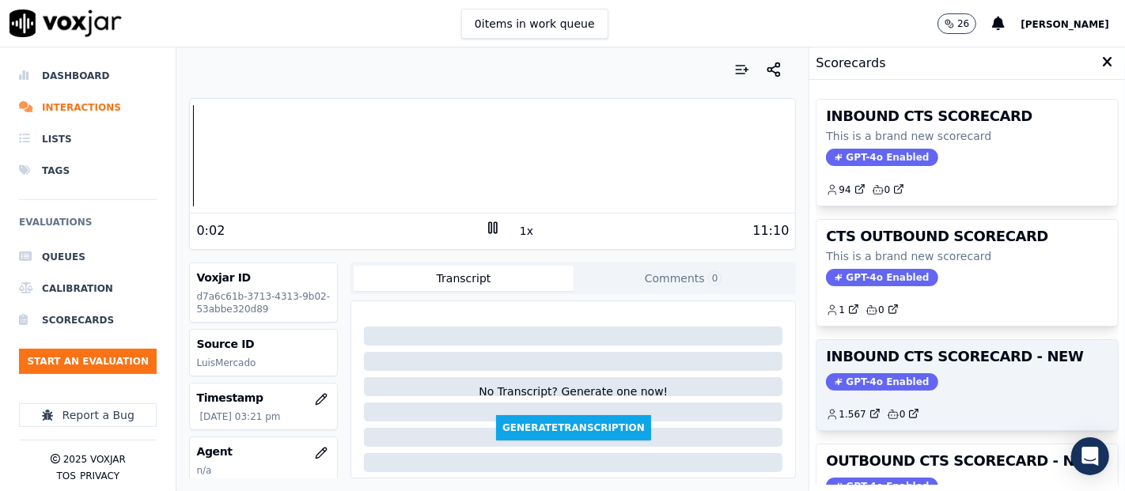
click at [931, 350] on h3 "INBOUND CTS SCORECARD - NEW" at bounding box center [967, 357] width 282 height 14
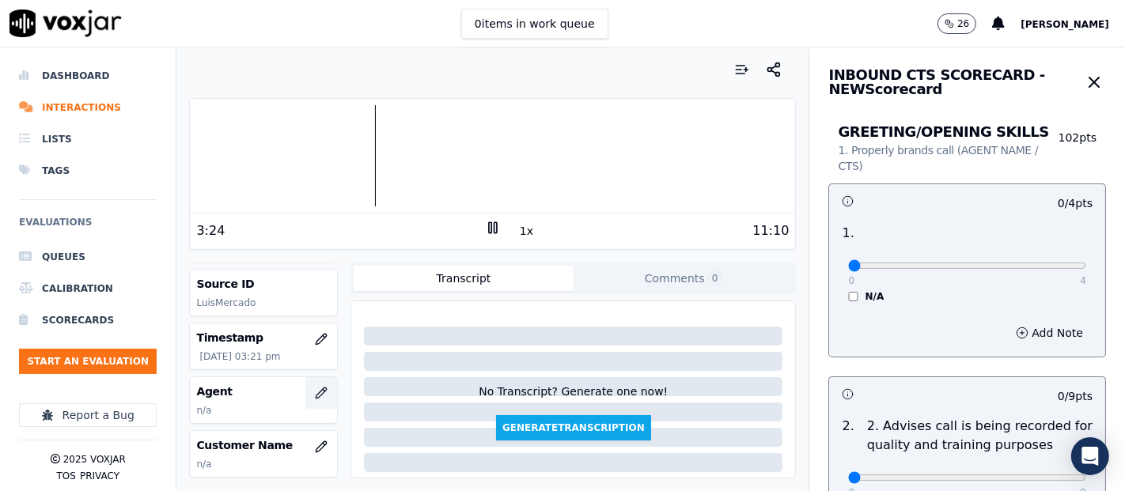
scroll to position [88, 0]
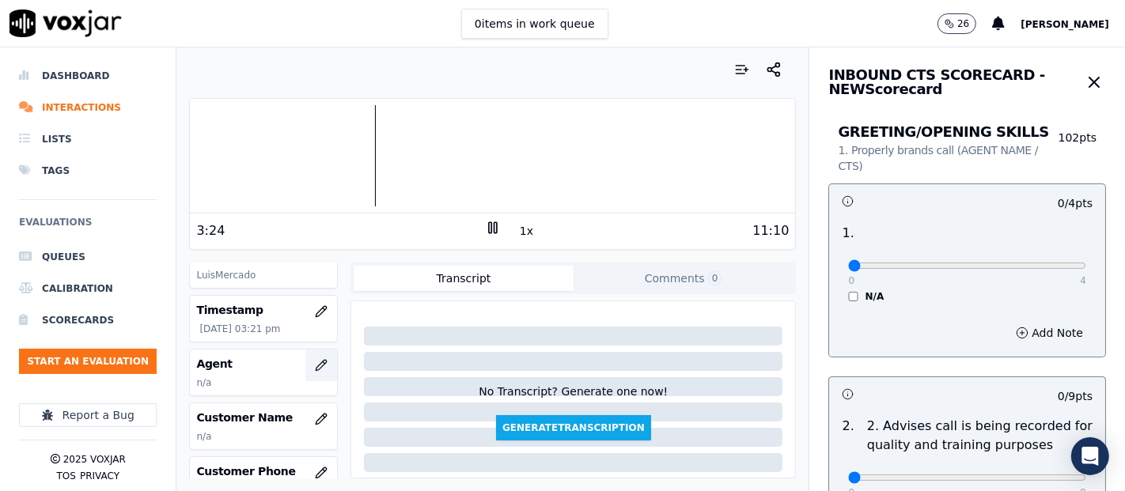
click at [315, 360] on icon "button" at bounding box center [321, 365] width 13 height 13
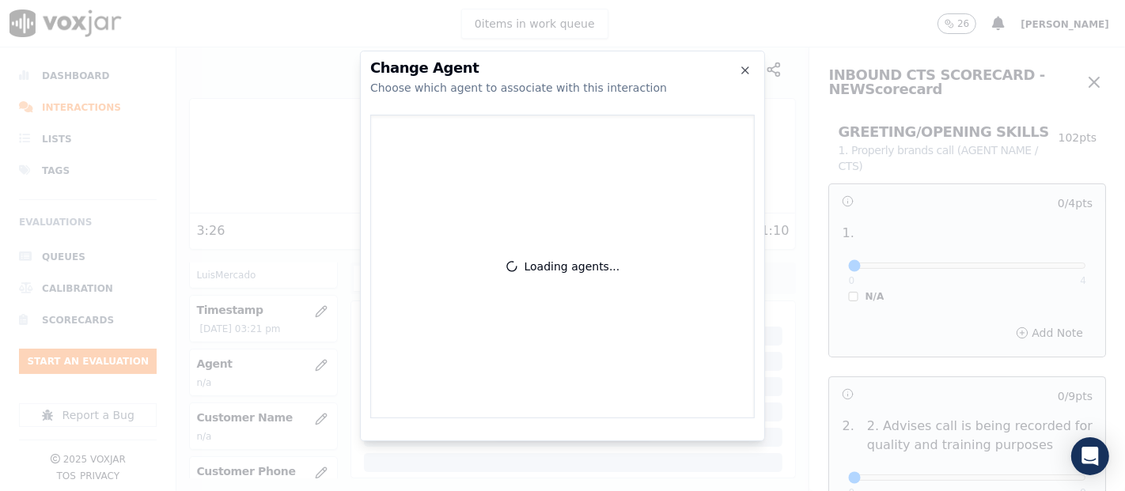
drag, startPoint x: 749, startPoint y: 66, endPoint x: 693, endPoint y: 98, distance: 64.9
click at [748, 66] on icon "button" at bounding box center [745, 70] width 13 height 13
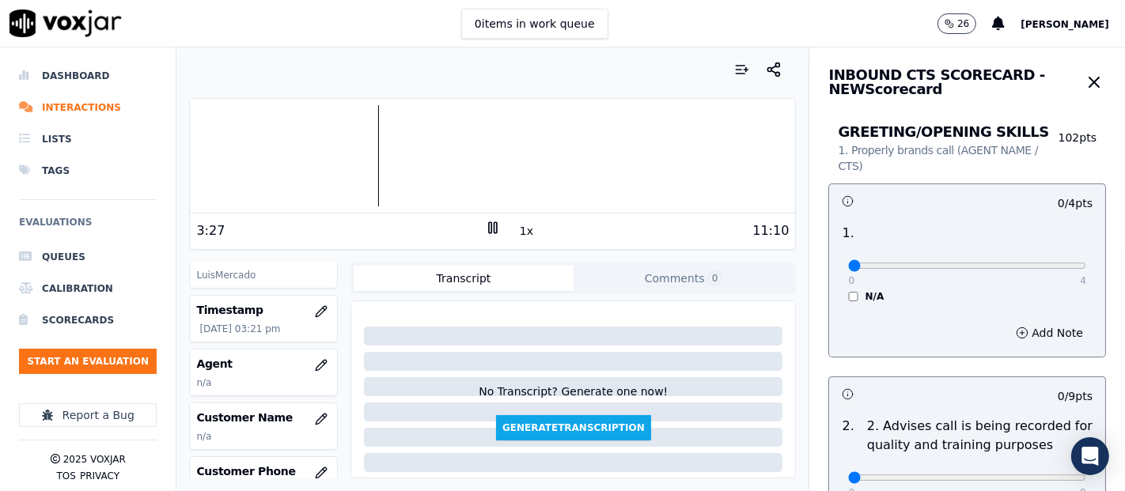
scroll to position [176, 0]
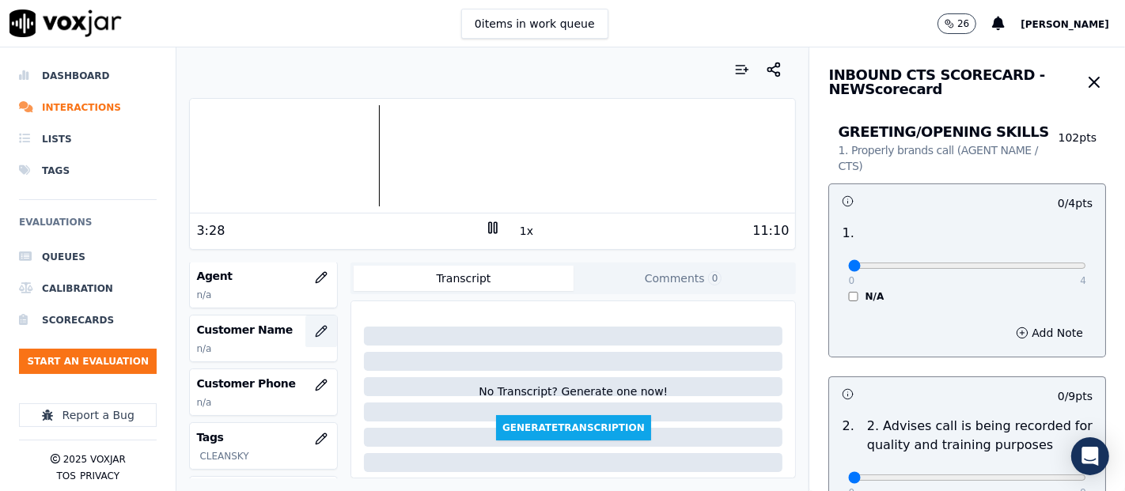
click at [315, 328] on icon "button" at bounding box center [321, 331] width 13 height 13
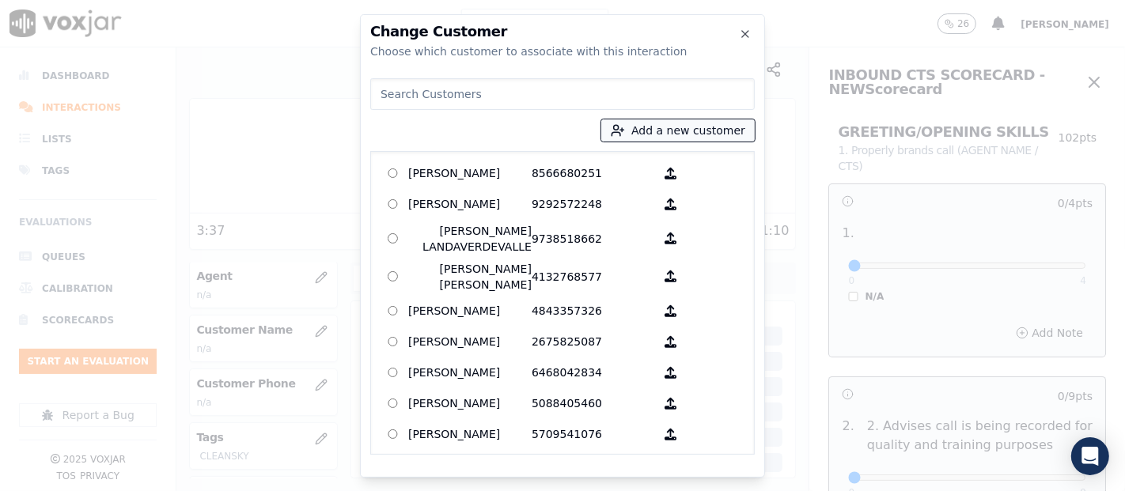
click at [642, 135] on button "Add a new customer" at bounding box center [677, 130] width 153 height 22
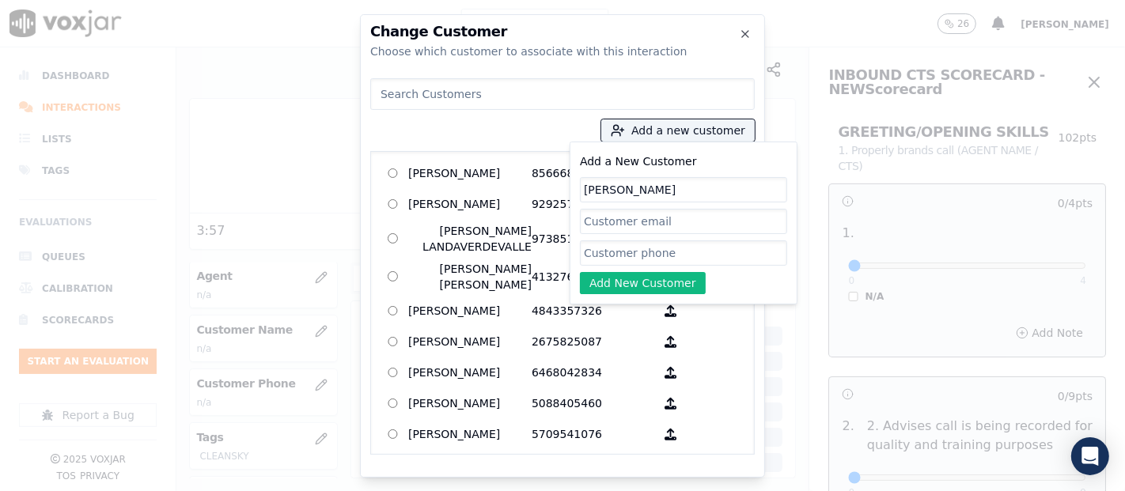
click at [645, 188] on input "MADELIN" at bounding box center [683, 189] width 207 height 25
type input "MADELIN CUETO"
click at [680, 256] on input "Add a New Customer" at bounding box center [683, 253] width 207 height 25
paste input "5706774669"
type input "5706774669"
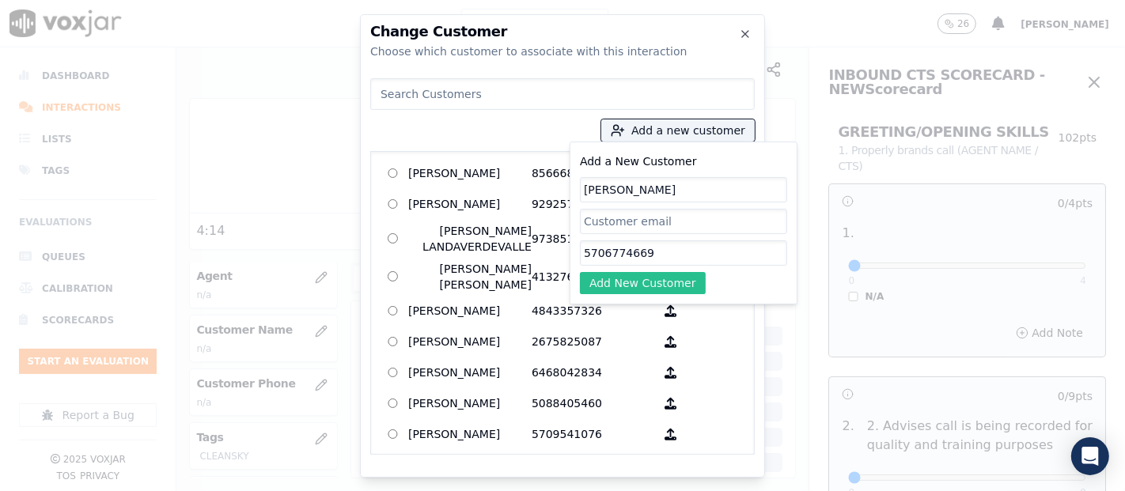
click at [648, 280] on button "Add New Customer" at bounding box center [643, 283] width 126 height 22
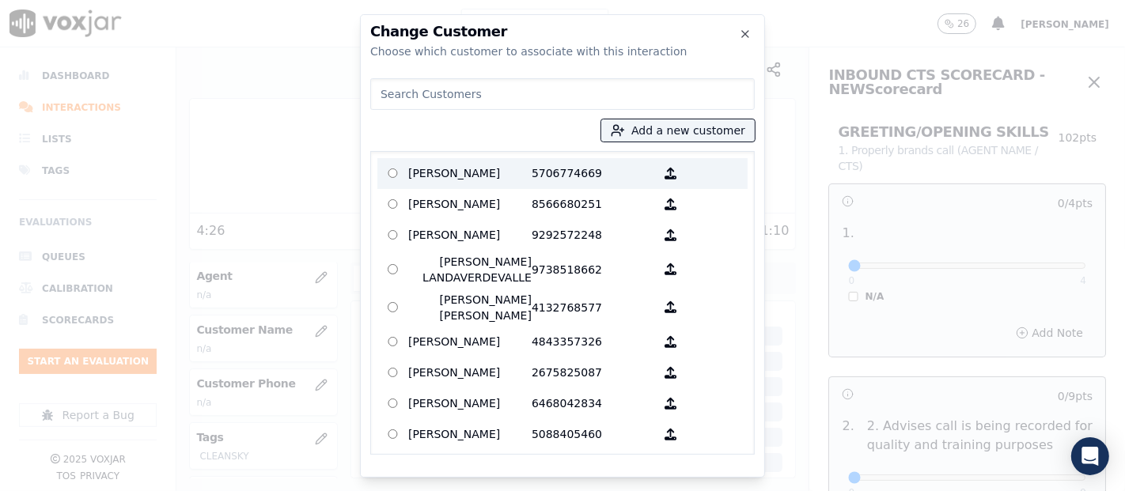
click at [491, 170] on p "MADELIN CUETO" at bounding box center [469, 173] width 123 height 25
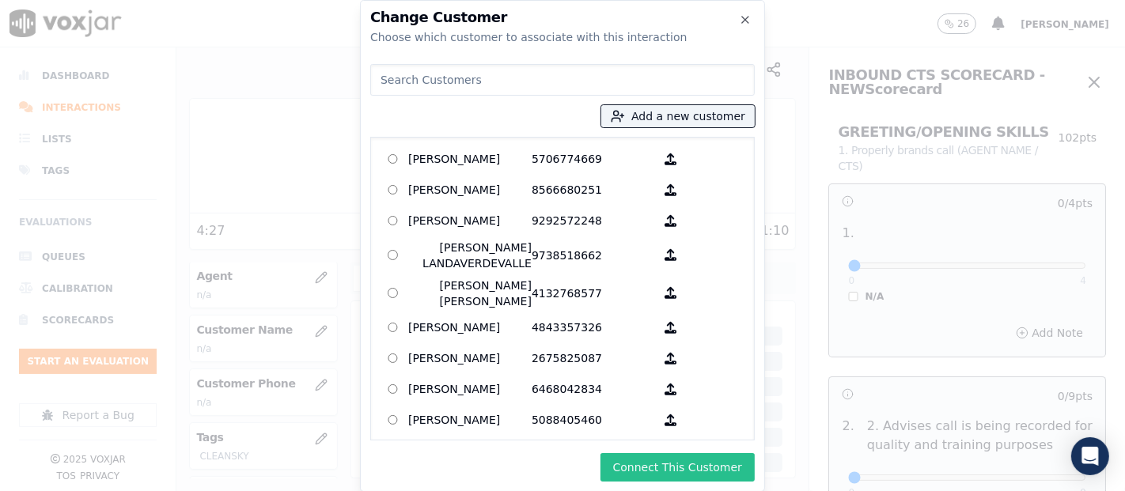
click at [661, 441] on button "Connect This Customer" at bounding box center [678, 467] width 154 height 28
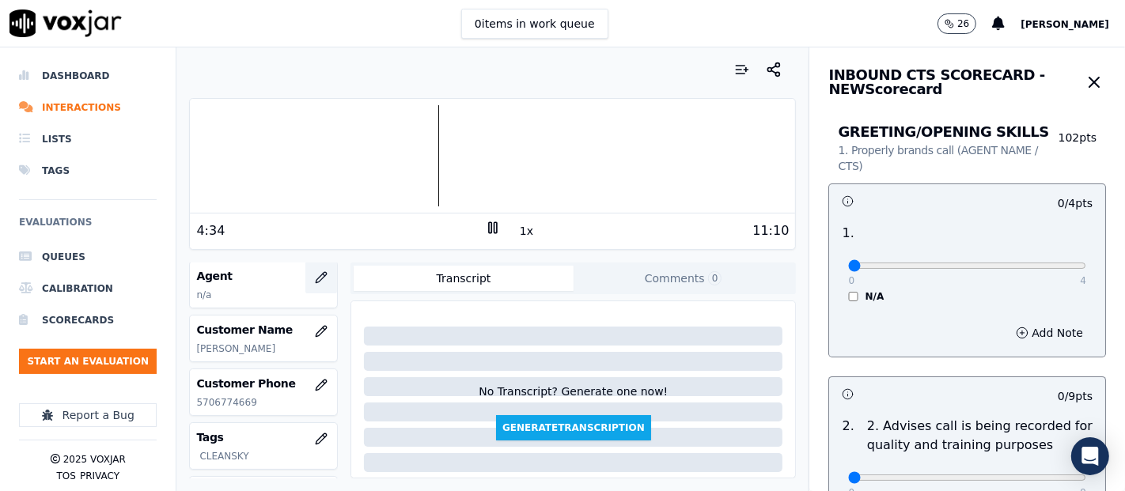
click at [315, 279] on icon "button" at bounding box center [321, 277] width 13 height 13
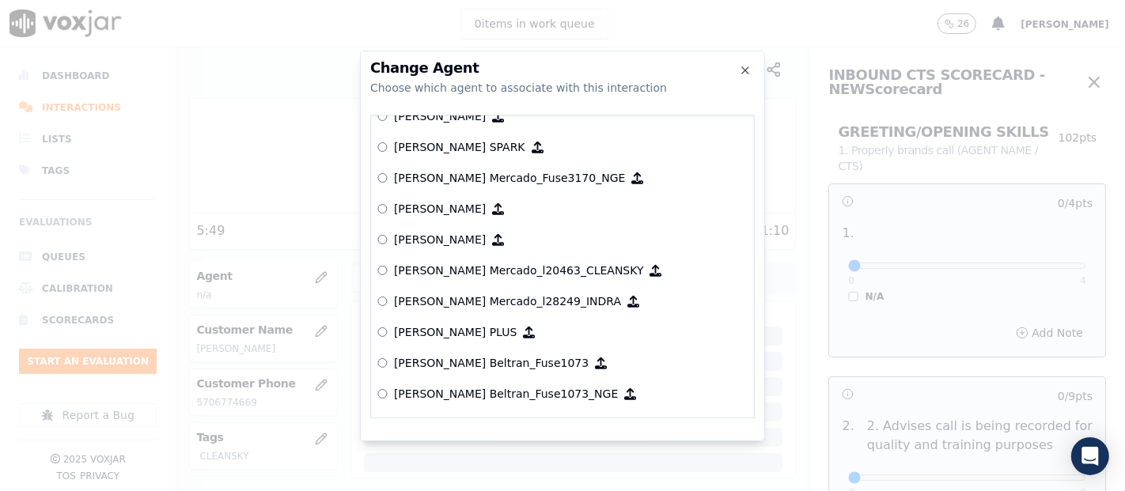
scroll to position [5510, 0]
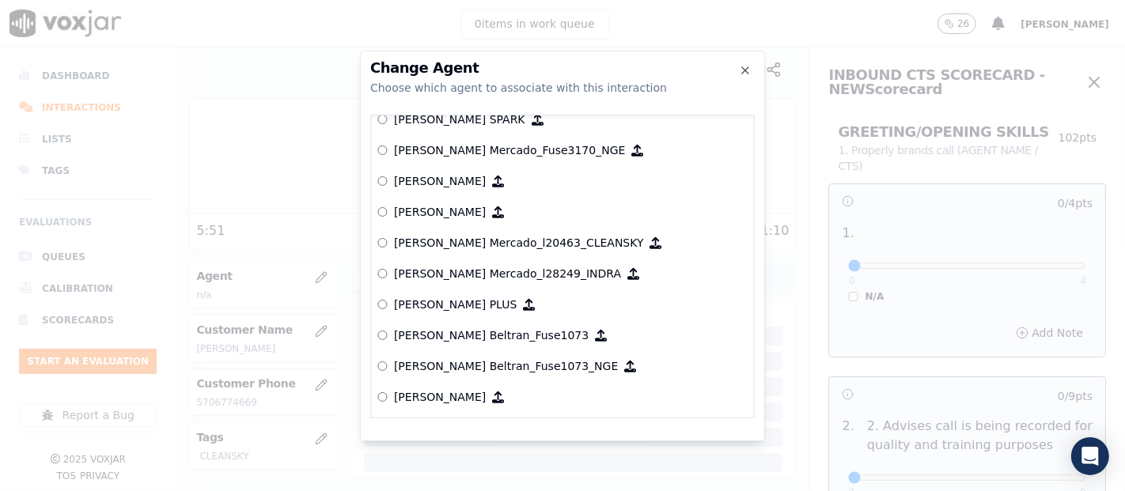
click at [483, 239] on p "[PERSON_NAME] Mercado_l20463_CLEANSKY" at bounding box center [519, 243] width 250 height 16
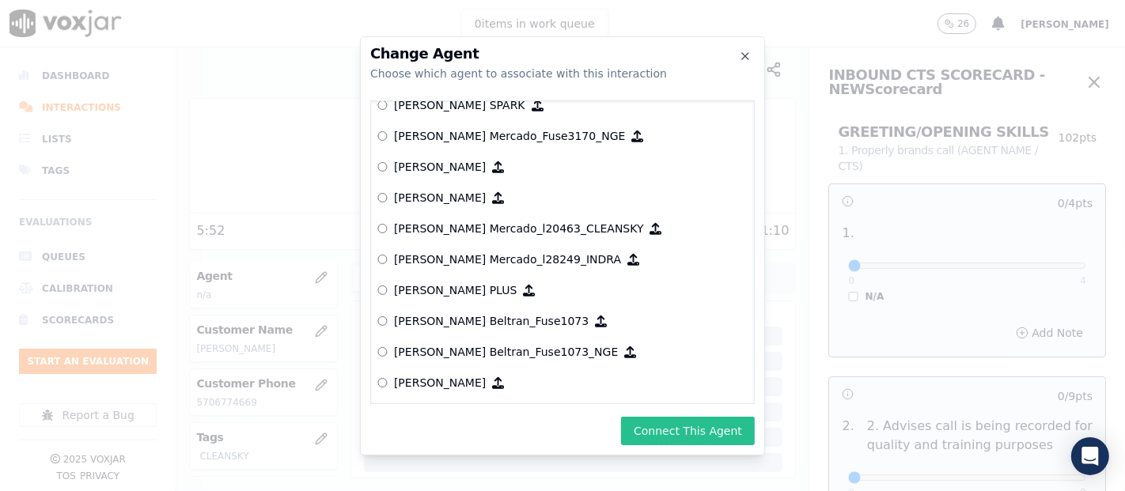
click at [684, 441] on button "Connect This Agent" at bounding box center [688, 431] width 134 height 28
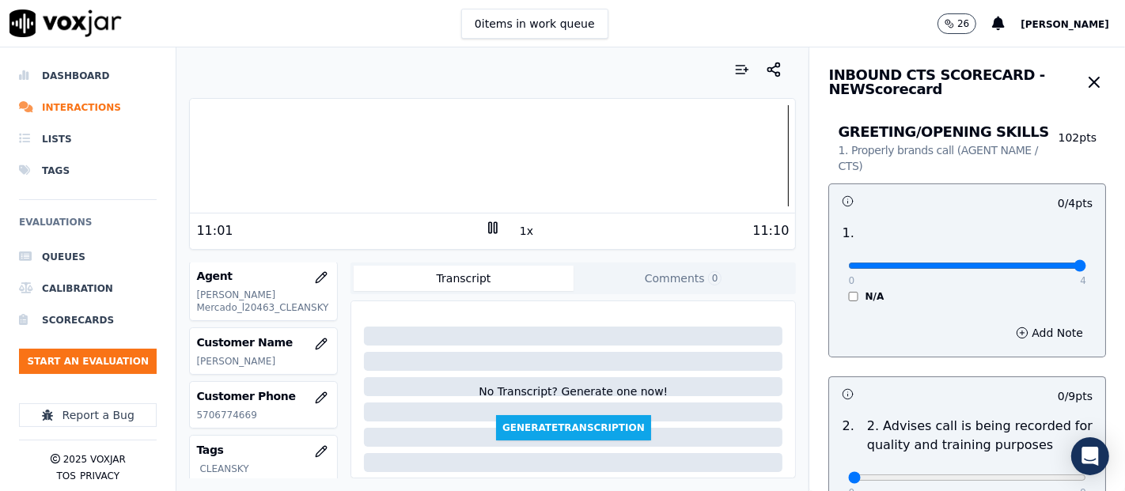
type input "4"
click at [1012, 269] on input "range" at bounding box center [967, 266] width 238 height 6
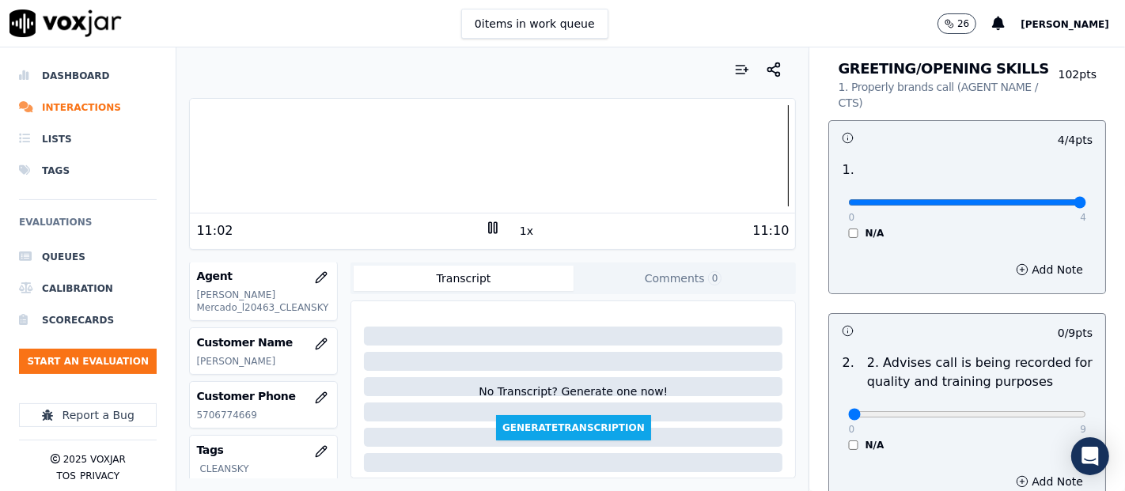
scroll to position [176, 0]
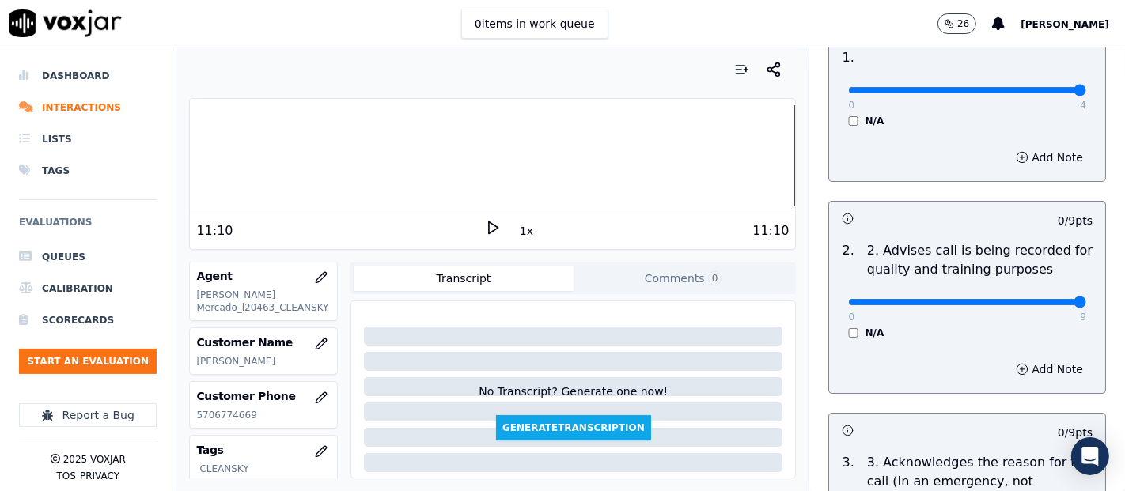
type input "9"
click at [1012, 93] on input "range" at bounding box center [967, 90] width 238 height 6
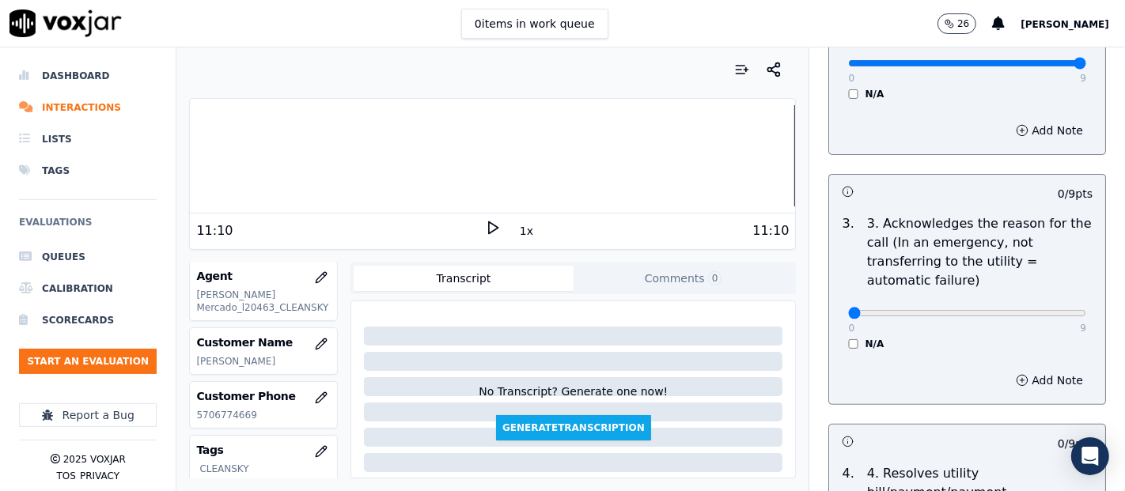
scroll to position [439, 0]
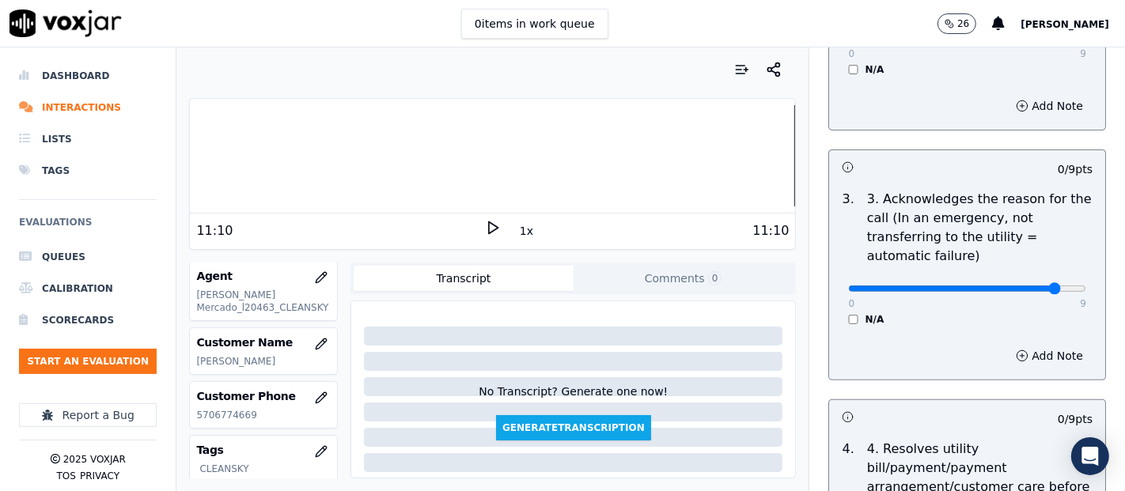
type input "9"
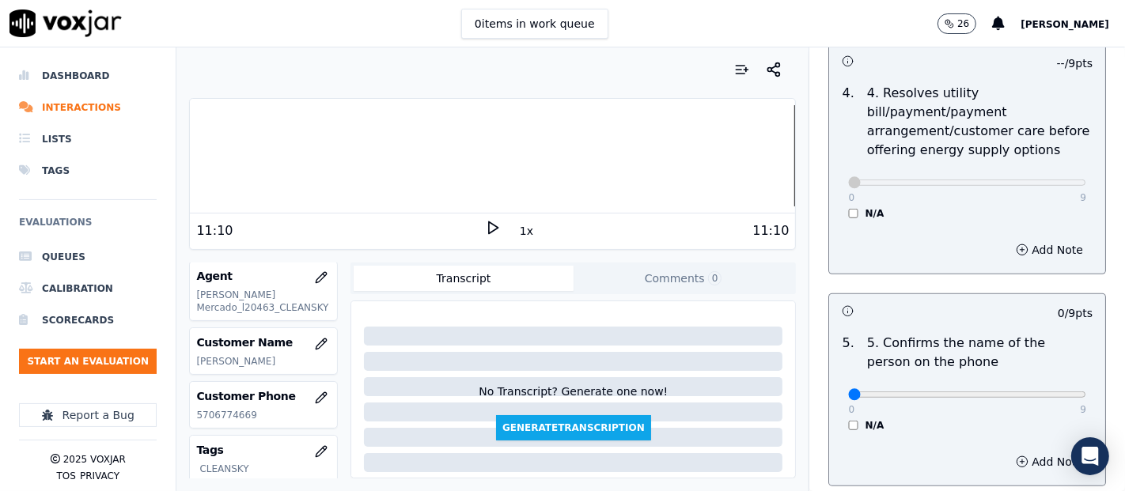
scroll to position [879, 0]
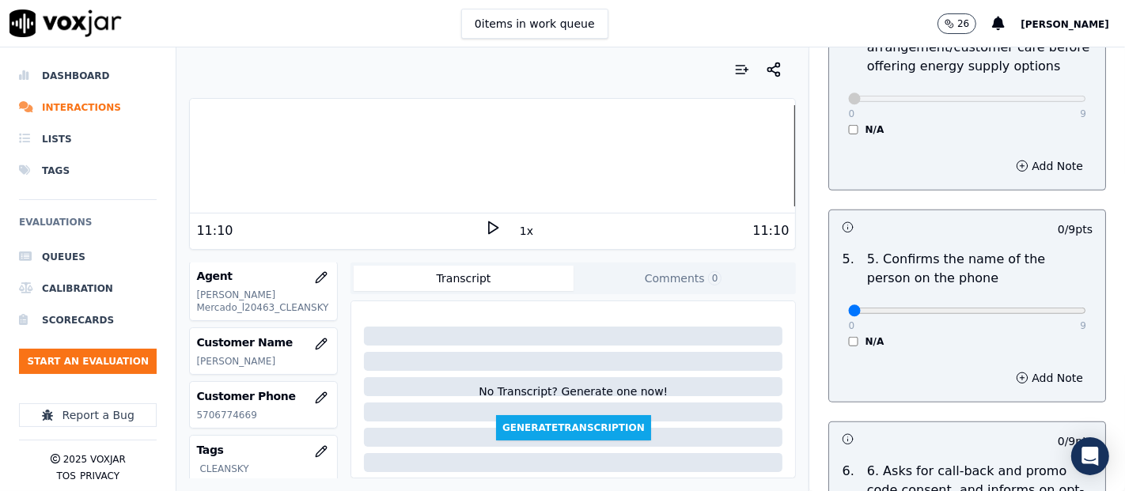
click at [1012, 294] on div "0 9 N/A" at bounding box center [967, 318] width 263 height 60
type input "9"
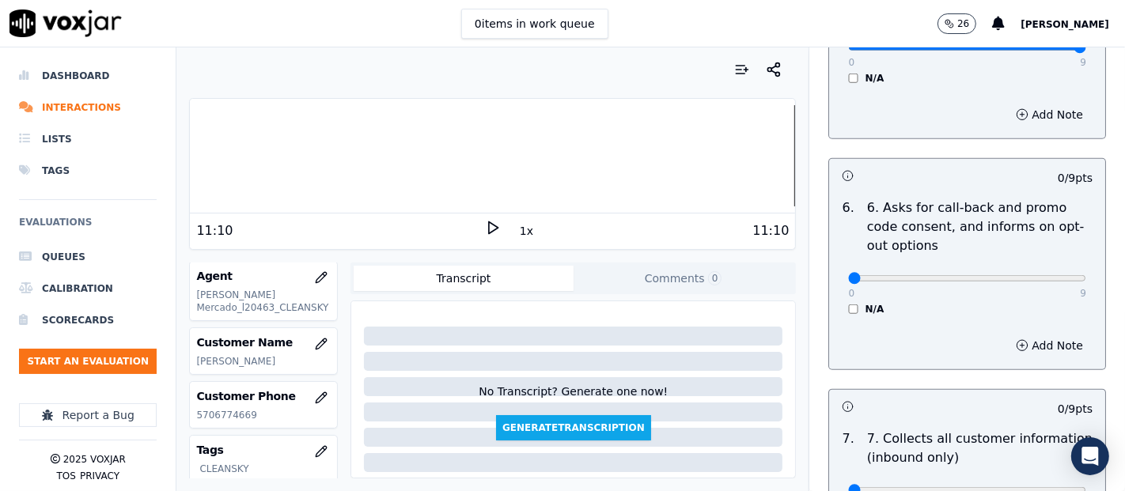
click at [836, 305] on div "0 9 N/A" at bounding box center [967, 286] width 263 height 60
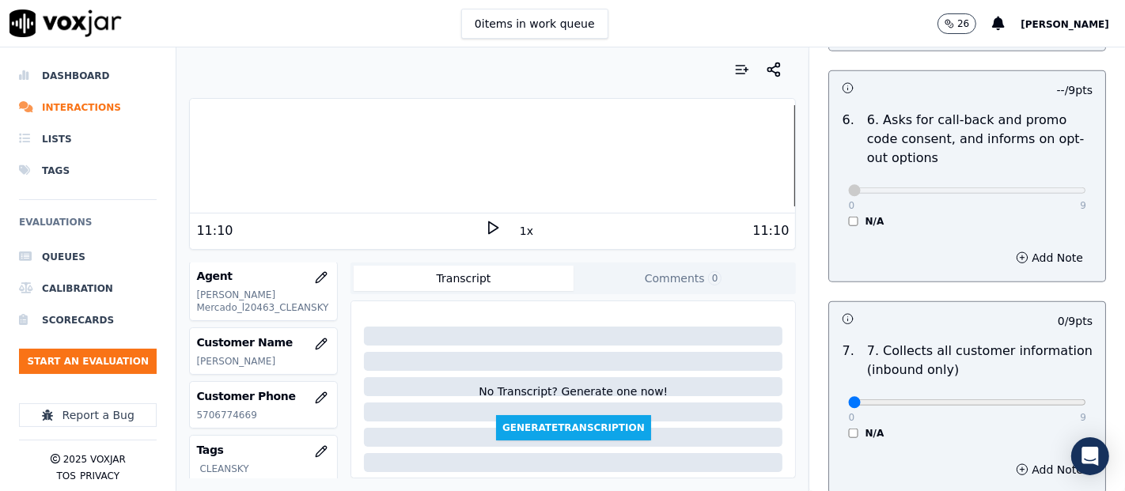
scroll to position [1318, 0]
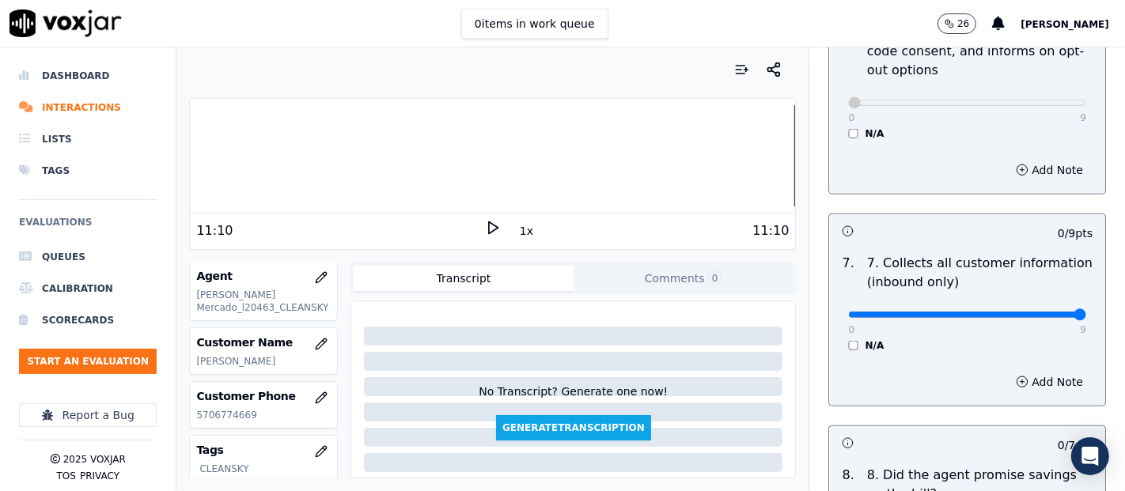
type input "9"
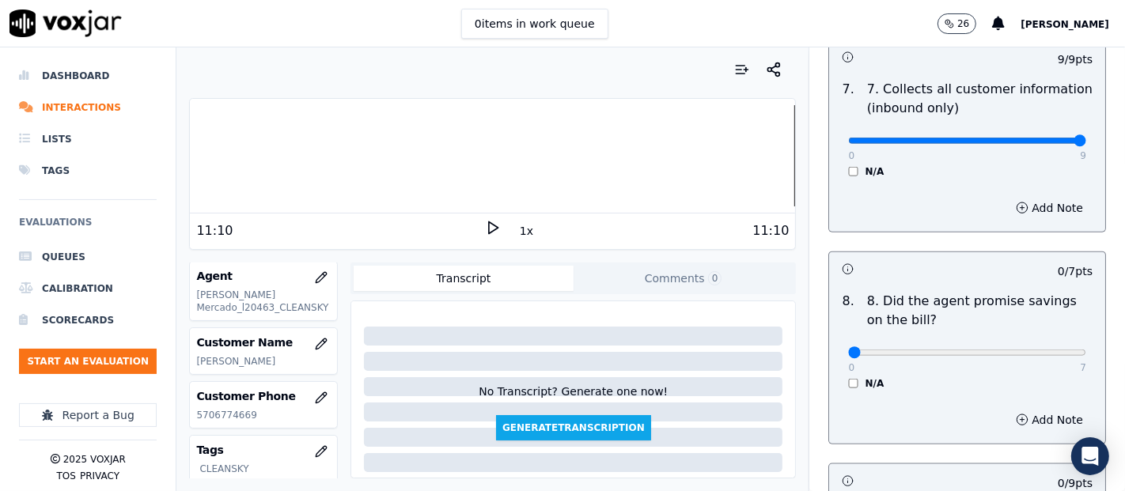
scroll to position [1494, 0]
click at [829, 386] on div "8 . 8. Did the agent promise savings on the bill? 0 7 N/A" at bounding box center [967, 339] width 276 height 111
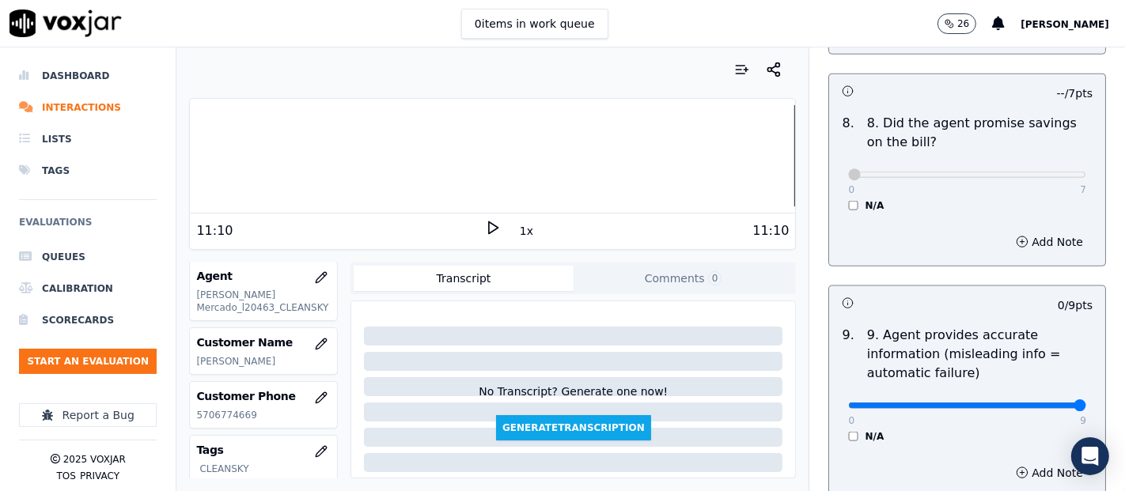
type input "9"
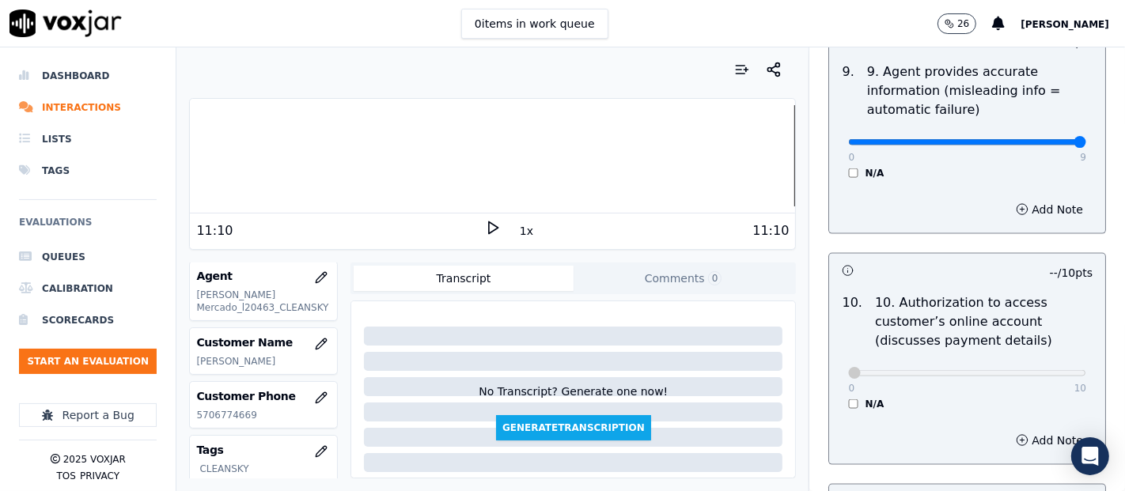
scroll to position [2197, 0]
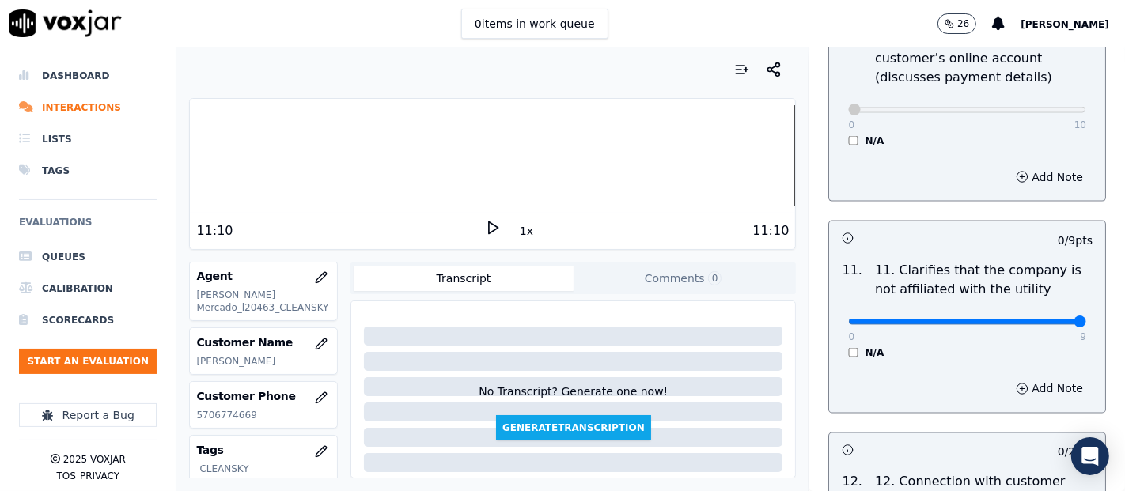
type input "9"
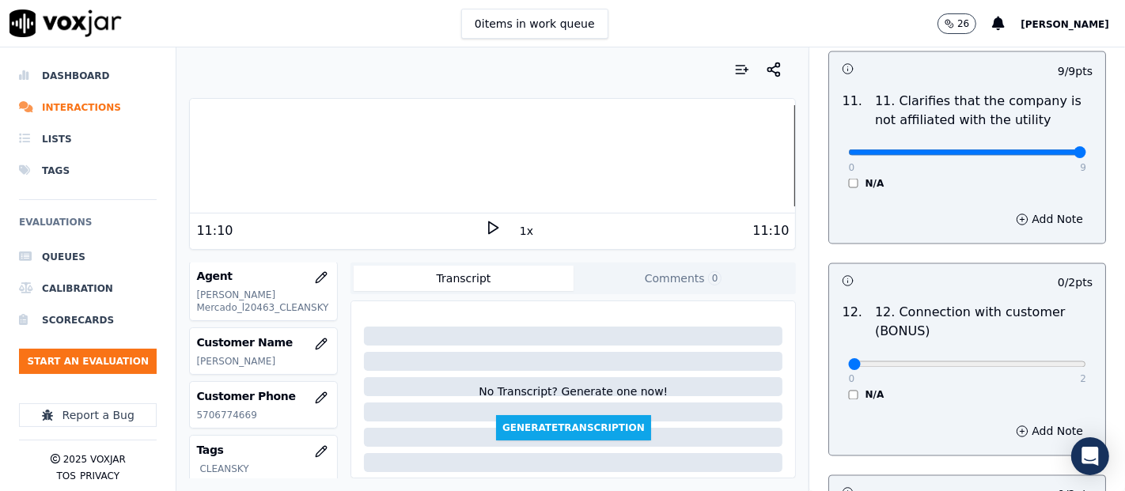
scroll to position [2374, 0]
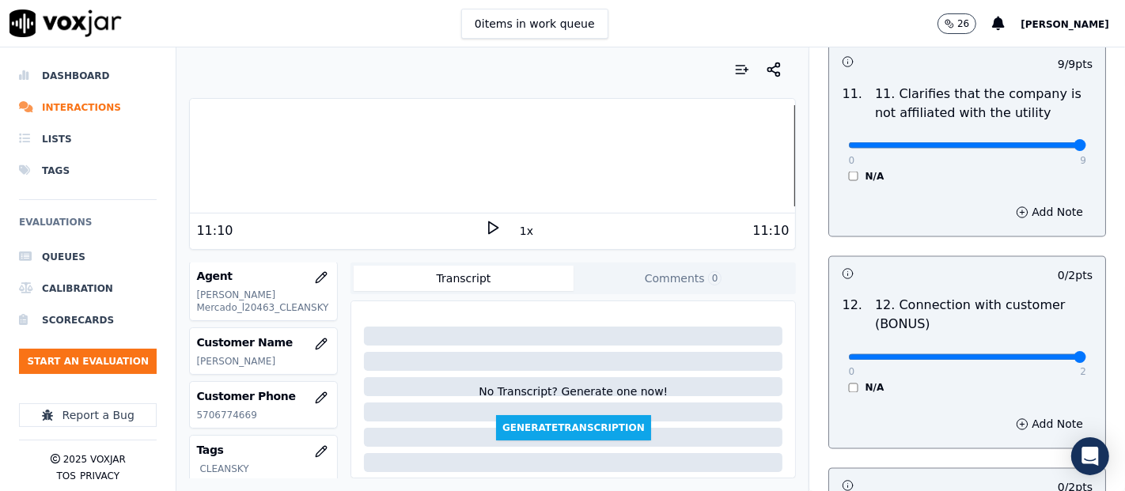
type input "2"
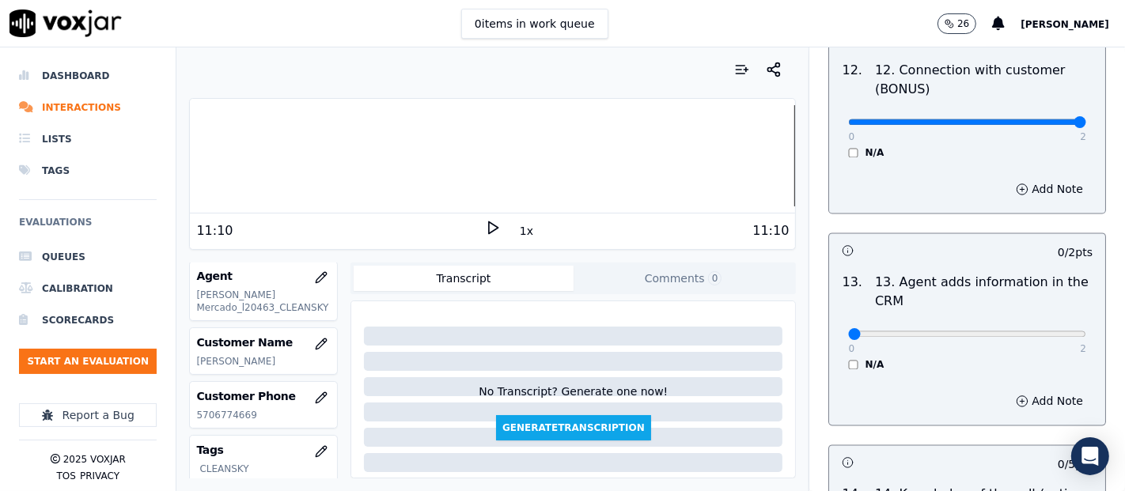
scroll to position [2637, 0]
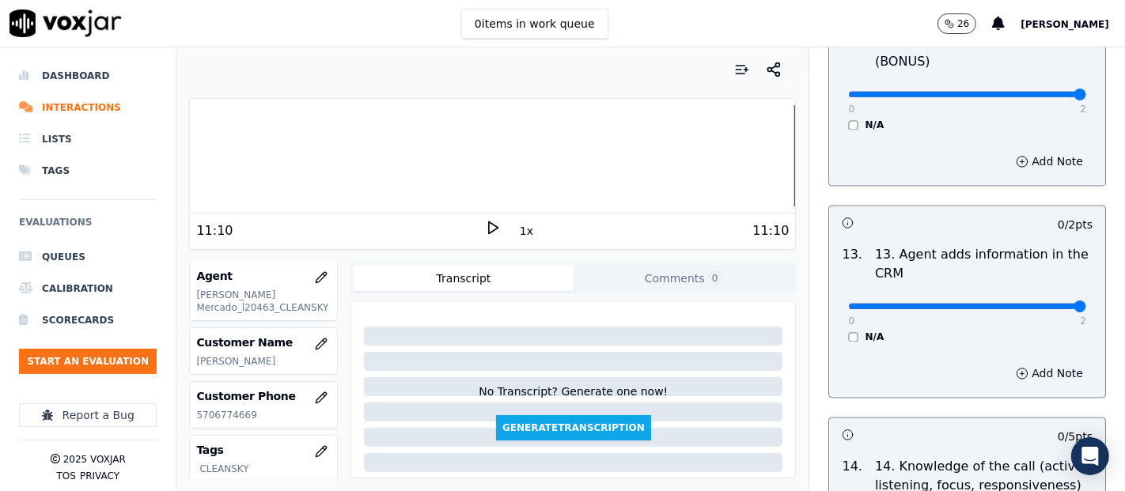
type input "2"
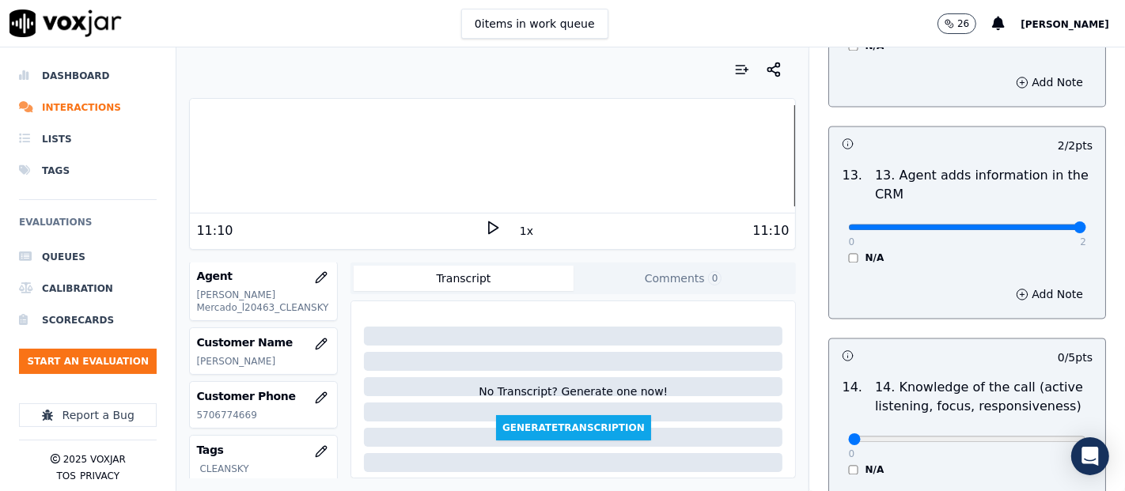
scroll to position [2813, 0]
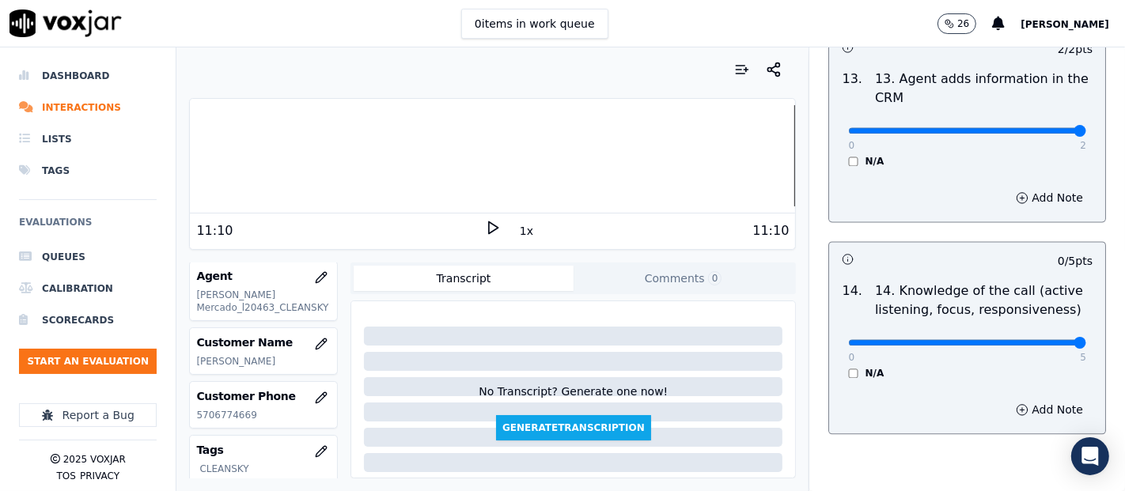
type input "5"
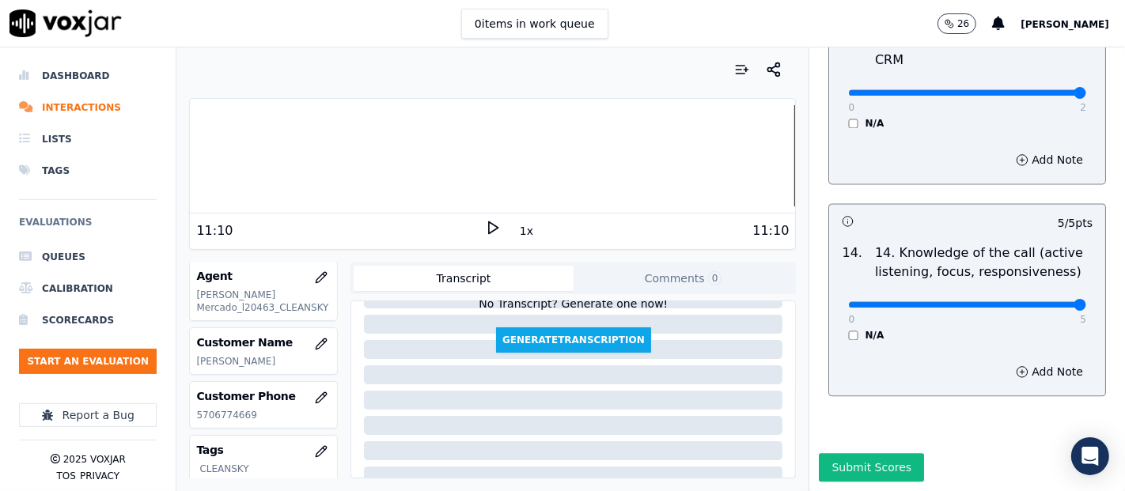
scroll to position [2883, 0]
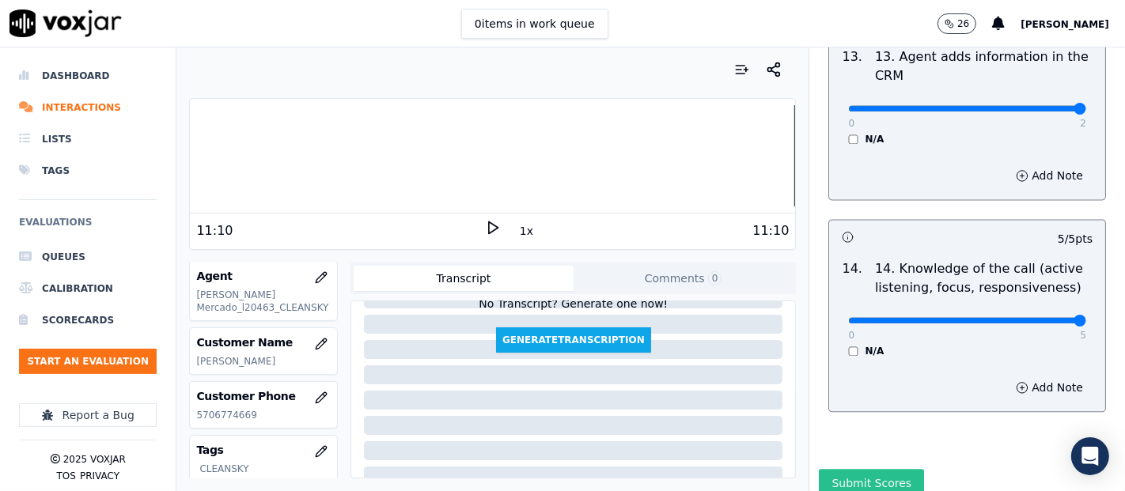
click at [881, 440] on div "INBOUND CTS SCORECARD - NEW Scorecard GREETING/OPENING SKILLS 1. Properly brand…" at bounding box center [967, 269] width 316 height 444
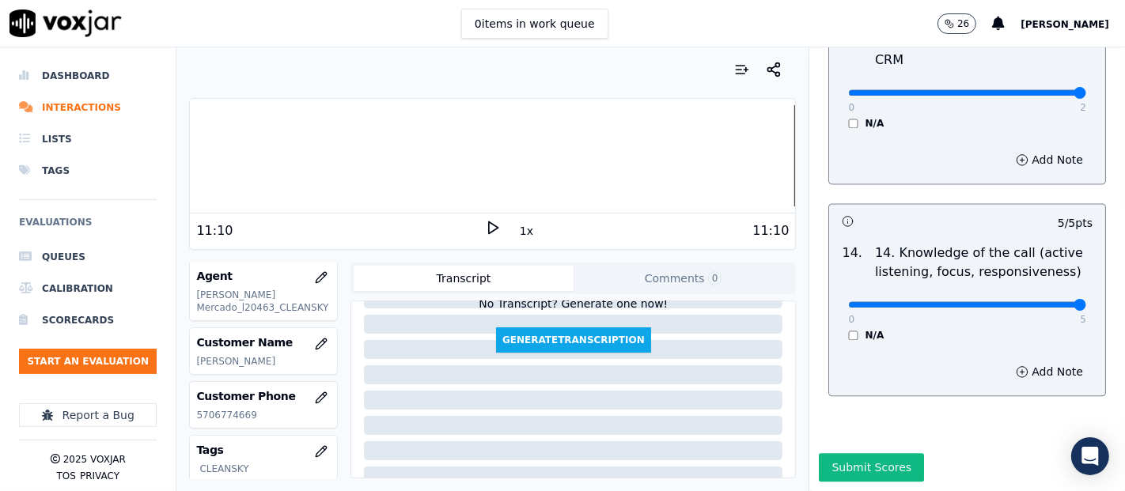
drag, startPoint x: 843, startPoint y: 419, endPoint x: 849, endPoint y: 426, distance: 9.5
click at [847, 441] on button "Submit Scores" at bounding box center [871, 467] width 105 height 28
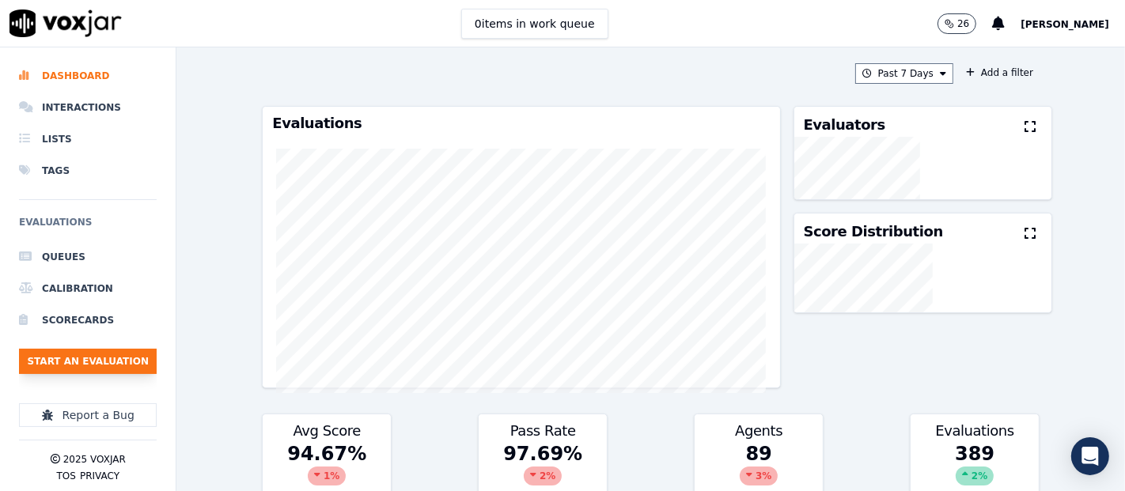
click at [105, 368] on button "Start an Evaluation" at bounding box center [88, 361] width 138 height 25
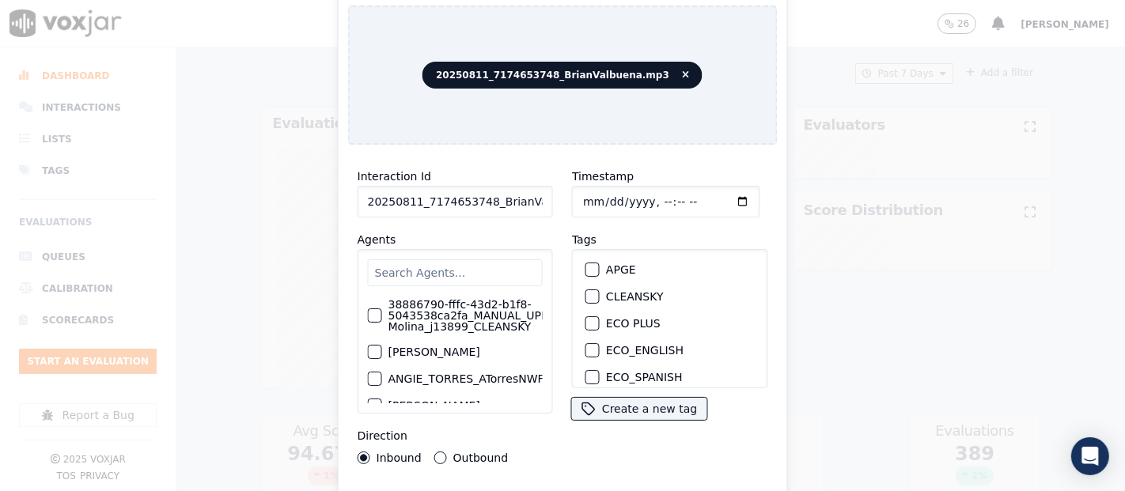
click at [519, 191] on input "20250811_7174653748_BrianValbuena.mp3" at bounding box center [455, 202] width 195 height 32
type input "20250811_7174653748_BrianValbuena"
click at [586, 291] on div "button" at bounding box center [591, 296] width 11 height 11
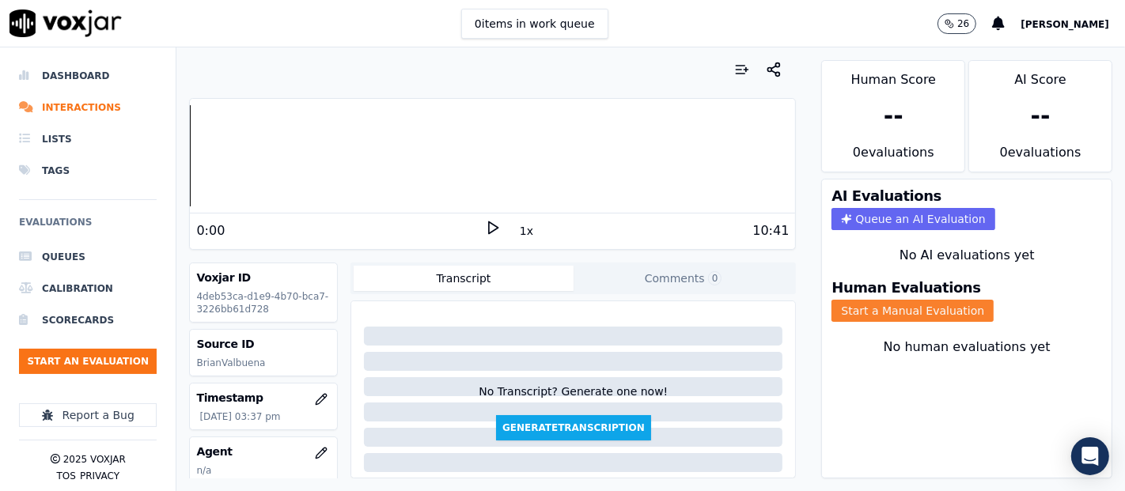
click at [832, 300] on button "Start a Manual Evaluation" at bounding box center [913, 311] width 162 height 22
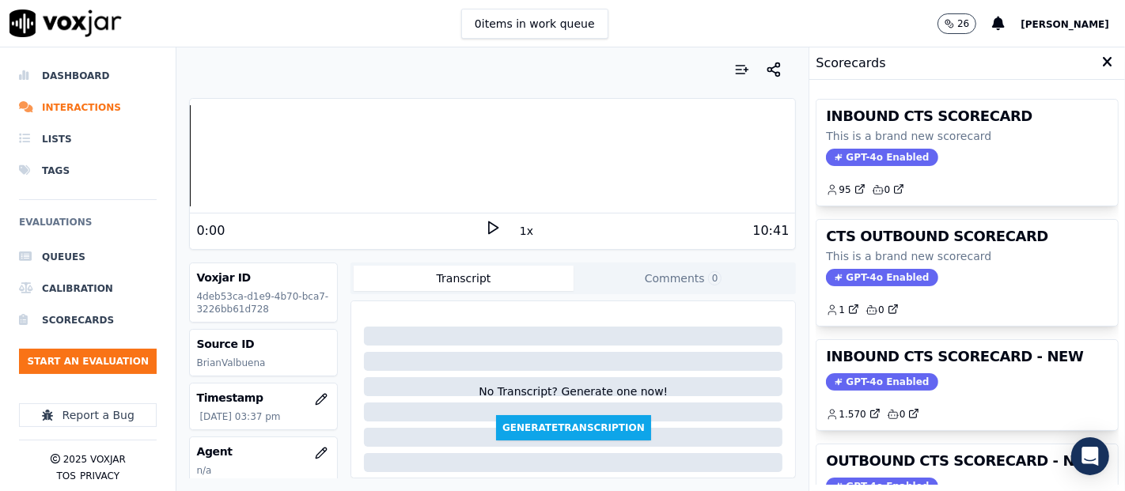
drag, startPoint x: 938, startPoint y: 351, endPoint x: 929, endPoint y: 352, distance: 8.7
click at [935, 353] on h3 "INBOUND CTS SCORECARD - NEW" at bounding box center [967, 357] width 282 height 14
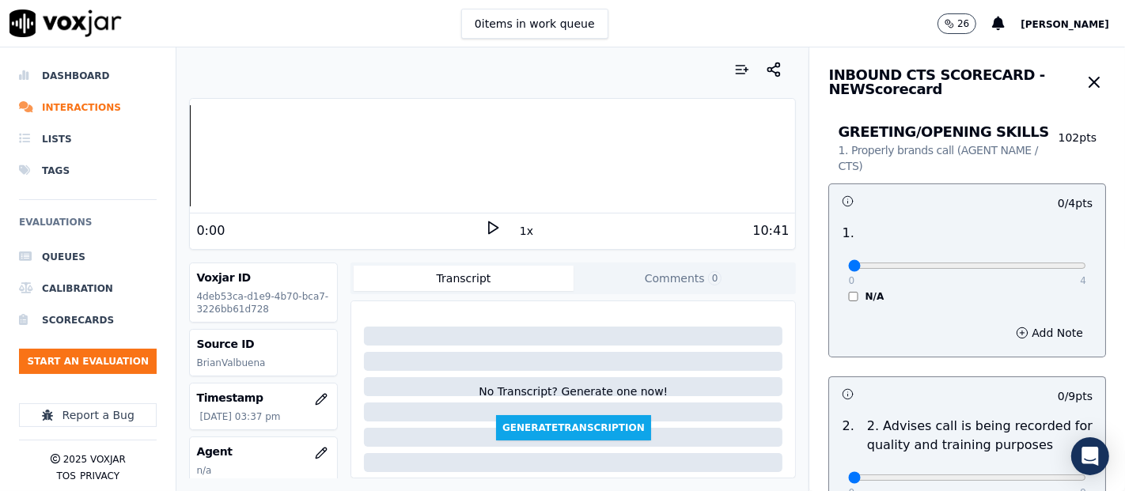
click at [485, 227] on icon at bounding box center [493, 228] width 16 height 16
click at [483, 217] on div "0:53 1x 10:41" at bounding box center [492, 231] width 605 height 34
click at [486, 231] on icon at bounding box center [493, 228] width 16 height 16
click at [489, 222] on polygon at bounding box center [493, 228] width 9 height 12
click at [358, 154] on div at bounding box center [492, 155] width 605 height 101
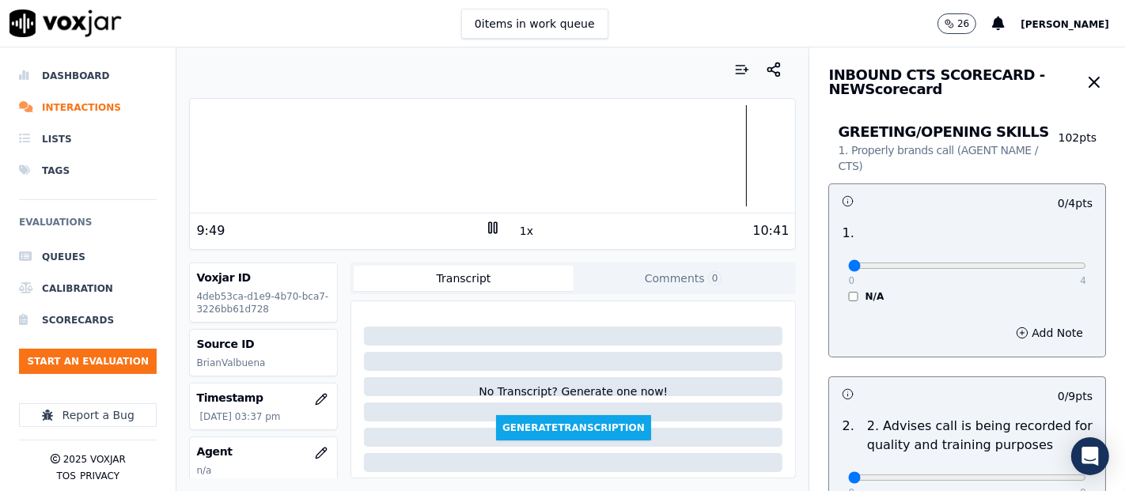
click at [707, 157] on div at bounding box center [492, 155] width 605 height 101
click at [691, 160] on div at bounding box center [492, 155] width 605 height 101
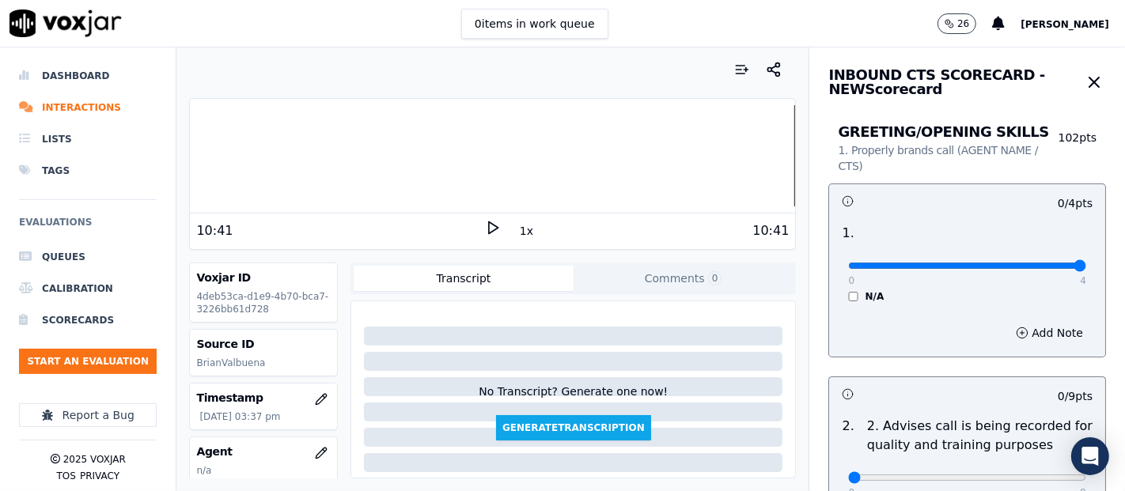
type input "4"
click at [1040, 269] on input "range" at bounding box center [967, 266] width 238 height 6
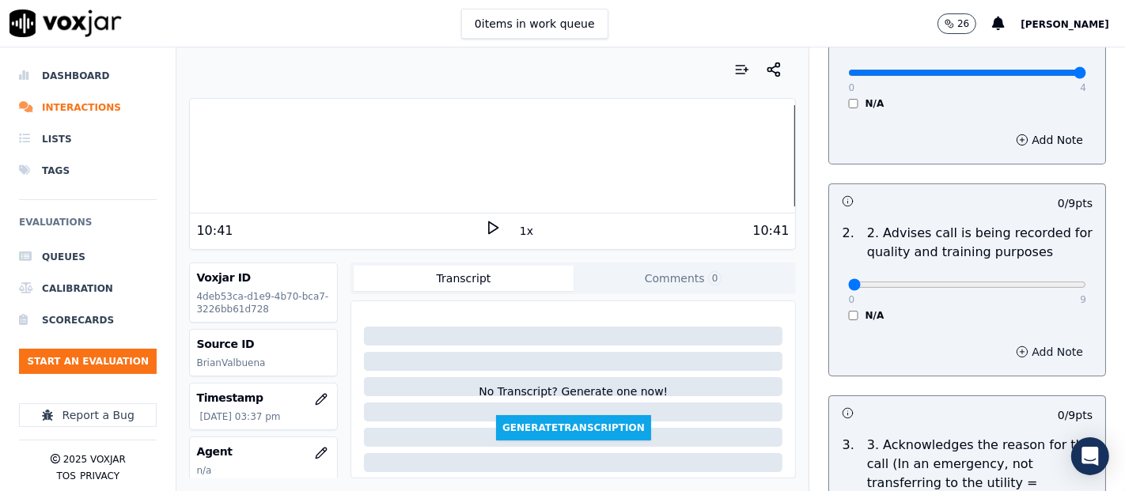
scroll to position [263, 0]
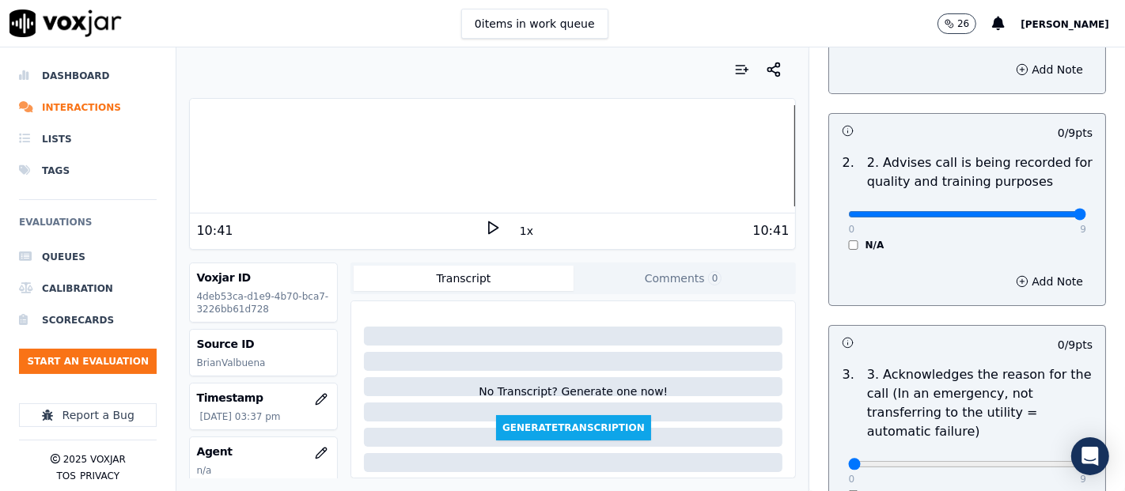
type input "9"
click at [1034, 6] on input "range" at bounding box center [967, 2] width 238 height 6
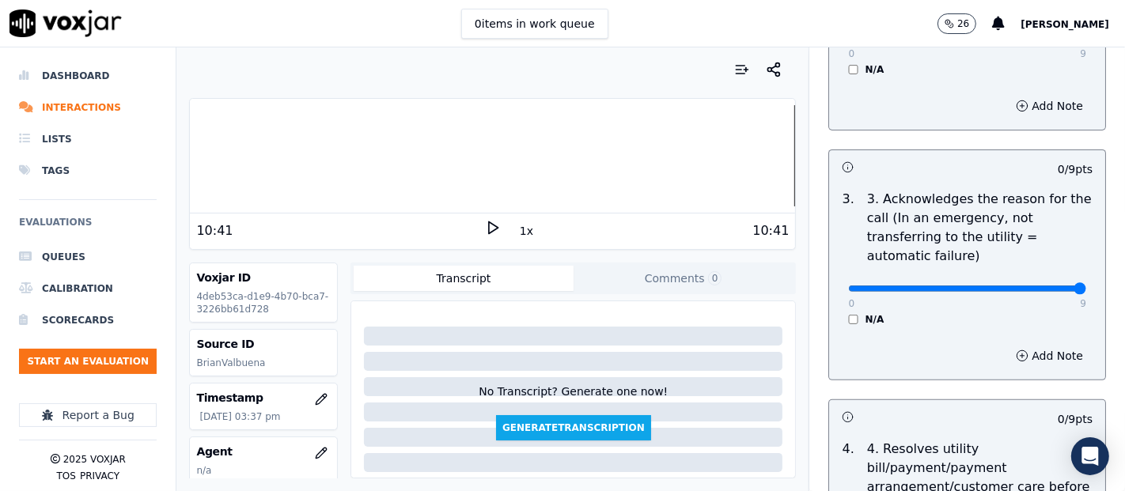
type input "9"
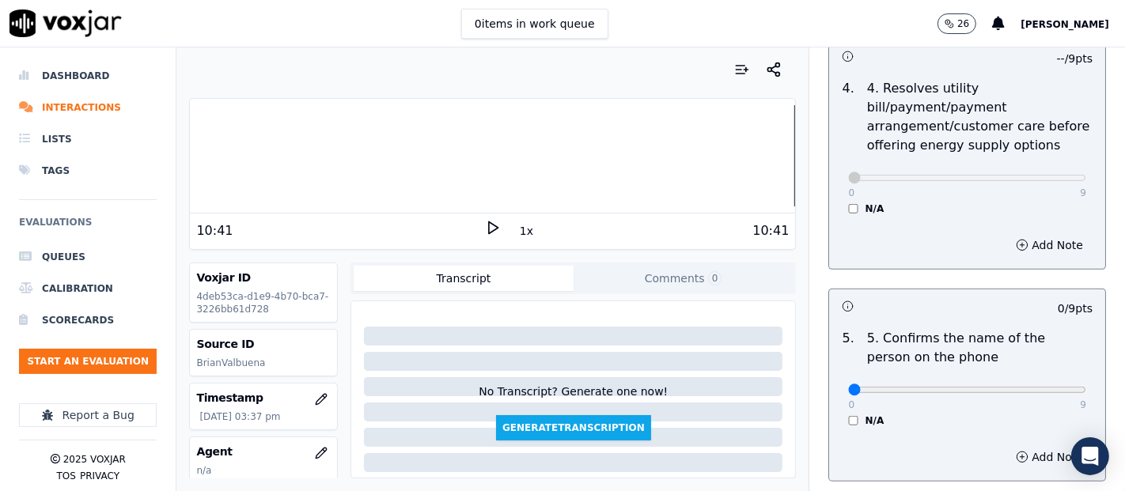
scroll to position [879, 0]
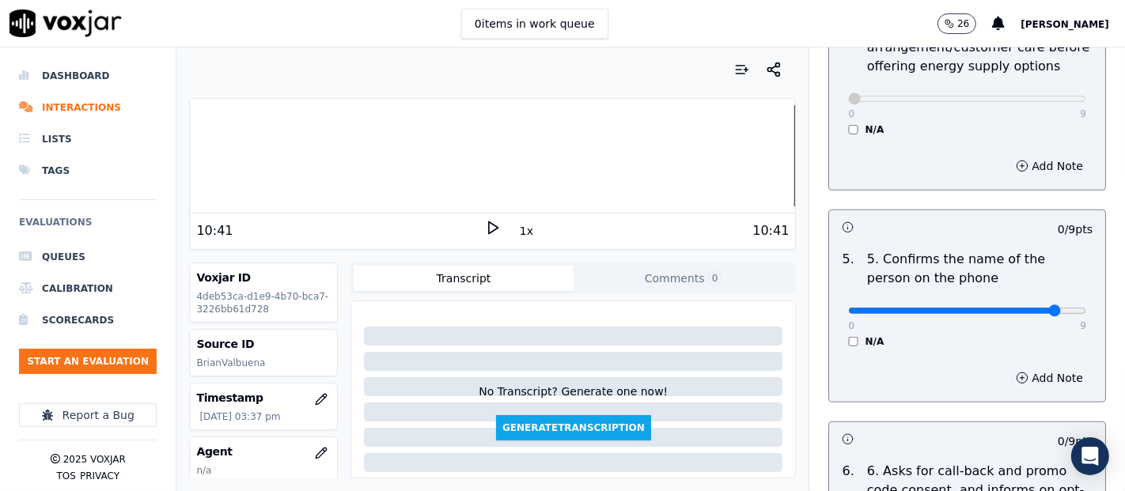
type input "9"
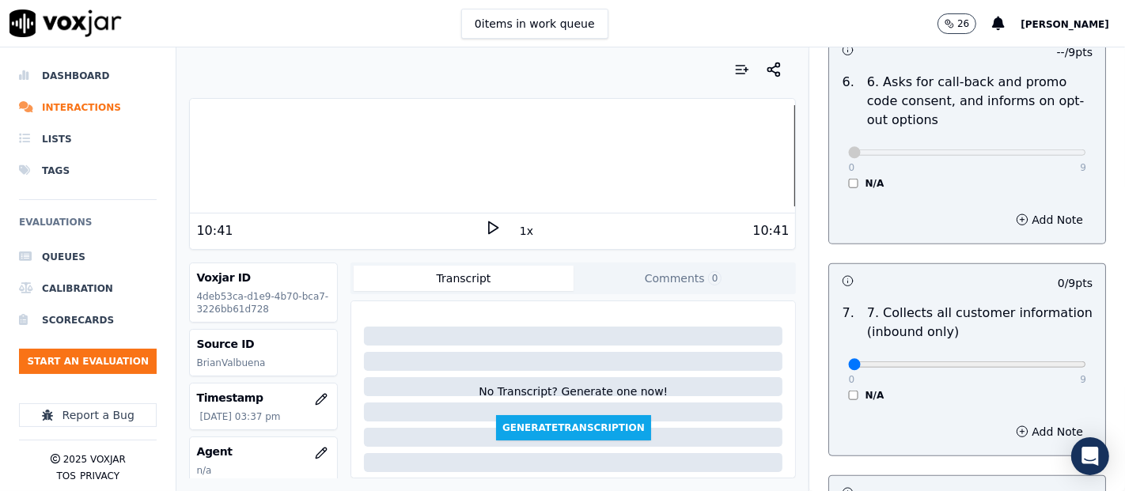
scroll to position [1230, 0]
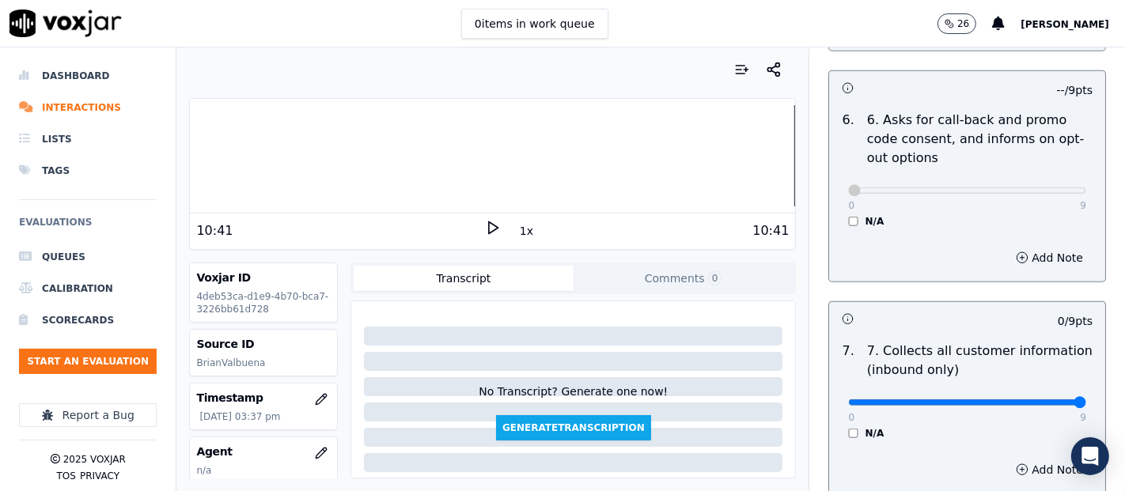
type input "9"
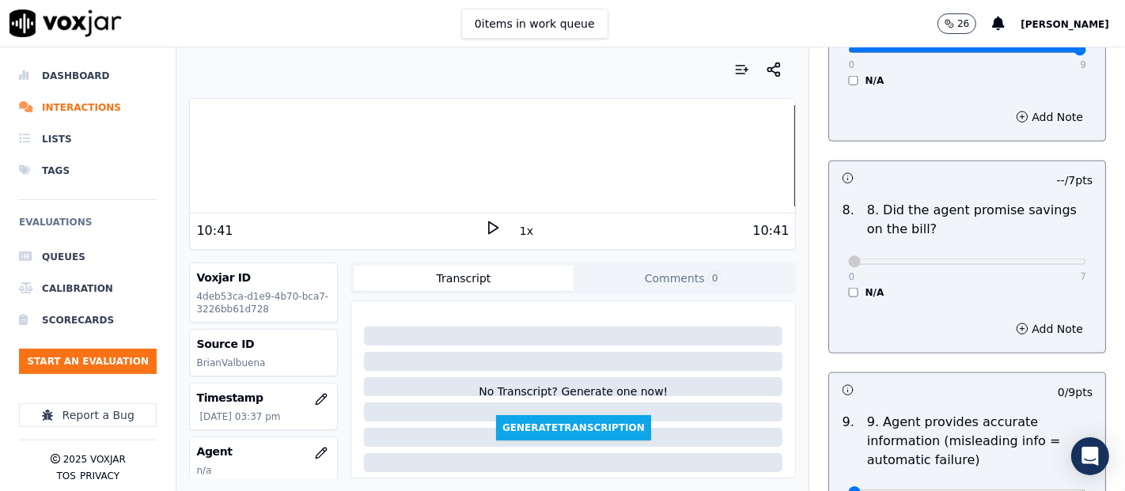
scroll to position [1670, 0]
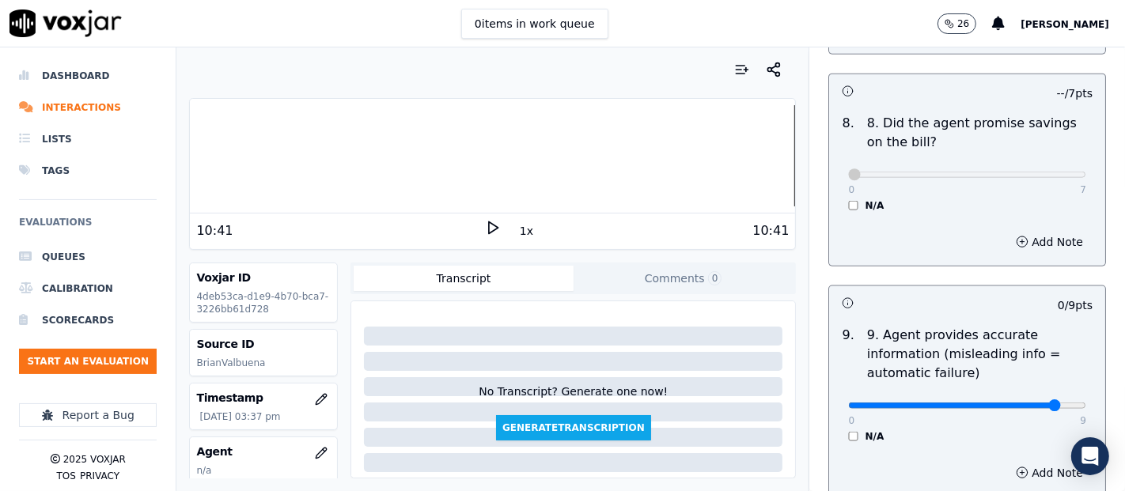
type input "9"
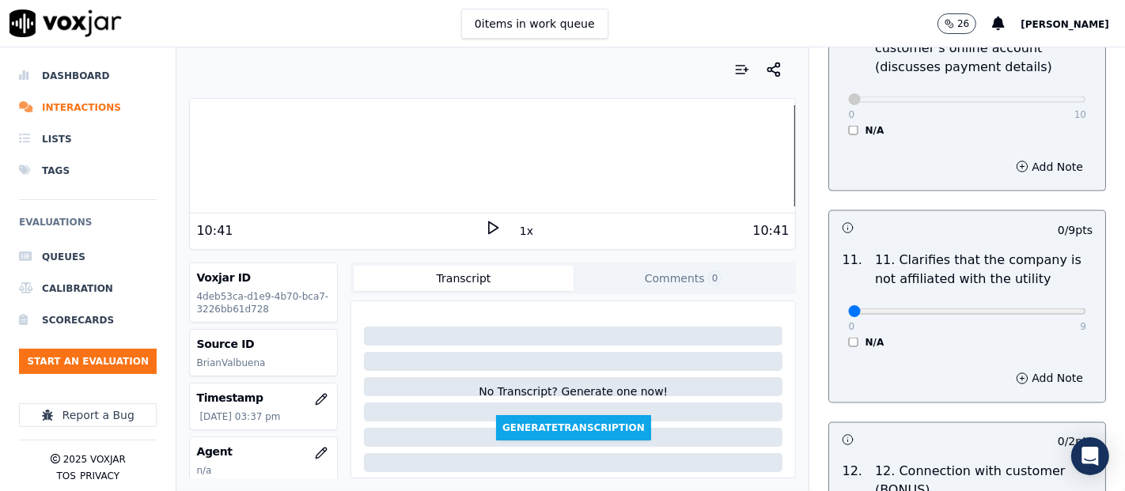
scroll to position [2285, 0]
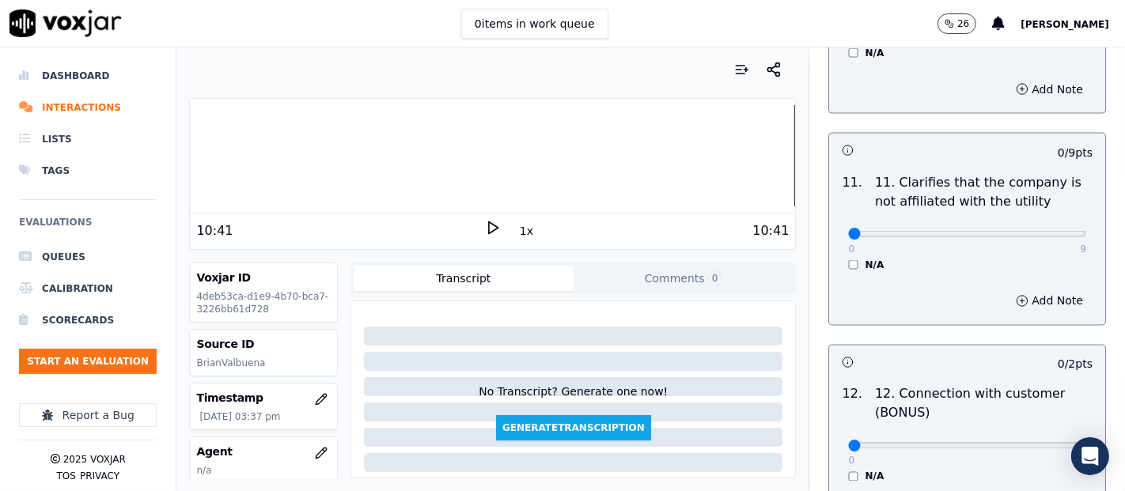
click at [1049, 227] on div "0 9 N/A" at bounding box center [967, 241] width 263 height 60
click at [1044, 237] on div "0 9" at bounding box center [967, 233] width 238 height 19
type input "9"
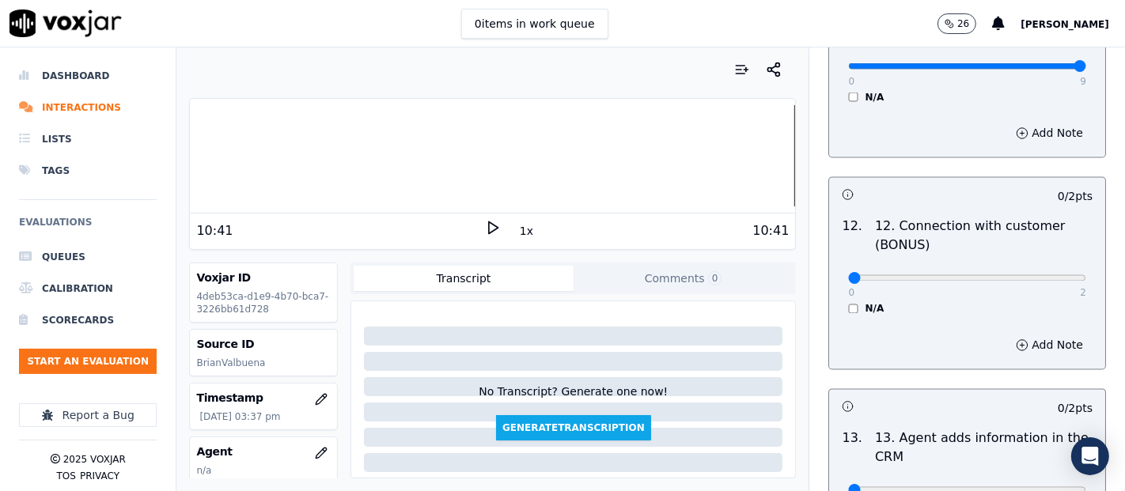
scroll to position [2461, 0]
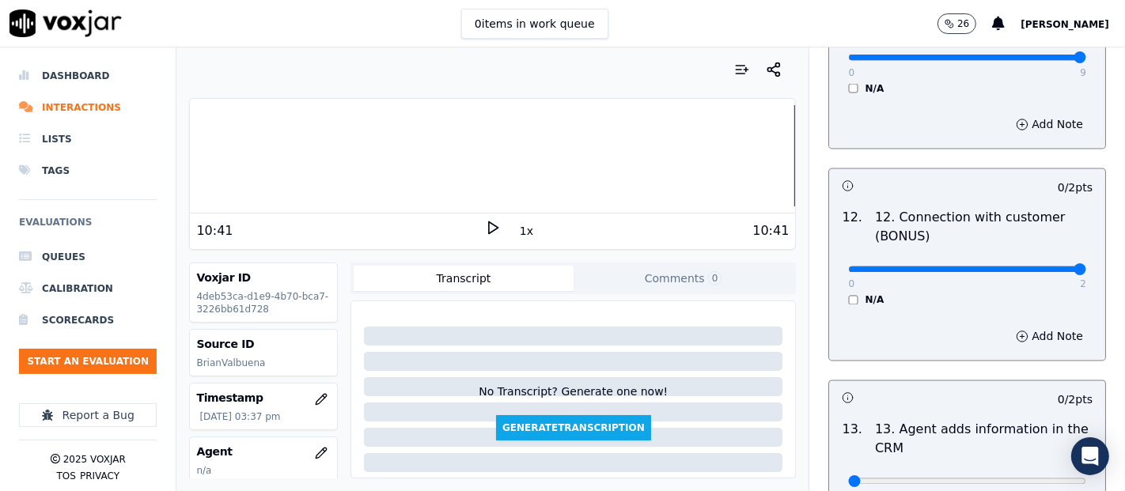
type input "2"
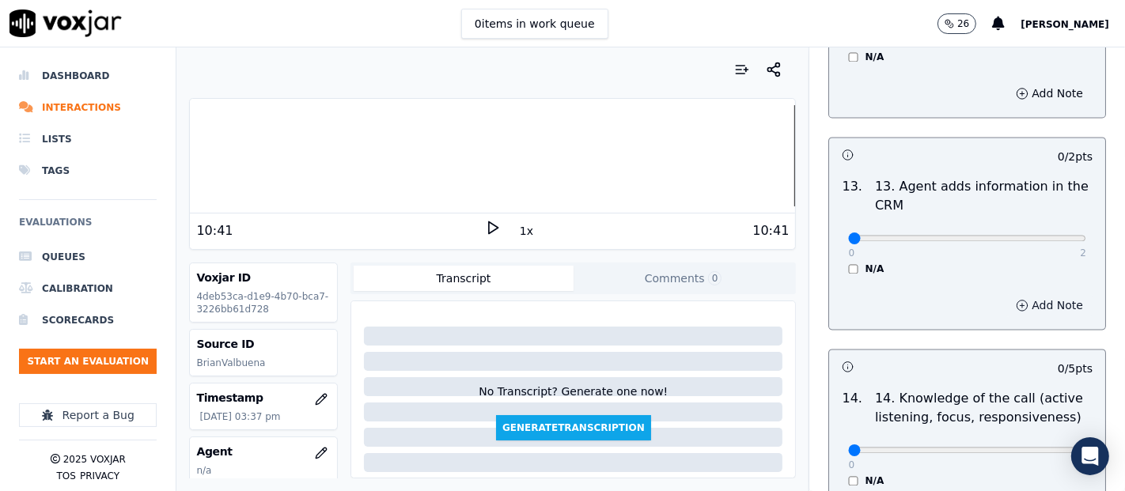
scroll to position [2725, 0]
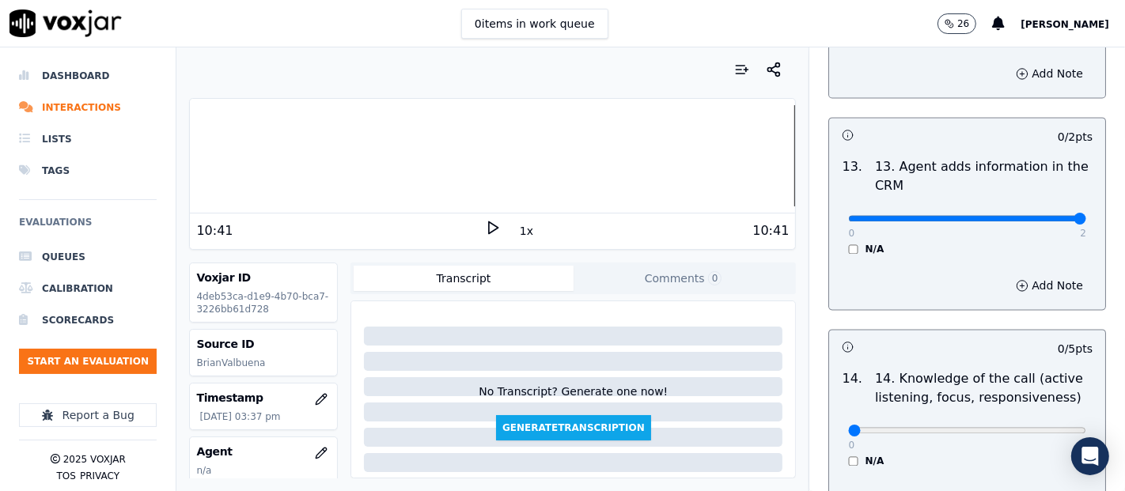
type input "2"
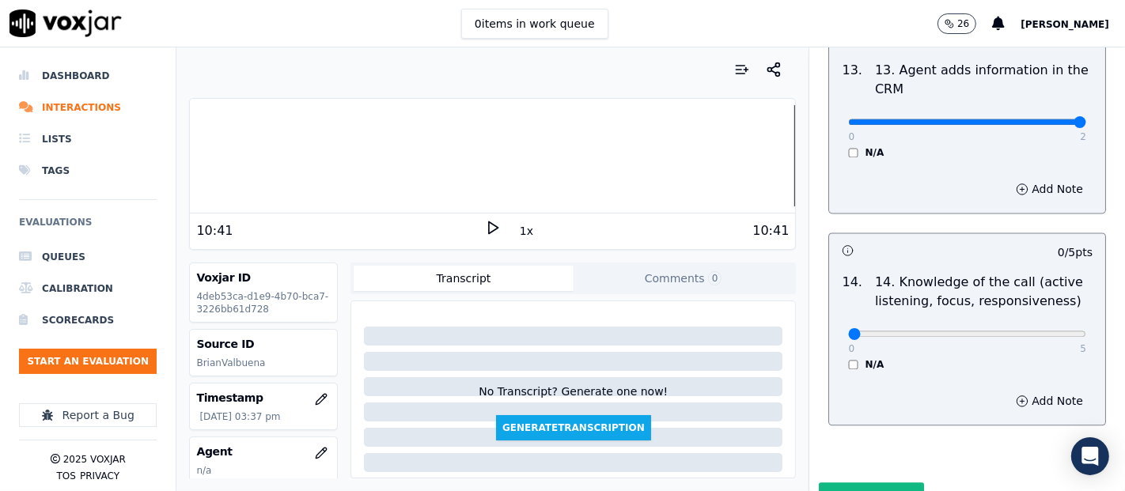
scroll to position [2883, 0]
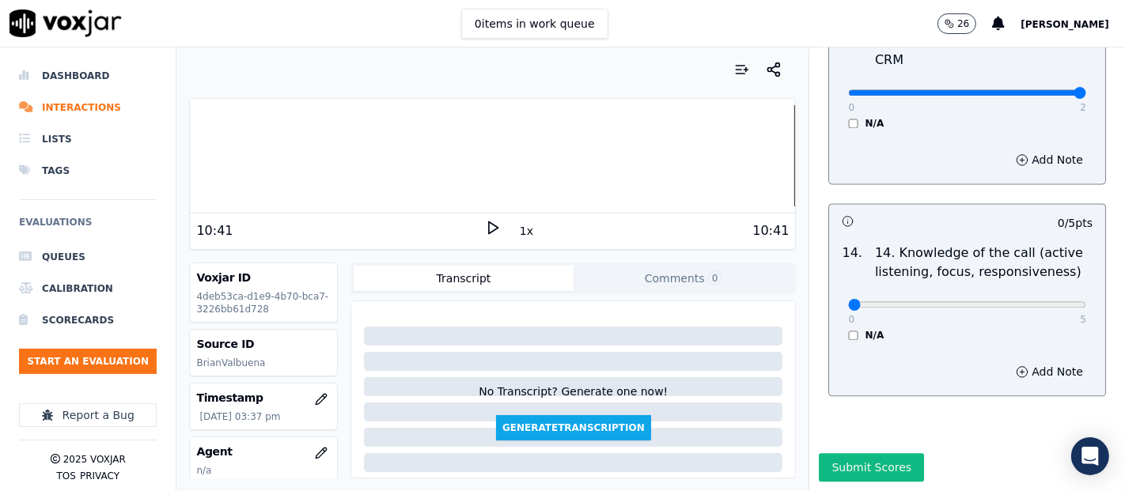
click at [1041, 282] on div "0 5 N/A" at bounding box center [967, 312] width 263 height 60
click at [1037, 294] on div "0 5" at bounding box center [967, 303] width 238 height 19
click at [1038, 294] on div "0 5" at bounding box center [967, 303] width 238 height 19
type input "5"
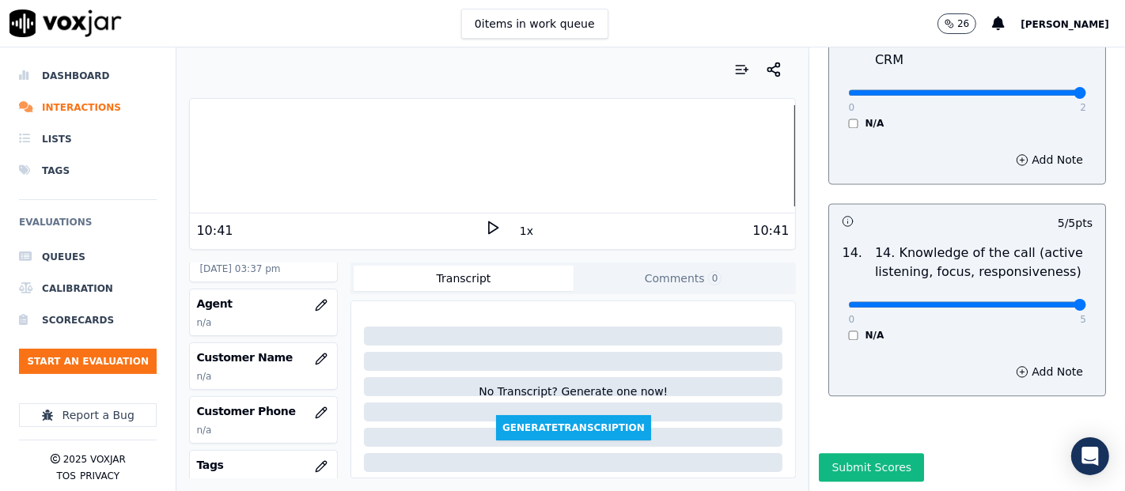
scroll to position [176, 0]
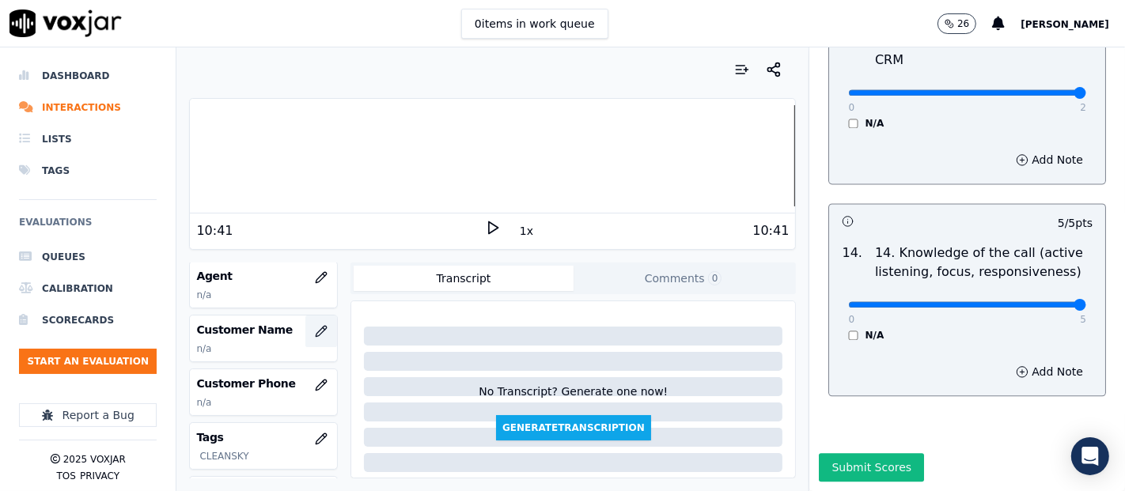
click at [305, 324] on button "button" at bounding box center [321, 332] width 32 height 32
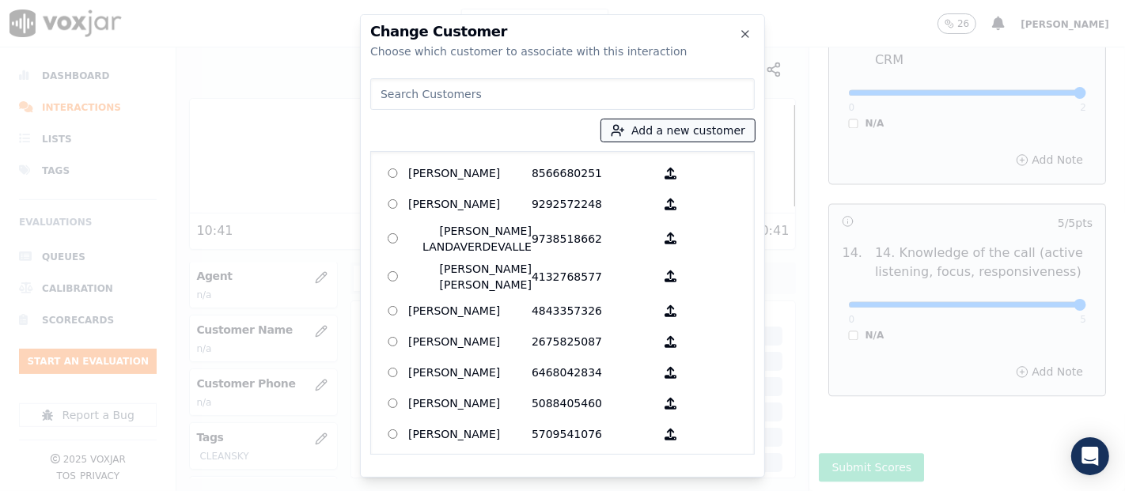
click at [663, 131] on button "Add a new customer" at bounding box center [677, 130] width 153 height 22
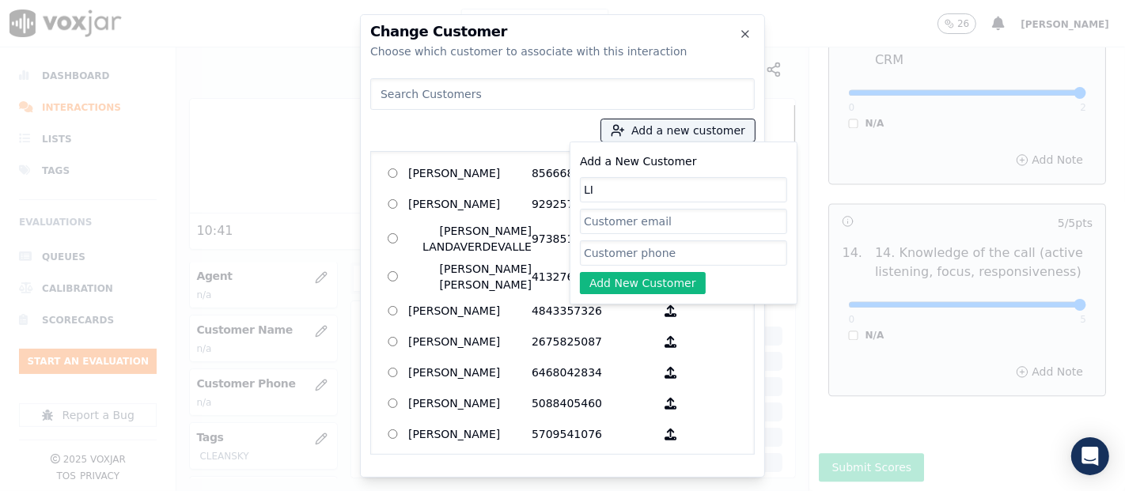
type input "L"
type input "ALIUSKA NORAT RODRIGUEZ"
click at [679, 254] on input "Add a New Customer" at bounding box center [683, 253] width 207 height 25
paste input "7174653748"
type input "7174653748"
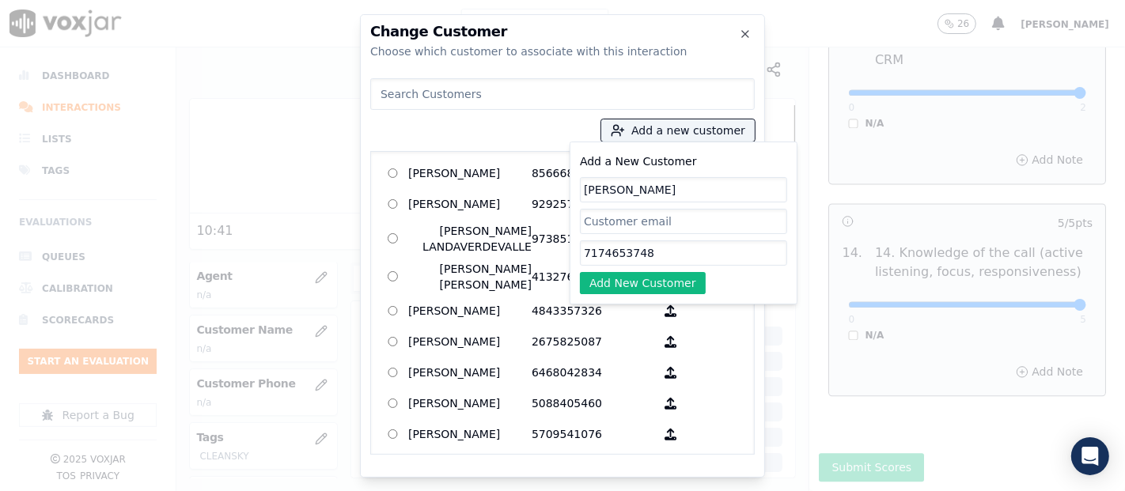
click at [669, 279] on button "Add New Customer" at bounding box center [643, 283] width 126 height 22
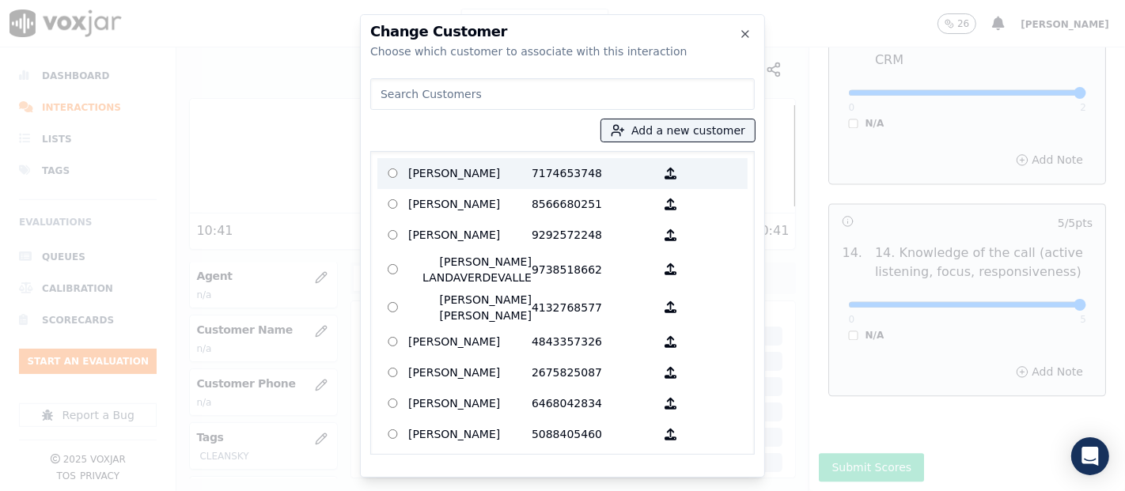
click at [511, 172] on p "ALIUSKA NORAT RODRIGUEZ" at bounding box center [469, 173] width 123 height 25
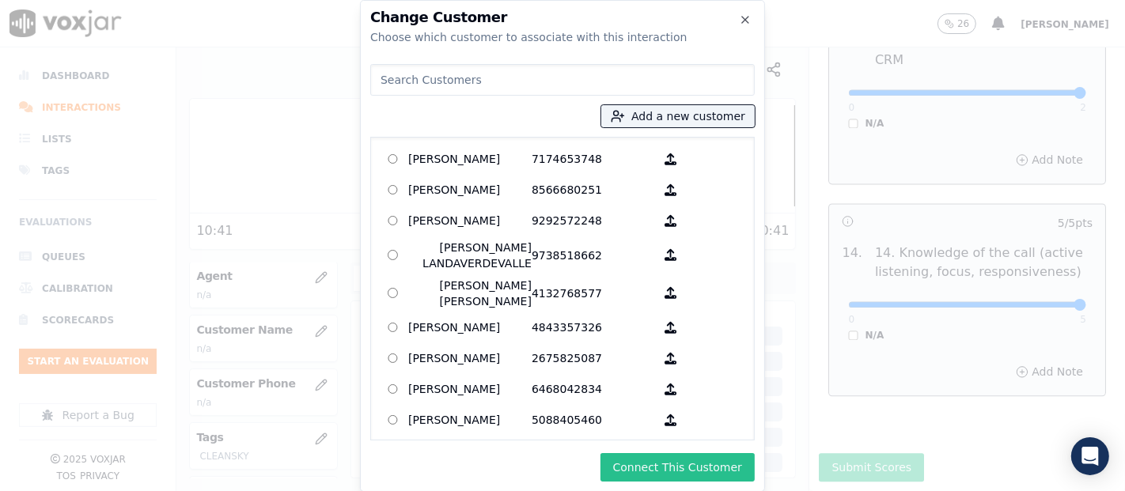
click at [654, 464] on button "Connect This Customer" at bounding box center [678, 467] width 154 height 28
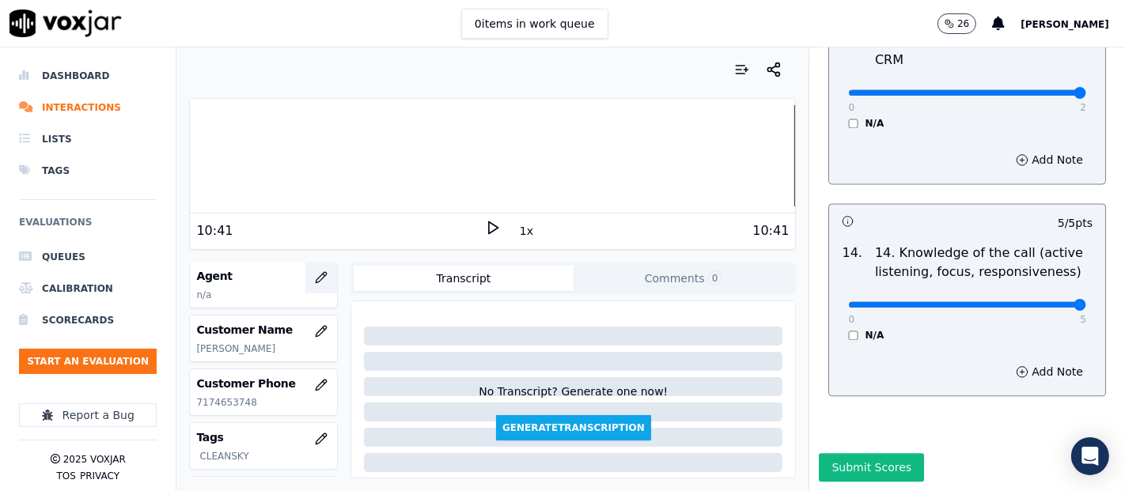
click at [305, 267] on button "button" at bounding box center [321, 278] width 32 height 32
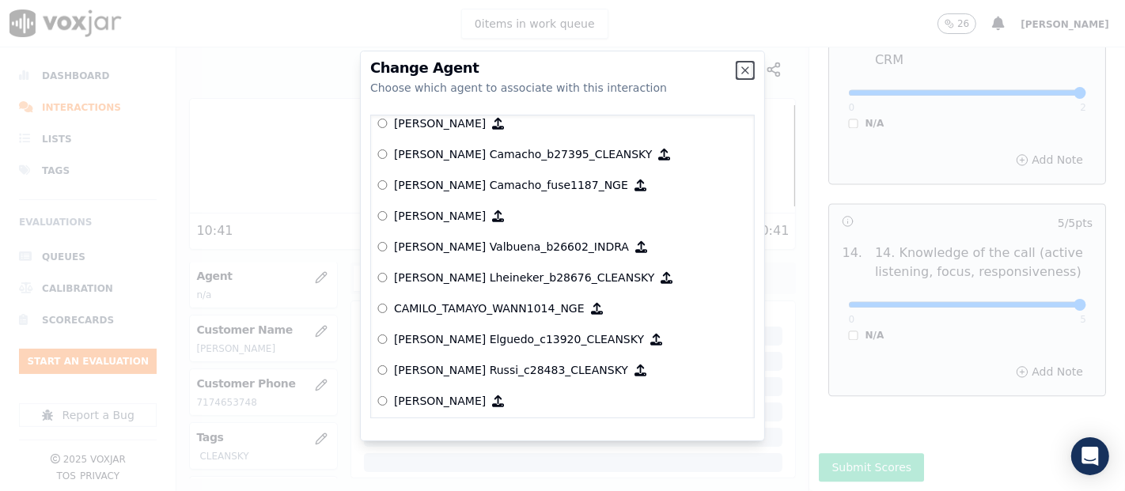
scroll to position [1089, 0]
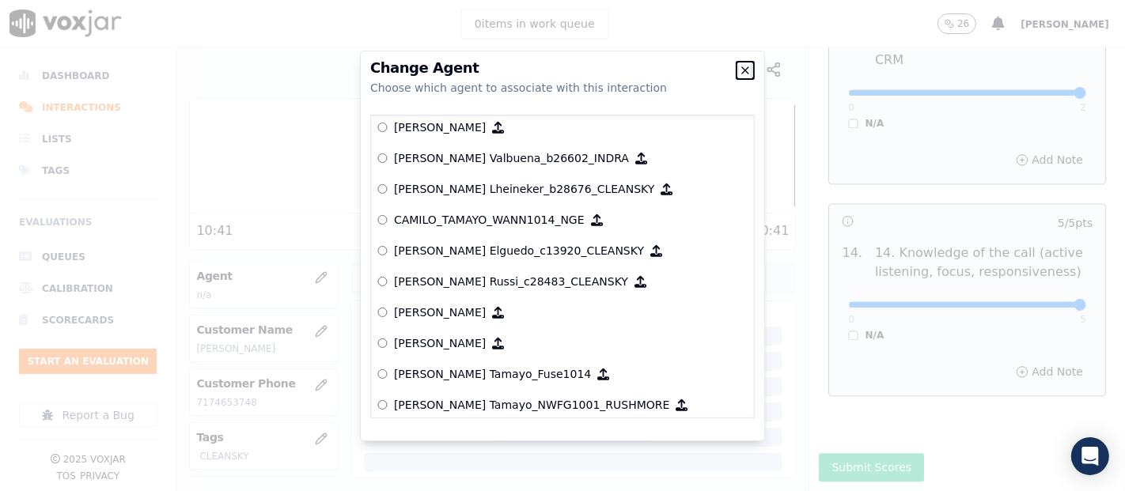
click at [747, 70] on icon "button" at bounding box center [745, 70] width 13 height 13
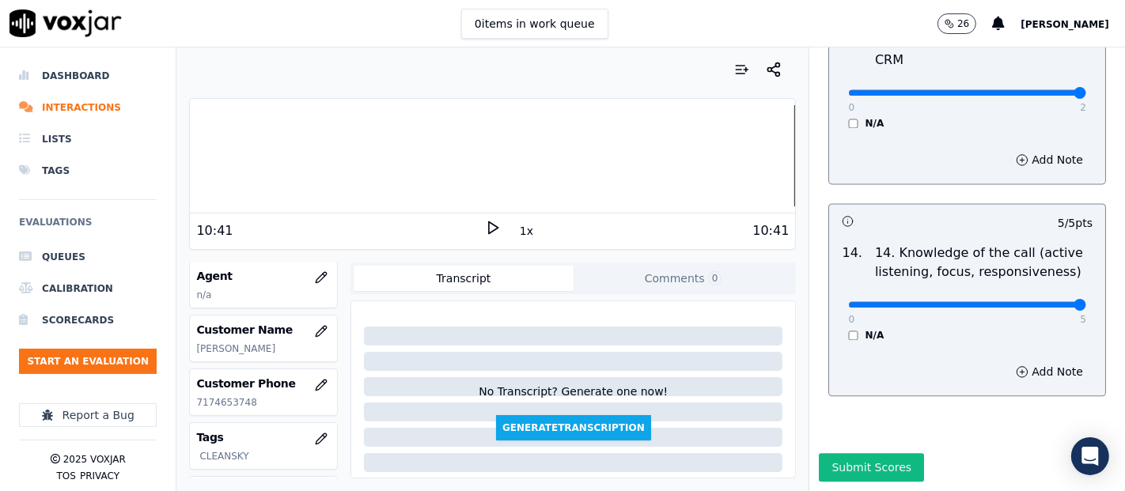
click at [880, 453] on button "Submit Scores" at bounding box center [871, 467] width 105 height 28
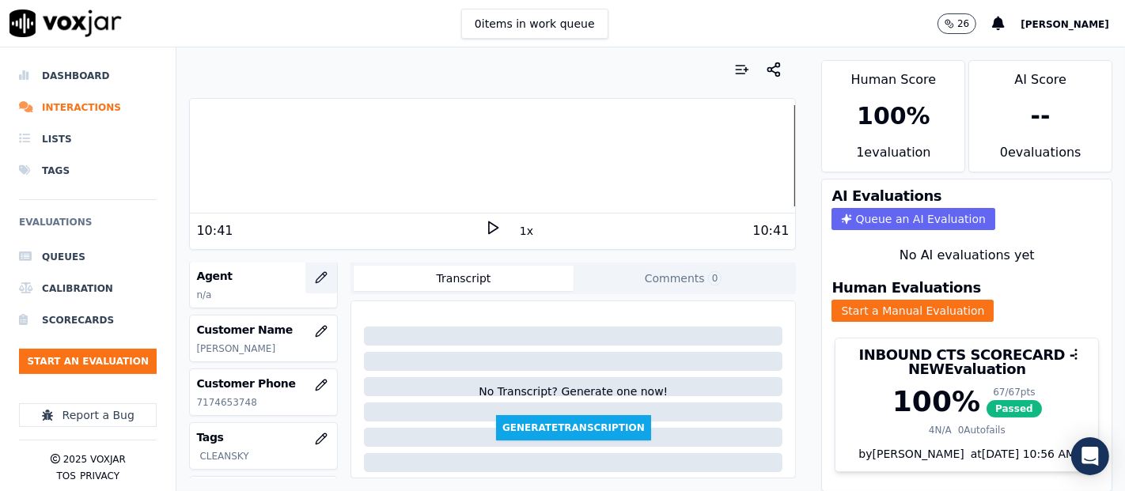
click at [305, 263] on button "button" at bounding box center [321, 278] width 32 height 32
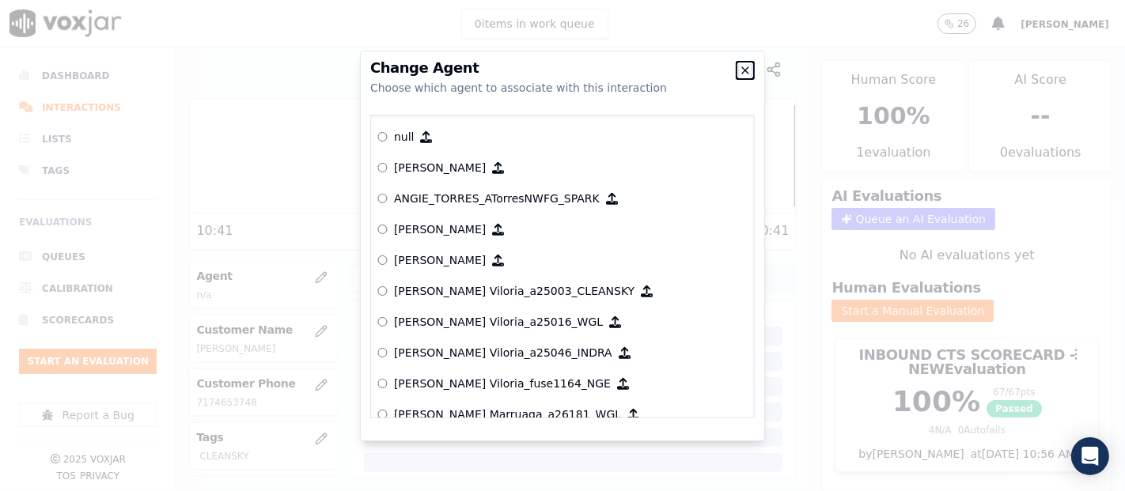
click at [742, 74] on icon "button" at bounding box center [745, 70] width 13 height 13
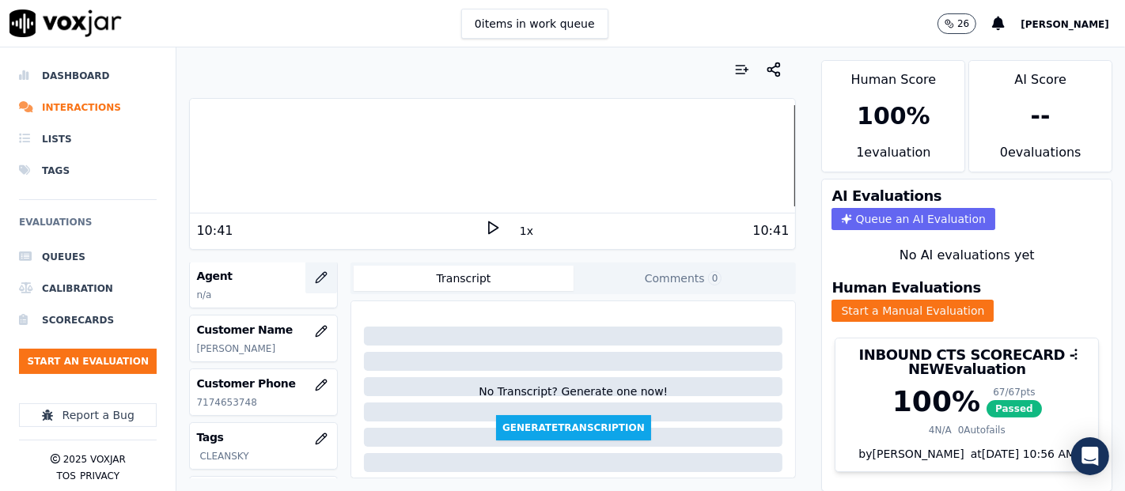
click at [305, 271] on button "button" at bounding box center [321, 278] width 32 height 32
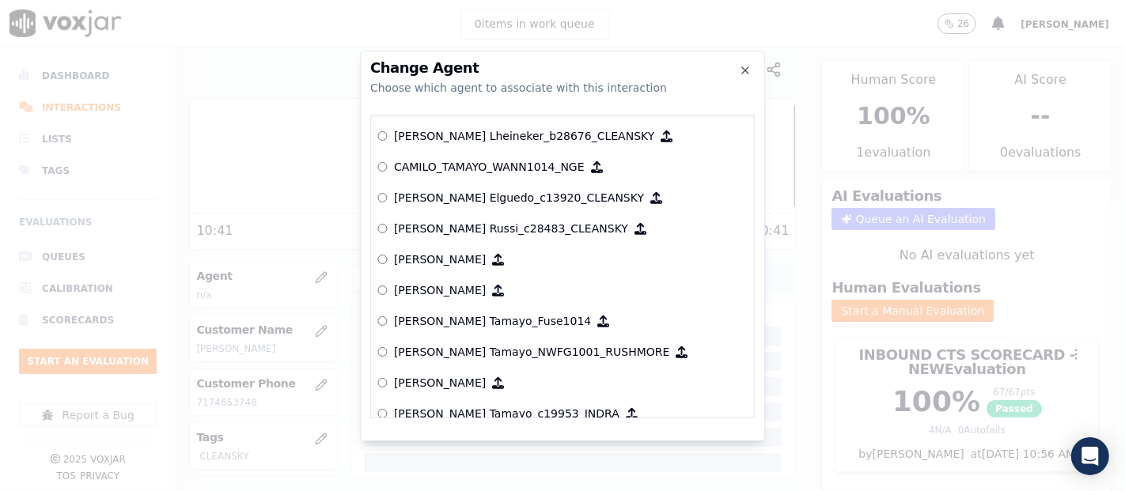
scroll to position [967, 0]
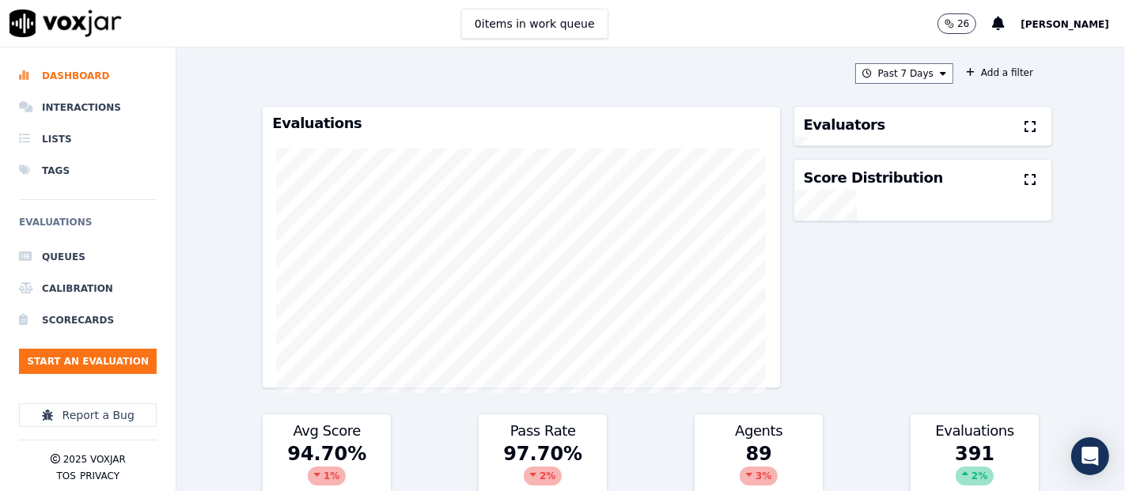
click at [1078, 21] on span "[PERSON_NAME]" at bounding box center [1065, 24] width 89 height 11
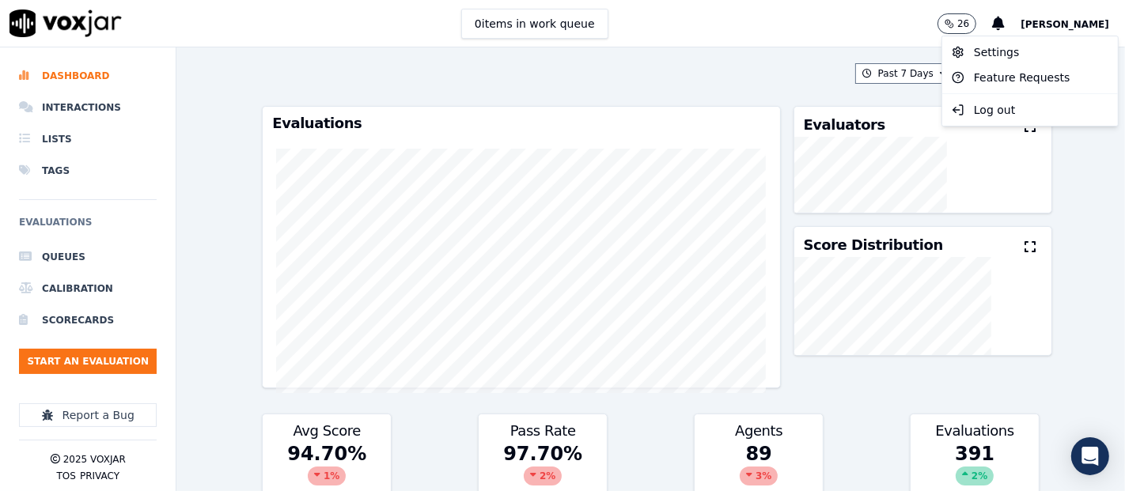
click at [1030, 28] on span "[PERSON_NAME]" at bounding box center [1065, 24] width 89 height 11
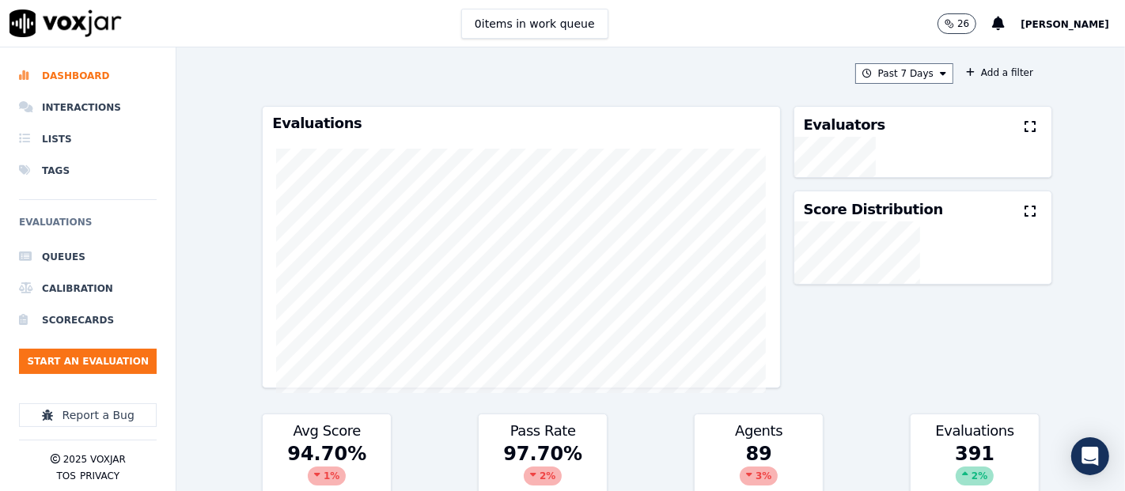
click at [1030, 28] on span "[PERSON_NAME]" at bounding box center [1065, 24] width 89 height 11
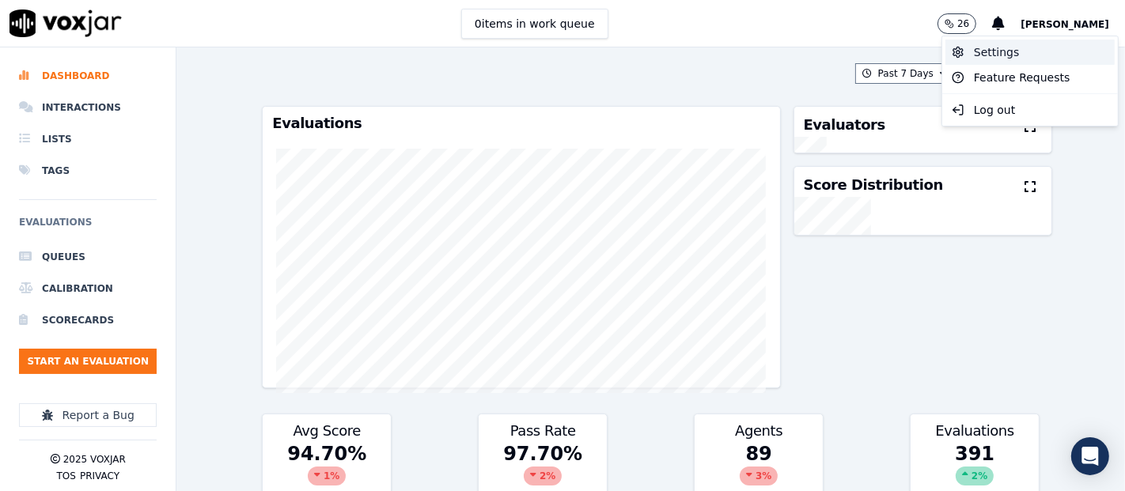
click at [985, 52] on div "Settings" at bounding box center [1029, 52] width 169 height 25
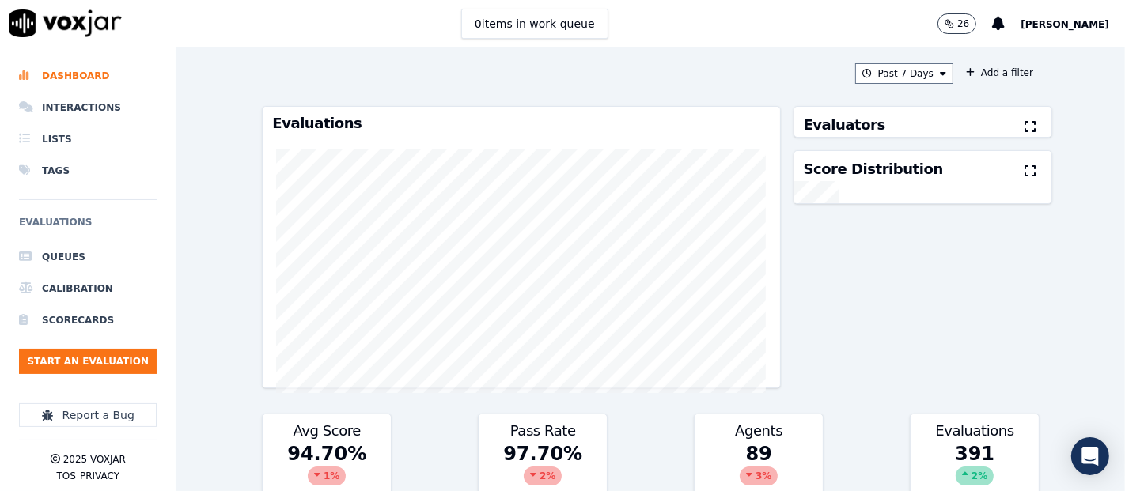
click at [1042, 21] on span "[PERSON_NAME]" at bounding box center [1065, 24] width 89 height 11
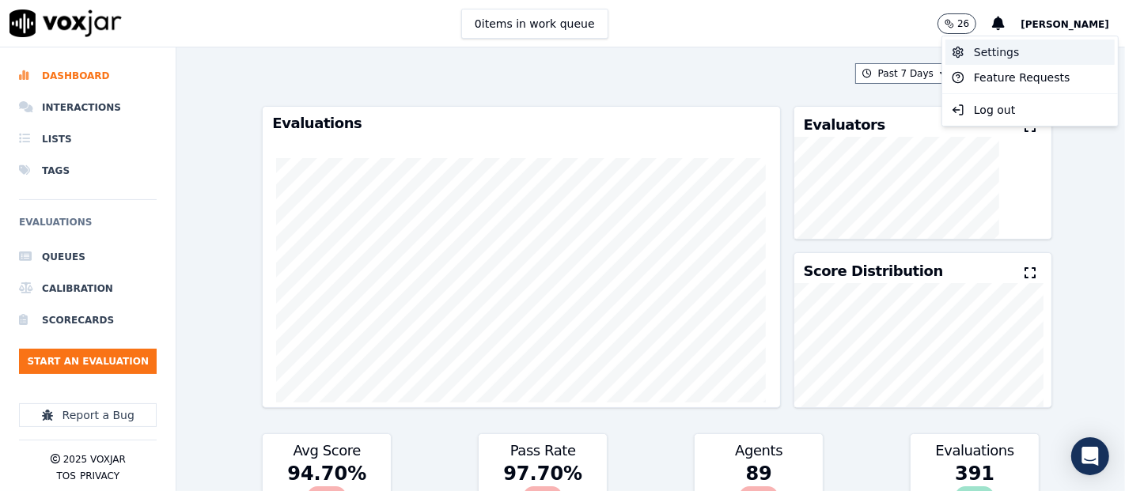
click at [1001, 40] on div "Settings" at bounding box center [1029, 52] width 169 height 25
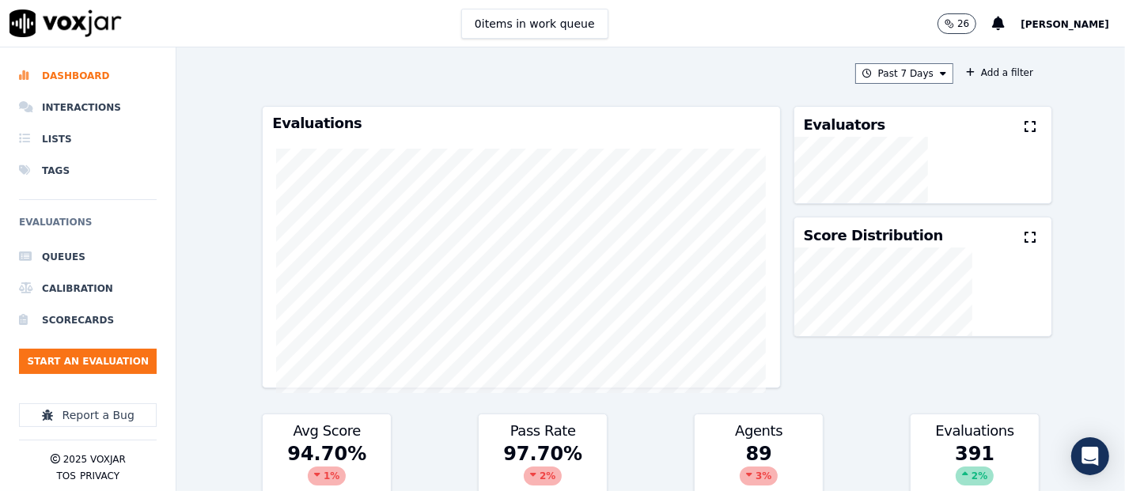
click at [1054, 25] on span "[PERSON_NAME]" at bounding box center [1065, 24] width 89 height 11
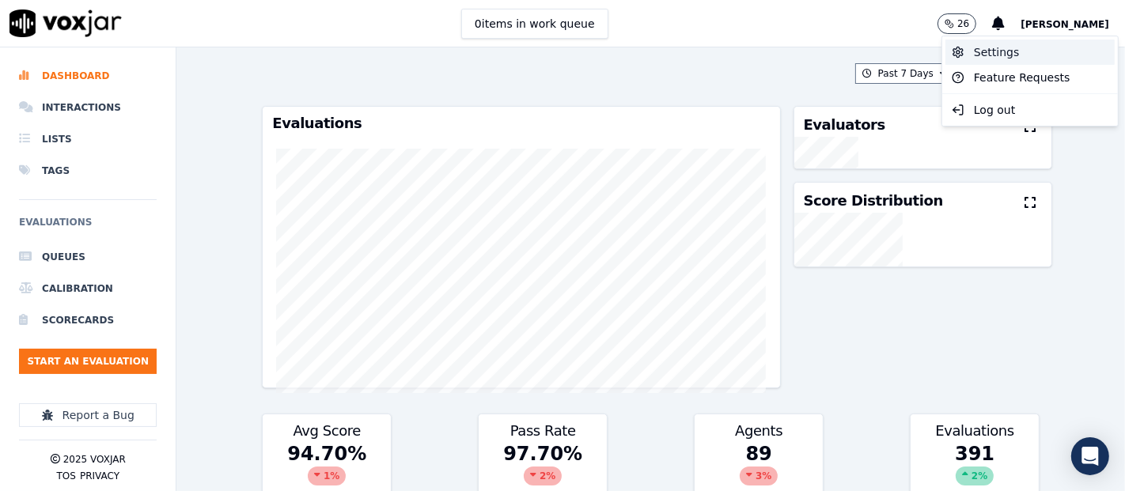
click at [1018, 53] on div "Settings" at bounding box center [1029, 52] width 169 height 25
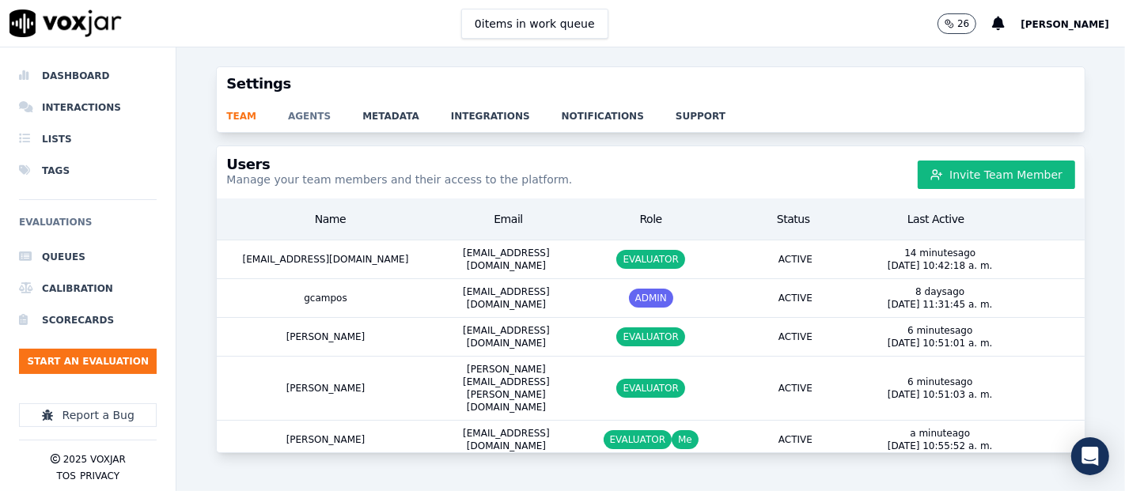
click at [291, 117] on link "agents" at bounding box center [325, 111] width 74 height 22
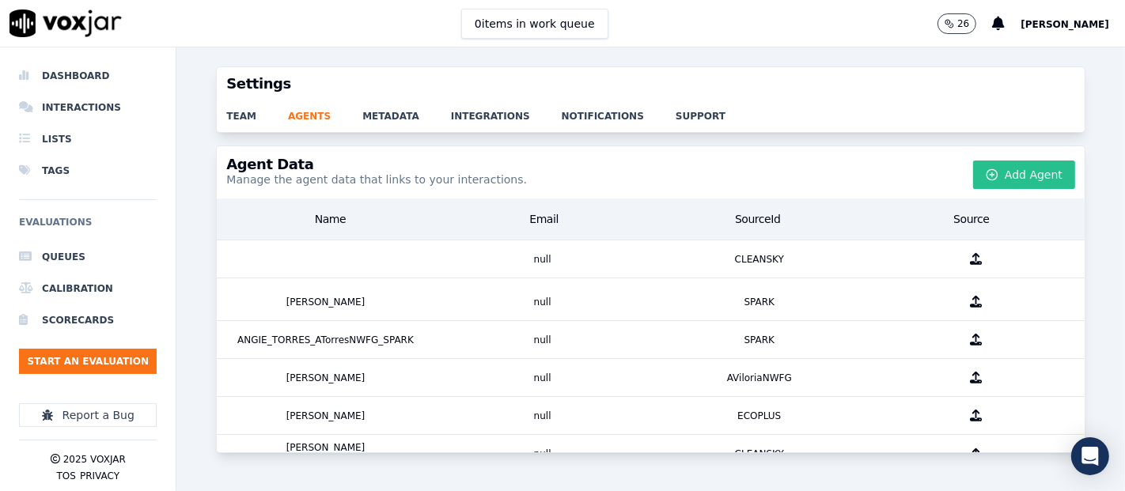
click at [986, 178] on icon "button" at bounding box center [992, 175] width 13 height 13
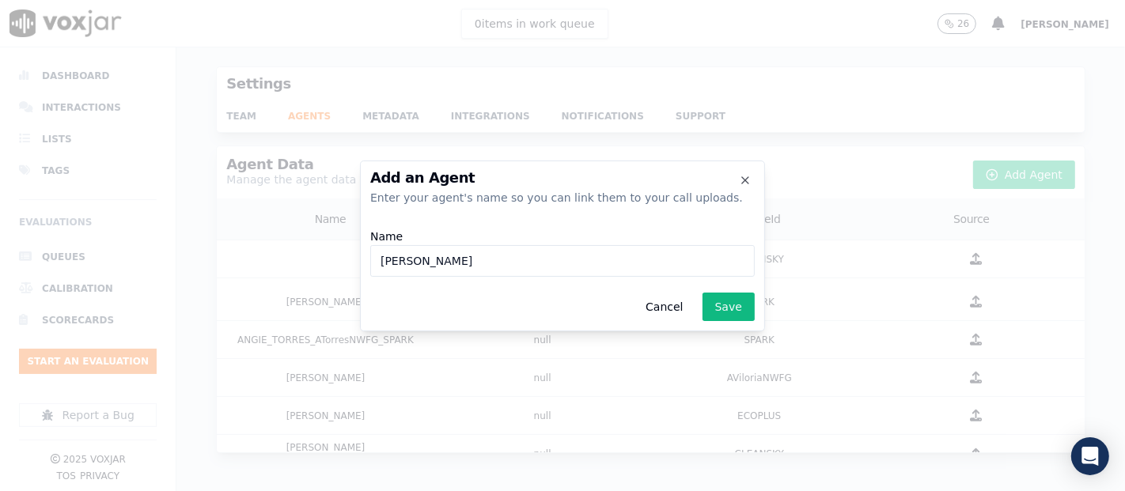
click at [517, 261] on input "Brian Valbuena_" at bounding box center [562, 261] width 385 height 32
paste input "b26454"
type input "[PERSON_NAME] Valbuena_b26454_CLEANSKY"
click at [717, 320] on button "Save" at bounding box center [729, 307] width 52 height 28
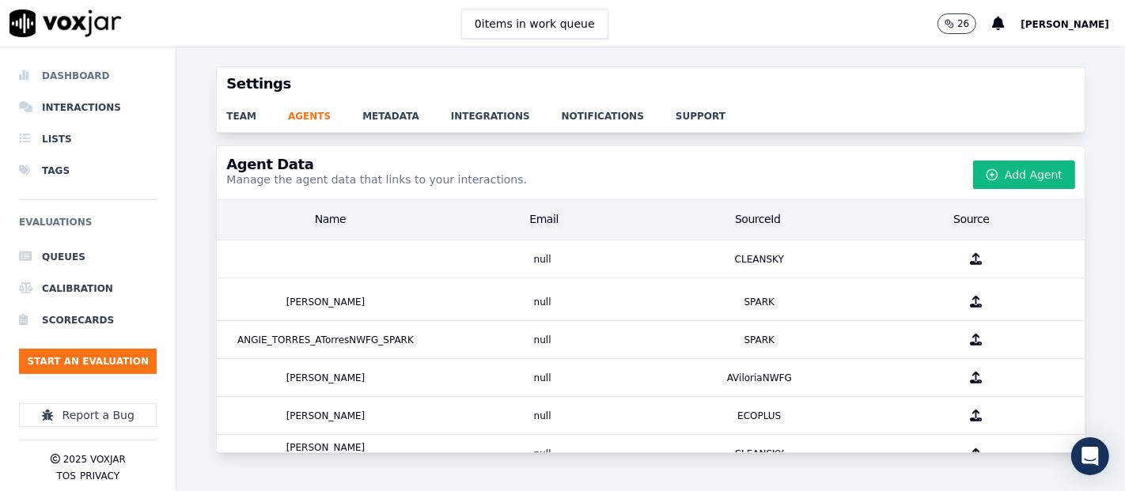
click at [65, 74] on li "Dashboard" at bounding box center [88, 76] width 138 height 32
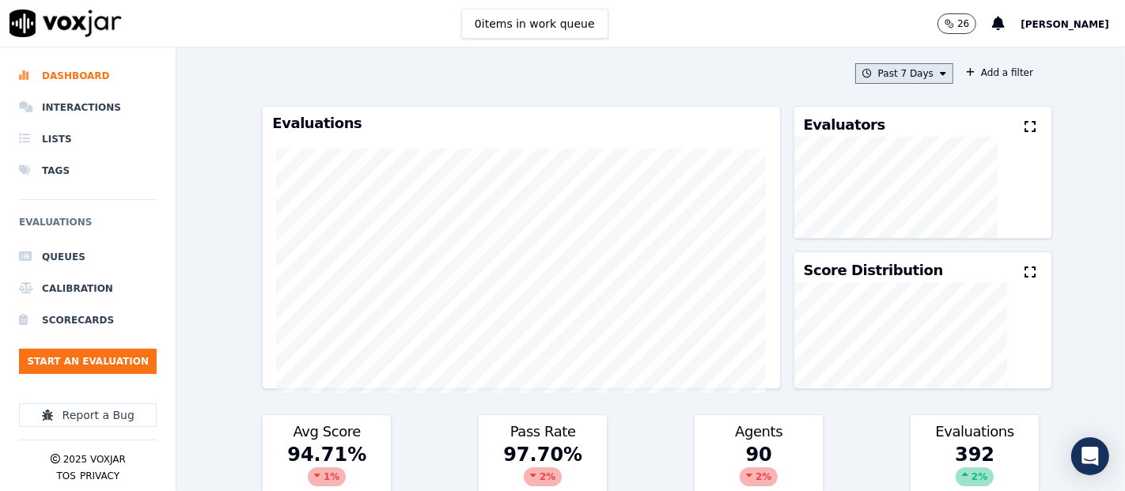
click at [897, 74] on button "Past 7 Days" at bounding box center [904, 73] width 98 height 21
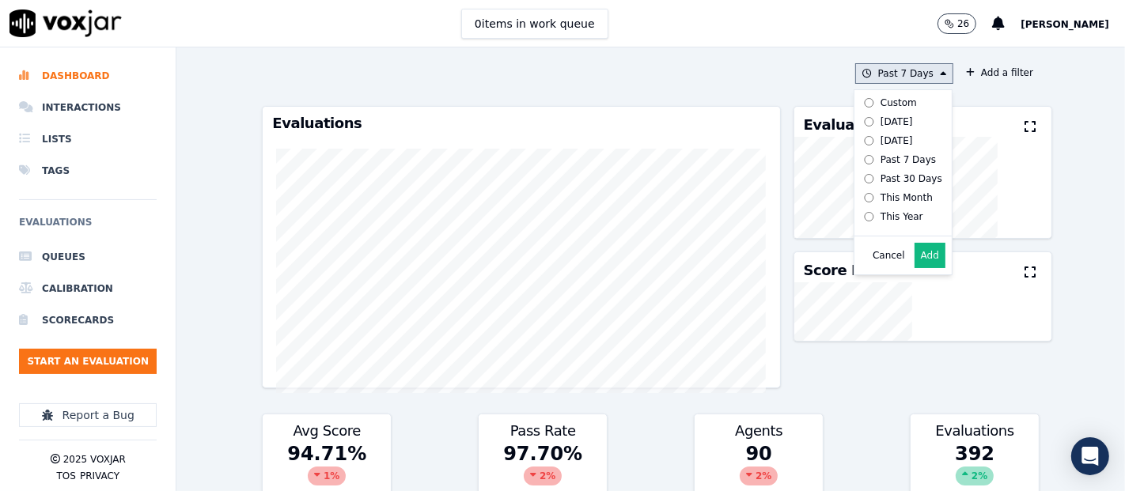
click at [881, 116] on div "[DATE]" at bounding box center [897, 122] width 32 height 13
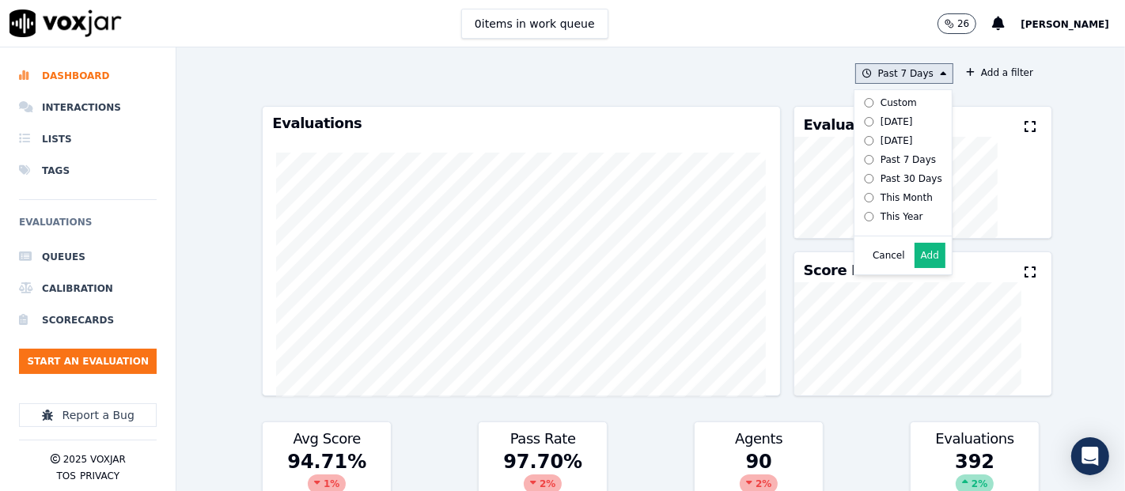
click at [915, 267] on button "Add" at bounding box center [930, 255] width 31 height 25
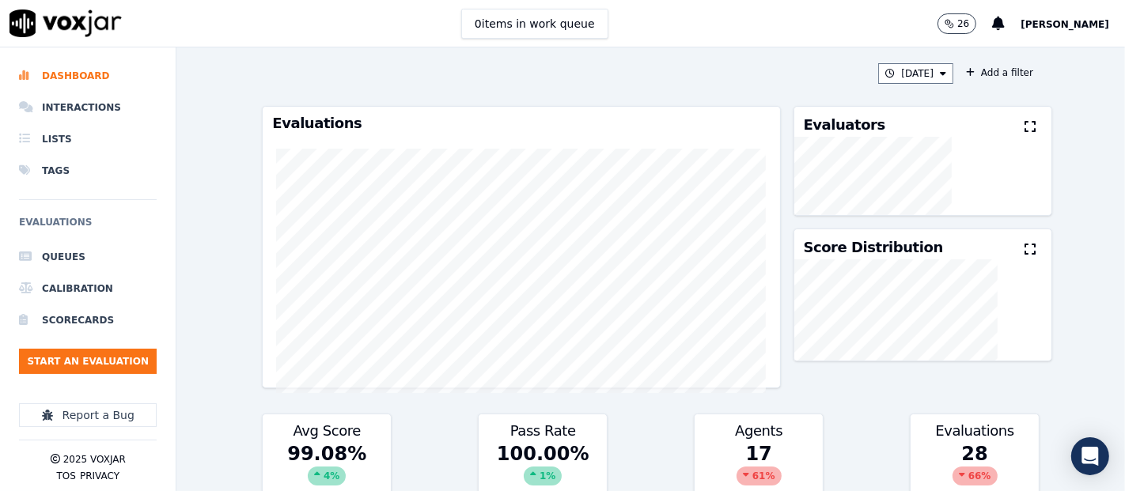
click at [1025, 125] on icon at bounding box center [1030, 126] width 11 height 13
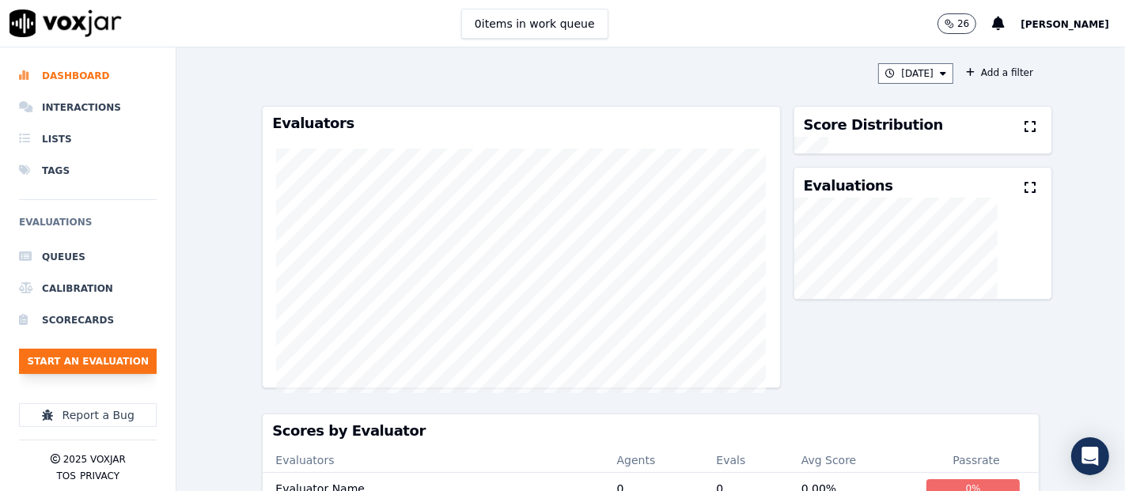
click at [76, 358] on button "Start an Evaluation" at bounding box center [88, 361] width 138 height 25
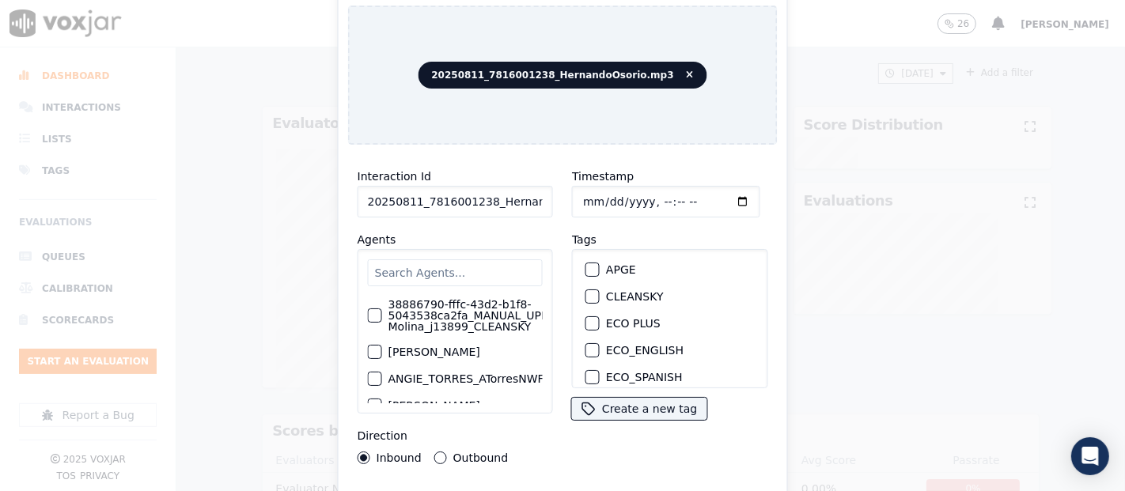
click at [522, 203] on input "20250811_7816001238_HernandoOsorio.mp3" at bounding box center [455, 202] width 195 height 32
type input "20250811_7816001238_HernandoOsorio"
click at [507, 195] on input "20250811_7816001238_HernandoOsorio" at bounding box center [455, 202] width 195 height 32
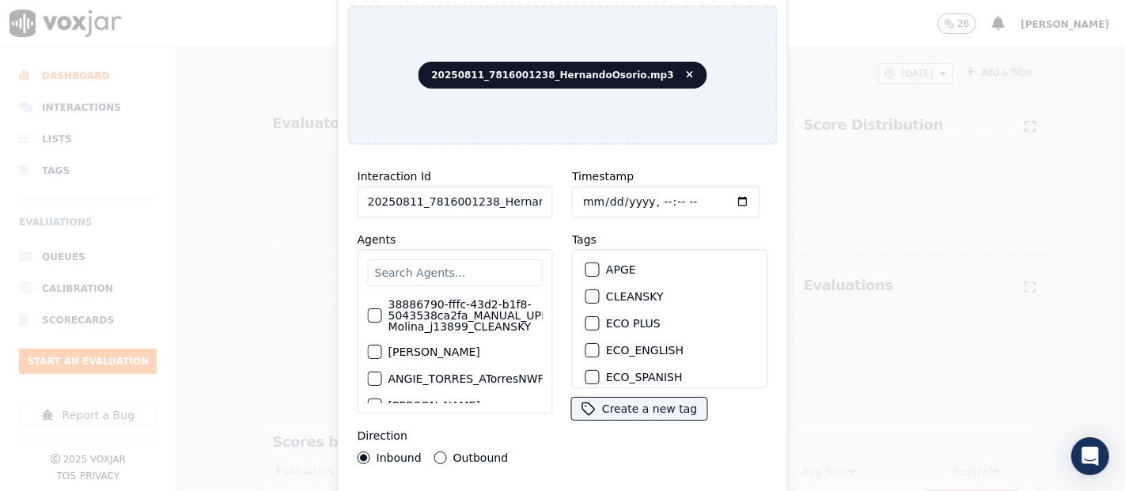
click at [586, 291] on div "button" at bounding box center [591, 296] width 11 height 11
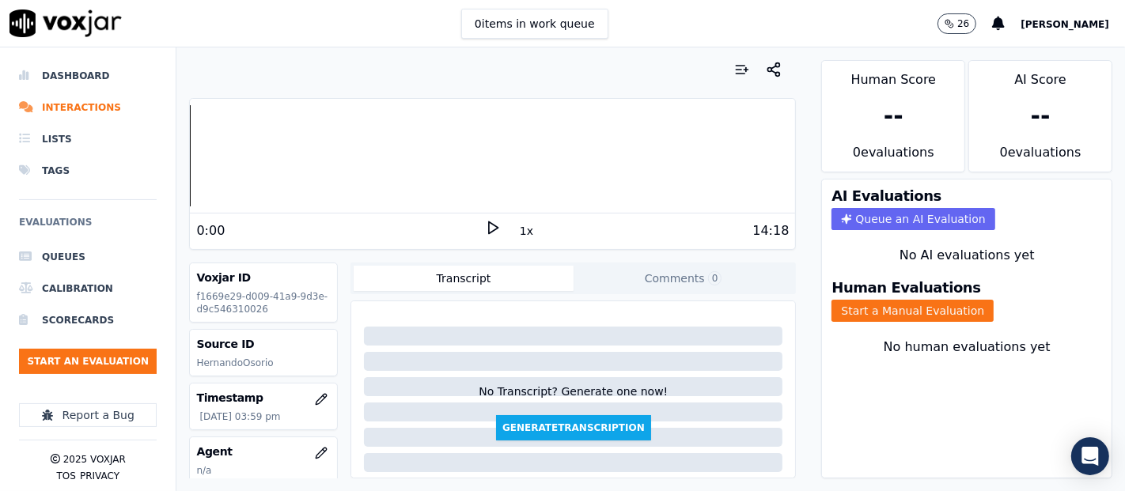
click at [485, 227] on icon at bounding box center [493, 228] width 16 height 16
click at [892, 300] on button "Start a Manual Evaluation" at bounding box center [913, 311] width 162 height 22
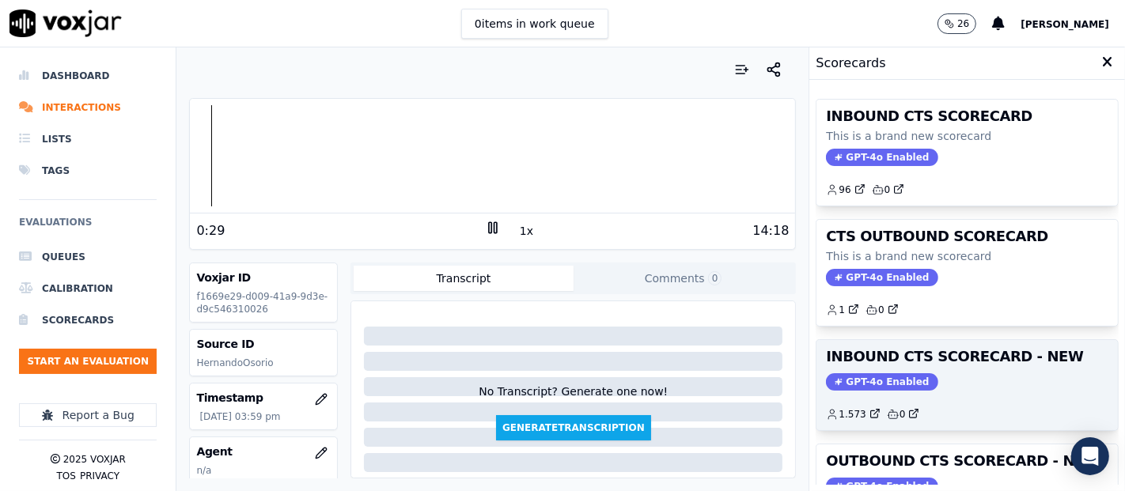
click at [930, 373] on div "GPT-4o Enabled" at bounding box center [967, 381] width 282 height 17
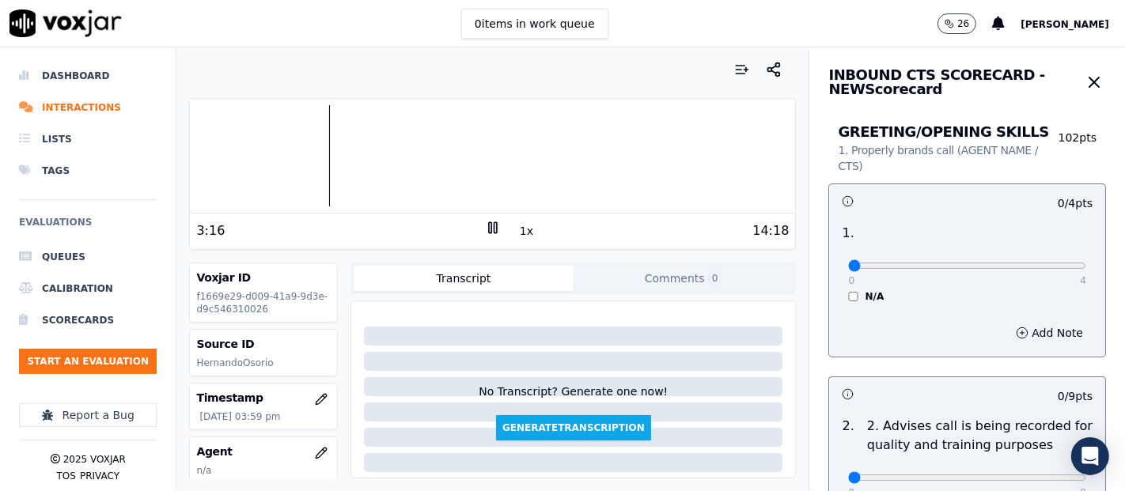
click at [309, 145] on div at bounding box center [492, 155] width 605 height 101
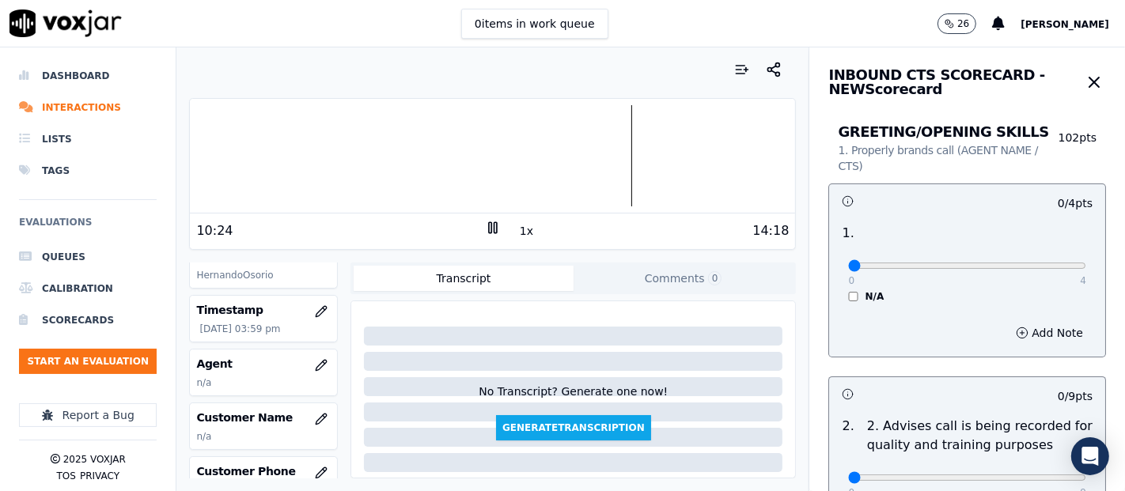
scroll to position [176, 0]
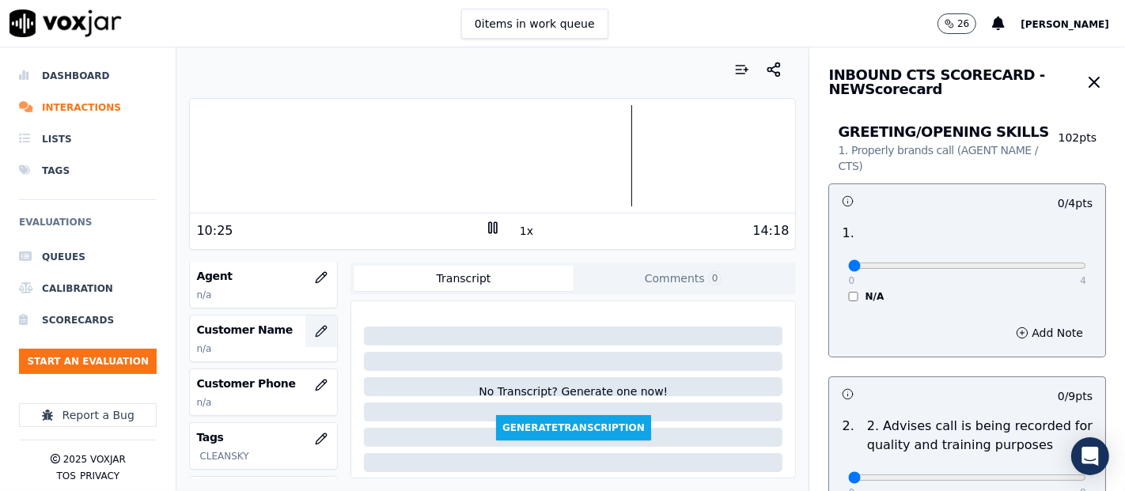
click at [315, 325] on icon "button" at bounding box center [321, 331] width 13 height 13
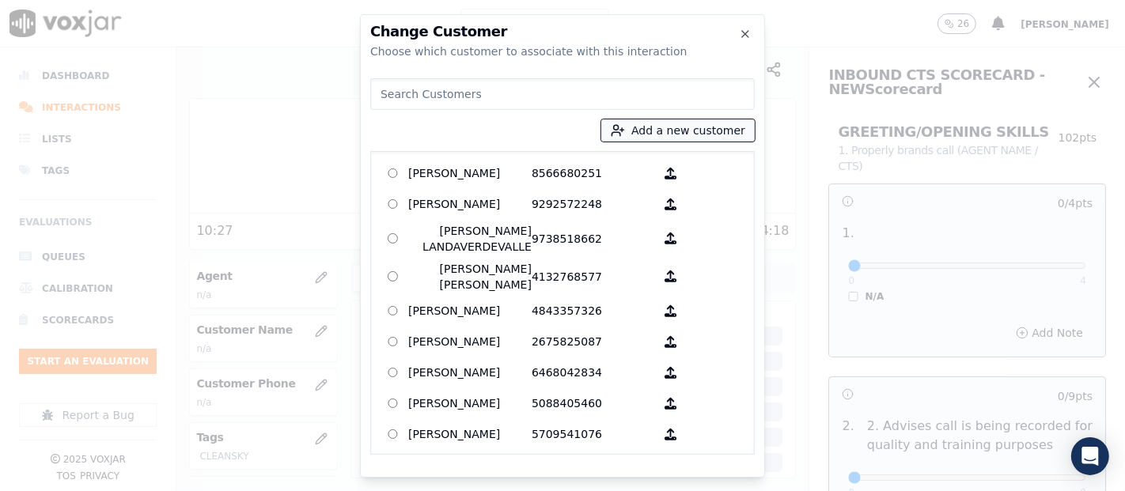
click at [687, 127] on button "Add a new customer" at bounding box center [677, 130] width 153 height 22
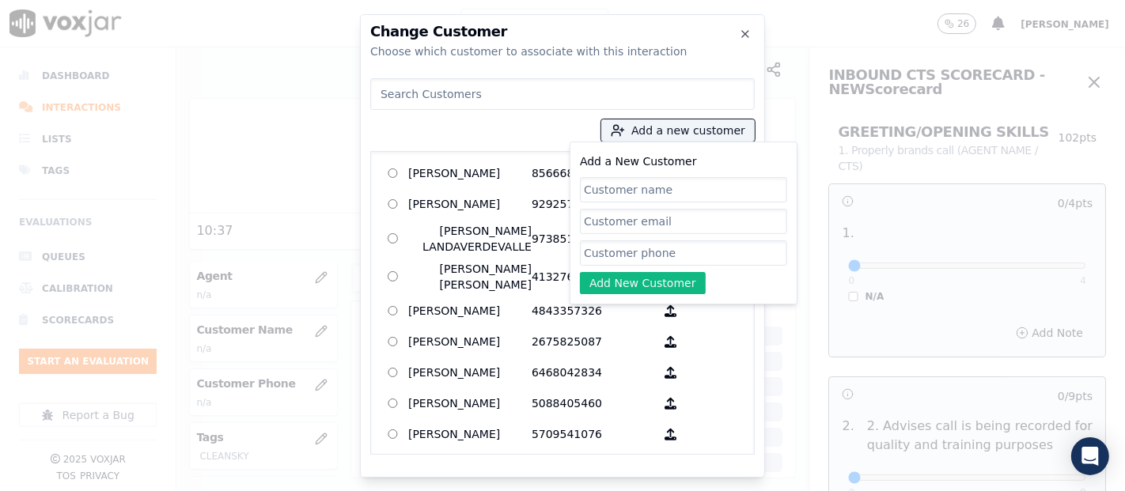
paste input "INDYANARA"
type input "INDYANARA"
click at [603, 255] on input "Add a New Customer" at bounding box center [683, 253] width 207 height 25
paste input "[PERSON_NAME][DEMOGRAPHIC_DATA]"
type input "[PERSON_NAME][DEMOGRAPHIC_DATA]"
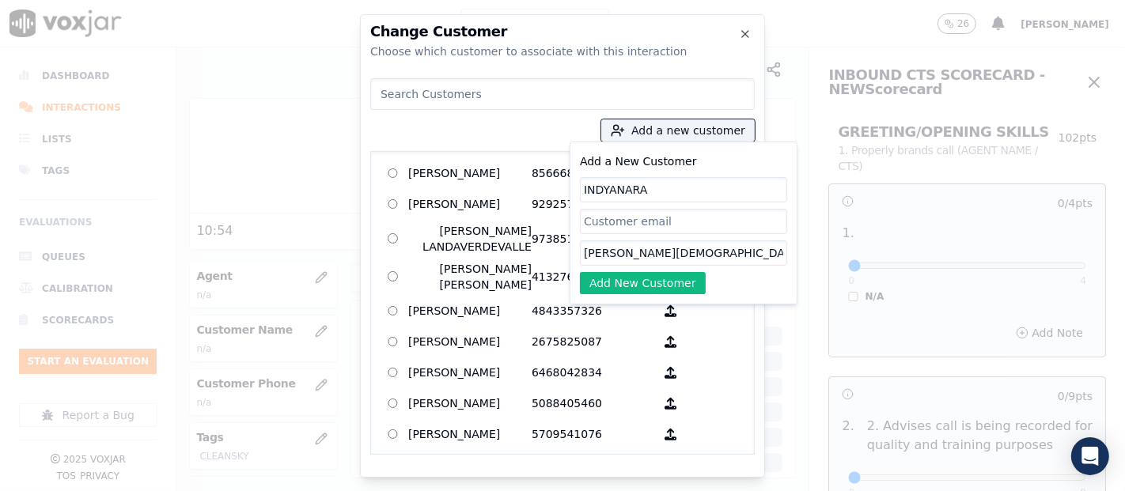
click at [638, 287] on button "Add New Customer" at bounding box center [643, 283] width 126 height 22
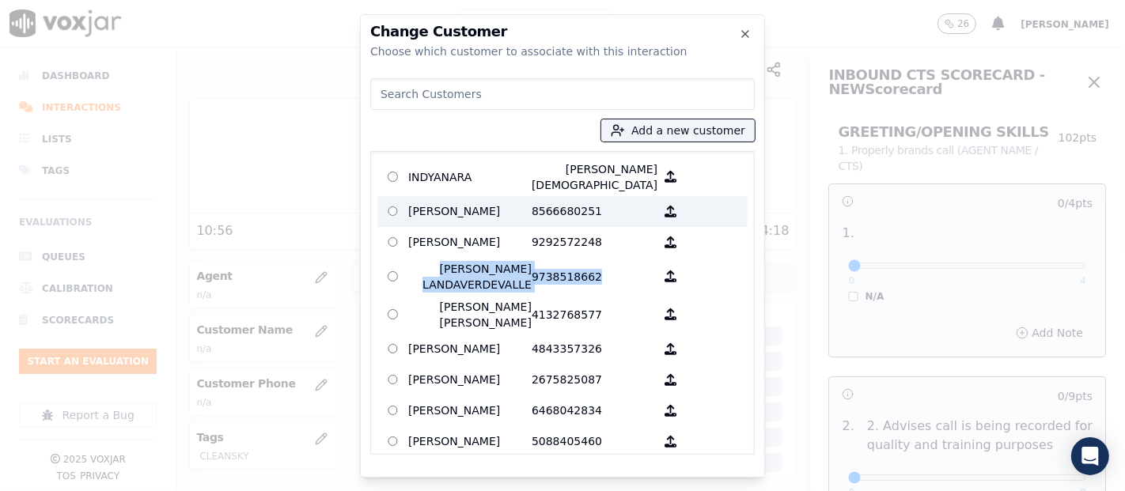
drag, startPoint x: 650, startPoint y: 250, endPoint x: 611, endPoint y: 209, distance: 57.1
click at [615, 215] on div "[PERSON_NAME] [PERSON_NAME] 8566680251 [PERSON_NAME] 9292572248 [PERSON_NAME] L…" at bounding box center [562, 303] width 385 height 304
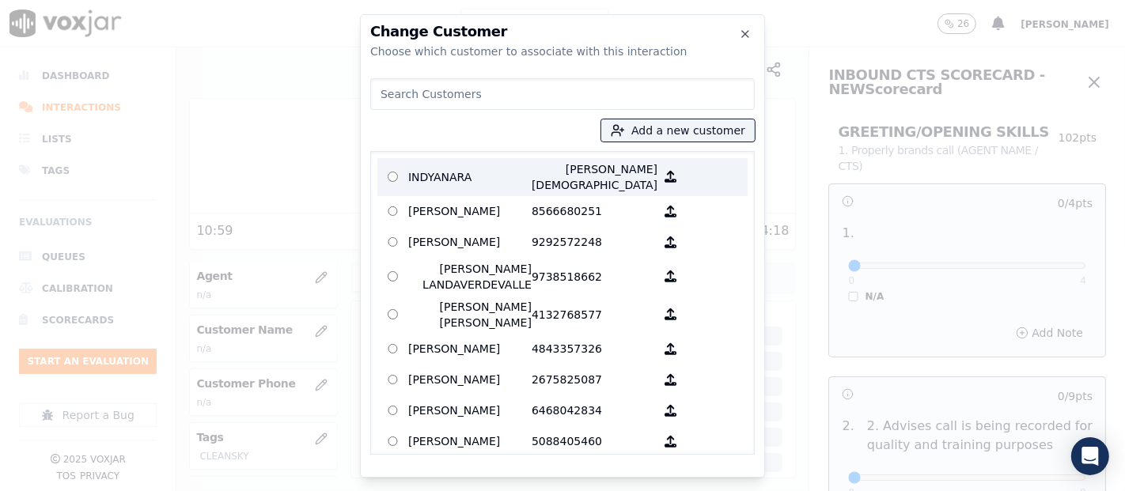
drag, startPoint x: 567, startPoint y: 169, endPoint x: 477, endPoint y: 157, distance: 91.0
click at [471, 125] on div "Add a new customer INDYANARA [PERSON_NAME] [PERSON_NAME] 8566680251 [PERSON_NAM…" at bounding box center [562, 263] width 385 height 383
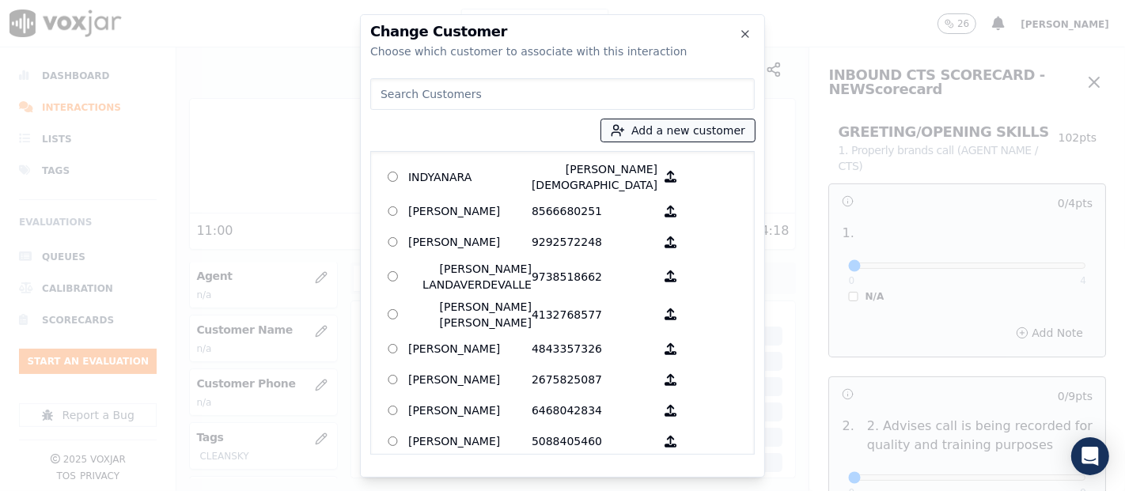
click at [677, 133] on button "Add a new customer" at bounding box center [677, 130] width 153 height 22
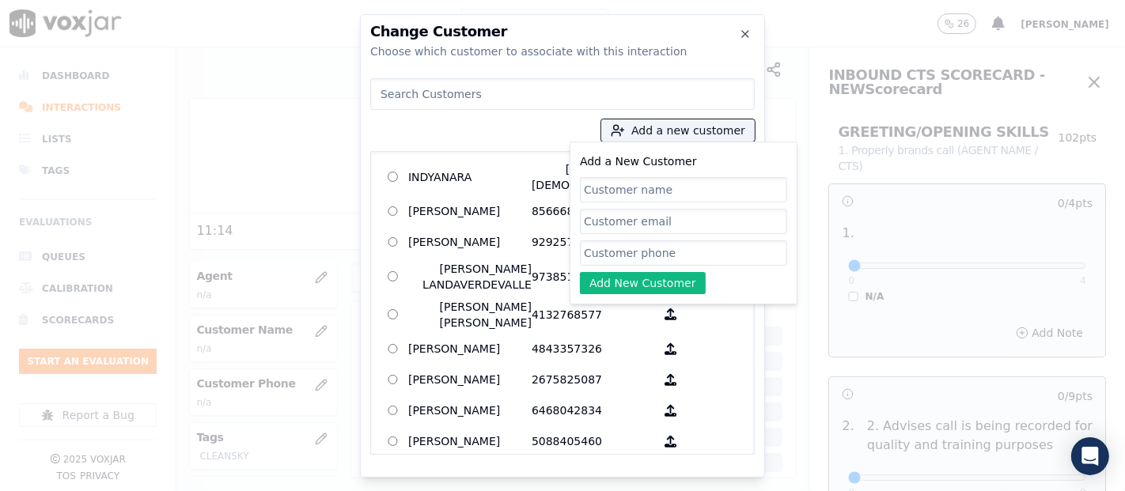
paste input "INDYANARA"
type input "INDYANARA"
drag, startPoint x: 655, startPoint y: 188, endPoint x: 559, endPoint y: 193, distance: 96.6
click at [560, 193] on div "Add a new customer Add a New Customer INDYANARA Add New Customer INDYANARA [PER…" at bounding box center [562, 263] width 385 height 383
type input "I"
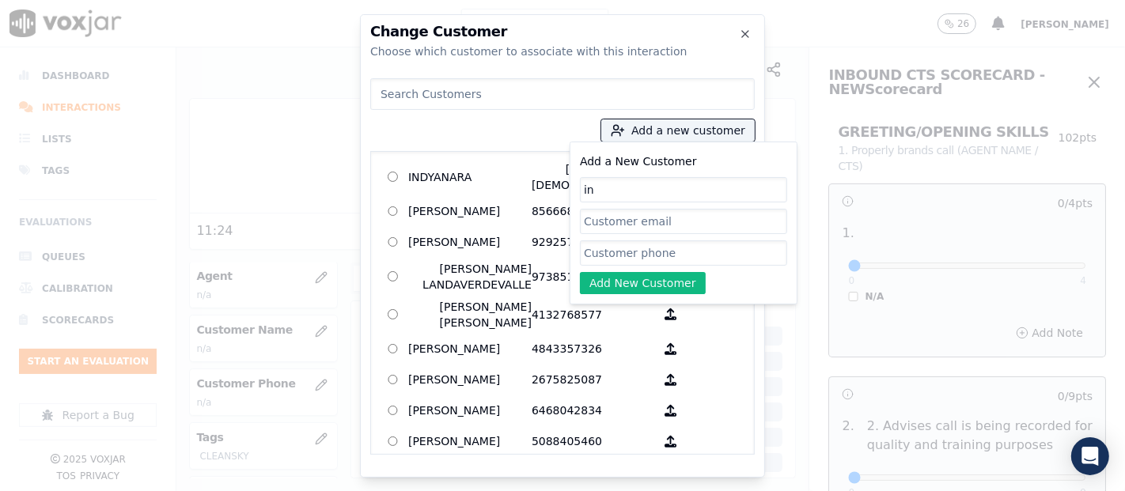
type input "i"
type input "[PERSON_NAME]"
click at [649, 252] on input "Add a New Customer" at bounding box center [683, 253] width 207 height 25
paste input "7816001238"
type input "7816001238"
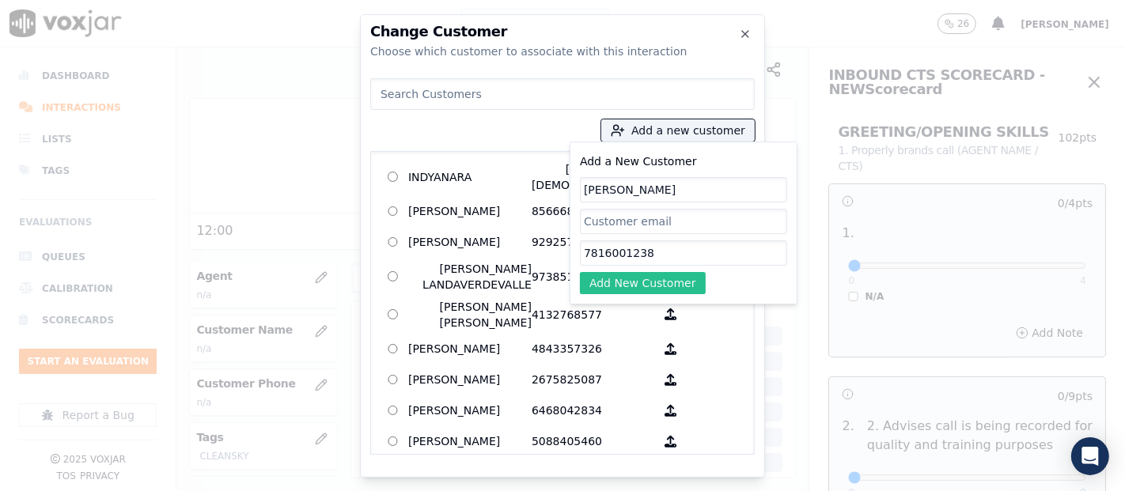
click at [650, 277] on button "Add New Customer" at bounding box center [643, 283] width 126 height 22
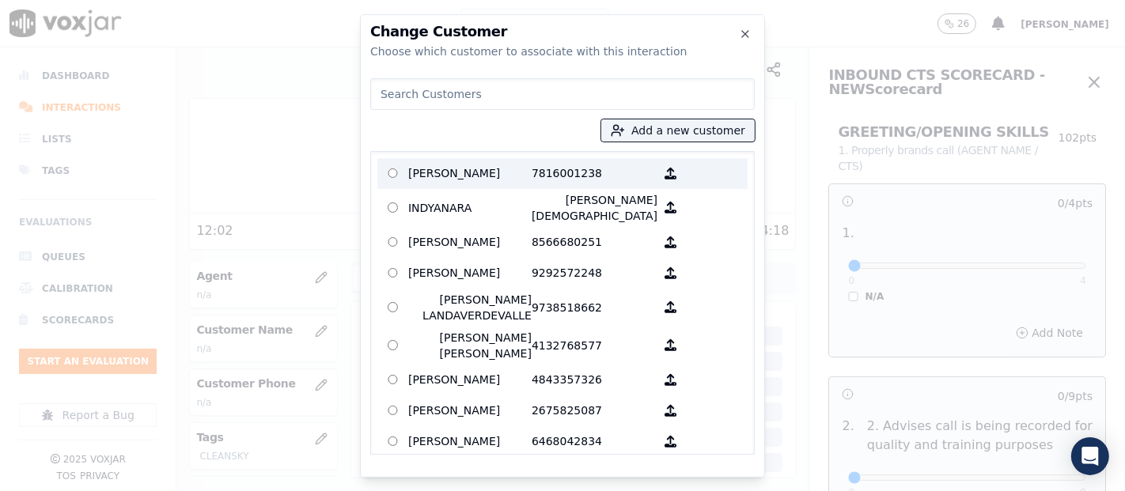
click at [503, 159] on label "[PERSON_NAME] 7816001238" at bounding box center [562, 173] width 370 height 31
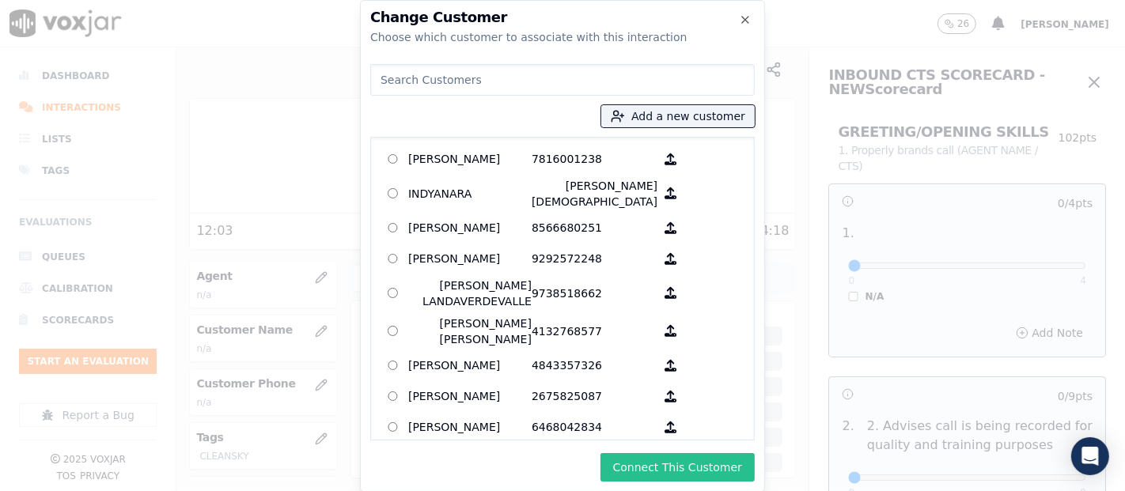
click at [640, 465] on button "Connect This Customer" at bounding box center [678, 467] width 154 height 28
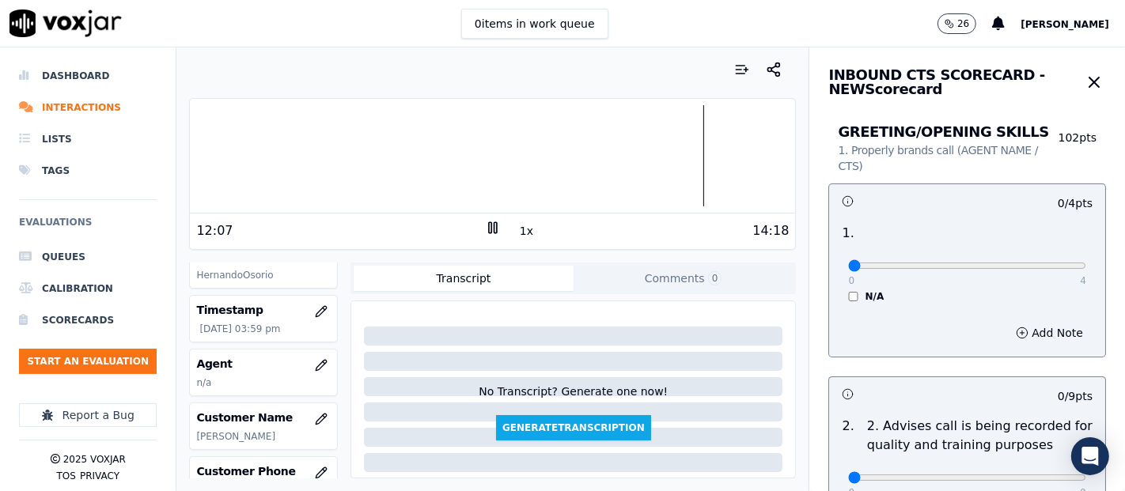
scroll to position [88, 0]
click at [315, 361] on icon "button" at bounding box center [321, 365] width 13 height 13
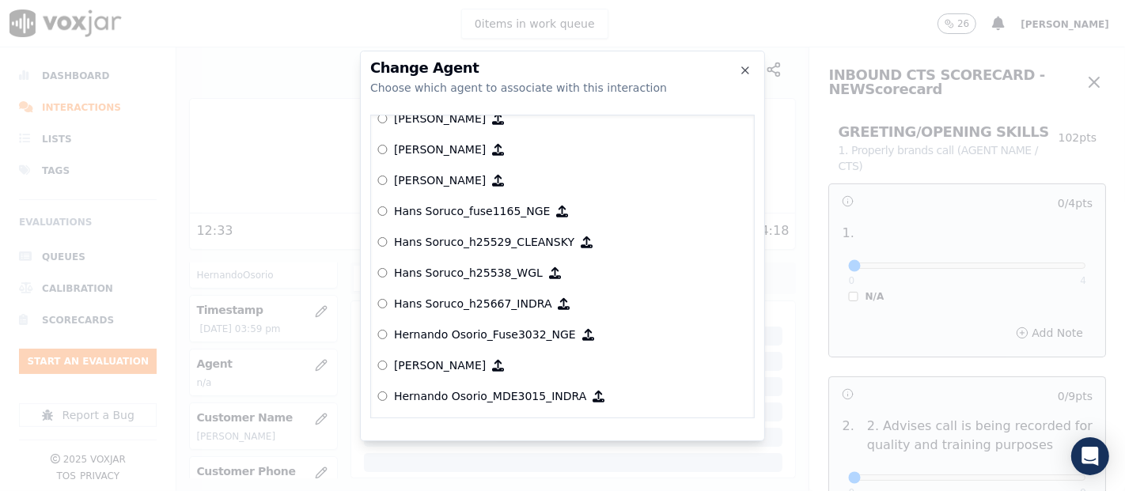
scroll to position [3372, 0]
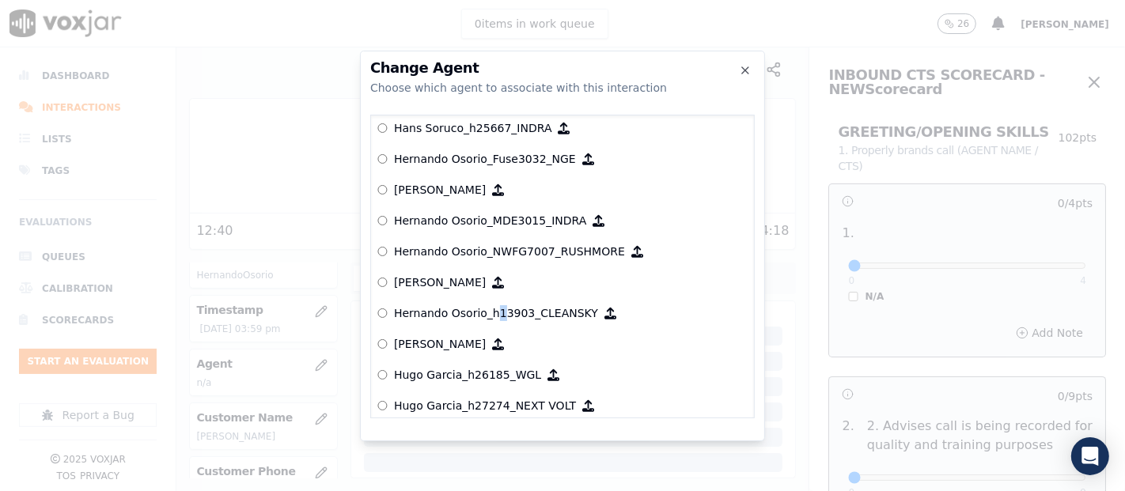
click at [493, 305] on p "Hernando Osorio_h13903_CLEANSKY" at bounding box center [496, 313] width 204 height 16
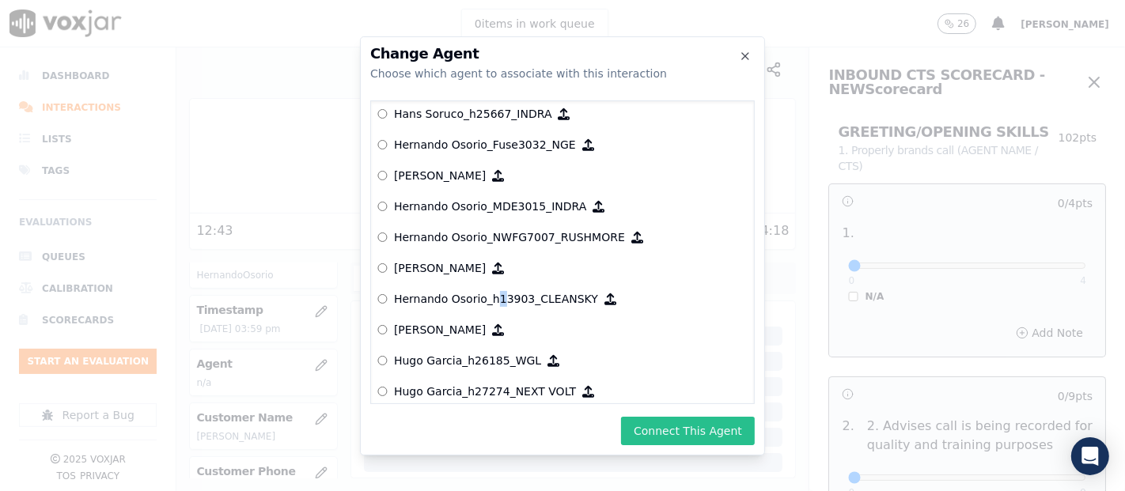
click at [676, 423] on button "Connect This Agent" at bounding box center [688, 431] width 134 height 28
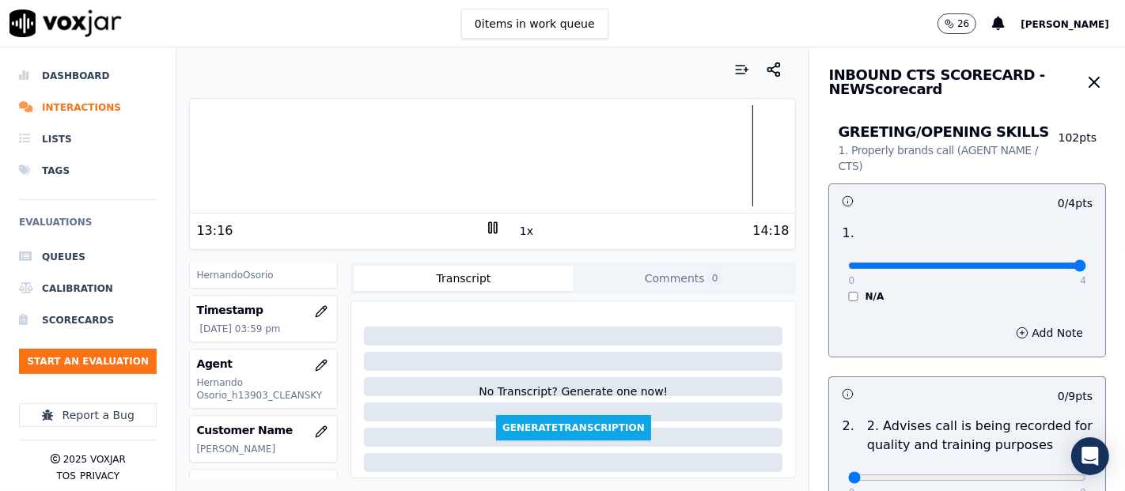
type input "4"
click at [1040, 263] on input "range" at bounding box center [967, 266] width 238 height 6
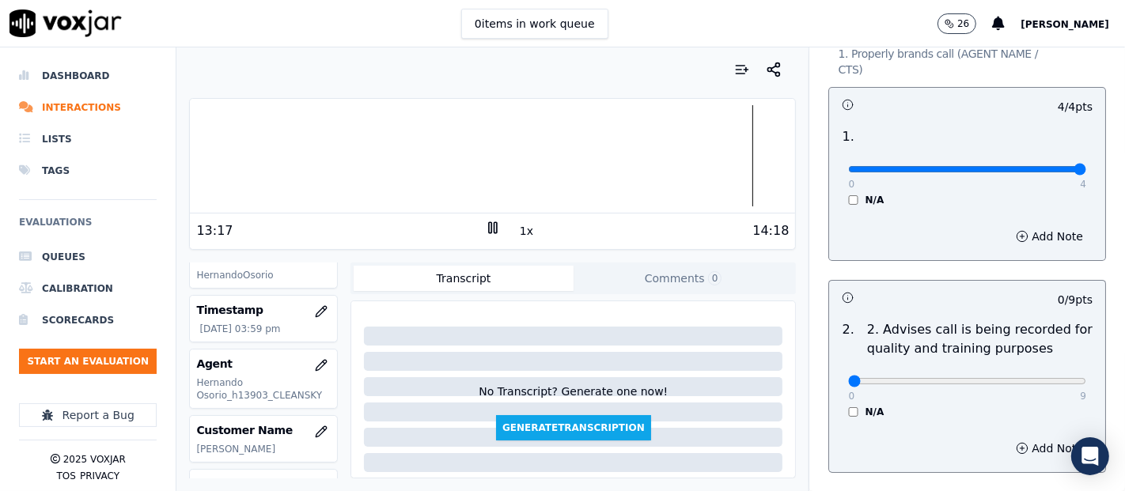
scroll to position [176, 0]
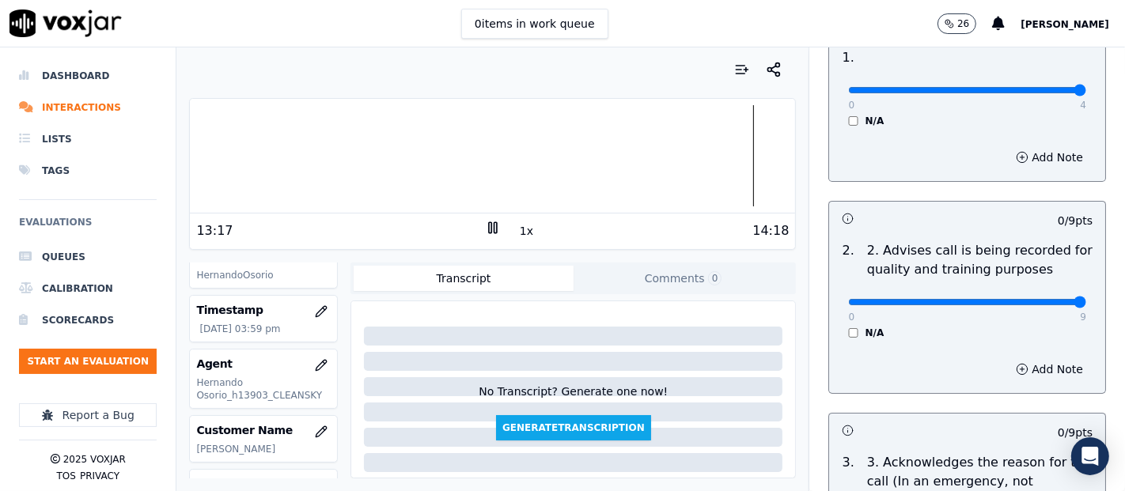
type input "9"
click at [1036, 93] on input "range" at bounding box center [967, 90] width 238 height 6
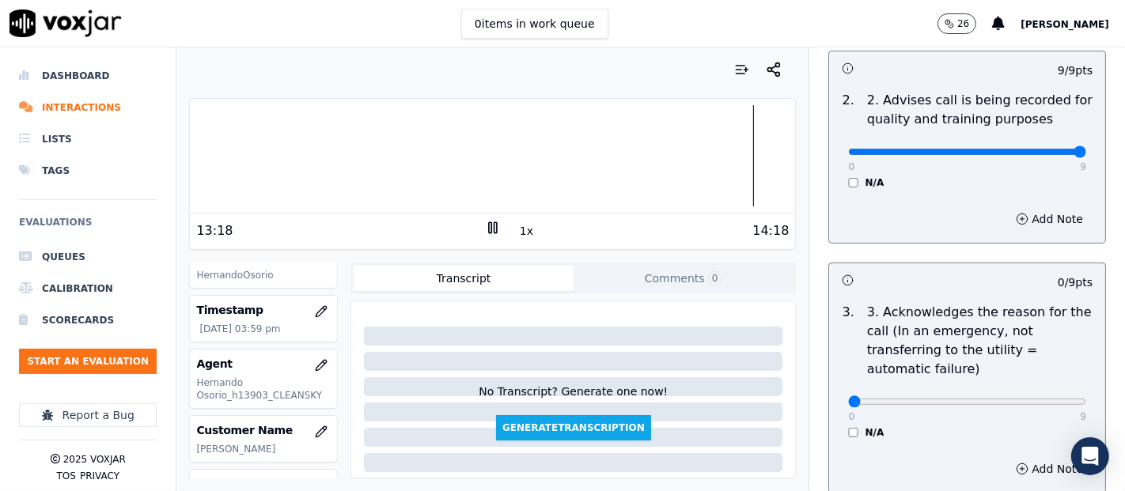
scroll to position [439, 0]
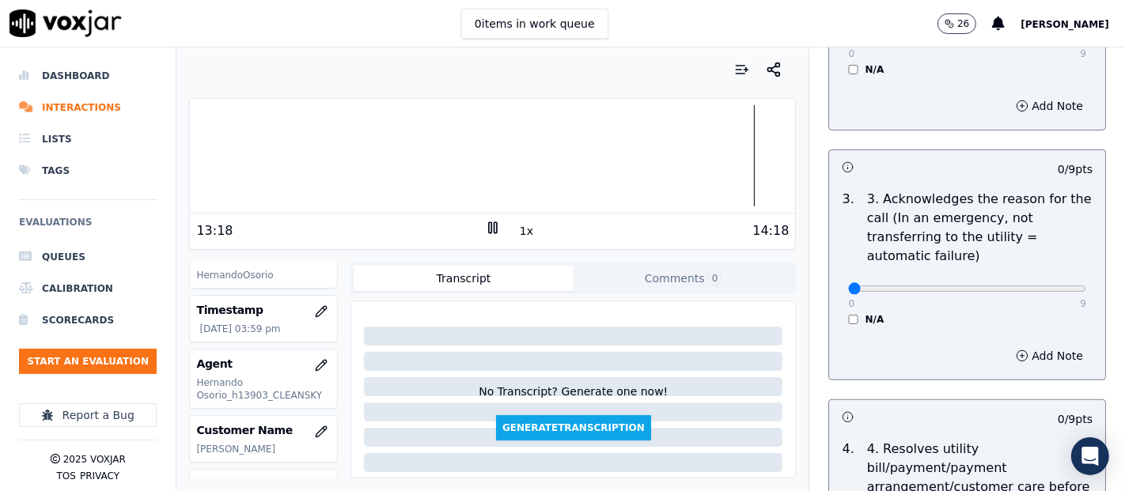
click at [1048, 291] on div "0 9 N/A" at bounding box center [967, 296] width 263 height 60
type input "9"
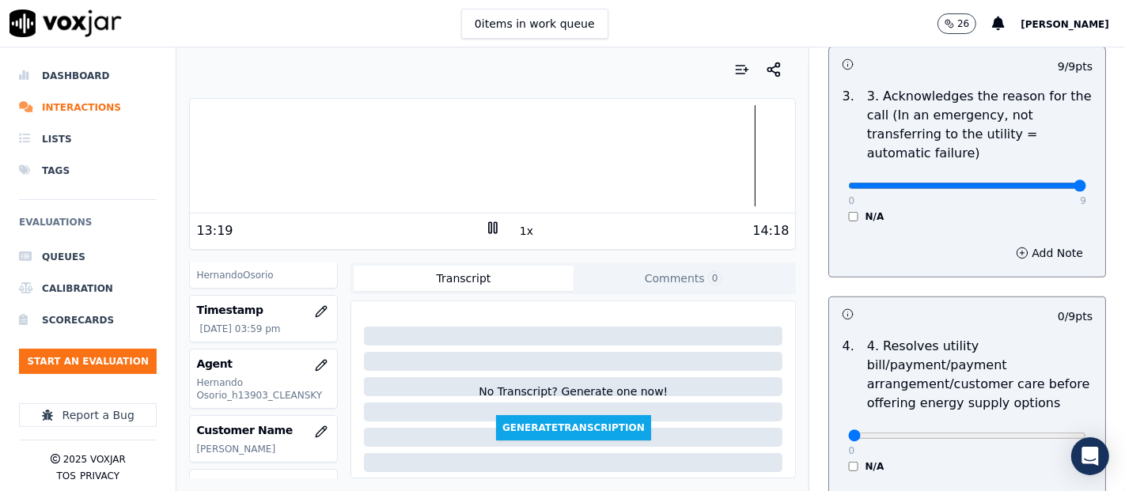
scroll to position [615, 0]
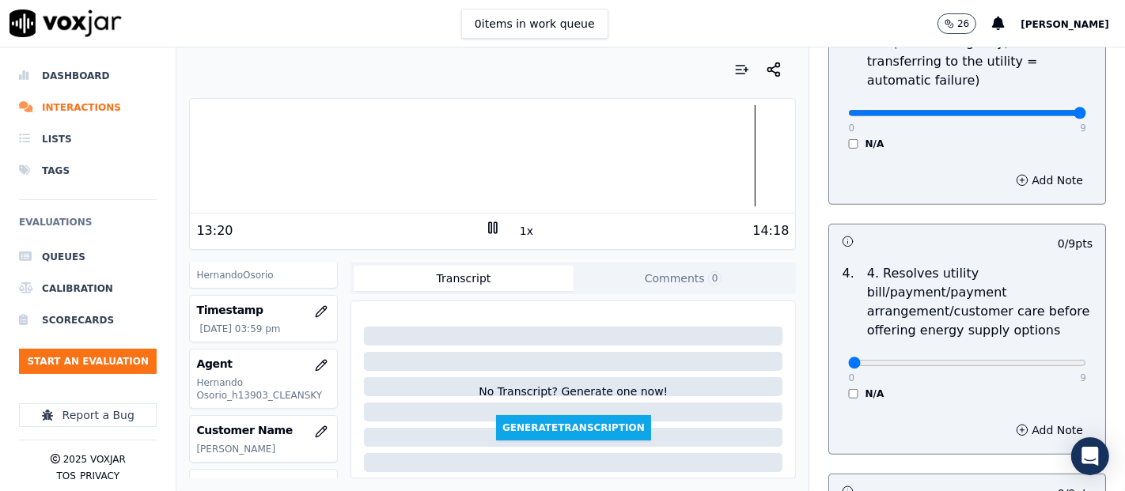
click at [848, 388] on div "N/A" at bounding box center [967, 394] width 238 height 13
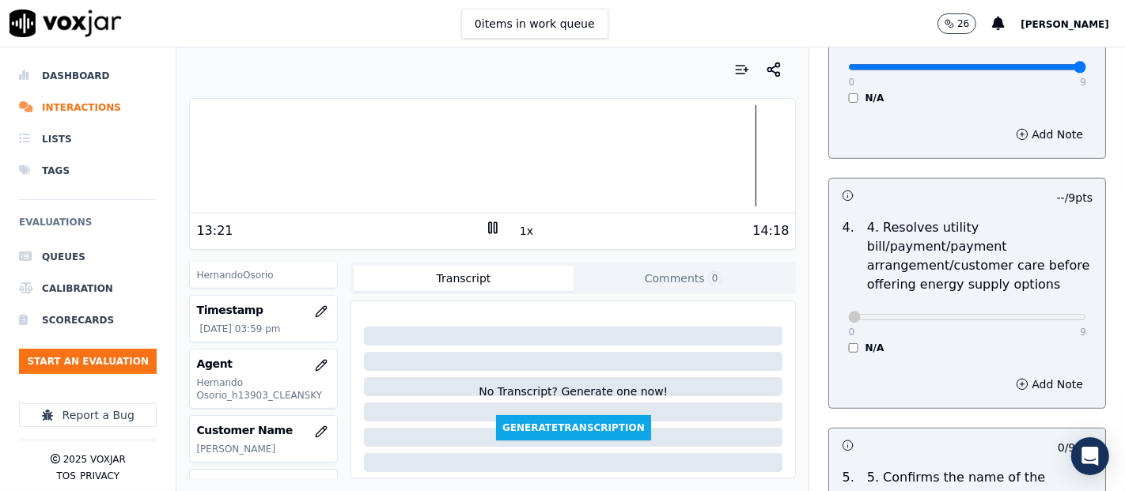
scroll to position [791, 0]
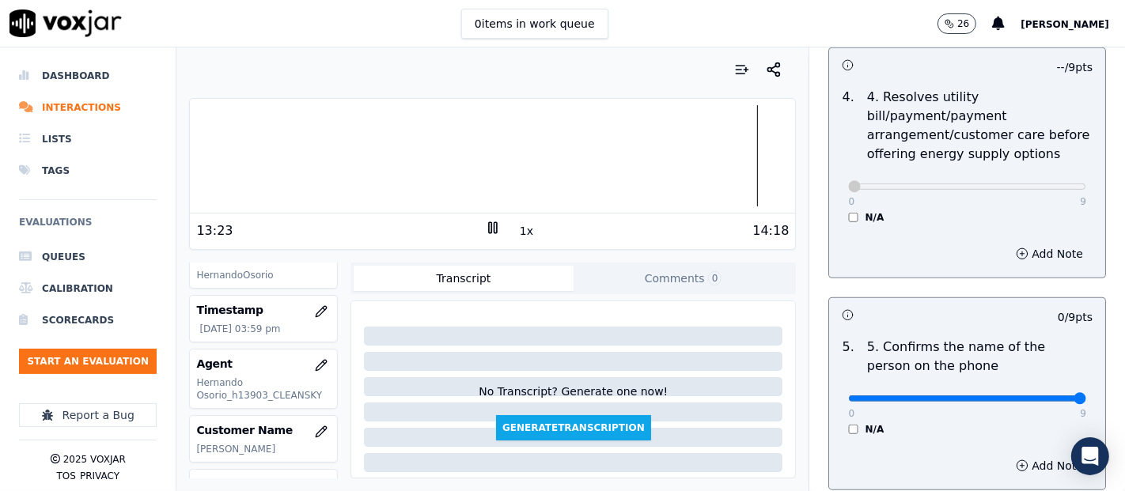
type input "9"
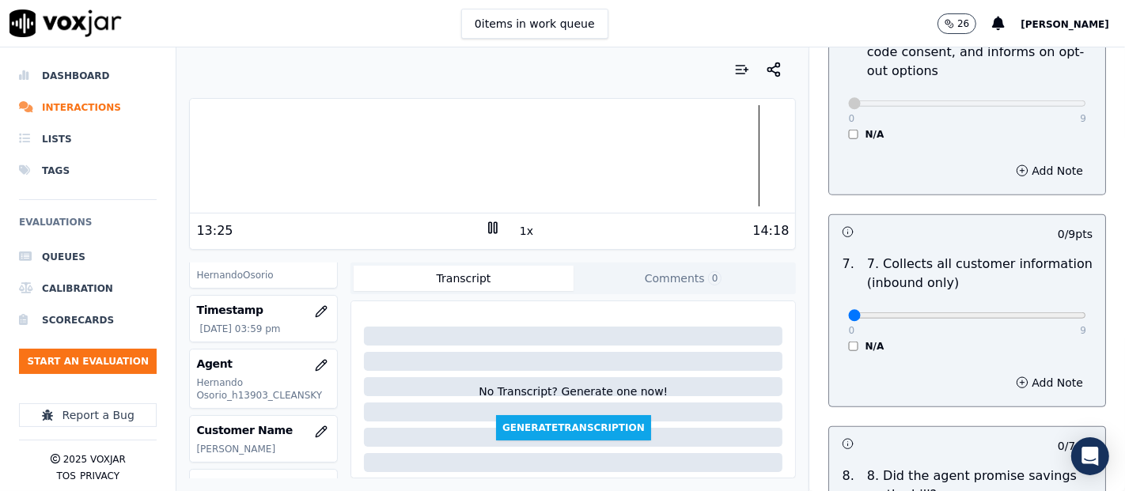
scroll to position [1318, 0]
type input "9"
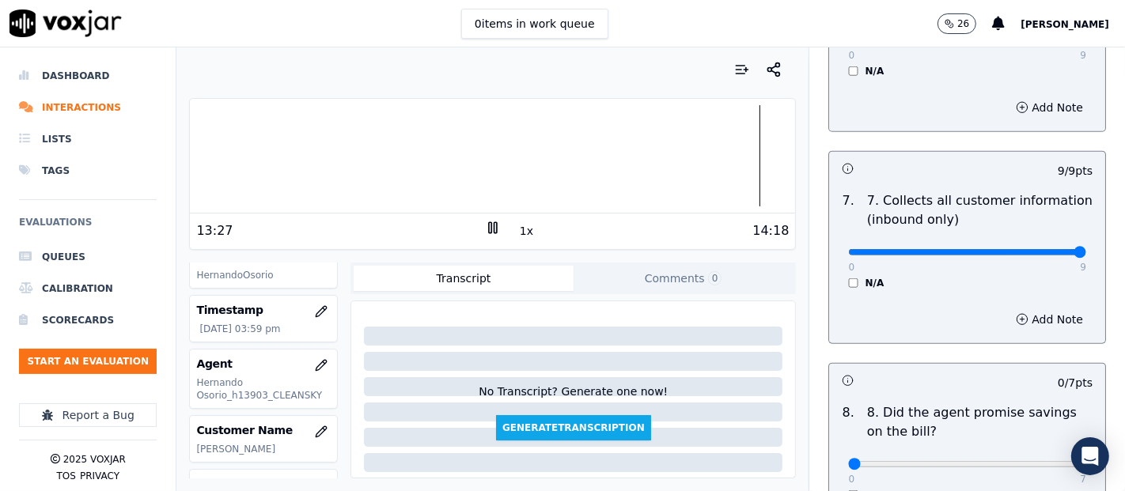
scroll to position [1494, 0]
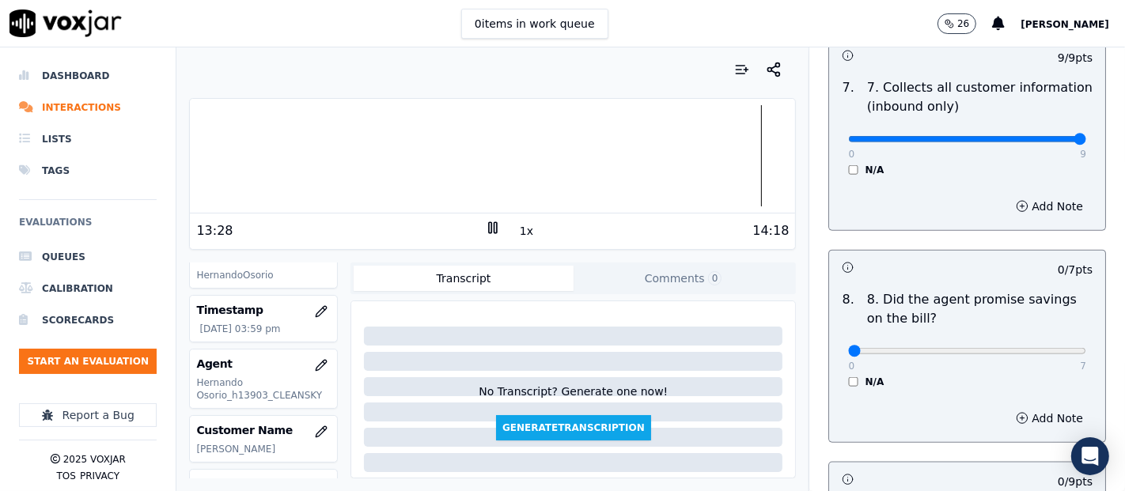
click at [848, 376] on div "N/A" at bounding box center [967, 382] width 238 height 13
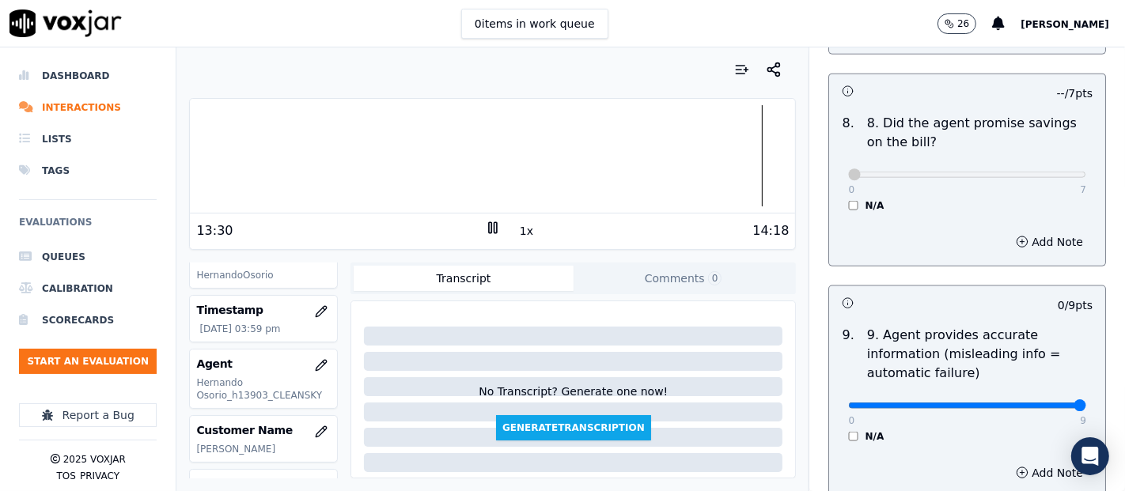
type input "9"
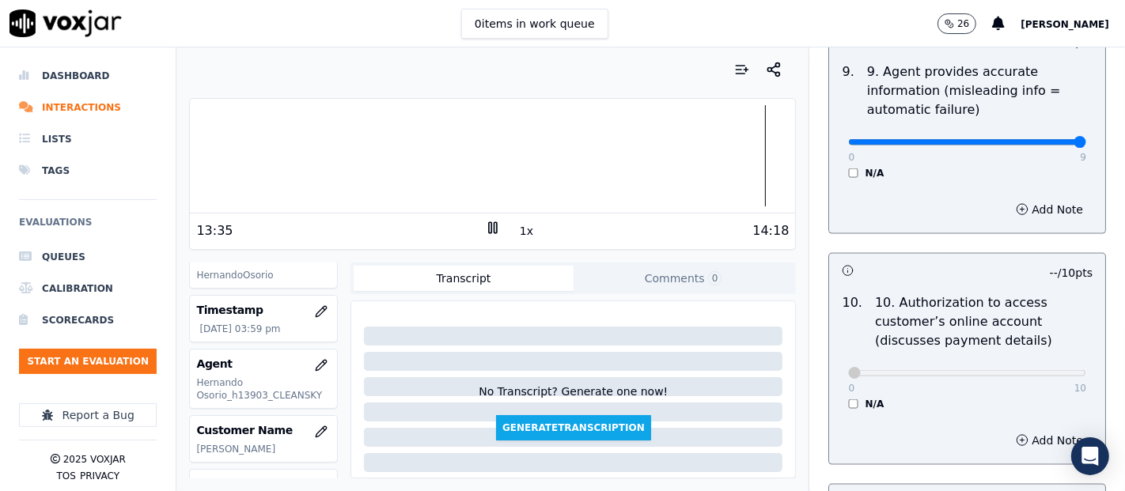
scroll to position [2109, 0]
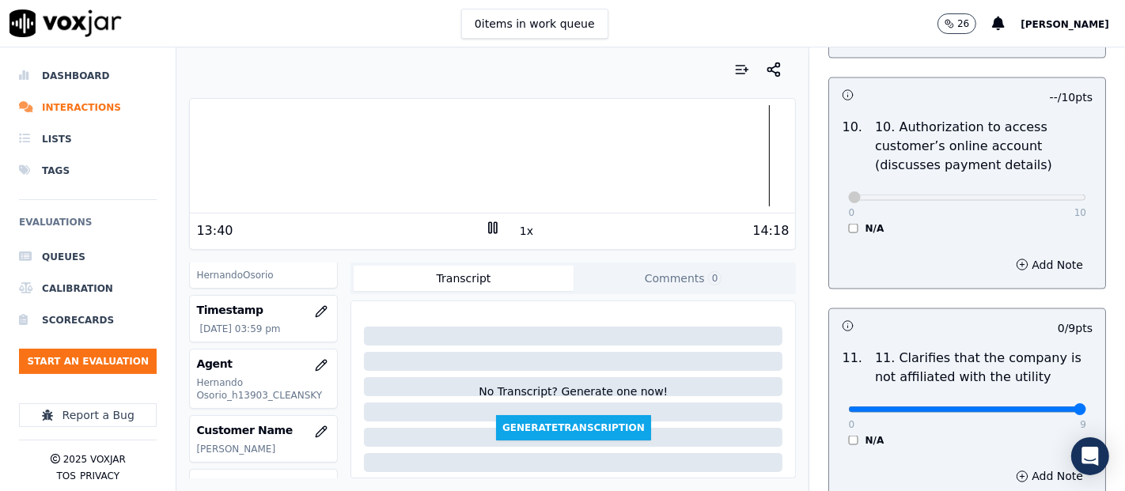
type input "9"
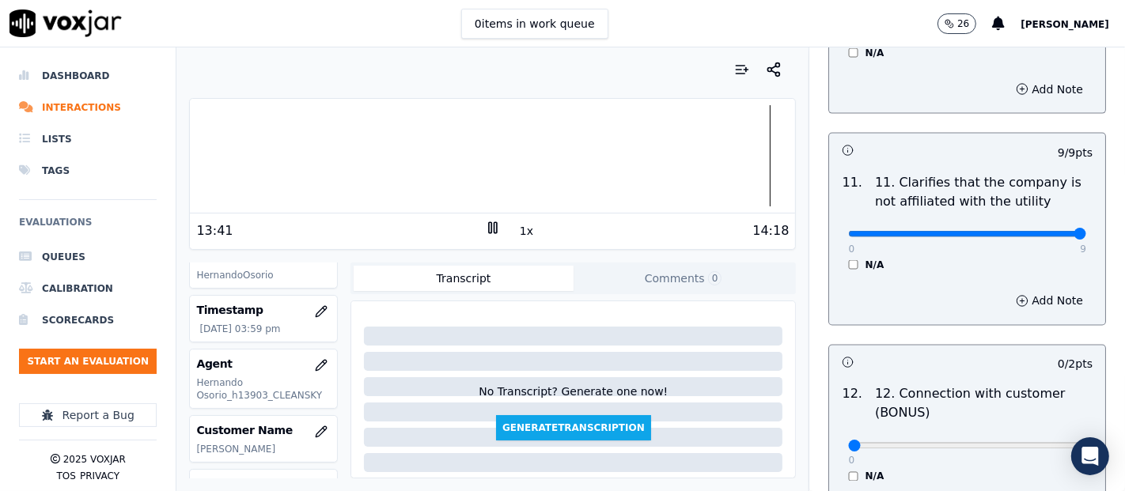
scroll to position [2374, 0]
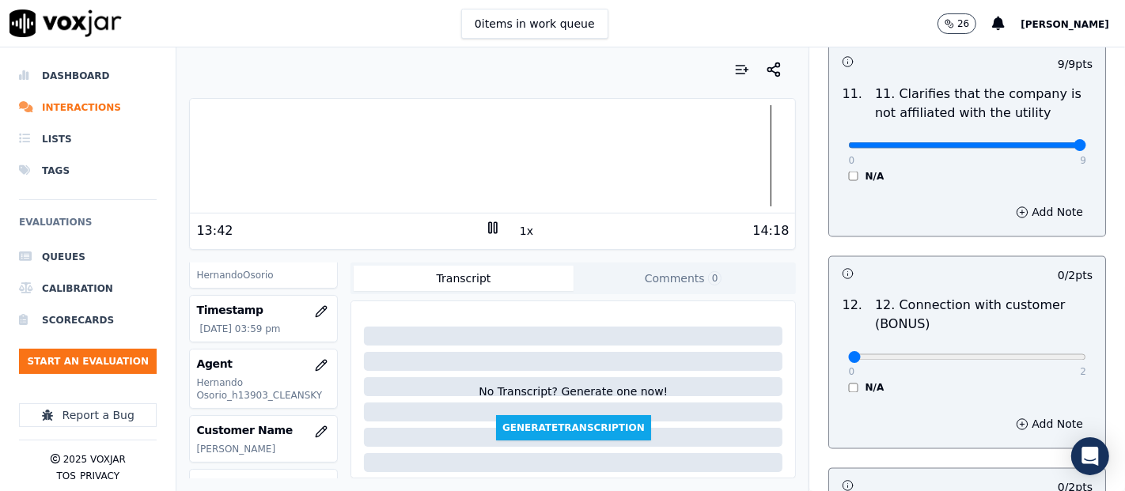
click at [1080, 366] on p "2" at bounding box center [1083, 372] width 6 height 13
type input "2"
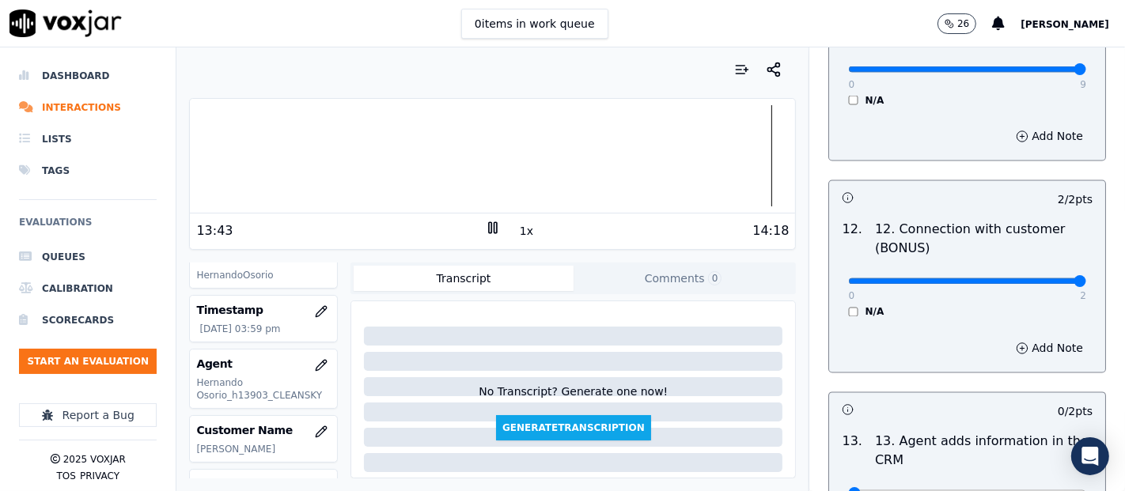
scroll to position [2637, 0]
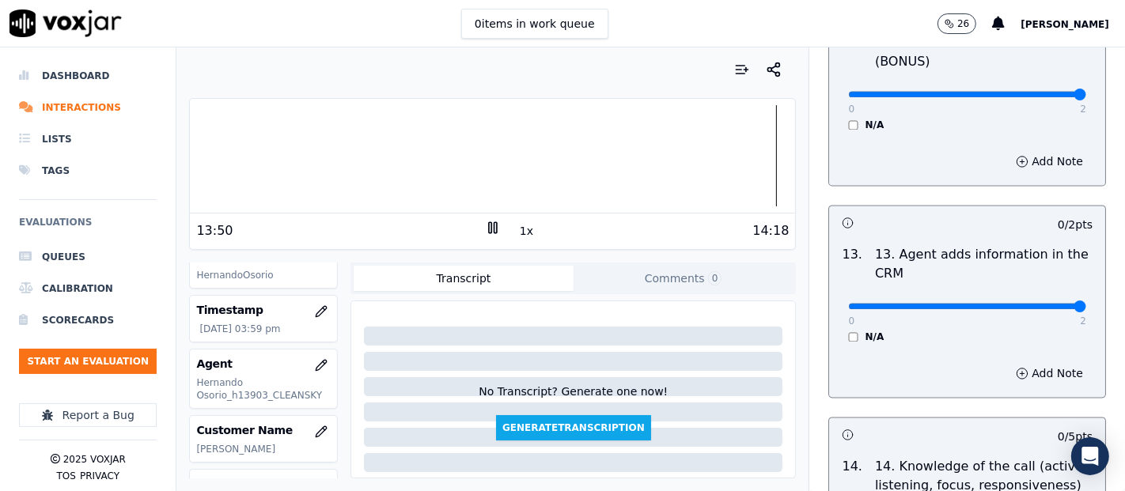
type input "2"
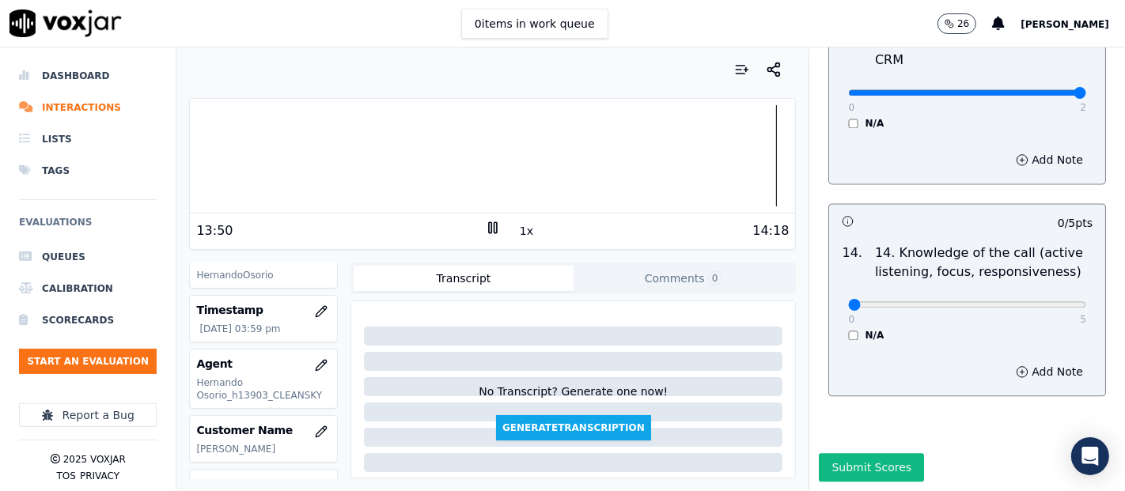
scroll to position [2883, 0]
type input "5"
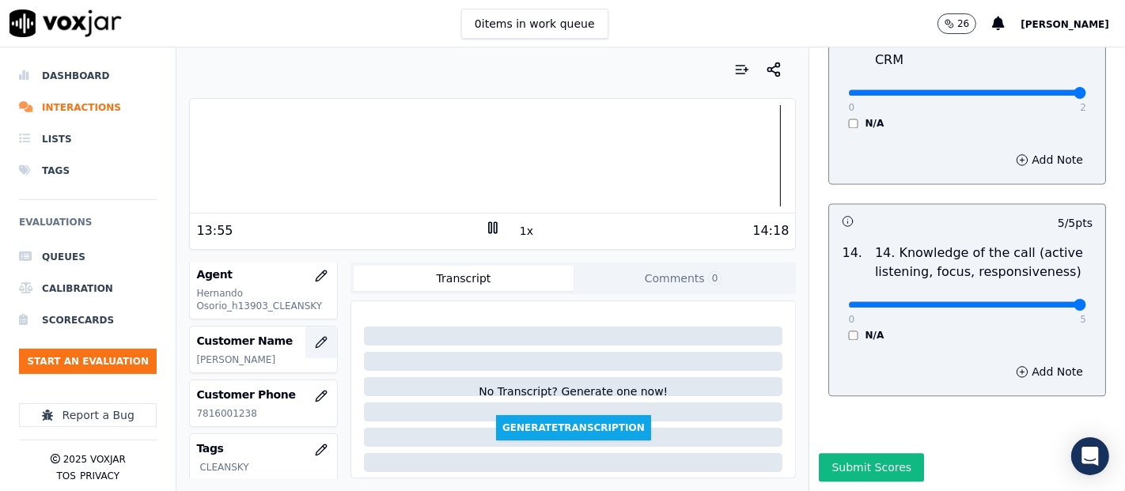
scroll to position [263, 0]
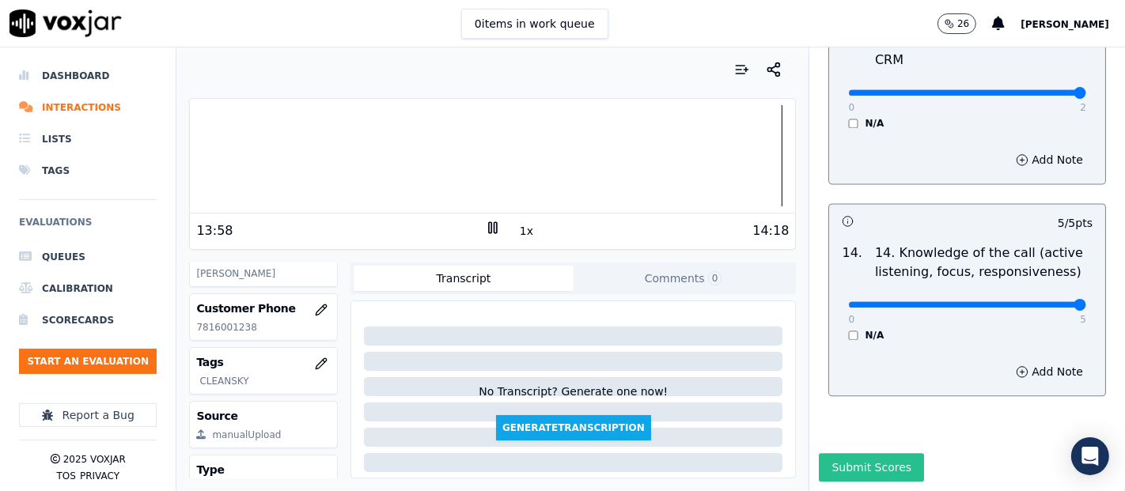
click at [870, 453] on button "Submit Scores" at bounding box center [871, 467] width 105 height 28
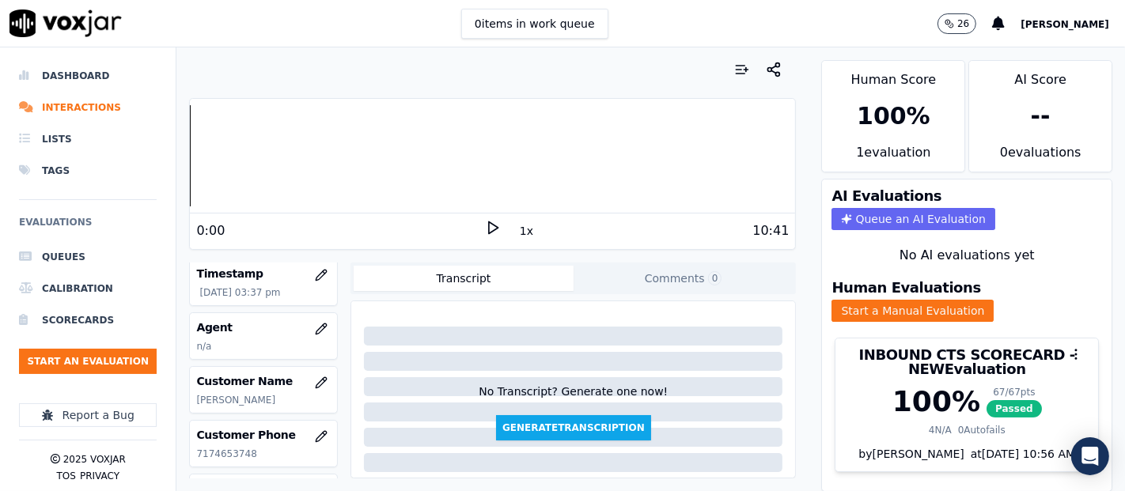
scroll to position [176, 0]
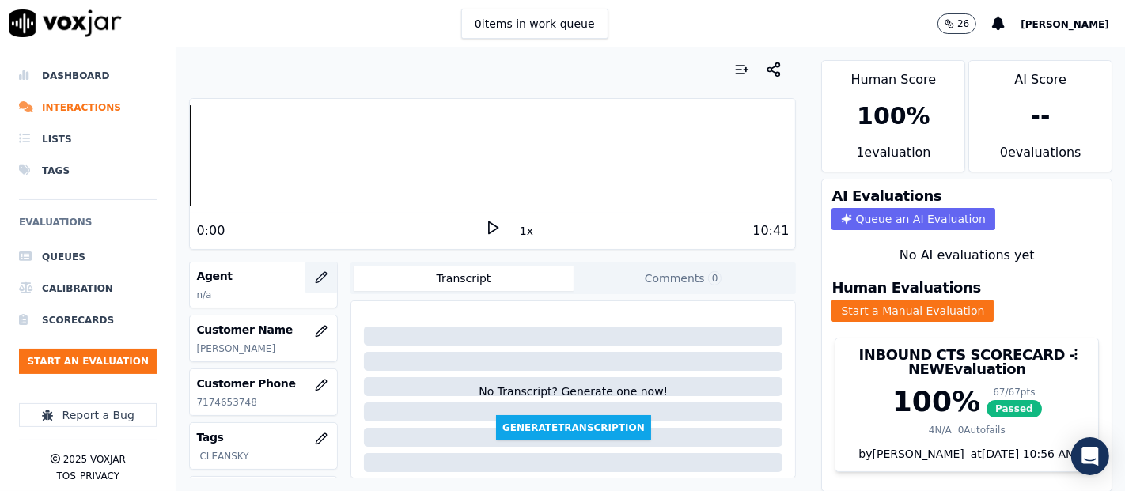
click at [315, 281] on icon "button" at bounding box center [321, 277] width 13 height 13
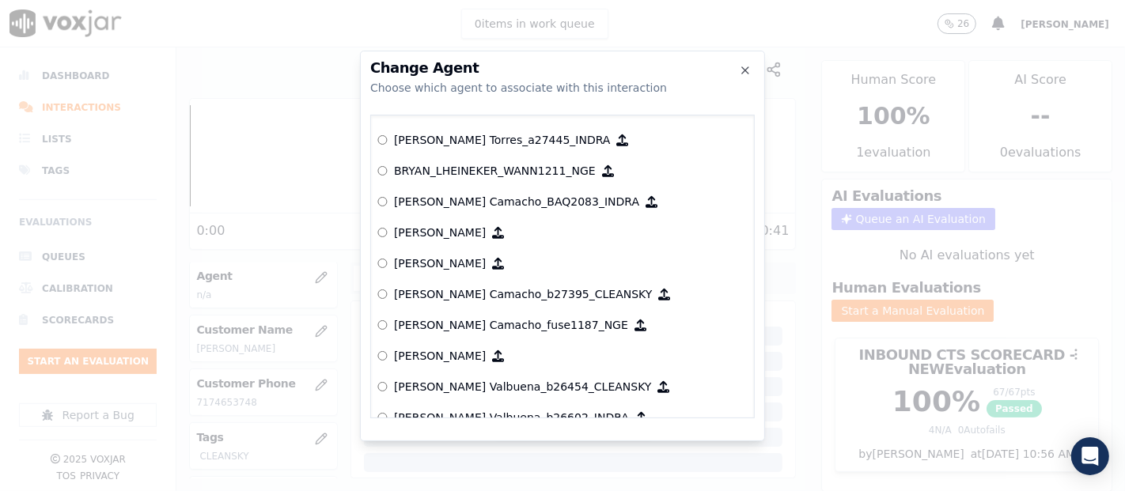
scroll to position [972, 0]
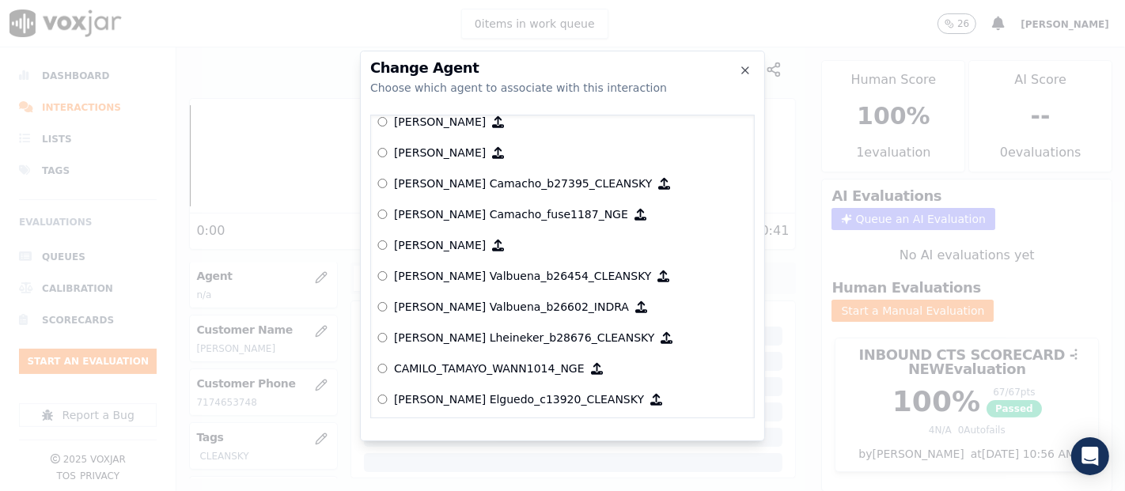
click at [449, 280] on p "[PERSON_NAME] Valbuena_b26454_CLEANSKY" at bounding box center [523, 276] width 258 height 16
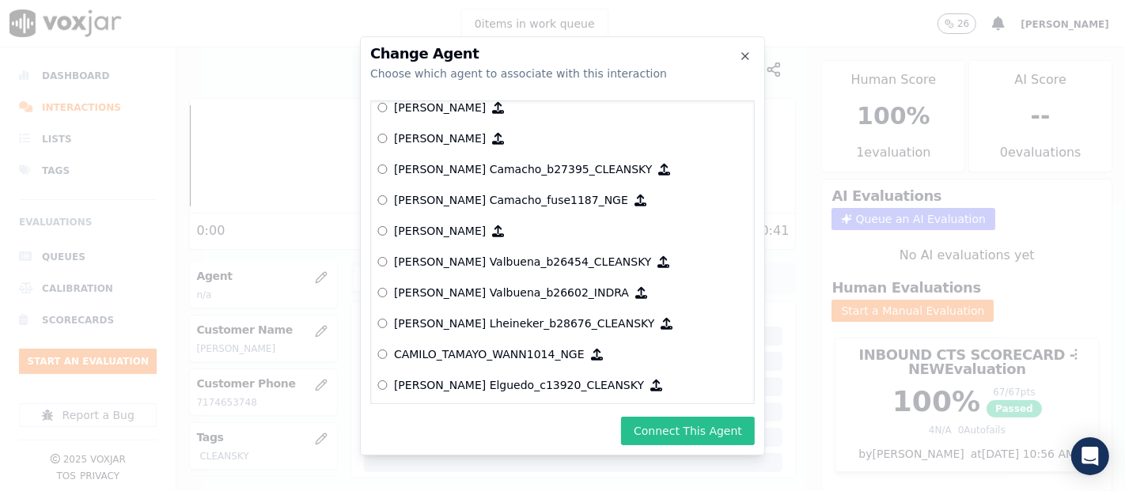
click at [688, 439] on button "Connect This Agent" at bounding box center [688, 431] width 134 height 28
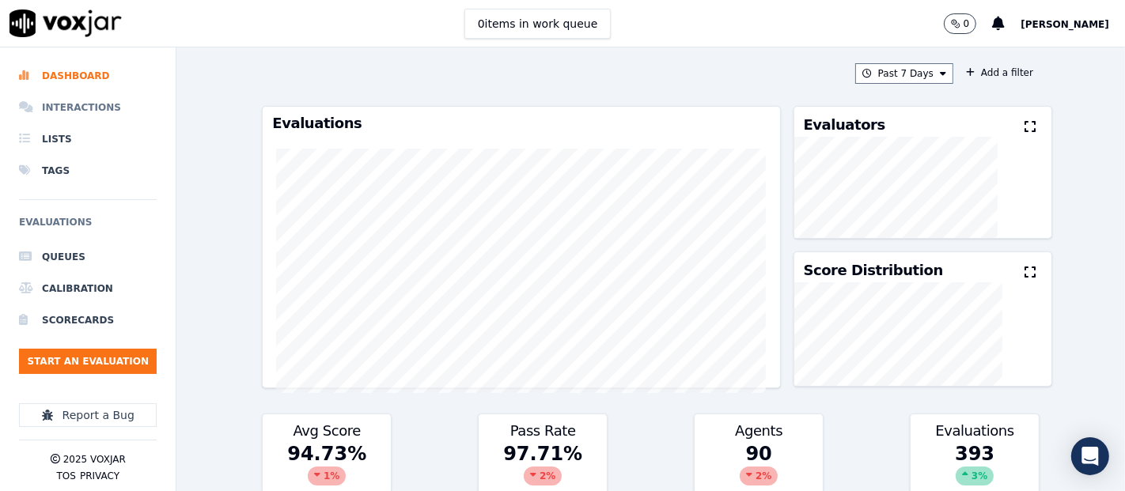
click at [65, 100] on li "Interactions" at bounding box center [88, 108] width 138 height 32
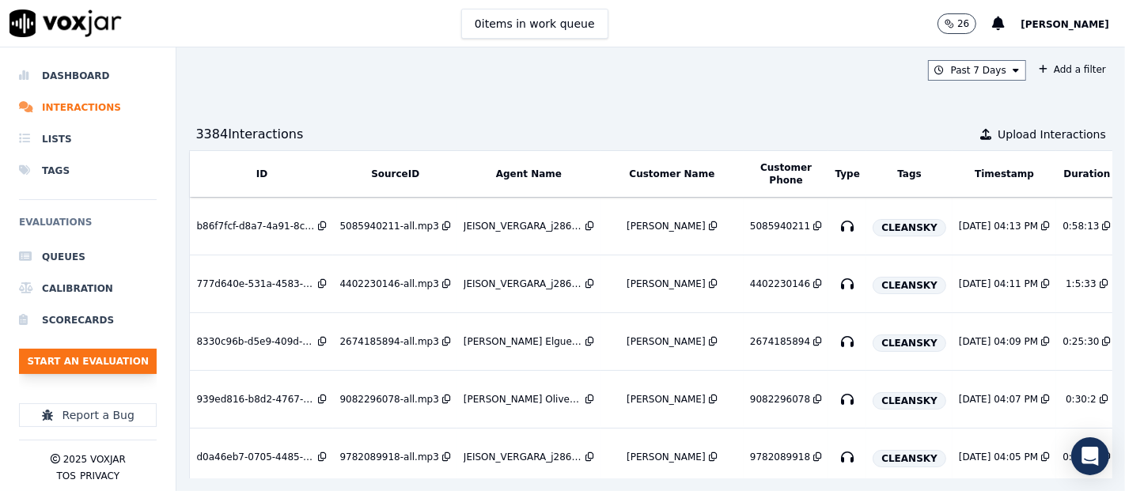
click at [74, 365] on button "Start an Evaluation" at bounding box center [88, 361] width 138 height 25
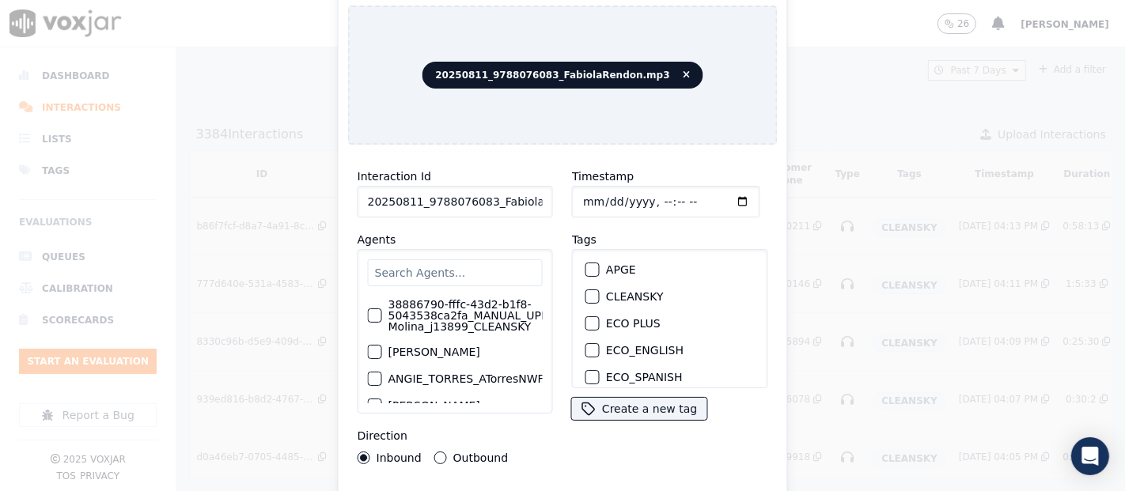
click at [510, 203] on input "20250811_9788076083_FabiolaRendon.mp3" at bounding box center [455, 202] width 195 height 32
type input "20250811_9788076083_FabiolaRendon"
click at [579, 286] on div "CLEANSKY" at bounding box center [669, 296] width 181 height 27
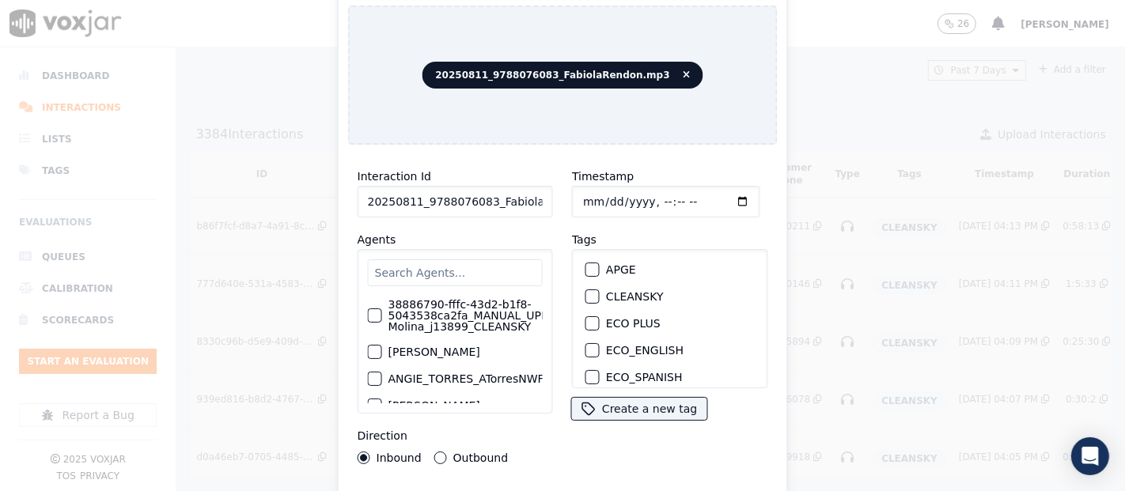
click at [582, 288] on div "CLEANSKY" at bounding box center [669, 296] width 181 height 27
click at [586, 291] on div "button" at bounding box center [591, 296] width 11 height 11
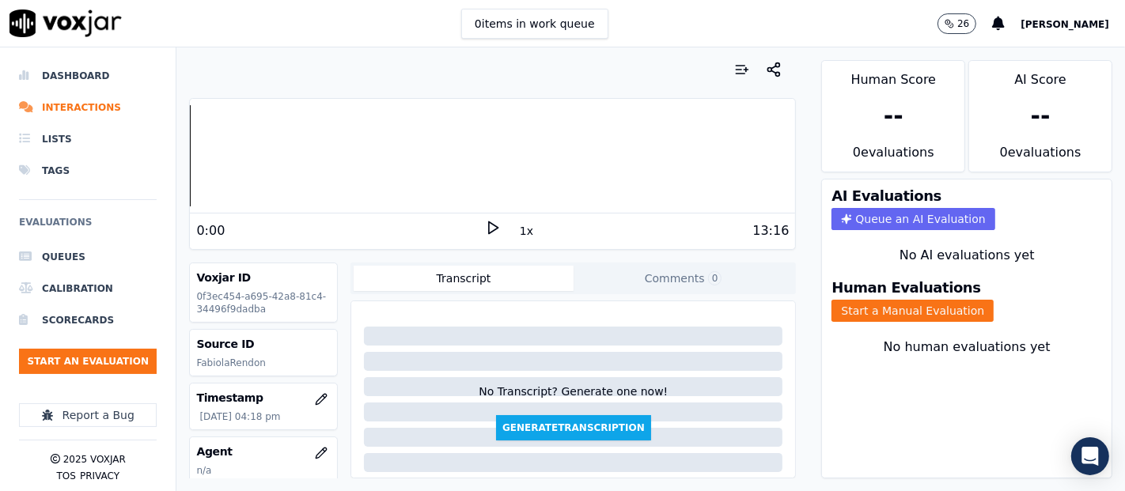
click at [489, 222] on polygon at bounding box center [493, 228] width 9 height 12
drag, startPoint x: 915, startPoint y: 297, endPoint x: 908, endPoint y: 304, distance: 10.1
click at [911, 300] on button "Start a Manual Evaluation" at bounding box center [913, 311] width 162 height 22
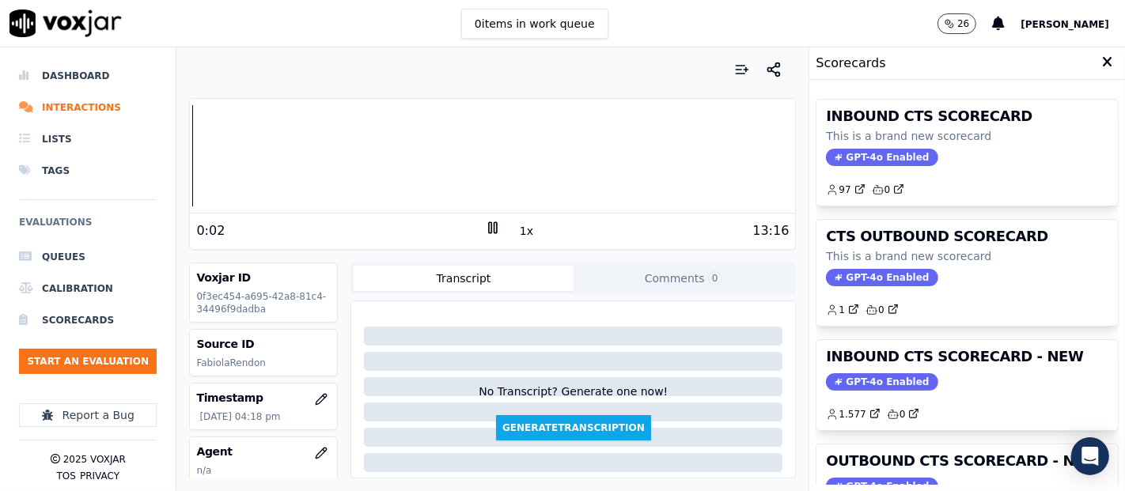
click at [992, 383] on div "GPT-4o Enabled" at bounding box center [967, 381] width 282 height 17
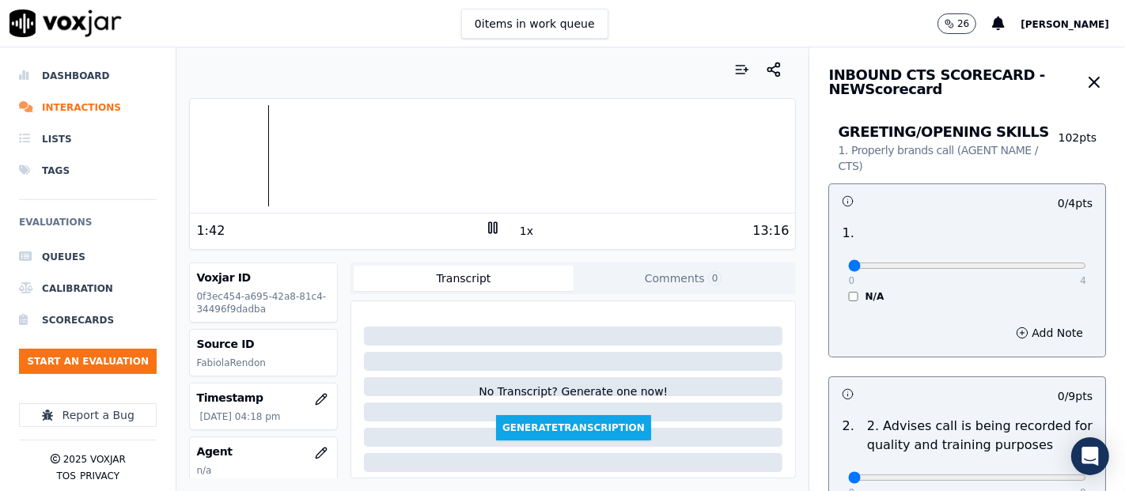
drag, startPoint x: 863, startPoint y: 399, endPoint x: 286, endPoint y: 30, distance: 684.6
click at [286, 30] on div "0 items in work queue 26 Shadia De Castro" at bounding box center [562, 23] width 1125 height 47
click at [322, 152] on div at bounding box center [492, 155] width 605 height 101
click at [486, 229] on icon at bounding box center [493, 228] width 16 height 16
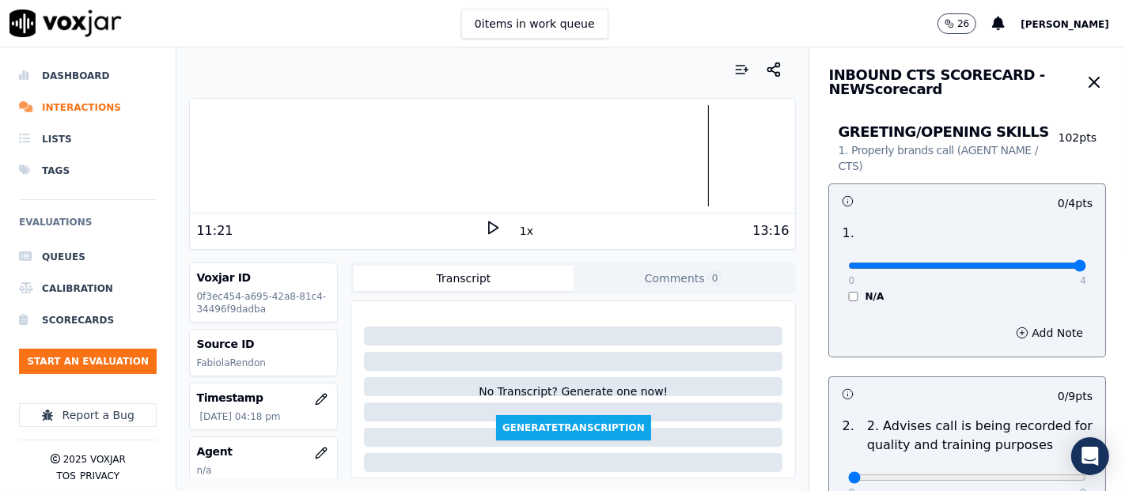
type input "4"
click at [1037, 269] on input "range" at bounding box center [967, 266] width 238 height 6
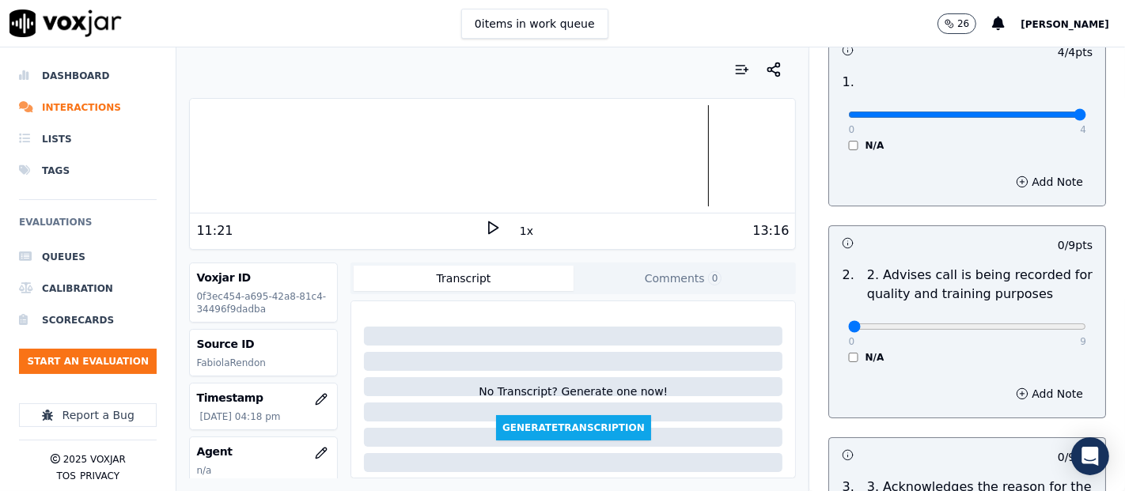
scroll to position [263, 0]
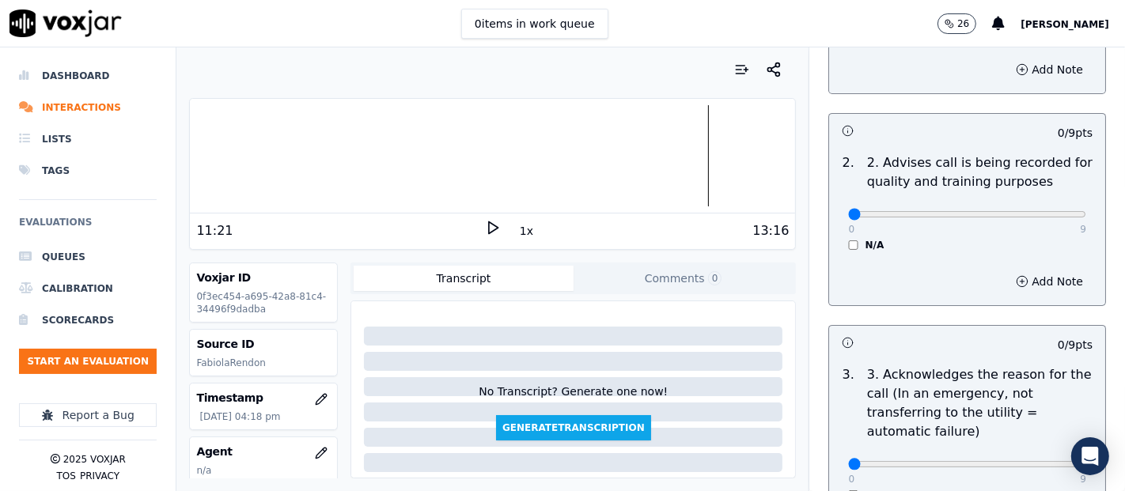
click at [1040, 207] on div "0 9" at bounding box center [967, 213] width 238 height 19
type input "9"
click at [1040, 6] on input "range" at bounding box center [967, 2] width 238 height 6
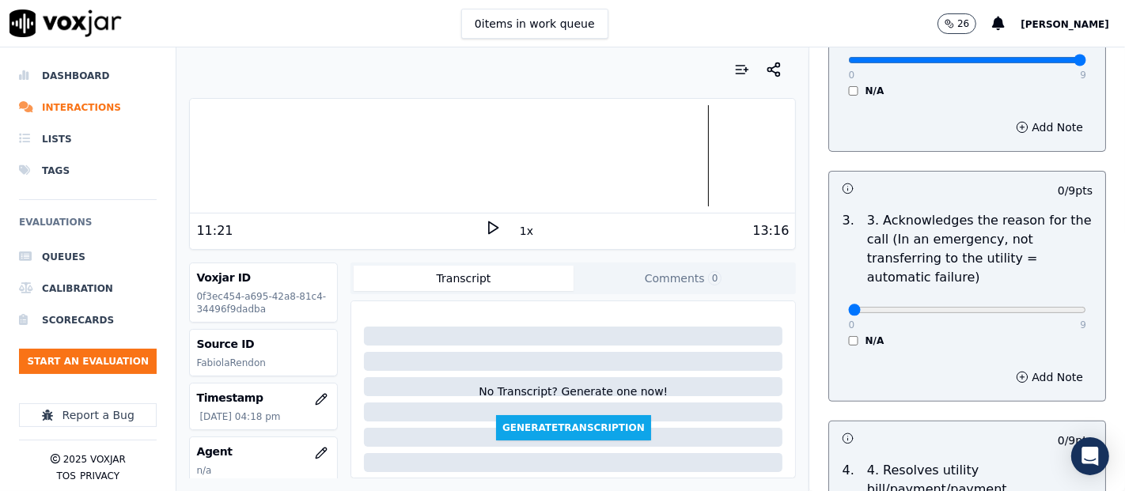
scroll to position [527, 0]
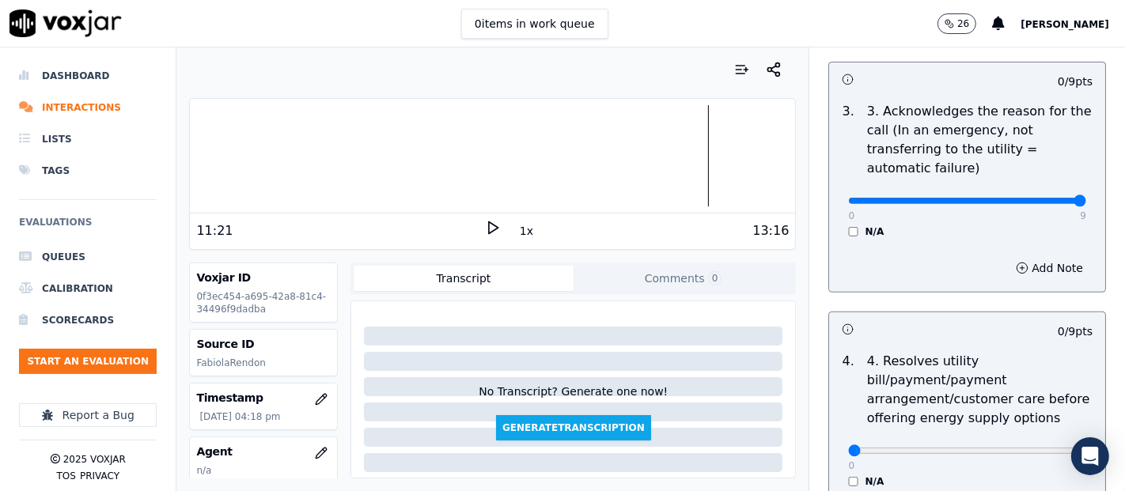
type input "9"
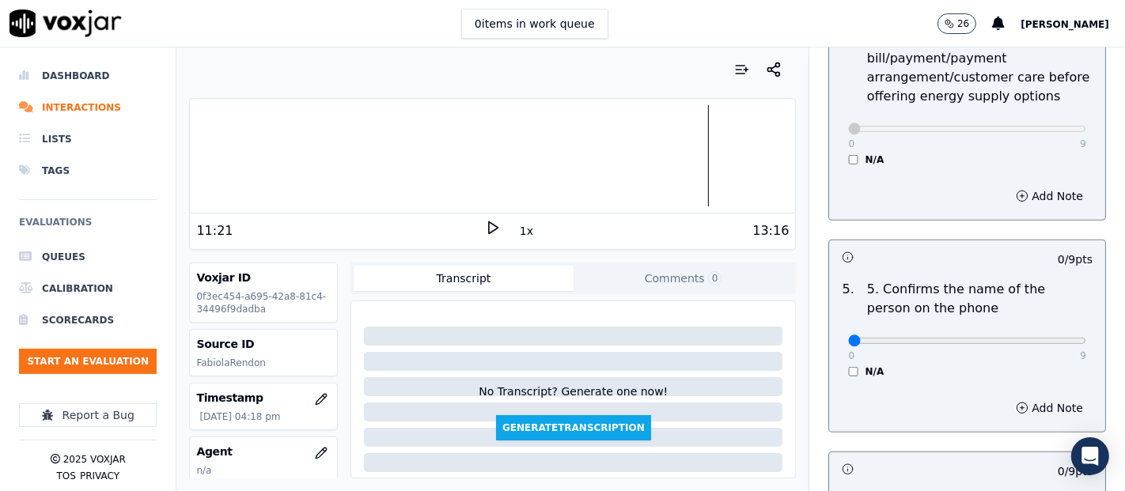
scroll to position [967, 0]
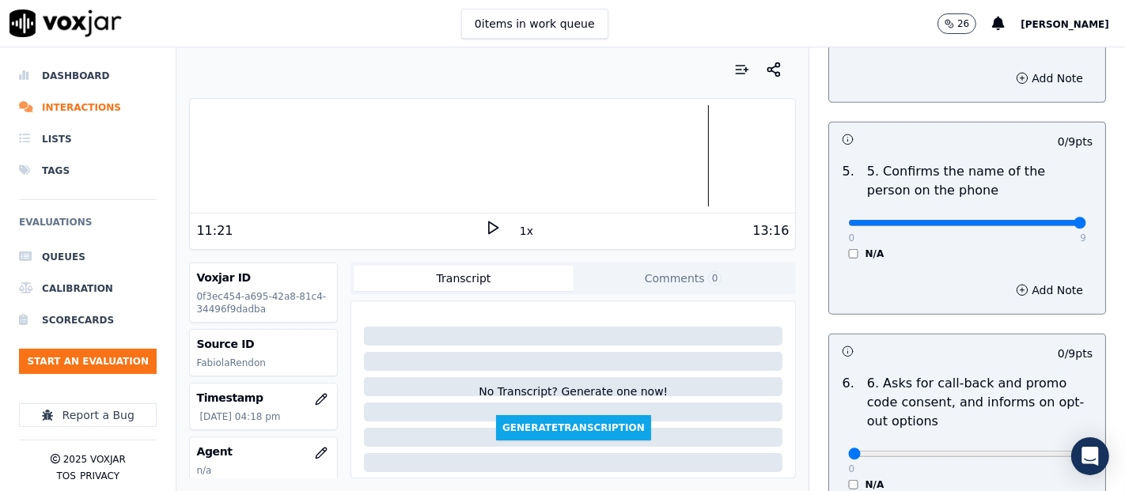
type input "9"
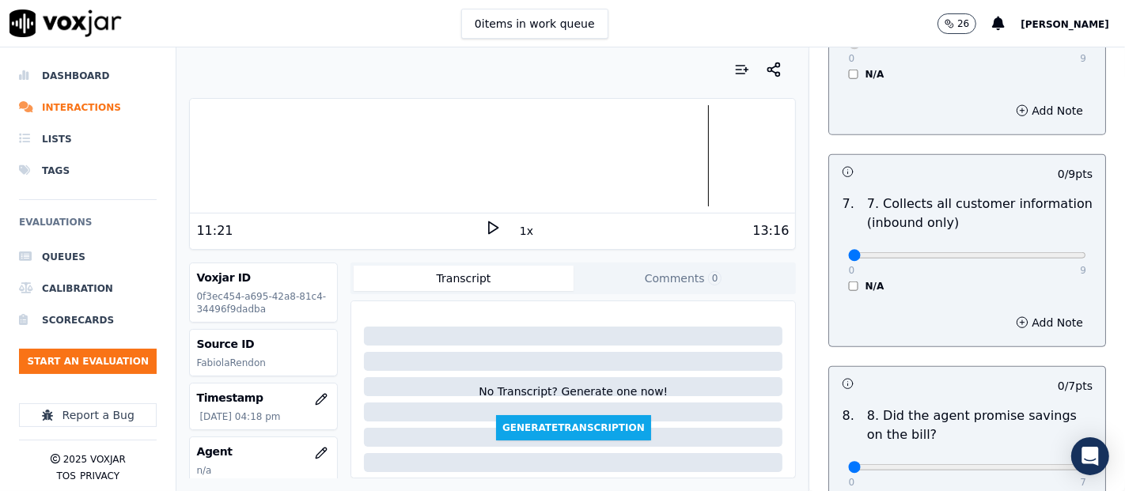
scroll to position [1406, 0]
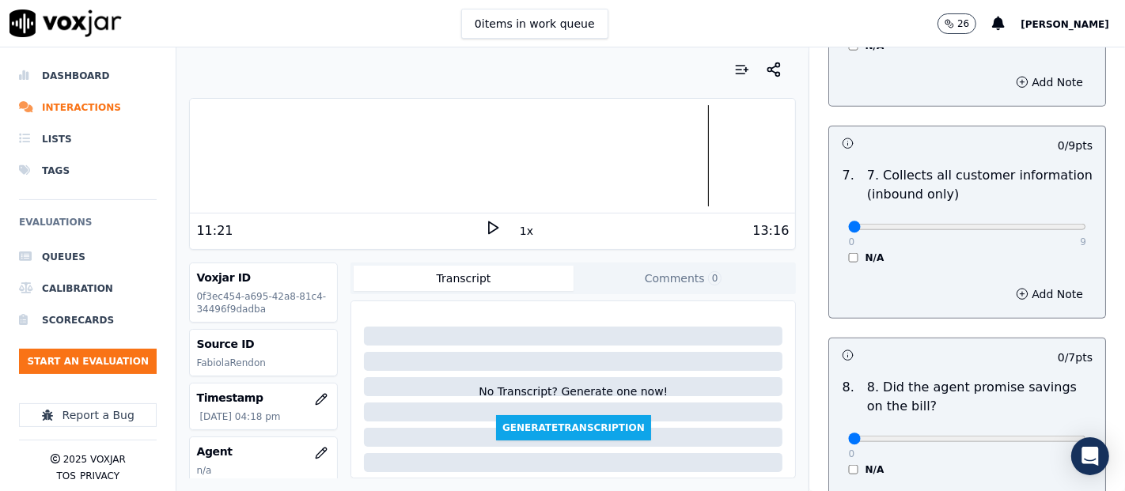
drag, startPoint x: 1062, startPoint y: 215, endPoint x: 1045, endPoint y: 220, distance: 17.3
click at [1050, 220] on div "7 . 7. Collects all customer information (inbound only) 0 9 N/A" at bounding box center [967, 215] width 276 height 111
type input "9"
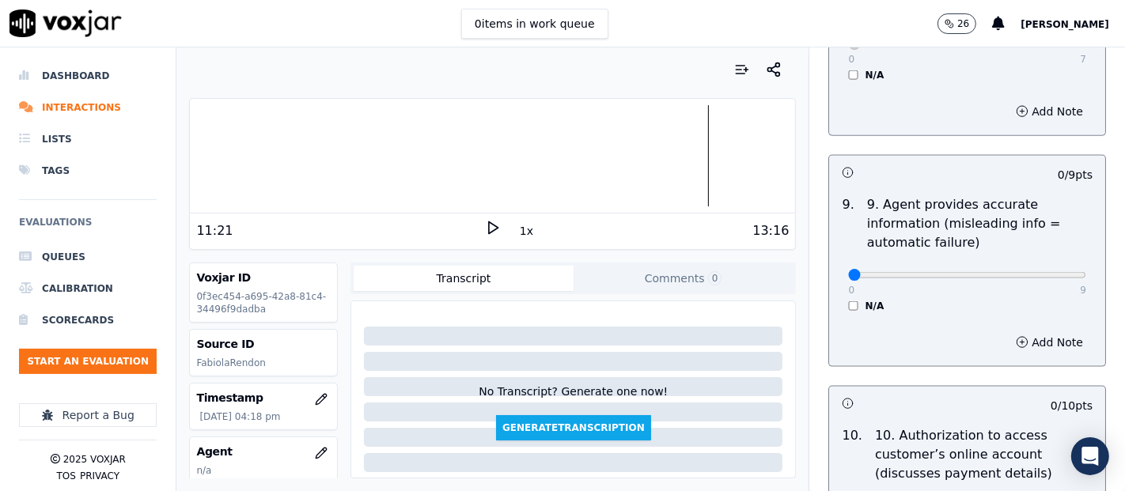
scroll to position [1846, 0]
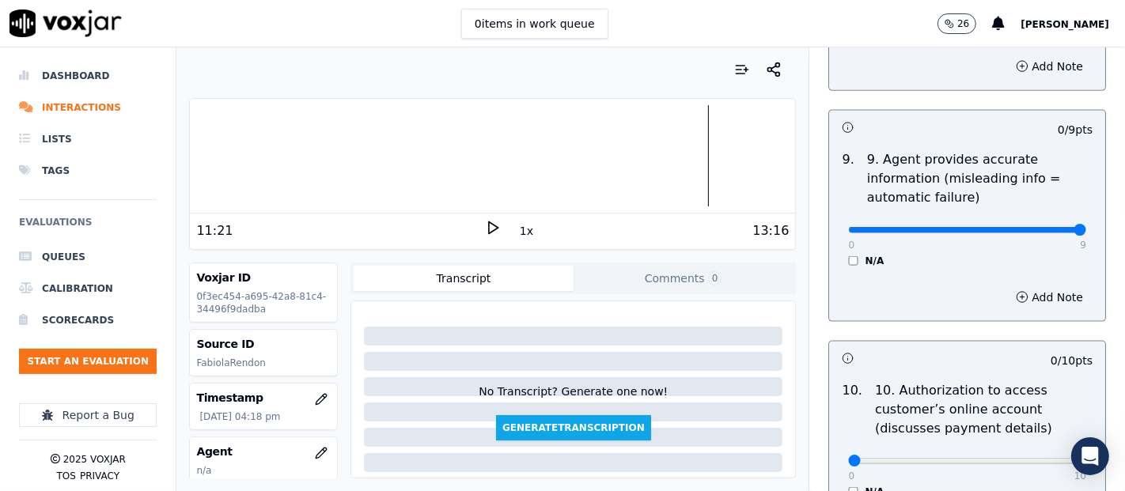
type input "9"
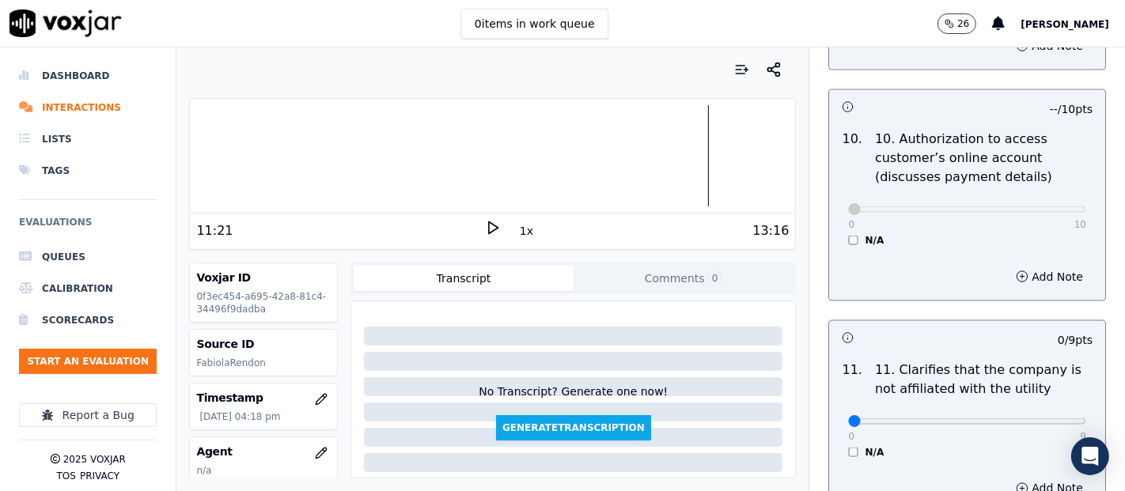
scroll to position [2197, 0]
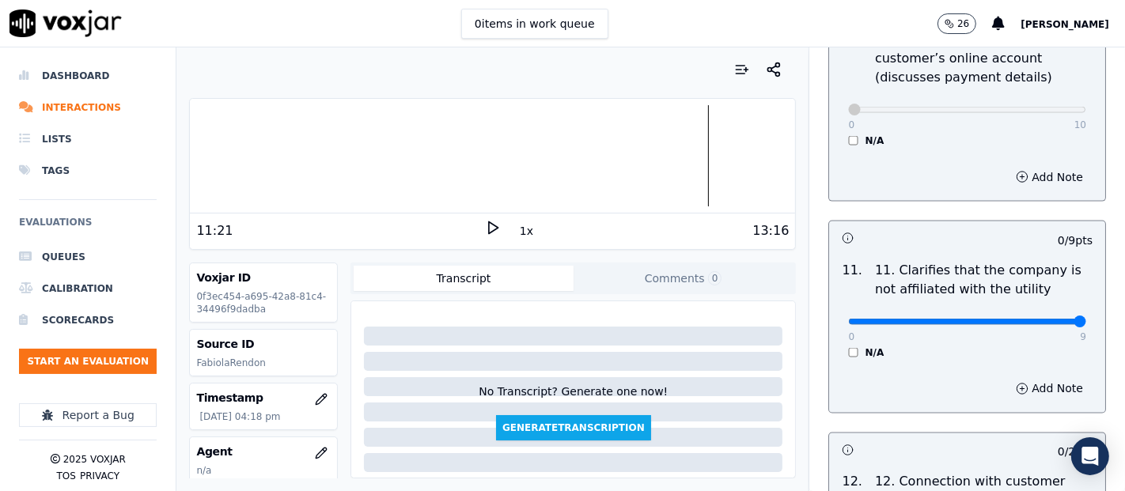
type input "9"
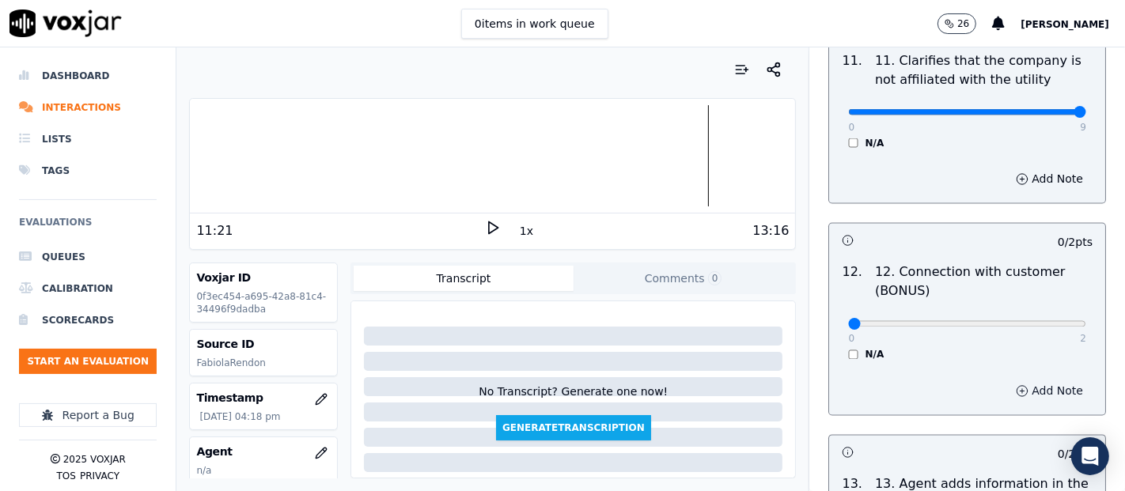
scroll to position [2461, 0]
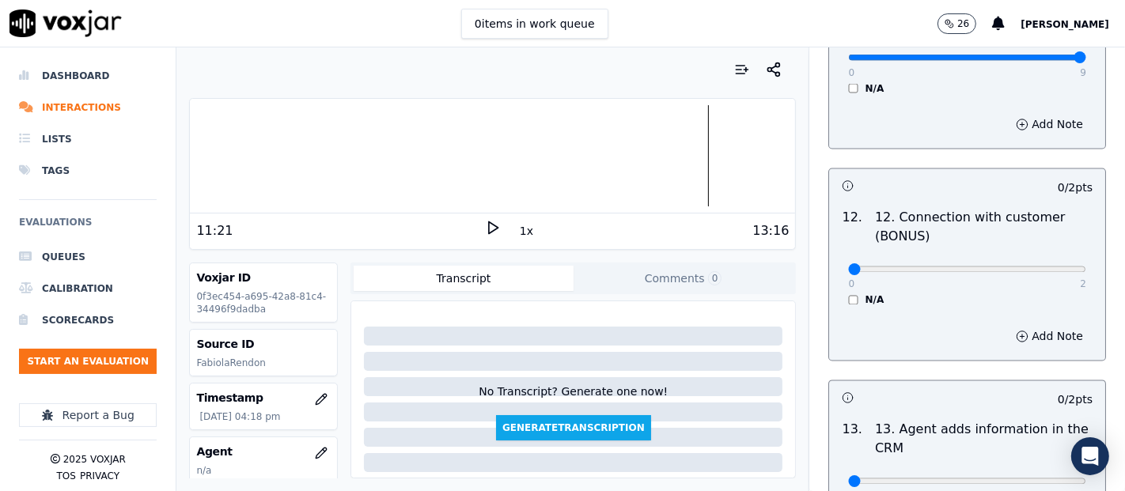
click at [1057, 260] on div "12 . 12. Connection with customer (BONUS) 0 2 N/A" at bounding box center [967, 258] width 276 height 111
click at [1045, 265] on div "0 2 N/A" at bounding box center [967, 277] width 263 height 60
type input "2"
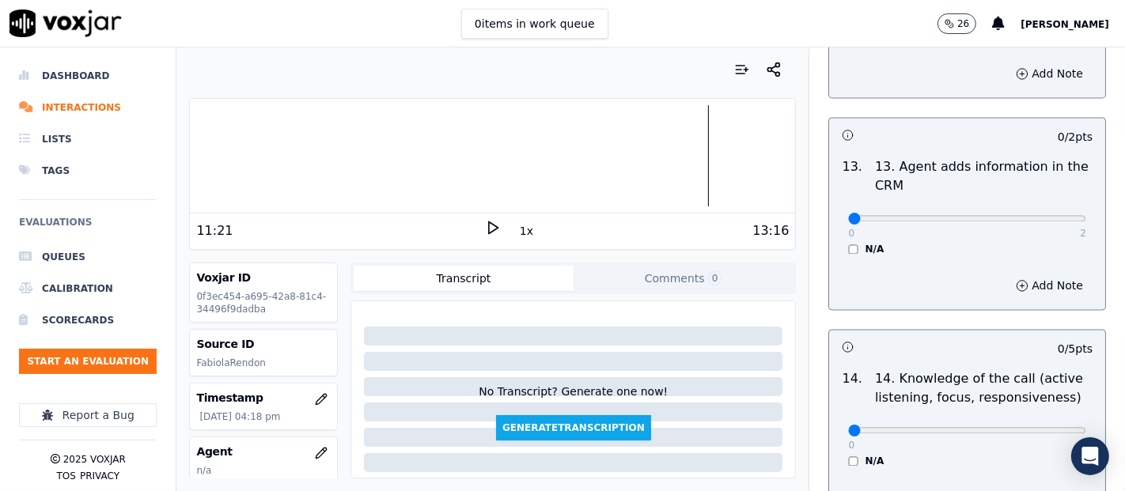
click at [1040, 219] on div "0 2" at bounding box center [967, 217] width 238 height 19
type input "2"
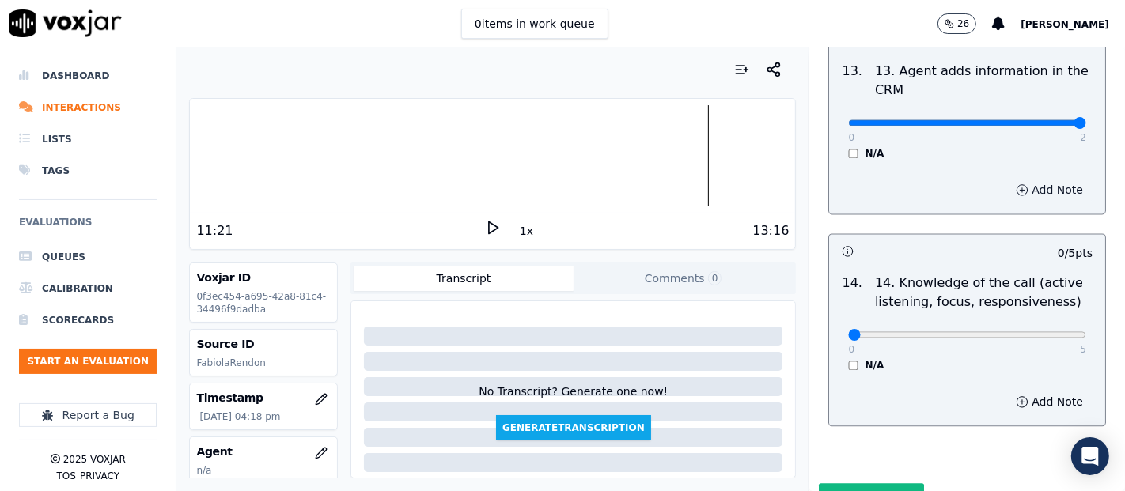
scroll to position [2883, 0]
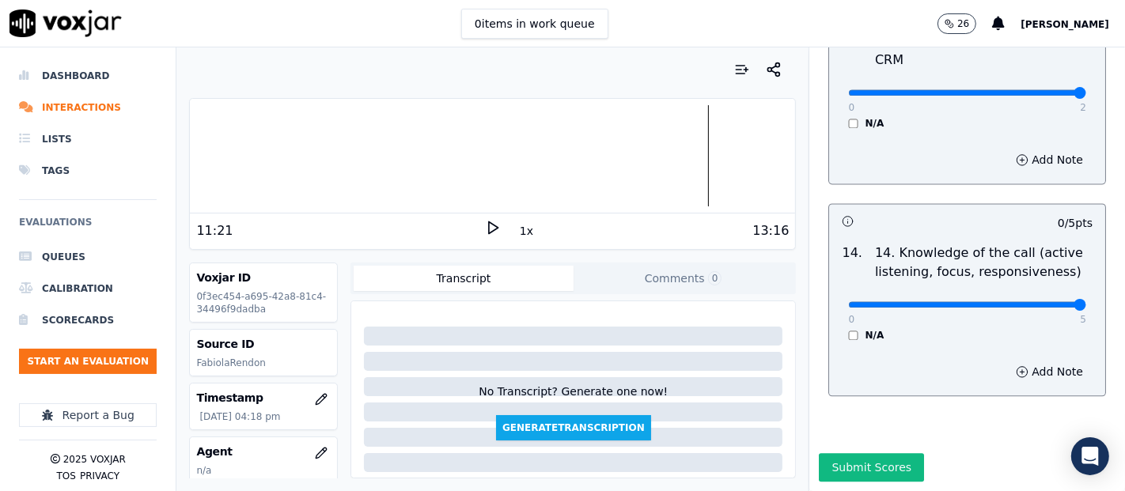
type input "5"
click at [764, 301] on div "No Transcript? Generate one now! Generate Transcription" at bounding box center [573, 390] width 445 height 178
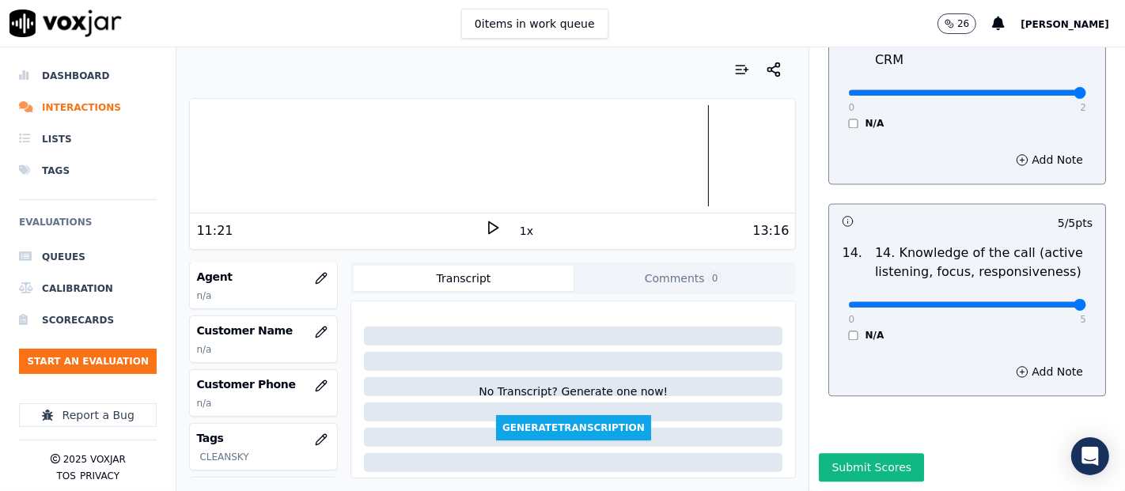
scroll to position [176, 0]
click at [312, 325] on button "button" at bounding box center [321, 332] width 32 height 32
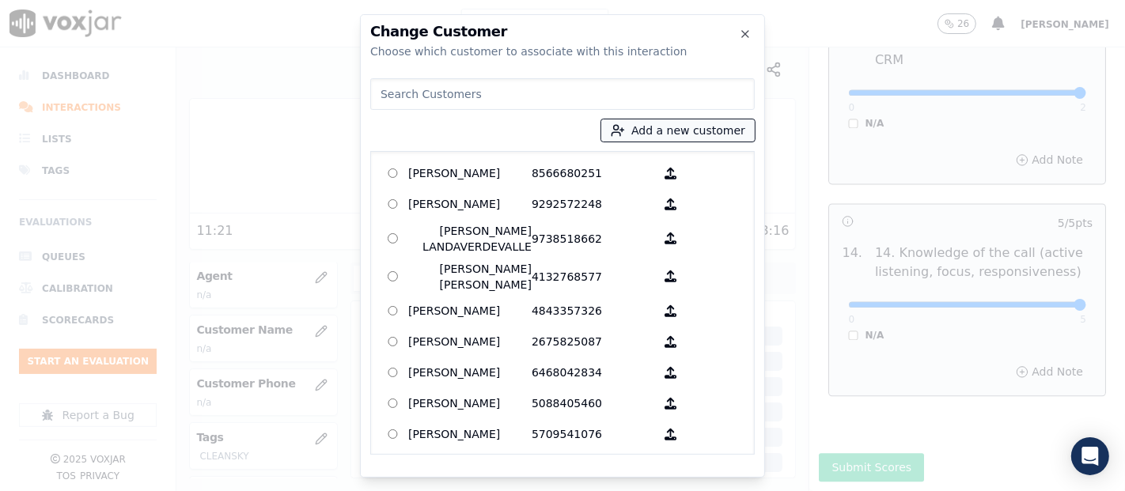
click at [642, 125] on button "Add a new customer" at bounding box center [677, 130] width 153 height 22
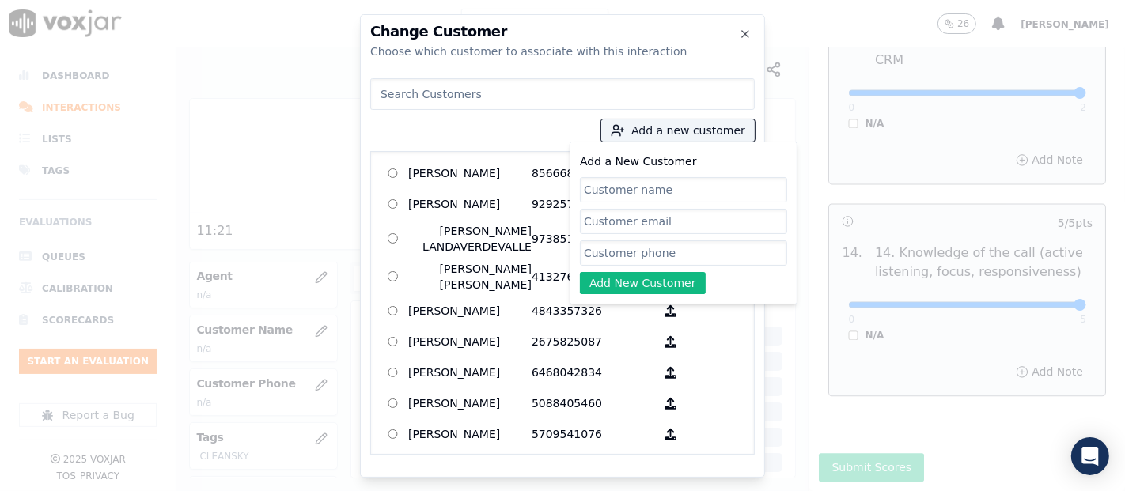
click at [601, 196] on input "Add a New Customer" at bounding box center [683, 189] width 207 height 25
type input "Margarita Ramos"
click at [631, 255] on input "Add a New Customer" at bounding box center [683, 253] width 207 height 25
paste input "9788076083"
type input "9788076083"
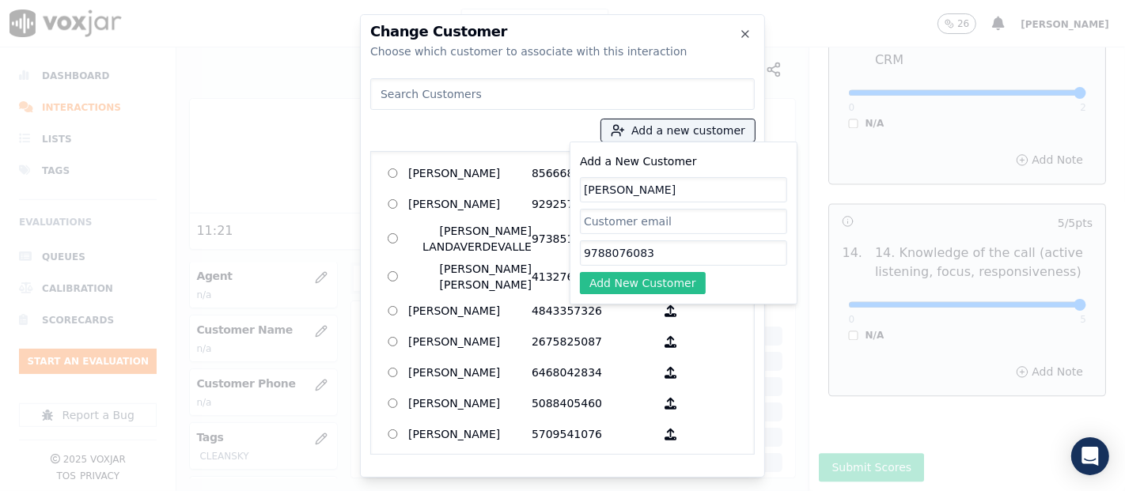
click at [637, 275] on button "Add New Customer" at bounding box center [643, 283] width 126 height 22
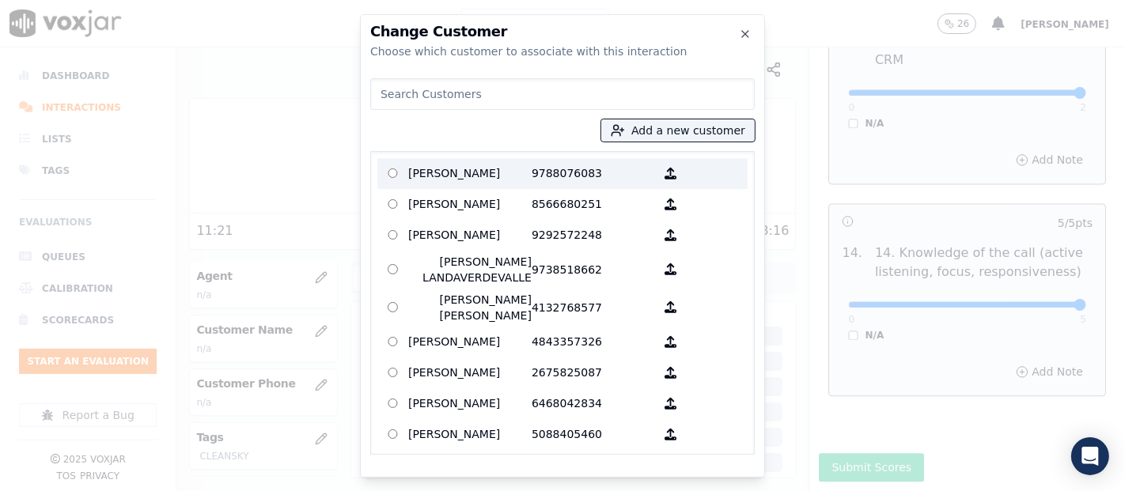
click at [468, 172] on p "Margarita Ramos" at bounding box center [469, 173] width 123 height 25
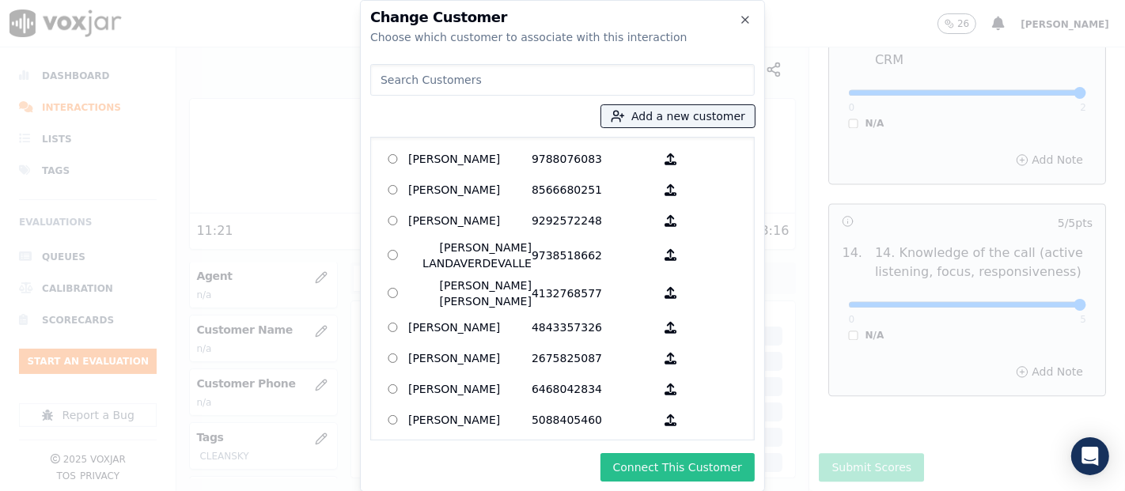
click at [694, 464] on button "Connect This Customer" at bounding box center [678, 467] width 154 height 28
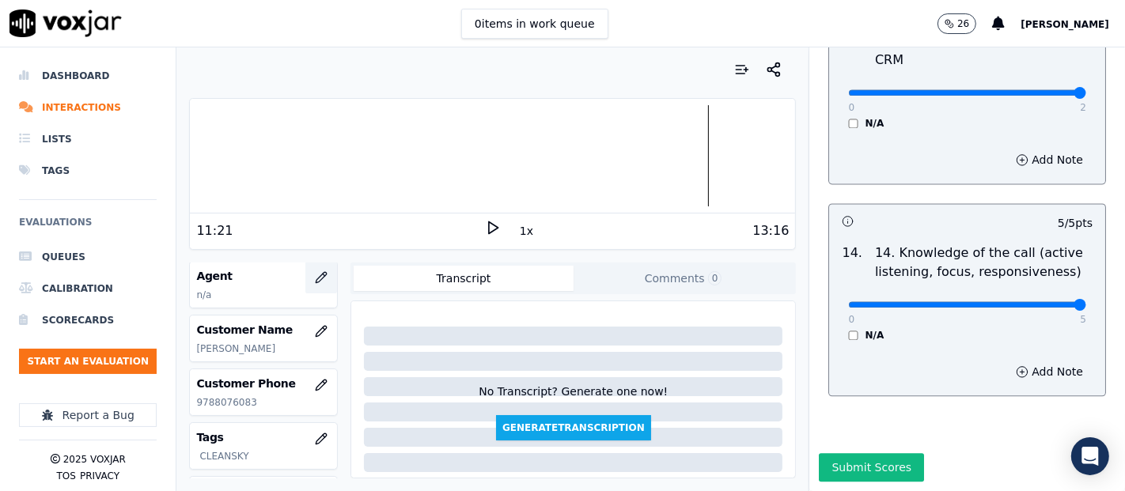
click at [305, 274] on button "button" at bounding box center [321, 278] width 32 height 32
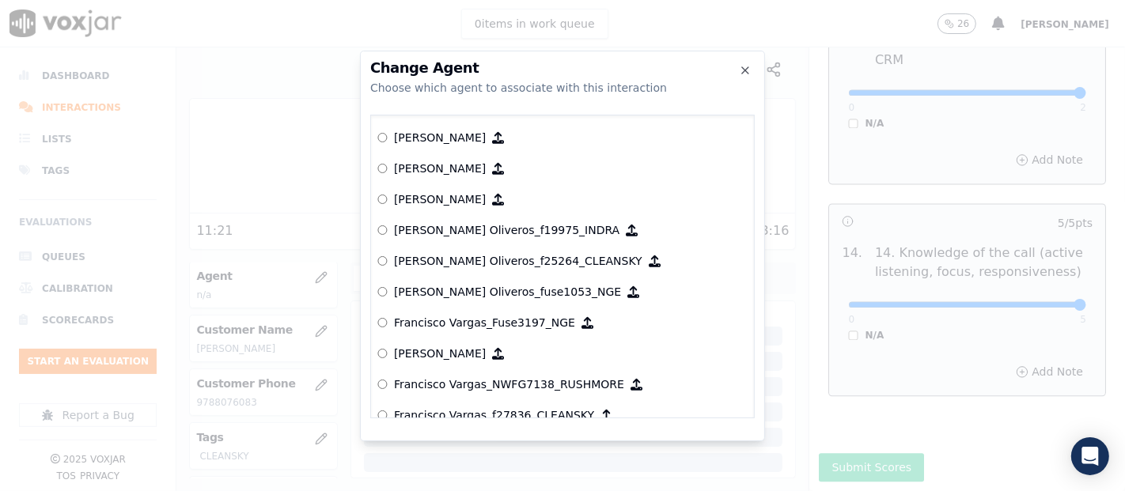
scroll to position [2719, 0]
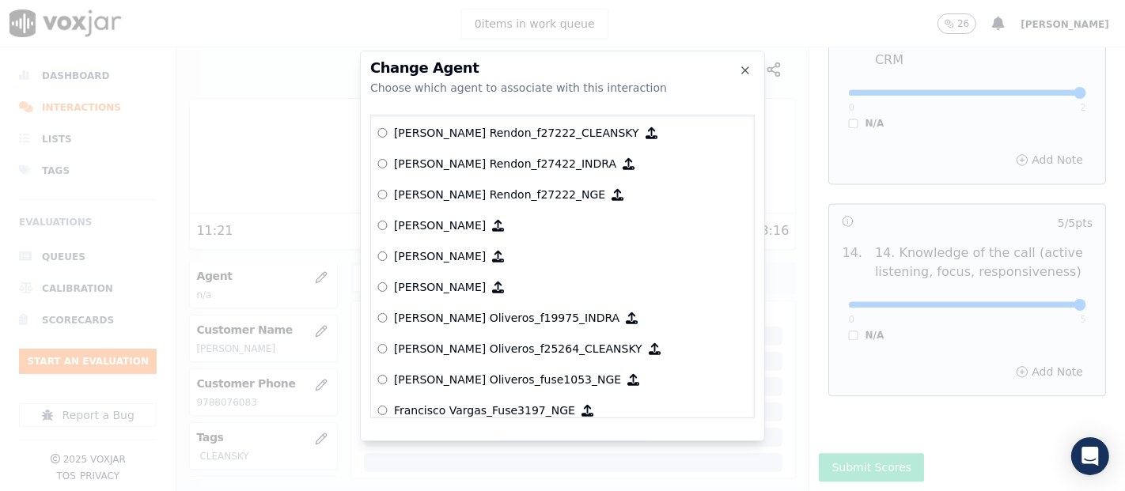
click at [502, 135] on p "Fabiola Rendon_f27222_CLEANSKY" at bounding box center [516, 133] width 245 height 16
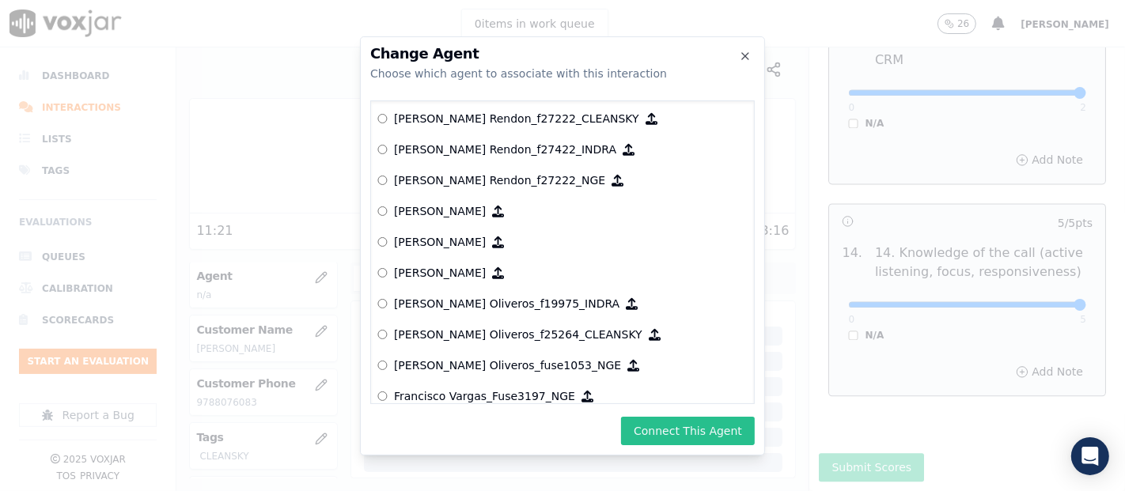
click at [688, 441] on button "Connect This Agent" at bounding box center [688, 431] width 134 height 28
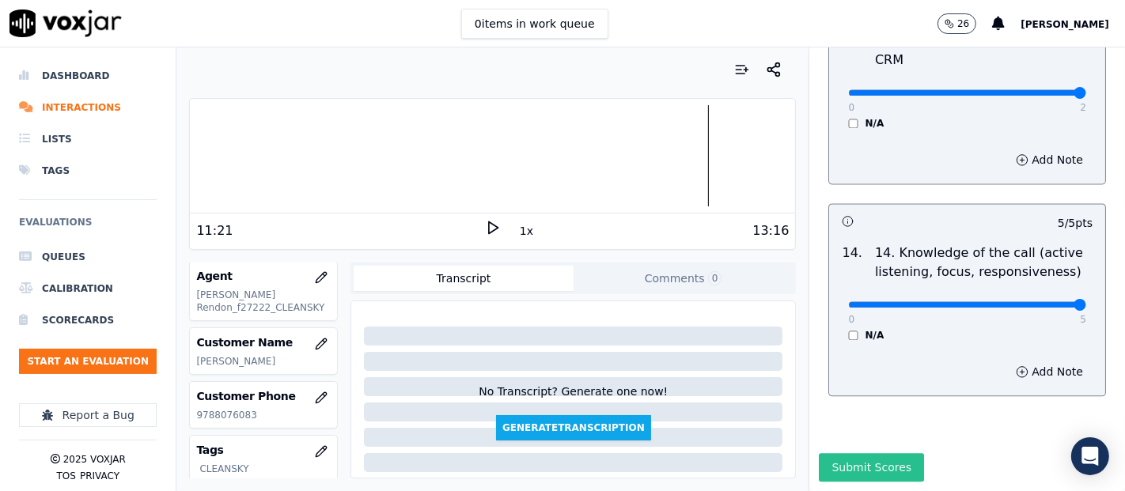
click at [849, 453] on button "Submit Scores" at bounding box center [871, 467] width 105 height 28
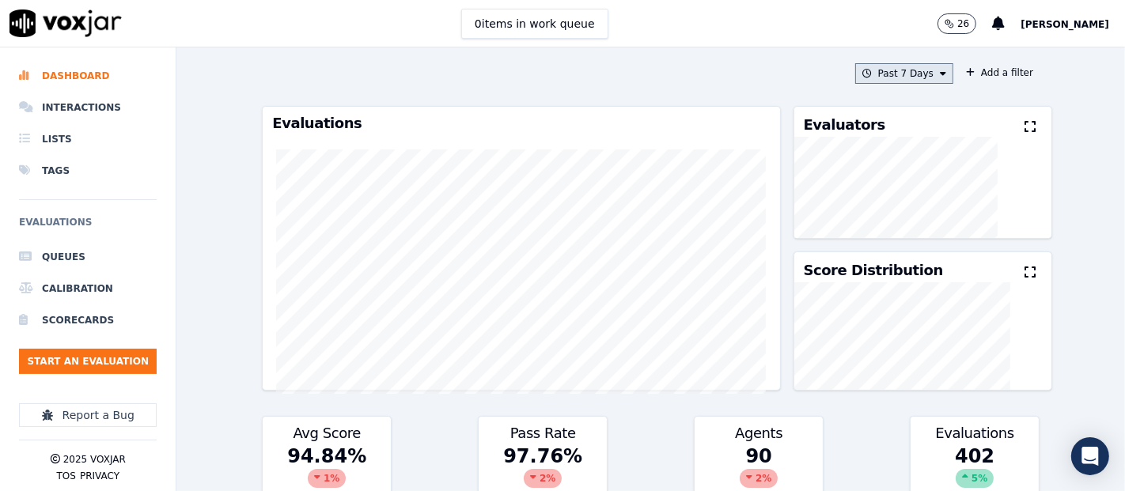
click at [897, 78] on button "Past 7 Days" at bounding box center [904, 73] width 98 height 21
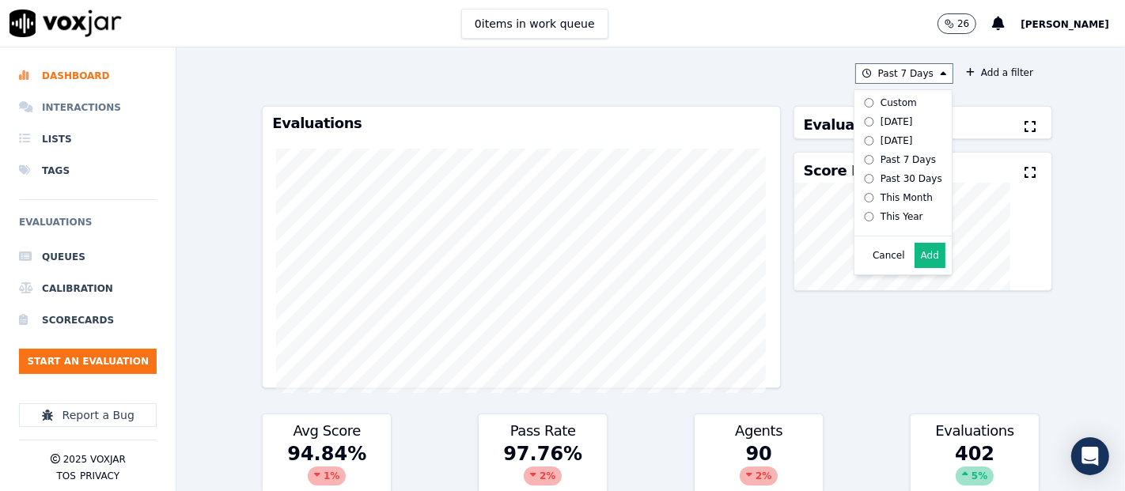
click at [88, 100] on li "Interactions" at bounding box center [88, 108] width 138 height 32
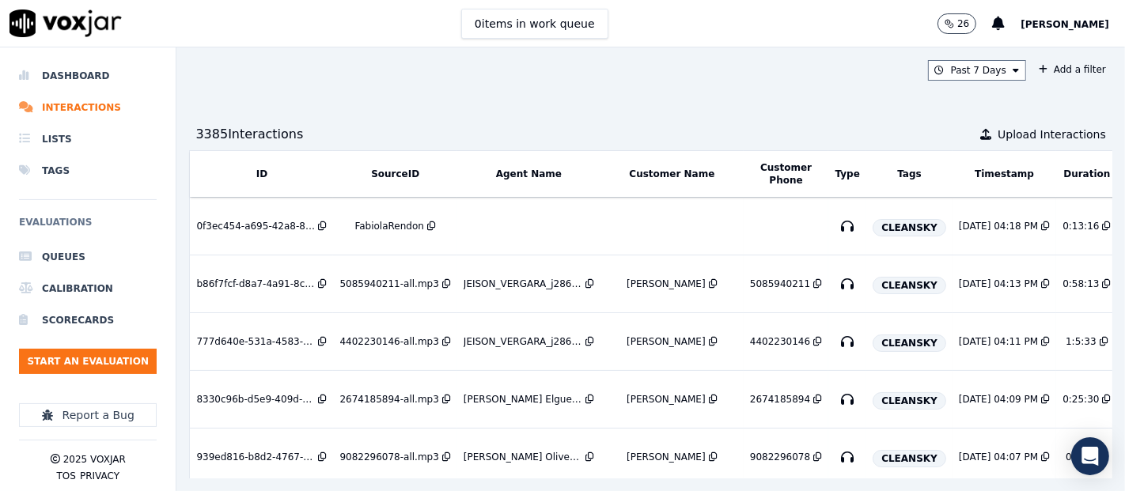
click at [653, 53] on div "Past 7 Days Add a filter 3385 Interaction s Upload Interactions ID SourceID Age…" at bounding box center [650, 269] width 949 height 444
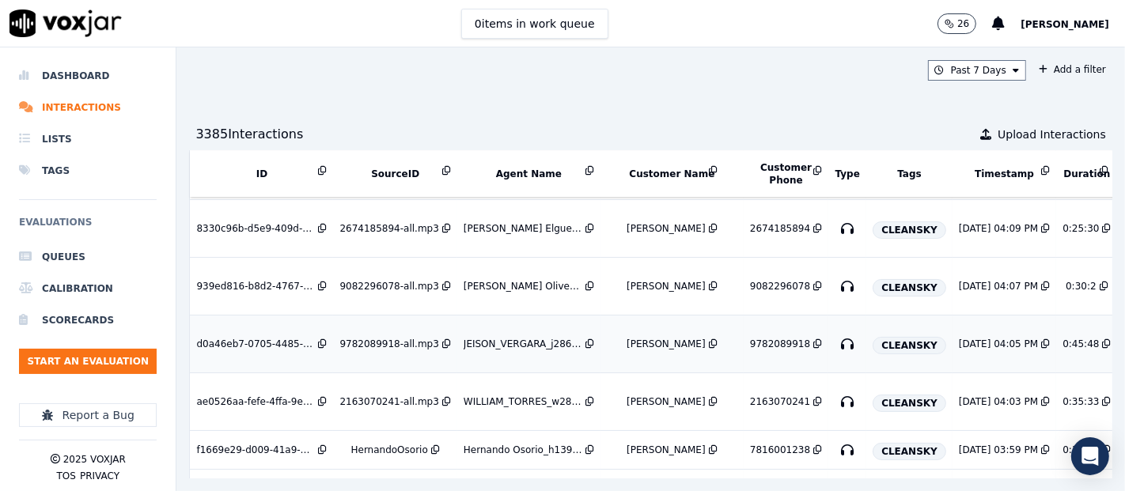
scroll to position [176, 0]
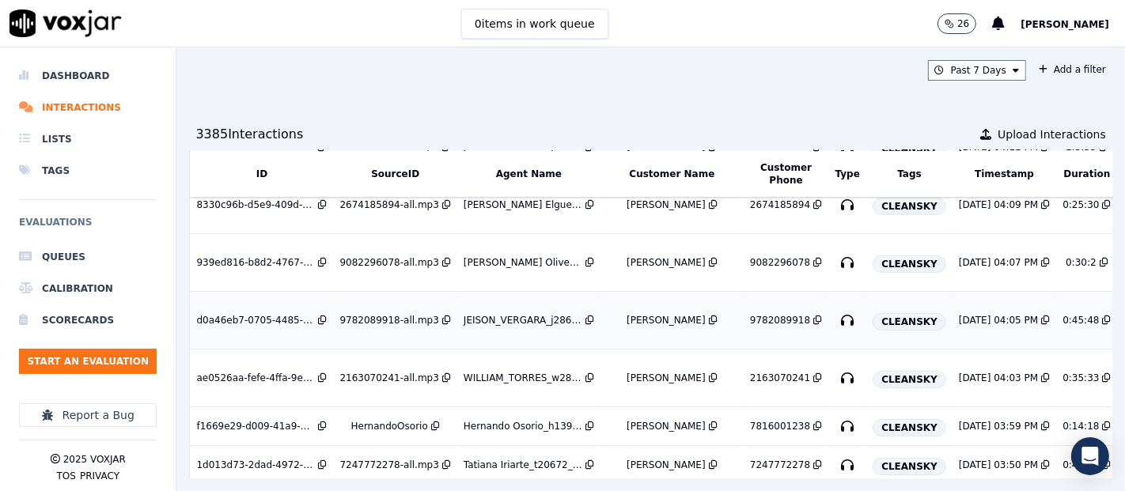
click at [352, 318] on div "9782089918-all.mp3" at bounding box center [388, 320] width 99 height 13
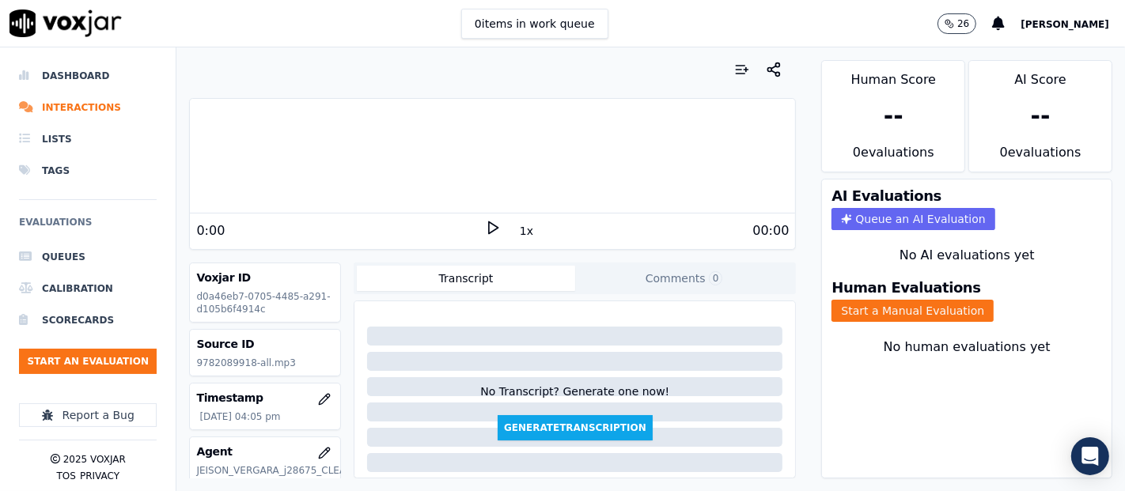
click at [485, 222] on icon at bounding box center [493, 228] width 16 height 16
click at [495, 225] on rect at bounding box center [496, 227] width 2 height 10
click at [489, 229] on polygon at bounding box center [493, 228] width 9 height 12
click at [495, 225] on rect at bounding box center [496, 227] width 2 height 10
click at [487, 222] on icon at bounding box center [493, 228] width 16 height 16
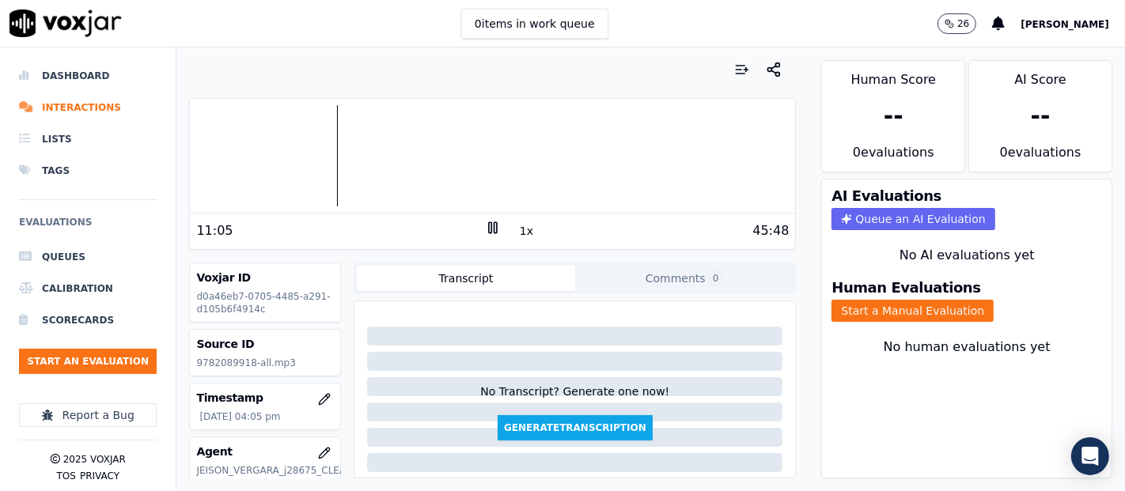
drag, startPoint x: 460, startPoint y: 297, endPoint x: 454, endPoint y: 308, distance: 11.7
click at [454, 308] on div "Transcript Comments 0 No Transcript? Generate one now! Generate Transcription A…" at bounding box center [575, 371] width 442 height 216
click at [475, 223] on div "15:00 1x 45:48" at bounding box center [492, 231] width 605 height 34
click at [485, 228] on icon at bounding box center [493, 228] width 16 height 16
click at [487, 224] on icon at bounding box center [493, 228] width 16 height 16
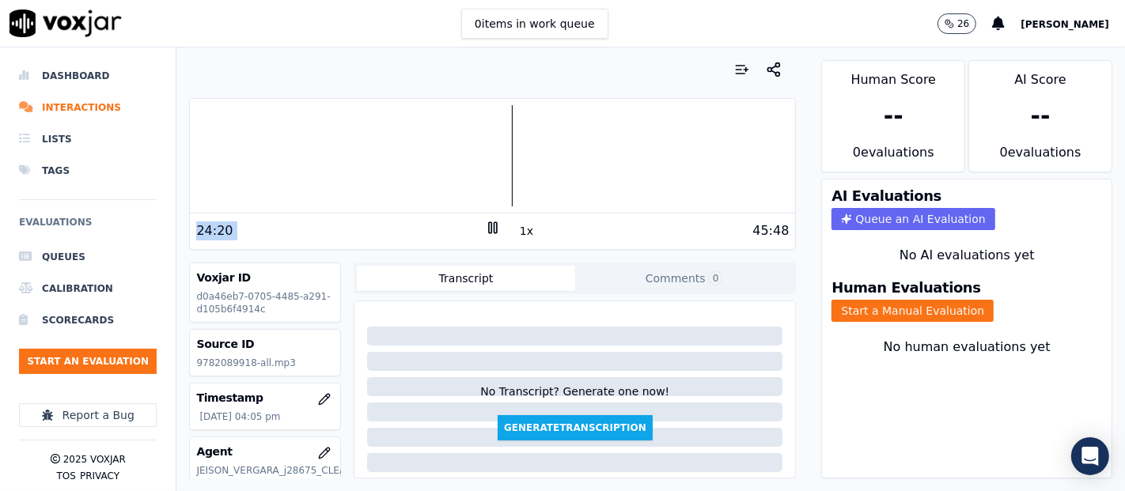
click at [485, 222] on icon at bounding box center [493, 228] width 16 height 16
click at [490, 227] on icon at bounding box center [493, 228] width 16 height 16
